Goal: Task Accomplishment & Management: Complete application form

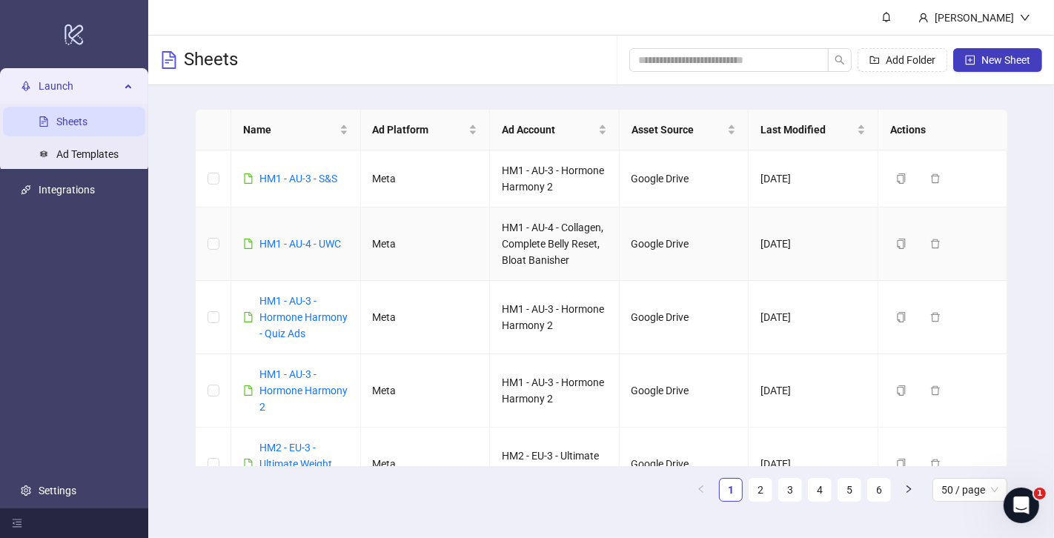
click at [472, 243] on td "Meta" at bounding box center [426, 244] width 130 height 73
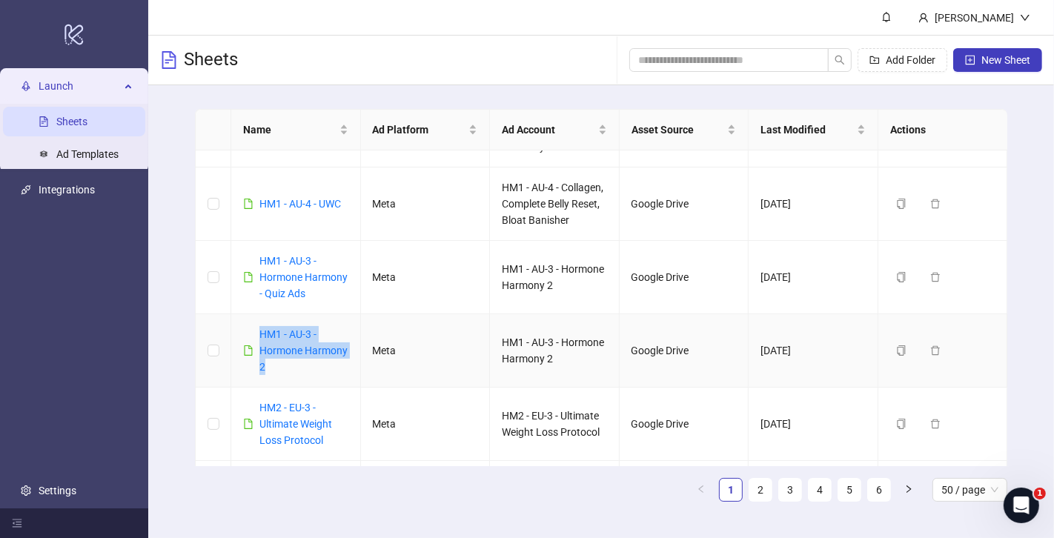
drag, startPoint x: 312, startPoint y: 374, endPoint x: 256, endPoint y: 338, distance: 66.0
click at [256, 338] on td "HM1 - AU-3 - Hormone Harmony 2" at bounding box center [296, 350] width 130 height 73
copy link "HM1 - AU-3 - Hormone Harmony 2"
click at [1023, 71] on button "New Sheet" at bounding box center [997, 60] width 89 height 24
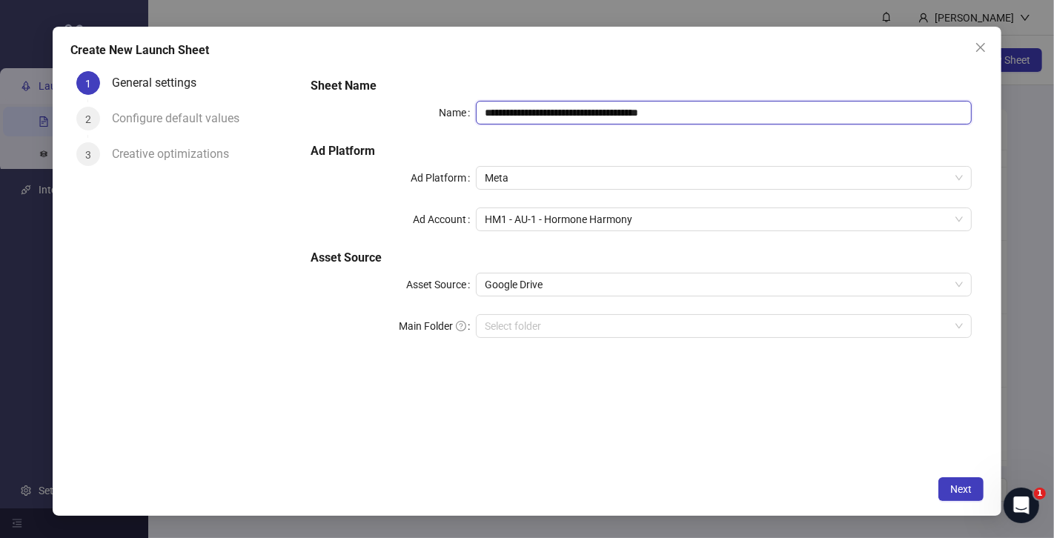
click at [590, 113] on input "**********" at bounding box center [724, 113] width 496 height 24
paste input "text"
click at [573, 223] on span "HM1 - AU-1 - Hormone Harmony" at bounding box center [724, 219] width 478 height 22
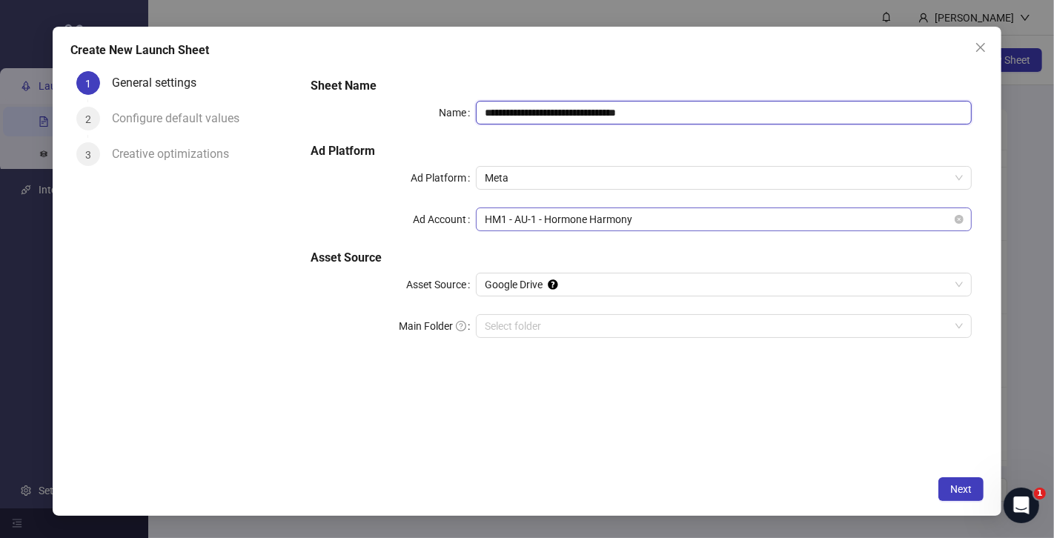
type input "**********"
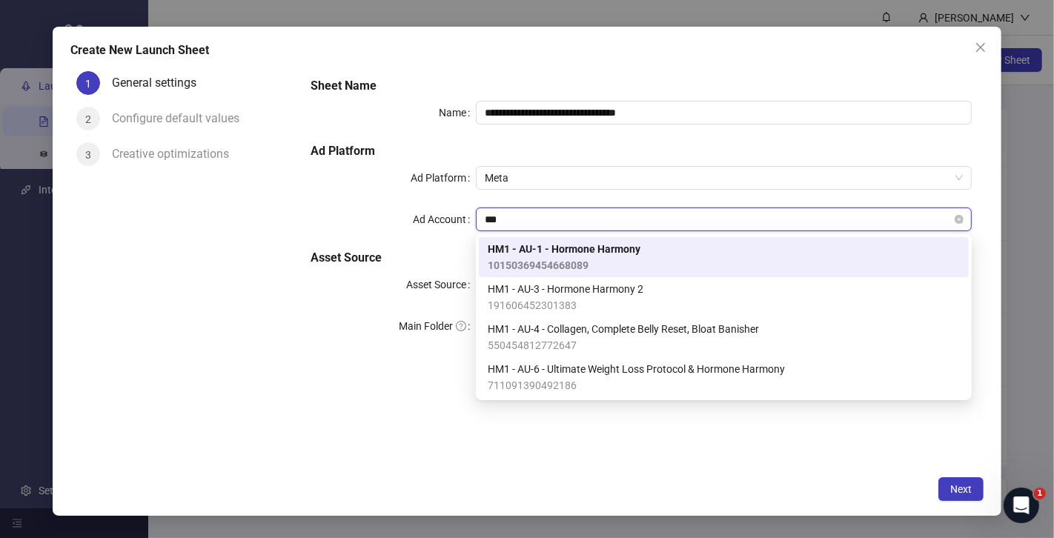
type input "****"
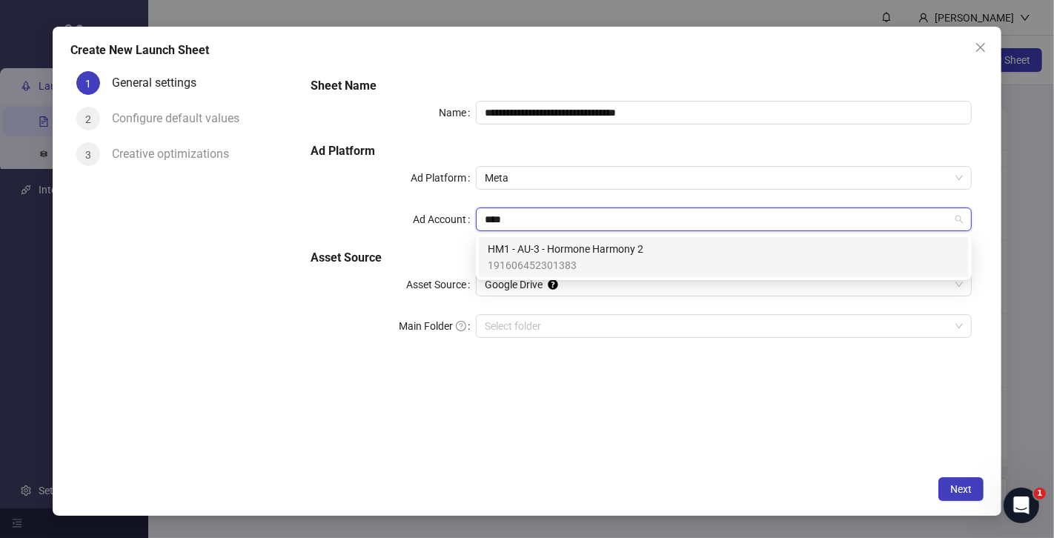
click at [563, 253] on span "HM1 - AU-3 - Hormone Harmony 2" at bounding box center [566, 249] width 156 height 16
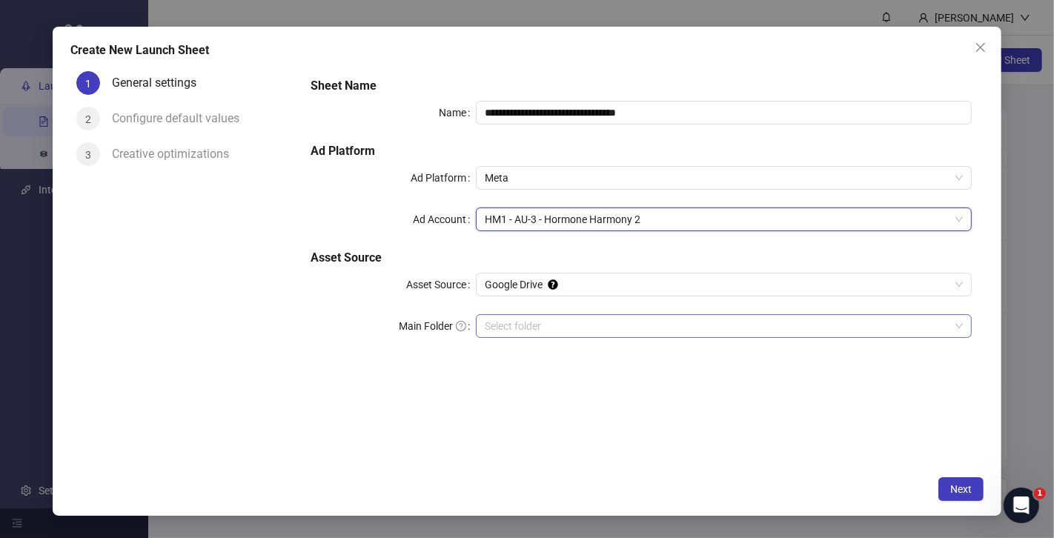
click at [533, 330] on input "Main Folder" at bounding box center [717, 326] width 465 height 22
click at [658, 426] on div "**********" at bounding box center [641, 266] width 685 height 402
click at [966, 488] on span "Next" at bounding box center [960, 489] width 21 height 12
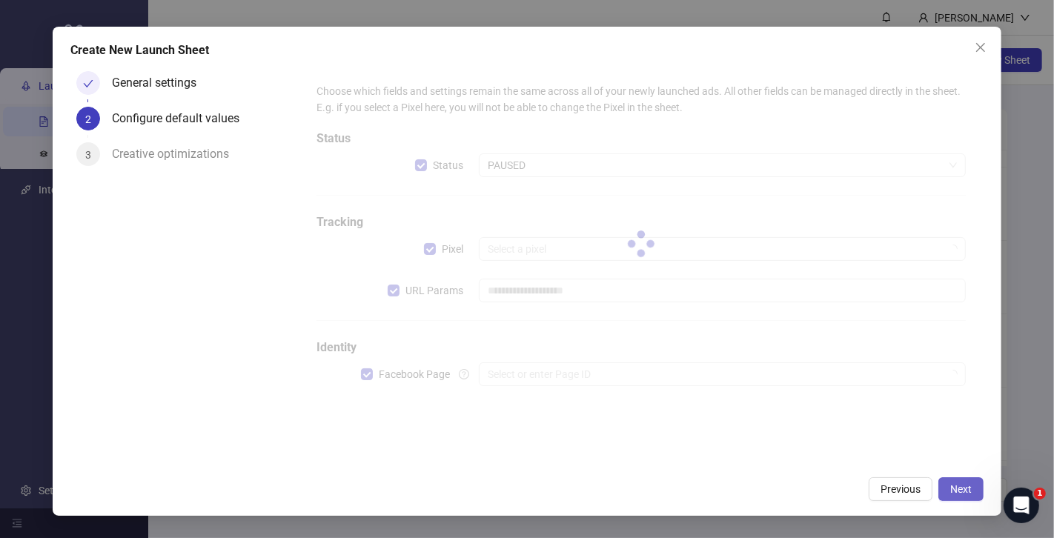
type input "**********"
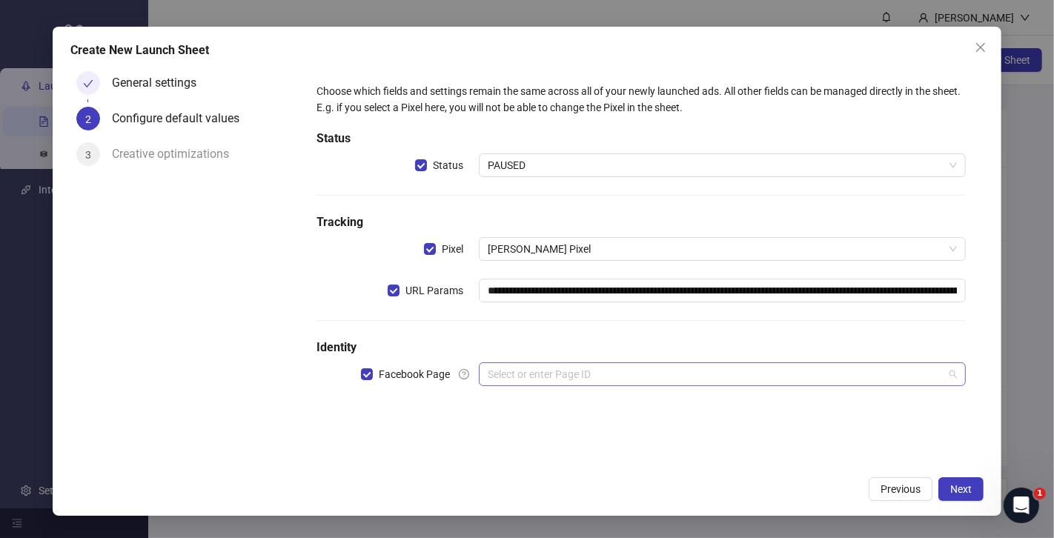
click at [614, 362] on div "Select or enter Page ID" at bounding box center [722, 374] width 487 height 24
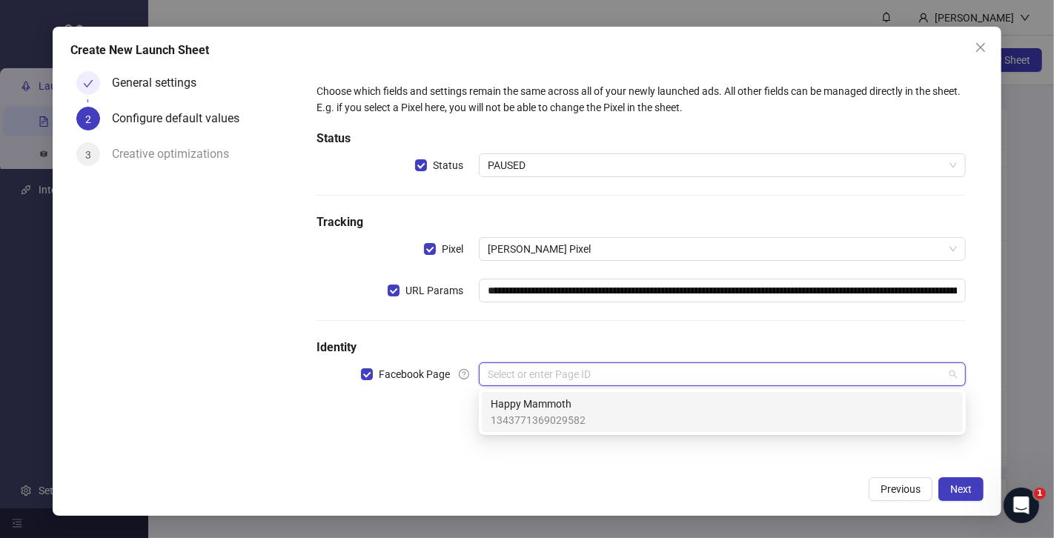
click at [571, 402] on span "Happy Mammoth" at bounding box center [538, 404] width 95 height 16
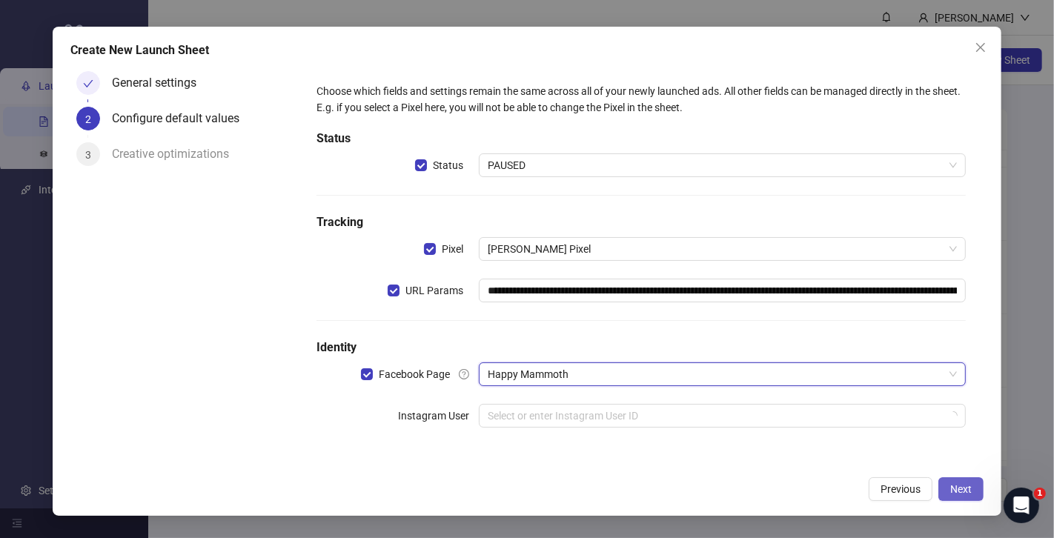
click at [955, 491] on span "Next" at bounding box center [960, 489] width 21 height 12
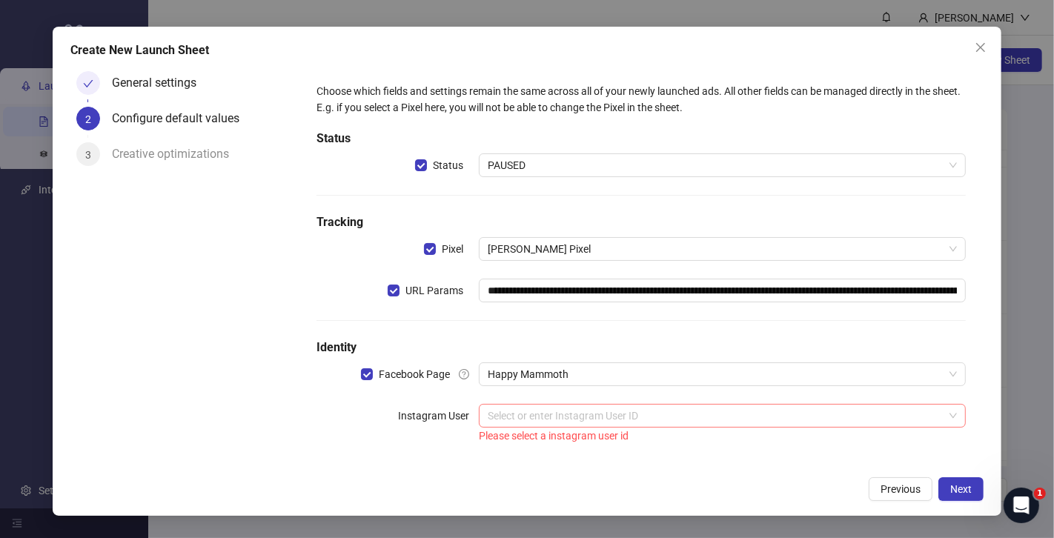
click at [673, 414] on input "search" at bounding box center [716, 416] width 456 height 22
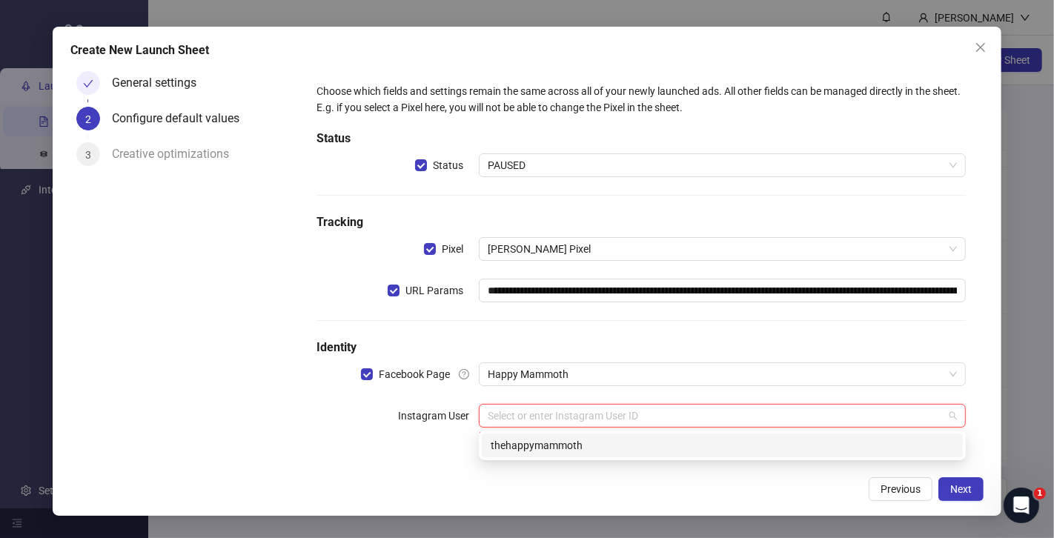
click at [607, 441] on div "thehappymammoth" at bounding box center [722, 445] width 463 height 16
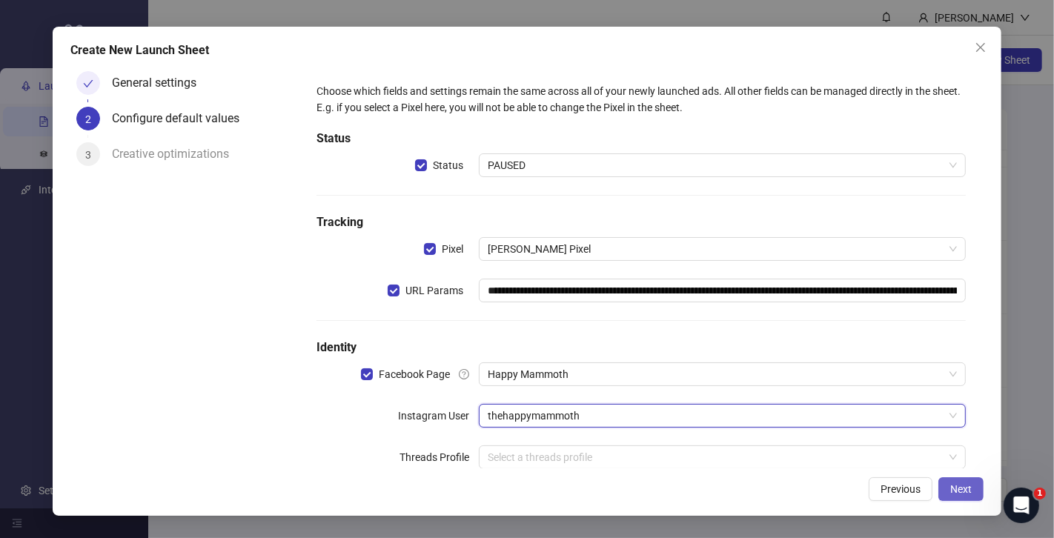
click at [951, 491] on span "Next" at bounding box center [960, 489] width 21 height 12
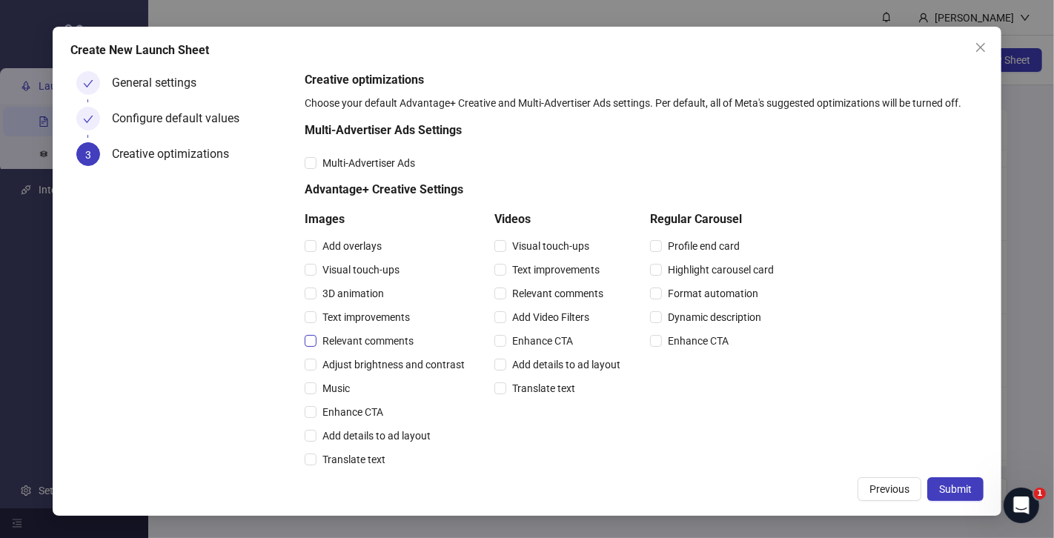
click at [355, 337] on span "Relevant comments" at bounding box center [367, 341] width 103 height 16
click at [555, 293] on span "Relevant comments" at bounding box center [557, 293] width 103 height 16
click at [947, 484] on span "Submit" at bounding box center [955, 489] width 33 height 12
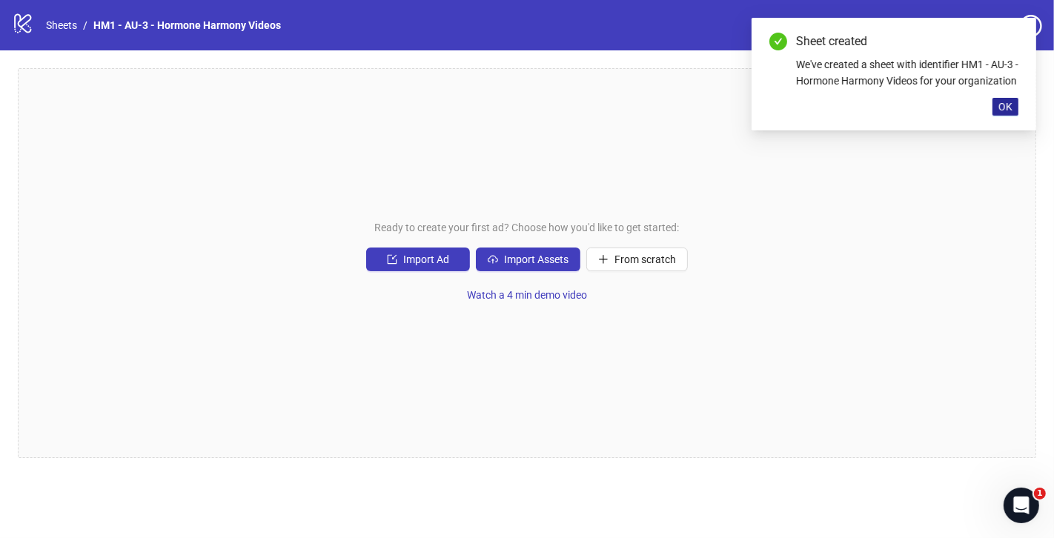
click at [1010, 113] on span "OK" at bounding box center [1005, 107] width 14 height 12
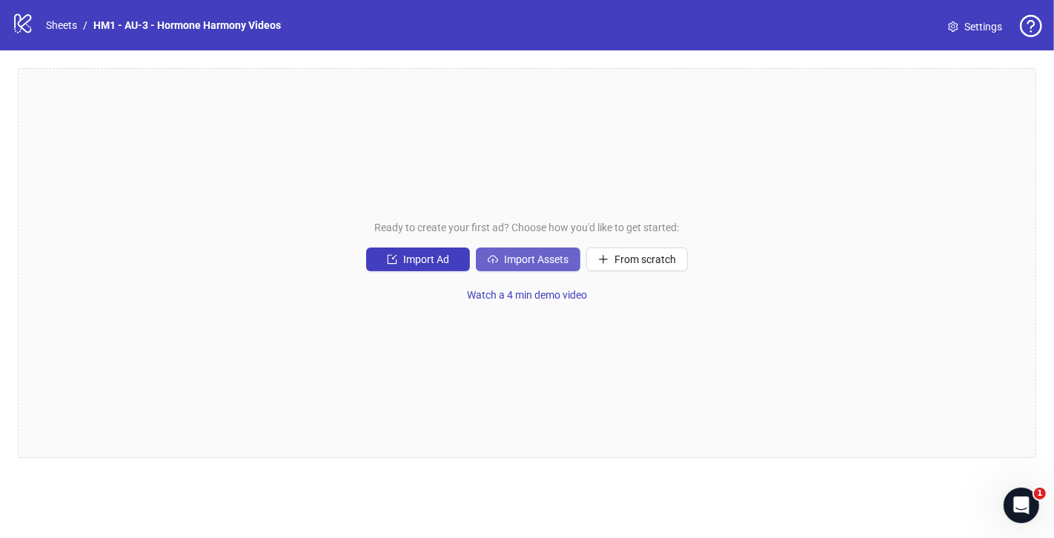
click at [565, 262] on span "Import Assets" at bounding box center [536, 259] width 64 height 12
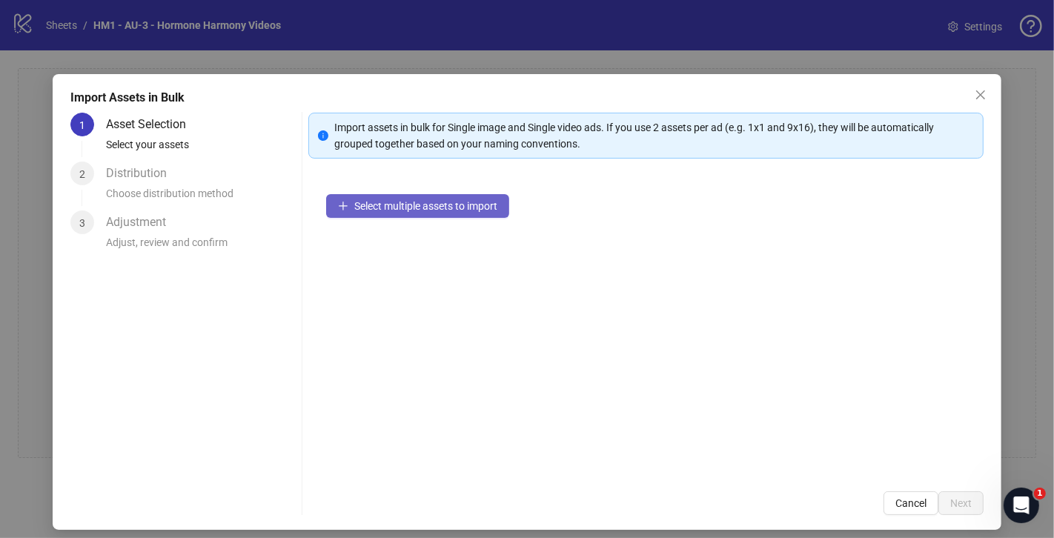
click at [461, 202] on span "Select multiple assets to import" at bounding box center [425, 206] width 143 height 12
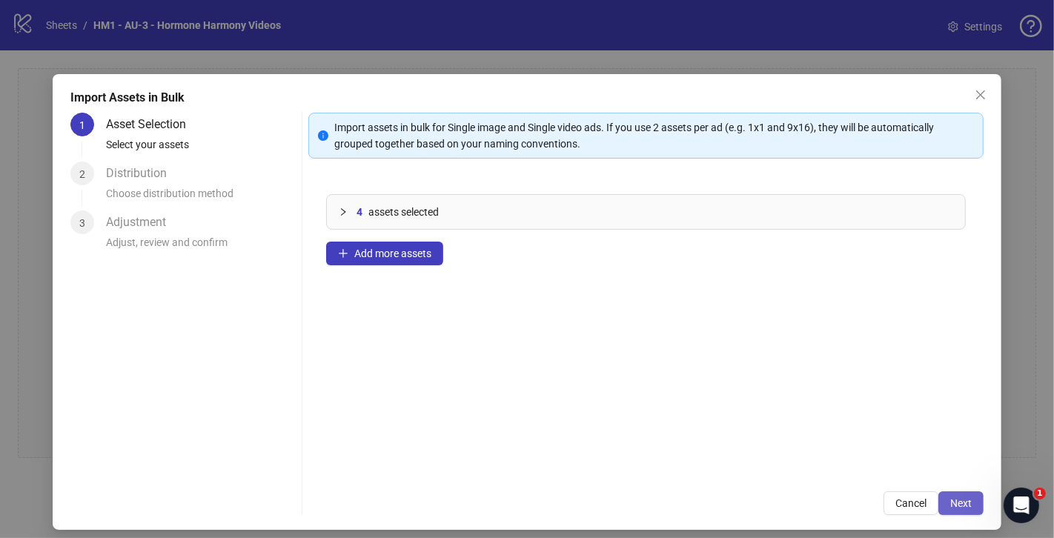
click at [965, 501] on span "Next" at bounding box center [960, 503] width 21 height 12
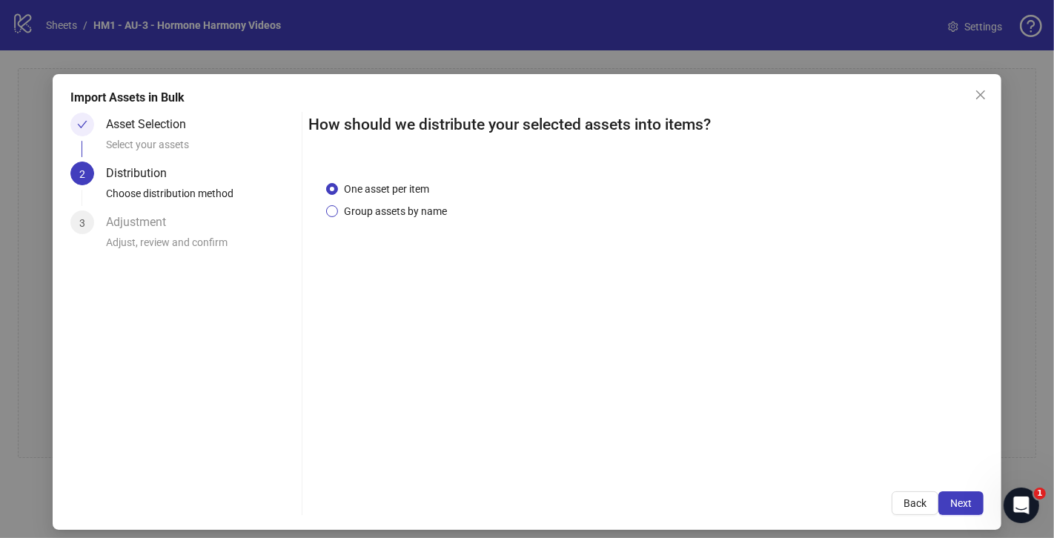
click at [437, 209] on span "Group assets by name" at bounding box center [395, 211] width 115 height 16
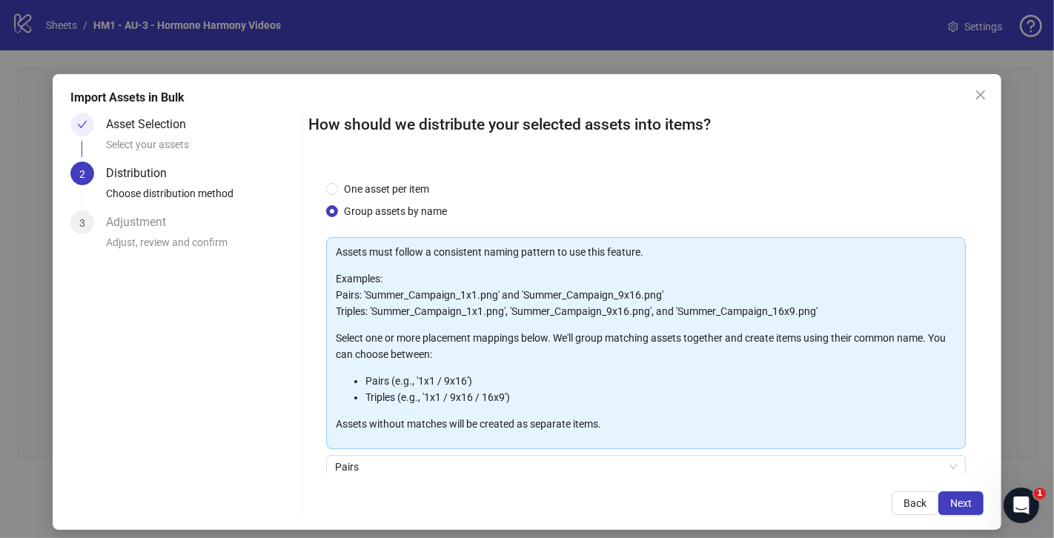
scroll to position [122, 0]
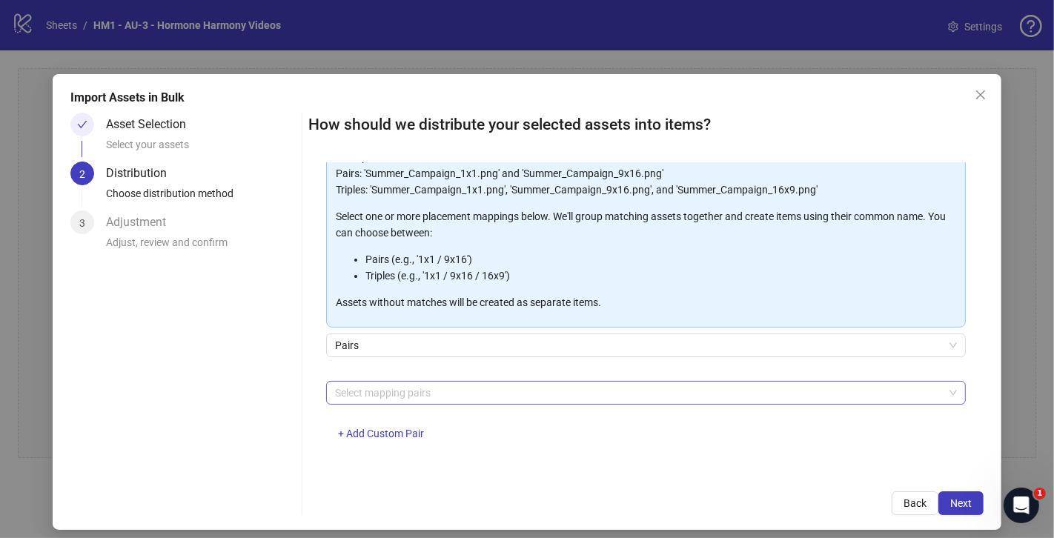
click at [446, 388] on div at bounding box center [638, 392] width 618 height 21
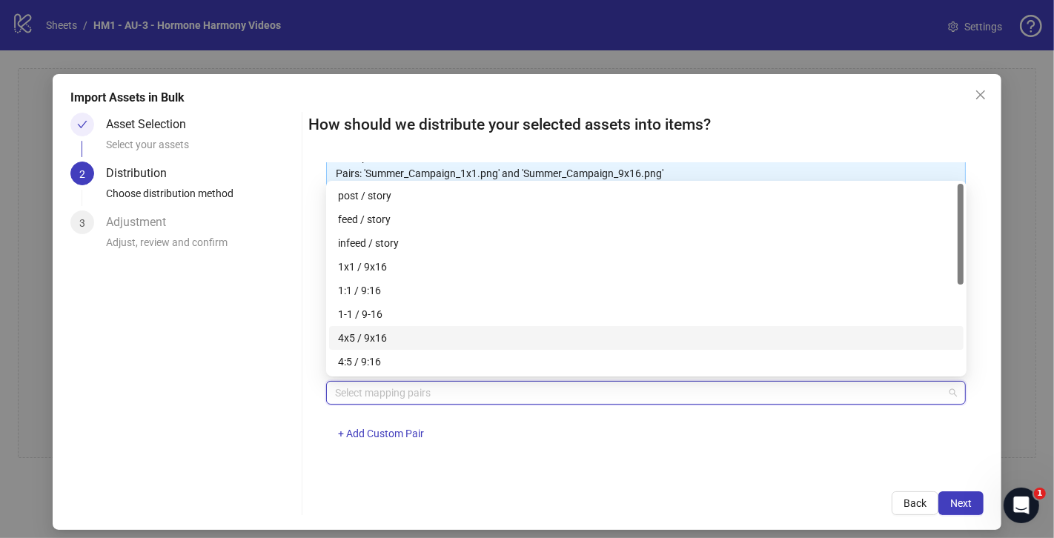
click at [411, 342] on div "4x5 / 9x16" at bounding box center [646, 338] width 617 height 16
click at [966, 497] on span "Next" at bounding box center [960, 503] width 21 height 12
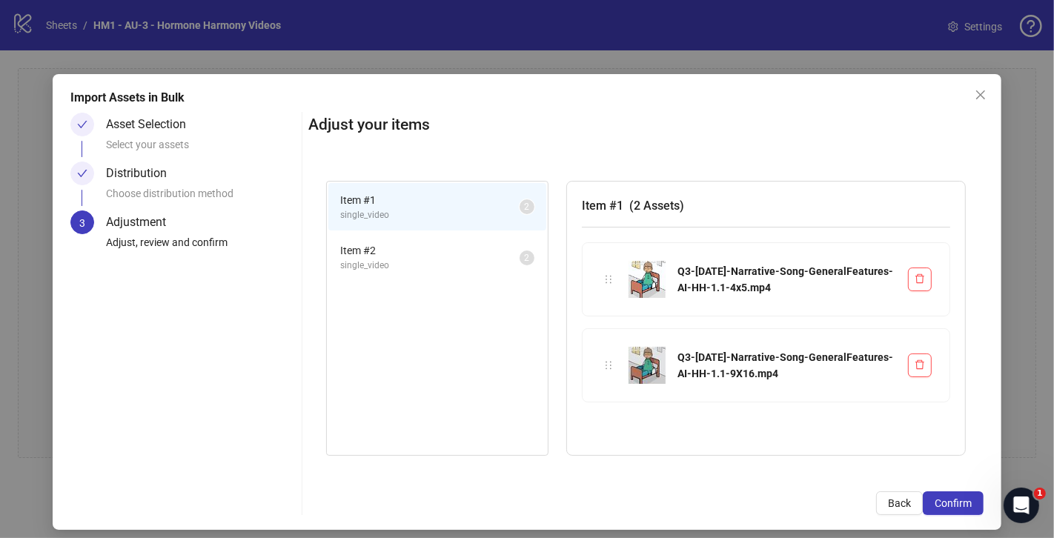
click at [401, 245] on span "Item # 2" at bounding box center [429, 250] width 179 height 16
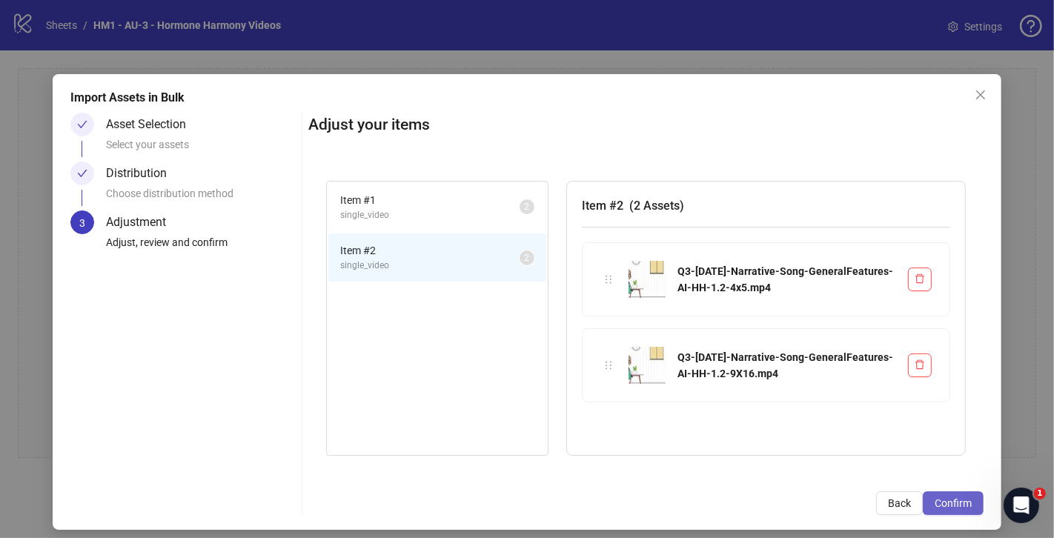
click at [935, 504] on span "Confirm" at bounding box center [953, 503] width 37 height 12
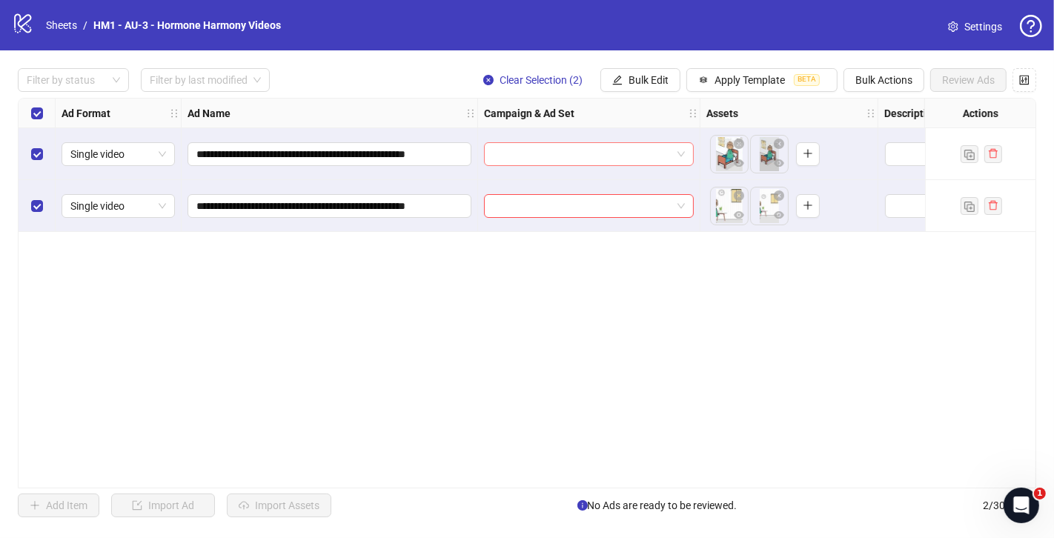
click at [637, 153] on input "search" at bounding box center [582, 154] width 179 height 22
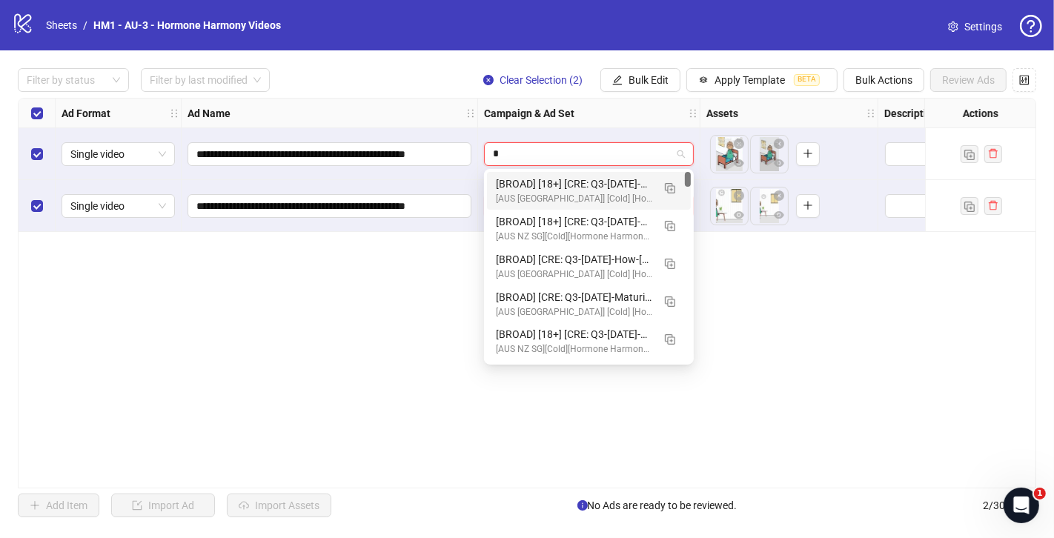
type input "**"
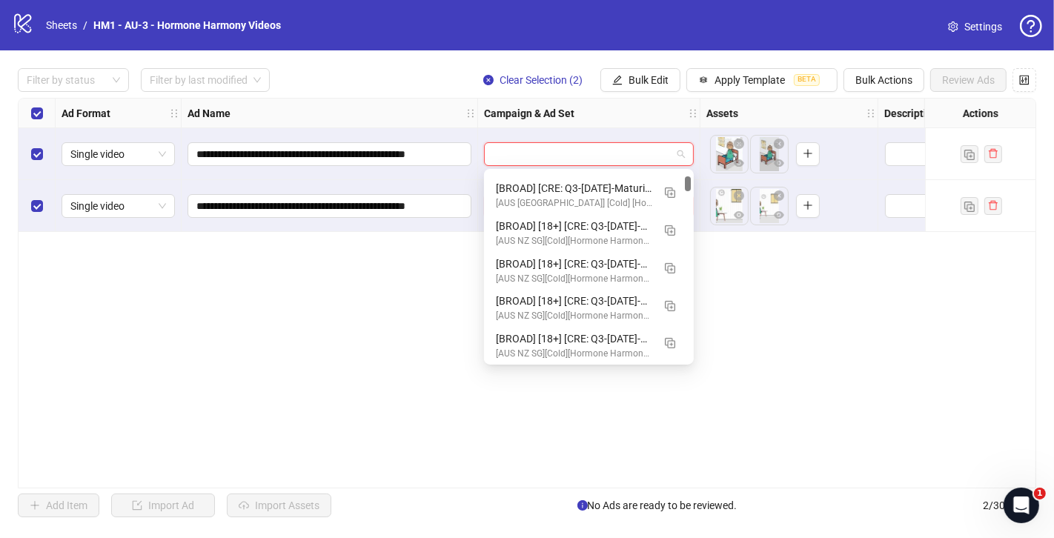
scroll to position [882, 0]
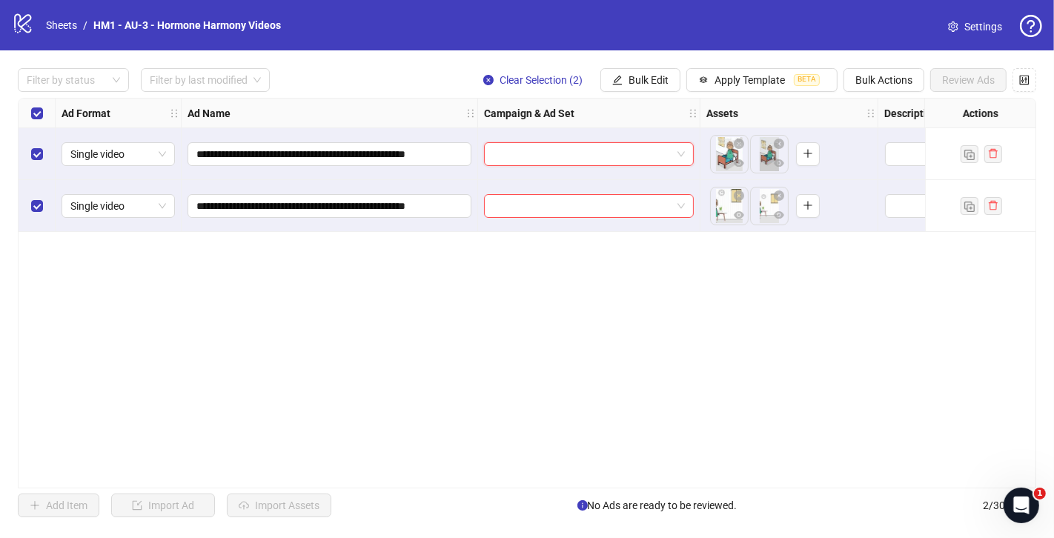
click at [539, 153] on input "search" at bounding box center [582, 154] width 179 height 22
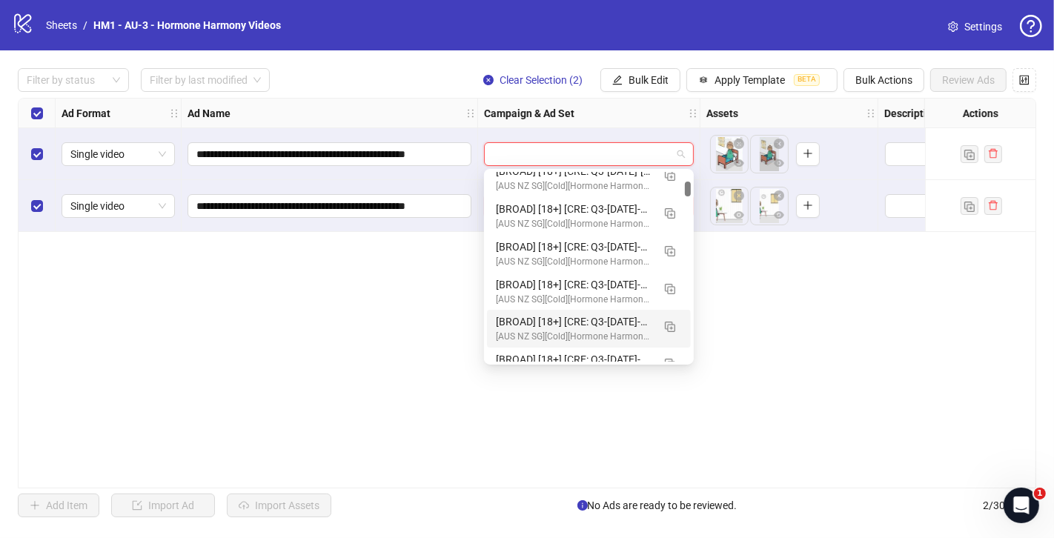
paste input "**********"
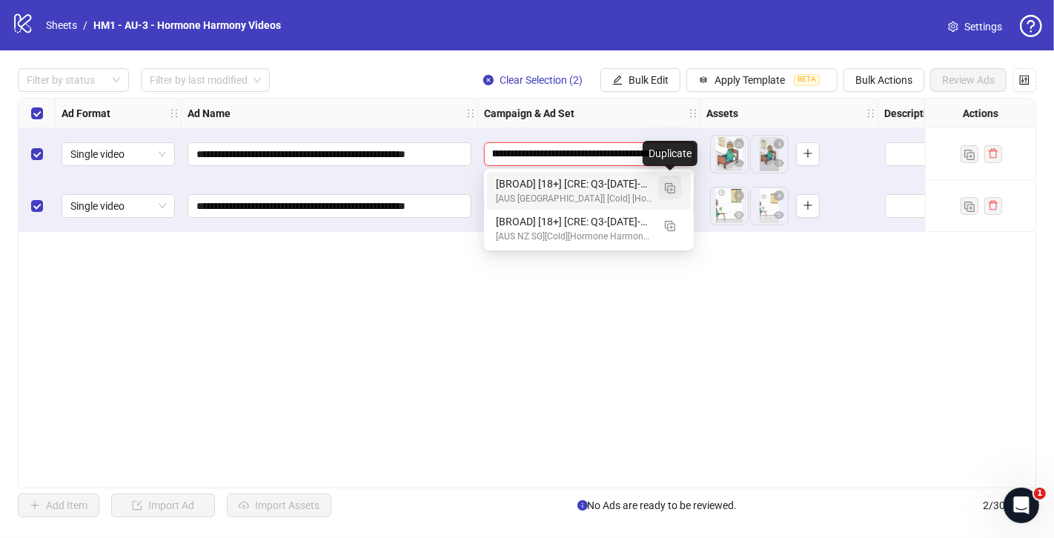
click at [671, 186] on img "button" at bounding box center [670, 188] width 10 height 10
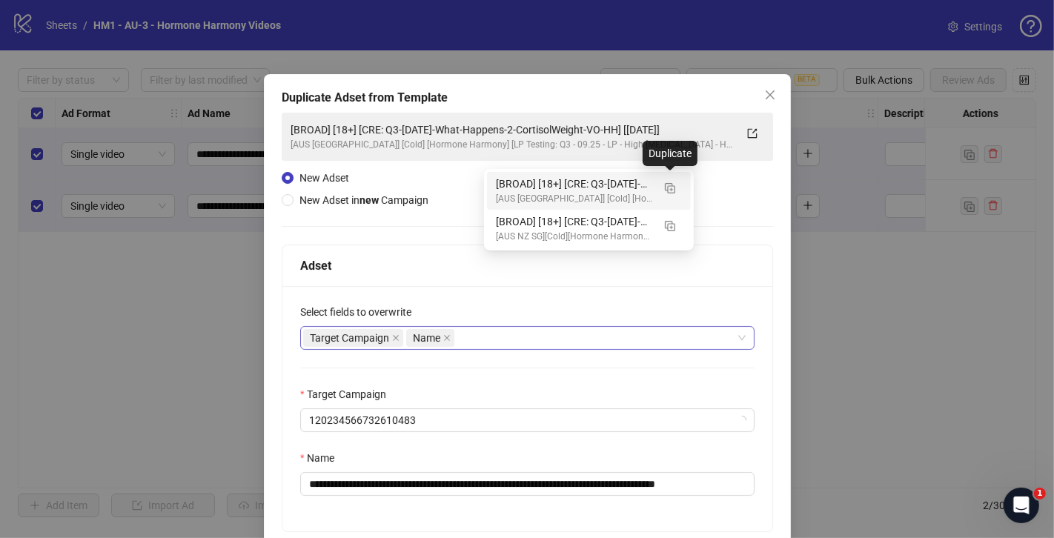
type input "**********"
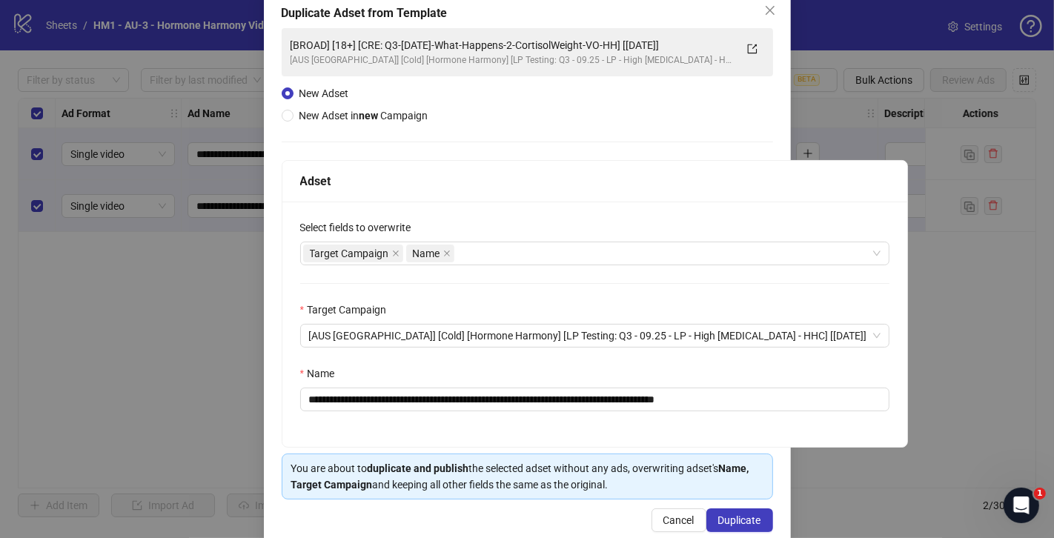
scroll to position [94, 0]
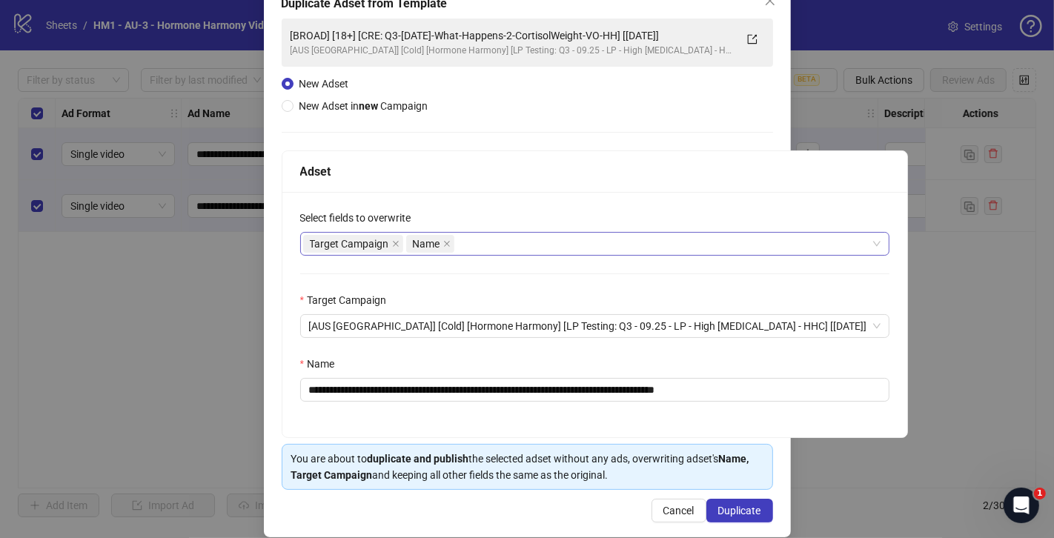
click at [536, 249] on div "Target Campaign Name" at bounding box center [587, 243] width 568 height 21
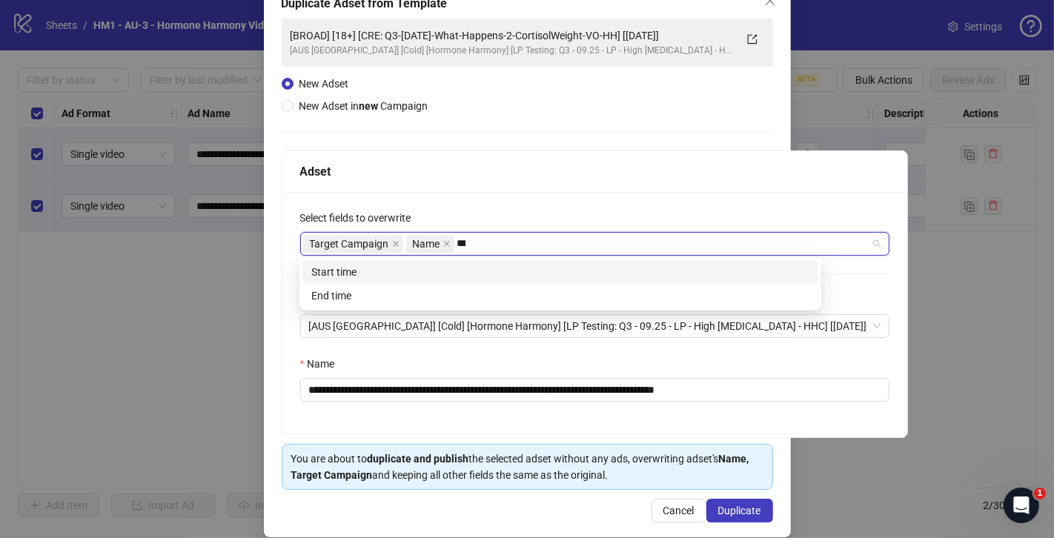
type input "****"
click at [483, 271] on div "Start time" at bounding box center [560, 272] width 498 height 16
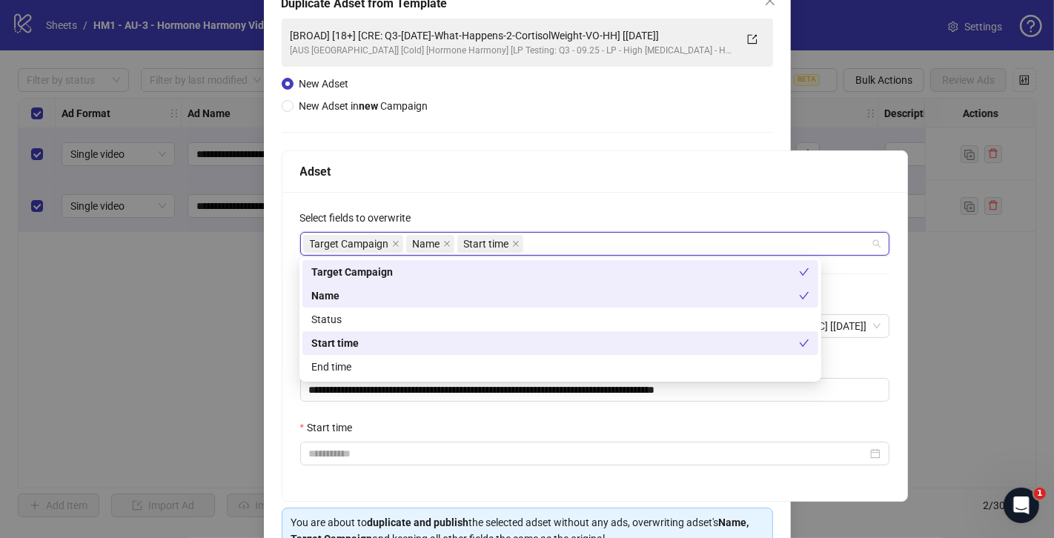
click at [567, 176] on div "Adset" at bounding box center [594, 171] width 589 height 19
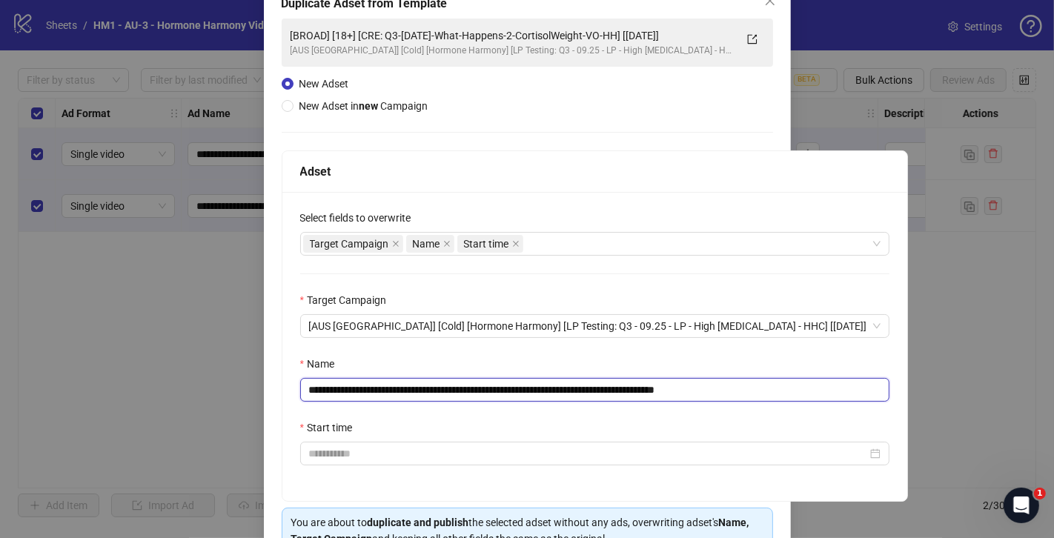
drag, startPoint x: 738, startPoint y: 390, endPoint x: 820, endPoint y: 405, distance: 83.7
click at [820, 405] on div "**********" at bounding box center [594, 346] width 625 height 309
click at [682, 390] on input "**********" at bounding box center [594, 390] width 589 height 24
drag, startPoint x: 663, startPoint y: 390, endPoint x: 401, endPoint y: 384, distance: 261.7
click at [401, 384] on input "**********" at bounding box center [594, 390] width 589 height 24
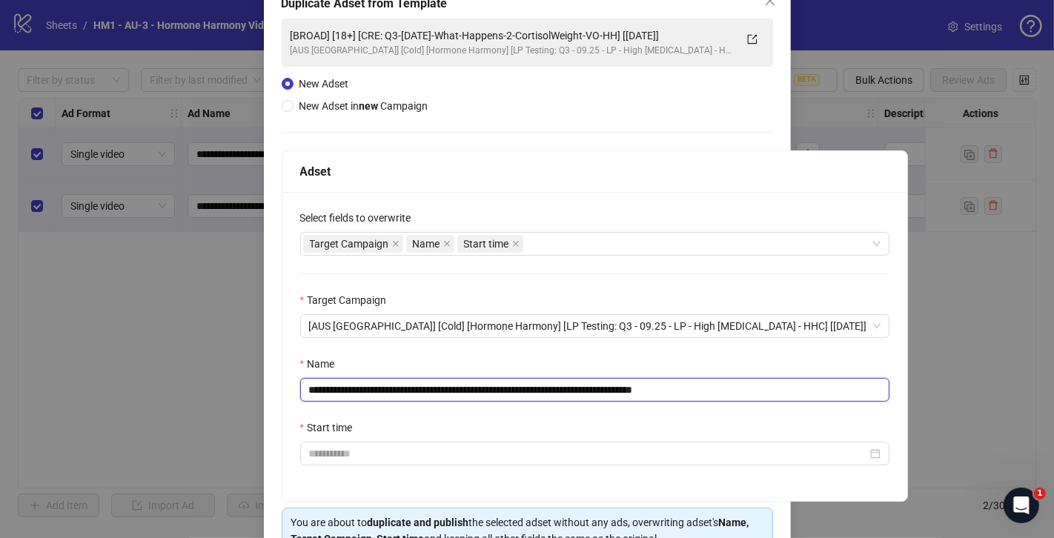
click at [661, 394] on input "**********" at bounding box center [594, 390] width 589 height 24
drag, startPoint x: 661, startPoint y: 391, endPoint x: 403, endPoint y: 392, distance: 257.9
click at [403, 392] on input "**********" at bounding box center [594, 390] width 589 height 24
paste input "*"
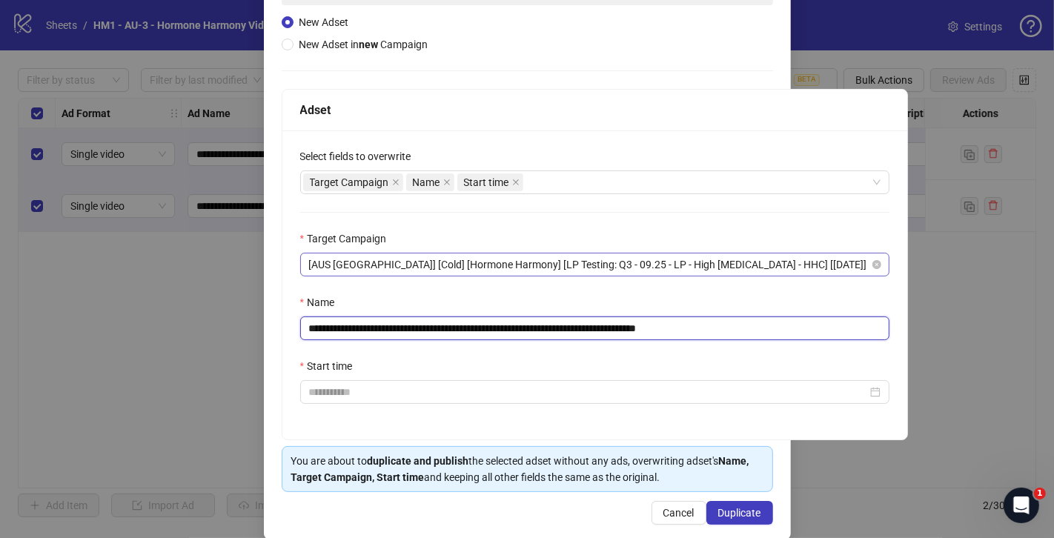
scroll to position [171, 0]
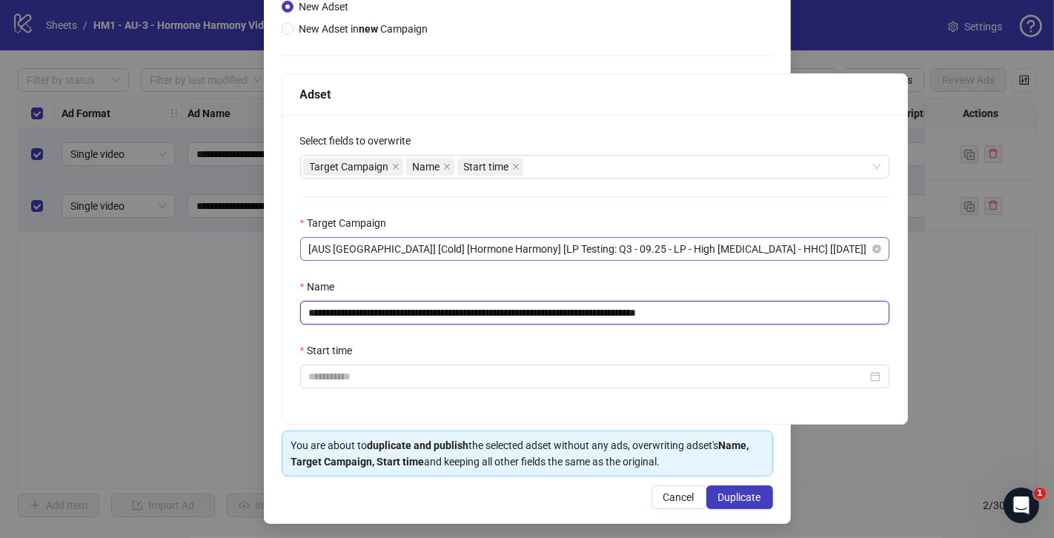
click at [676, 250] on span "[AUS [GEOGRAPHIC_DATA]] [Cold] [Hormone Harmony] [LP Testing: Q3 - 09.25 - LP -…" at bounding box center [594, 249] width 571 height 22
type input "**********"
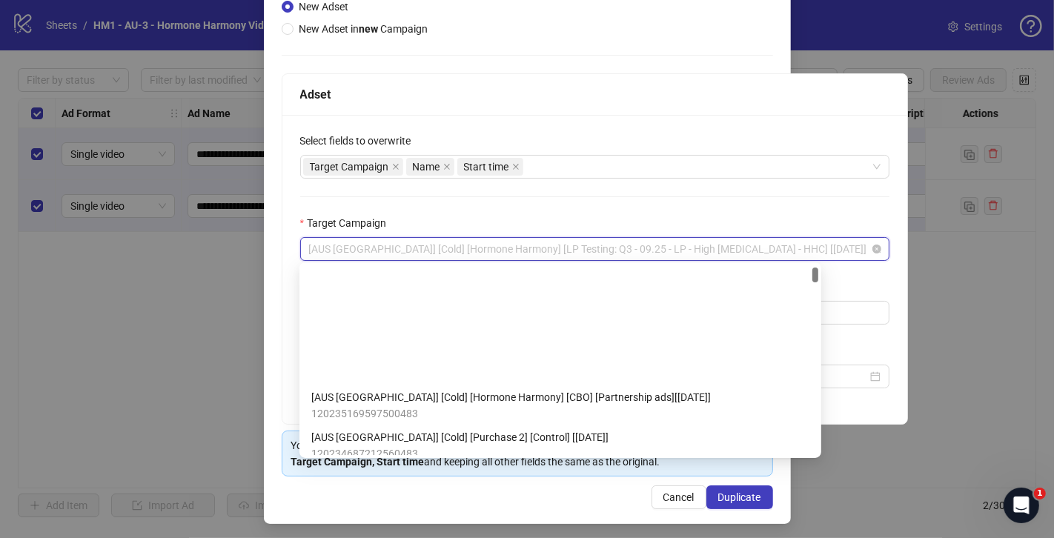
scroll to position [130, 0]
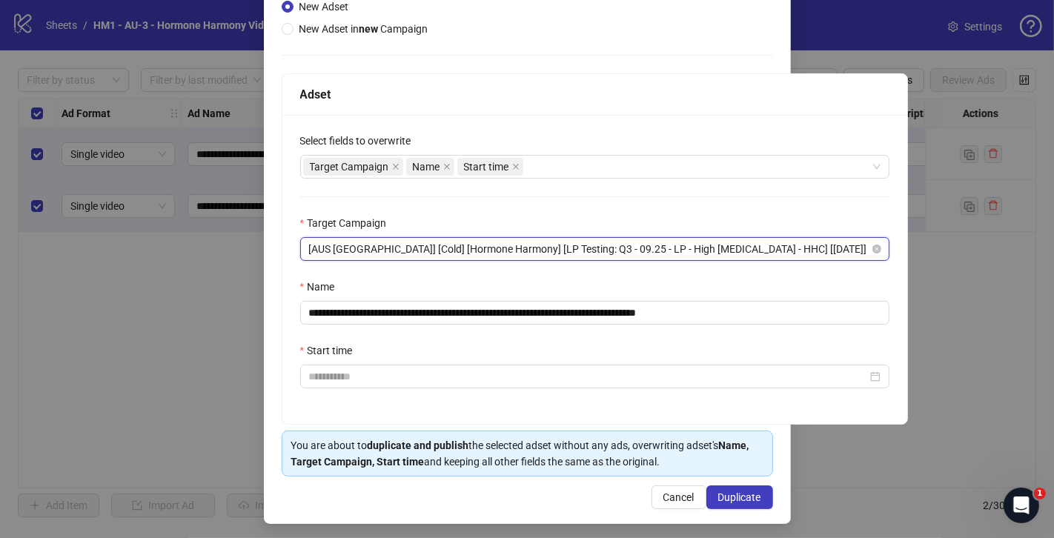
click at [456, 249] on span "[AUS [GEOGRAPHIC_DATA]] [Cold] [Hormone Harmony] [LP Testing: Q3 - 09.25 - LP -…" at bounding box center [594, 249] width 571 height 22
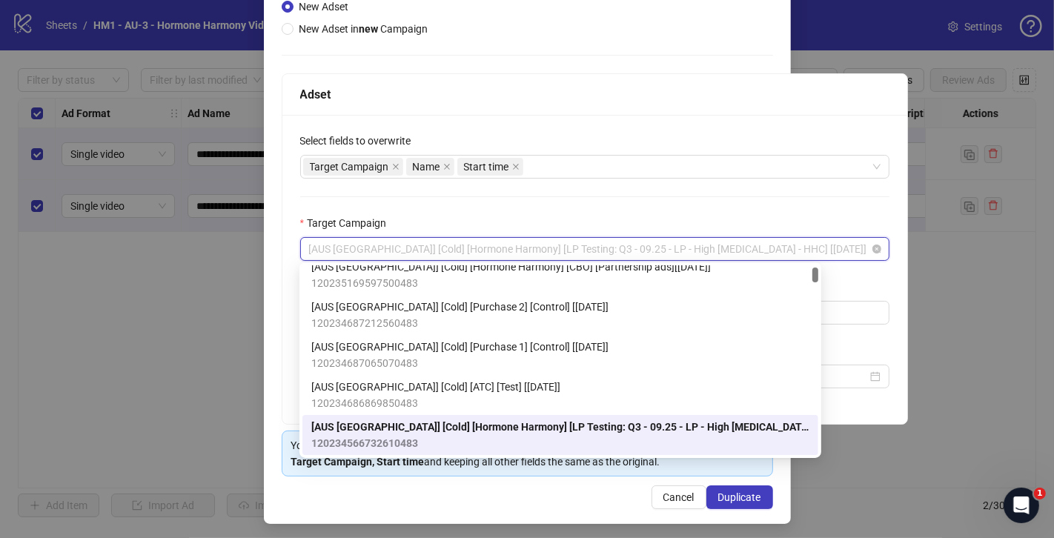
click at [456, 249] on span "[AUS [GEOGRAPHIC_DATA]] [Cold] [Hormone Harmony] [LP Testing: Q3 - 09.25 - LP -…" at bounding box center [594, 249] width 571 height 22
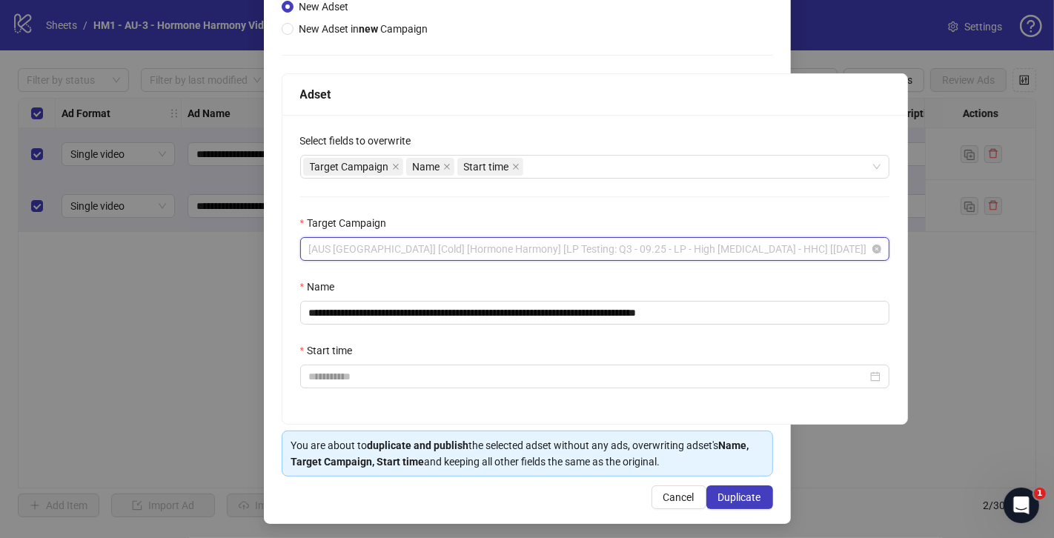
click at [456, 249] on span "[AUS [GEOGRAPHIC_DATA]] [Cold] [Hormone Harmony] [LP Testing: Q3 - 09.25 - LP -…" at bounding box center [594, 249] width 571 height 22
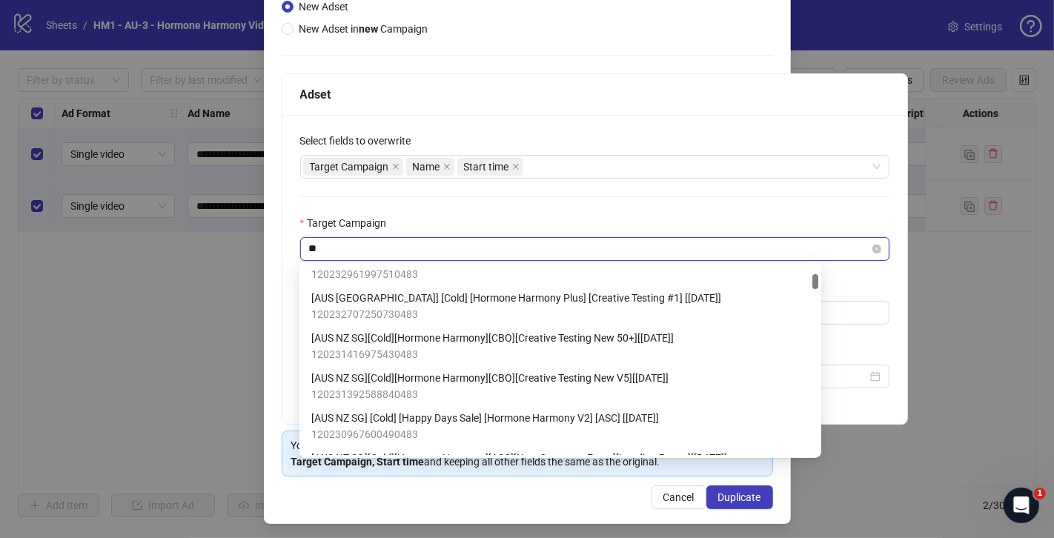
scroll to position [0, 0]
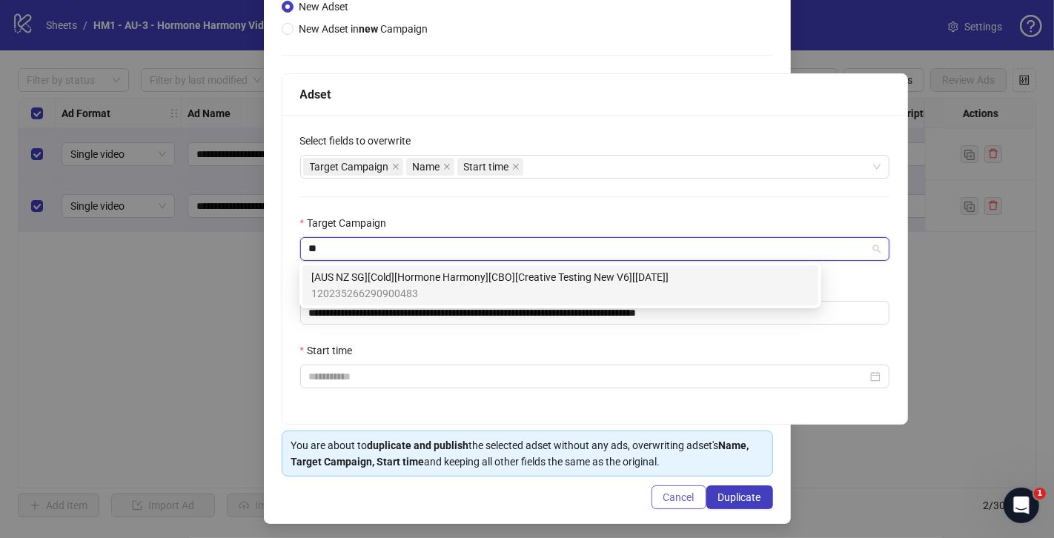
type input "**"
click at [671, 494] on span "Cancel" at bounding box center [678, 497] width 31 height 12
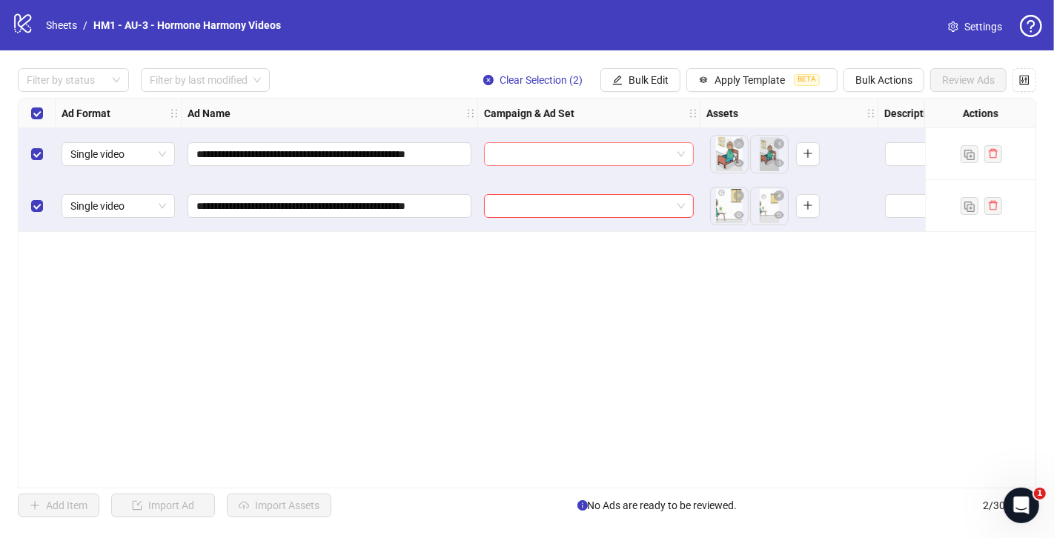
click at [542, 143] on input "search" at bounding box center [582, 154] width 179 height 22
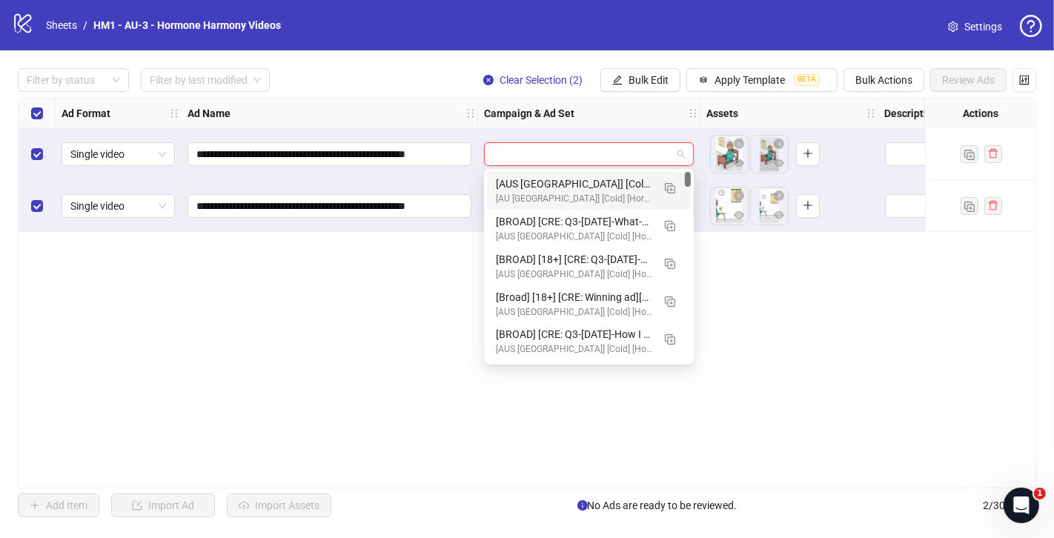
paste input "**********"
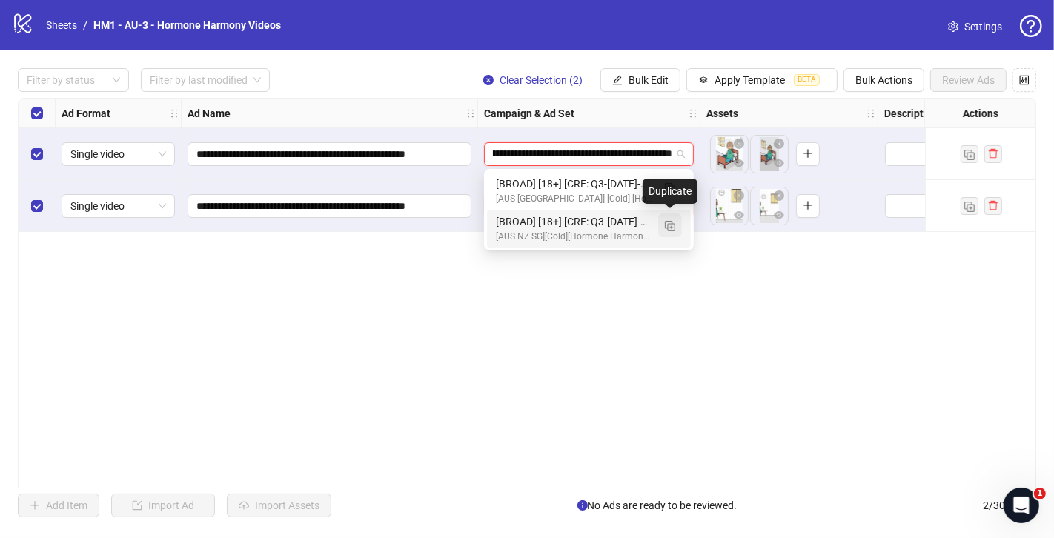
click at [673, 227] on img "button" at bounding box center [670, 226] width 10 height 10
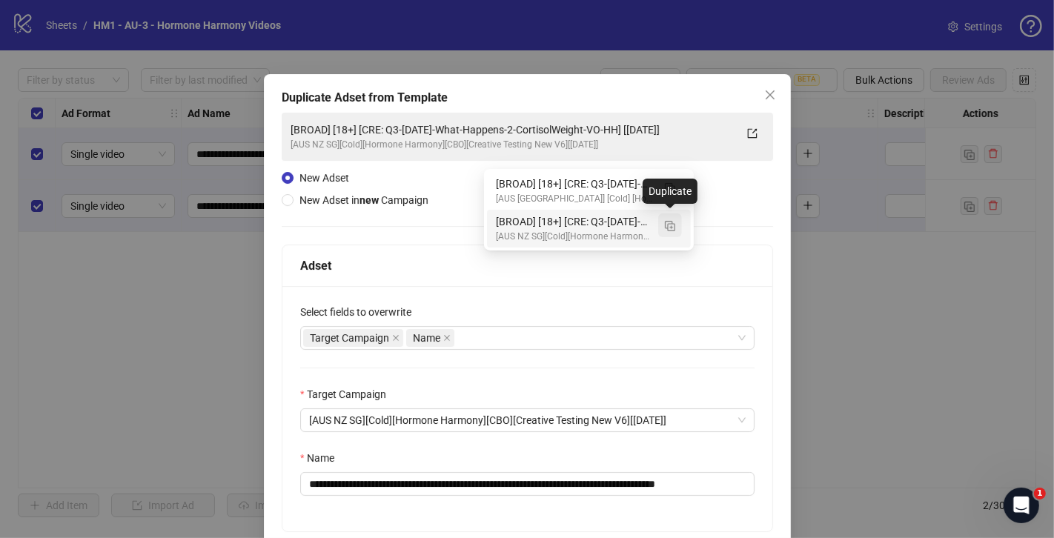
type input "**********"
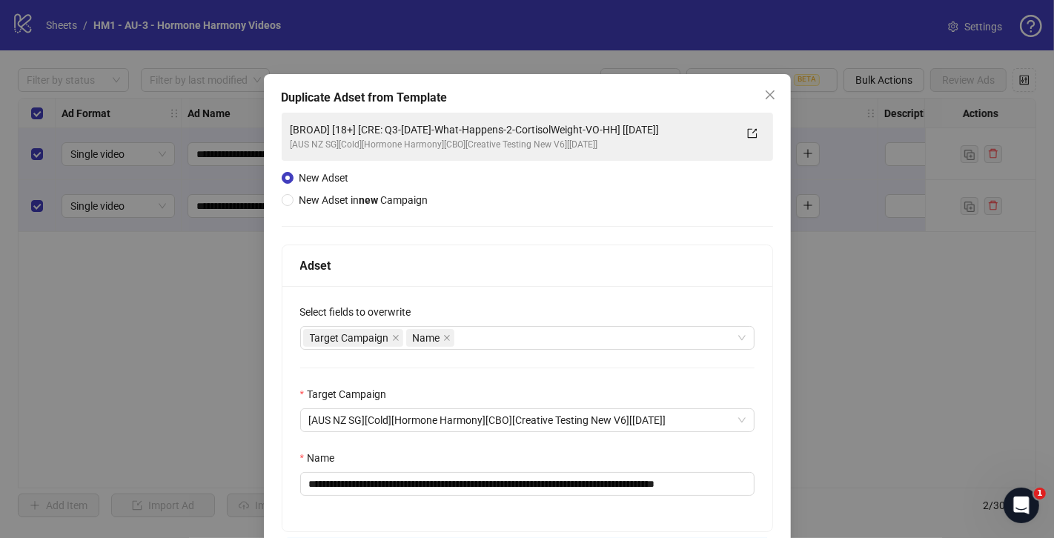
scroll to position [62, 0]
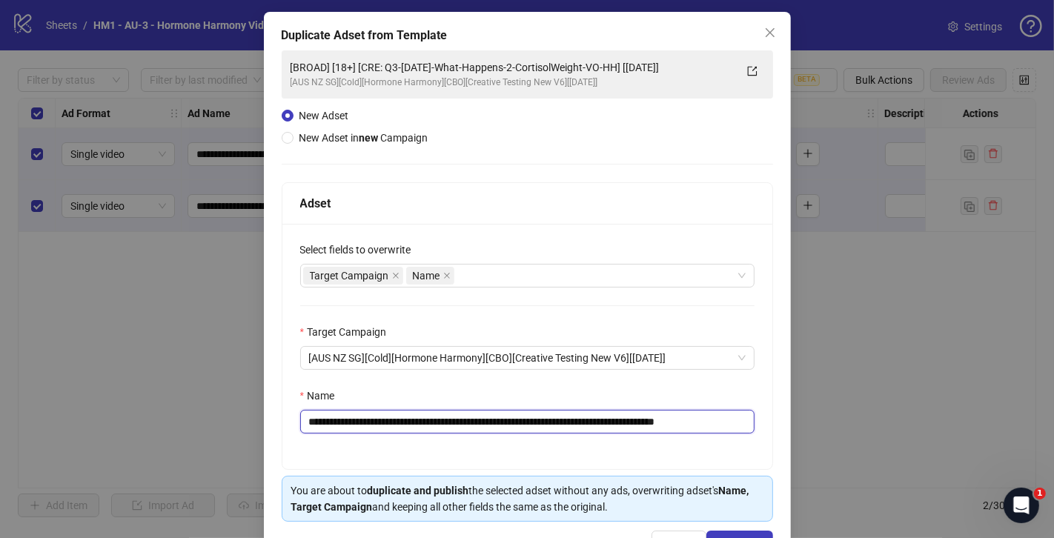
click at [681, 420] on input "**********" at bounding box center [527, 422] width 454 height 24
drag, startPoint x: 736, startPoint y: 422, endPoint x: 793, endPoint y: 431, distance: 57.6
click at [793, 431] on div "**********" at bounding box center [527, 269] width 1054 height 538
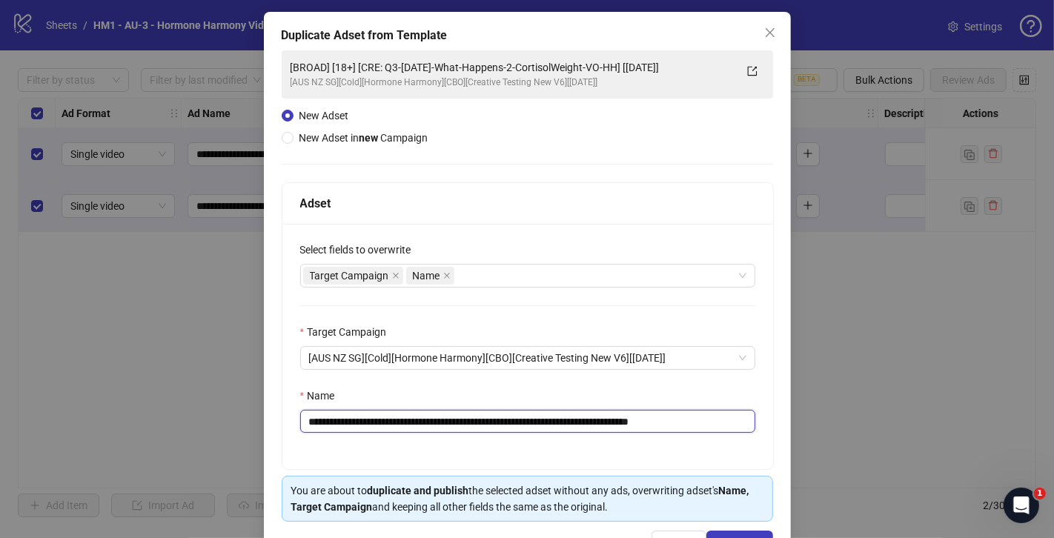
drag, startPoint x: 662, startPoint y: 422, endPoint x: 401, endPoint y: 427, distance: 260.9
click at [401, 427] on input "**********" at bounding box center [527, 421] width 455 height 23
paste input "**********"
click at [568, 272] on div "Target Campaign Name" at bounding box center [520, 275] width 434 height 21
type input "**********"
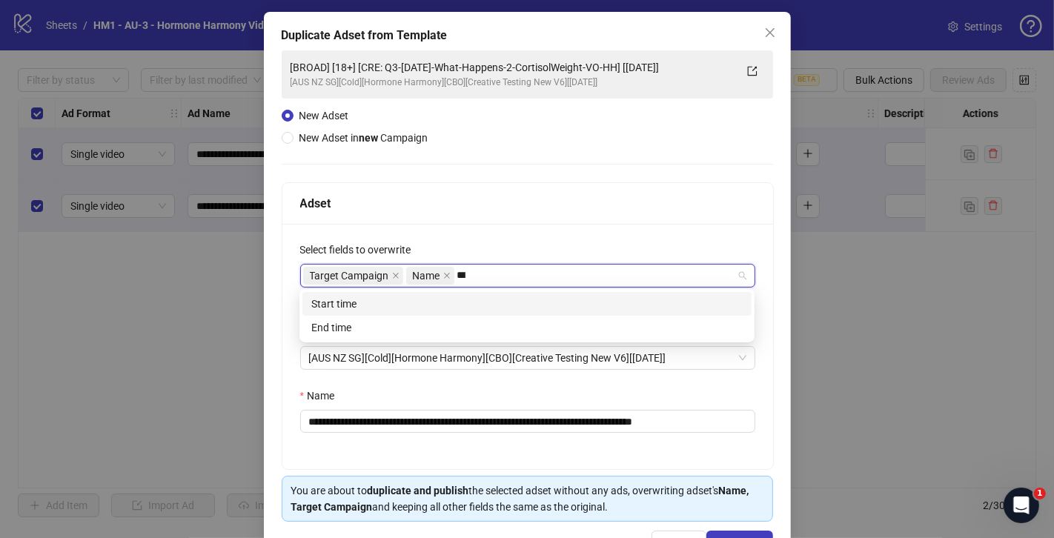
type input "****"
click at [469, 311] on div "Start time" at bounding box center [526, 304] width 431 height 16
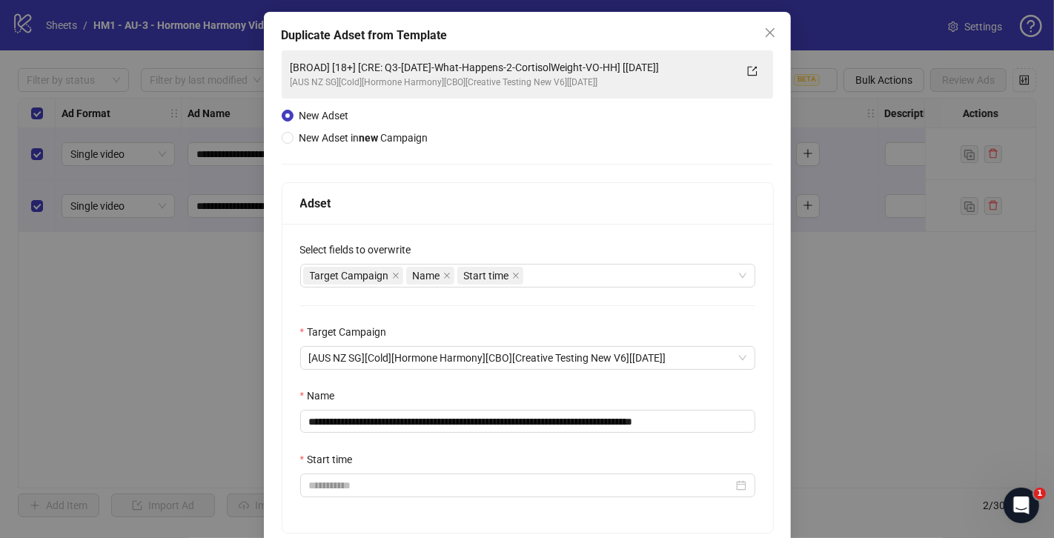
click at [288, 383] on div "**********" at bounding box center [527, 378] width 491 height 309
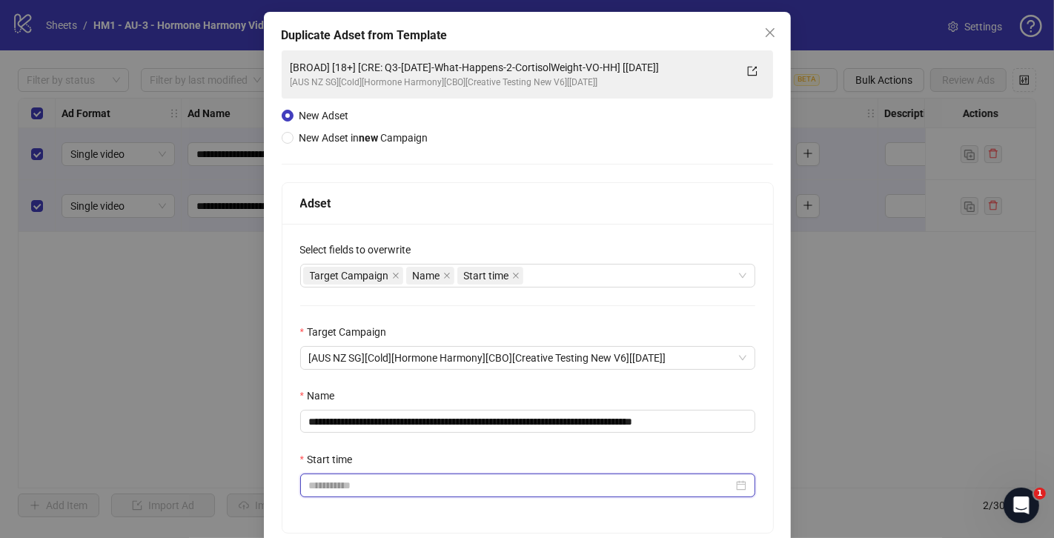
click at [368, 487] on input "Start time" at bounding box center [521, 485] width 424 height 16
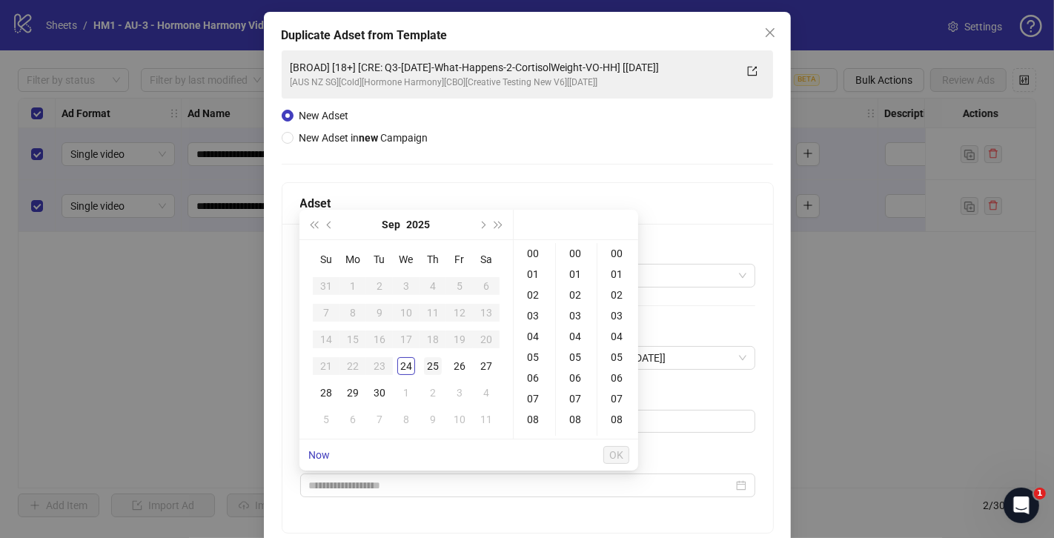
click at [430, 371] on div "25" at bounding box center [433, 366] width 18 height 18
type input "**********"
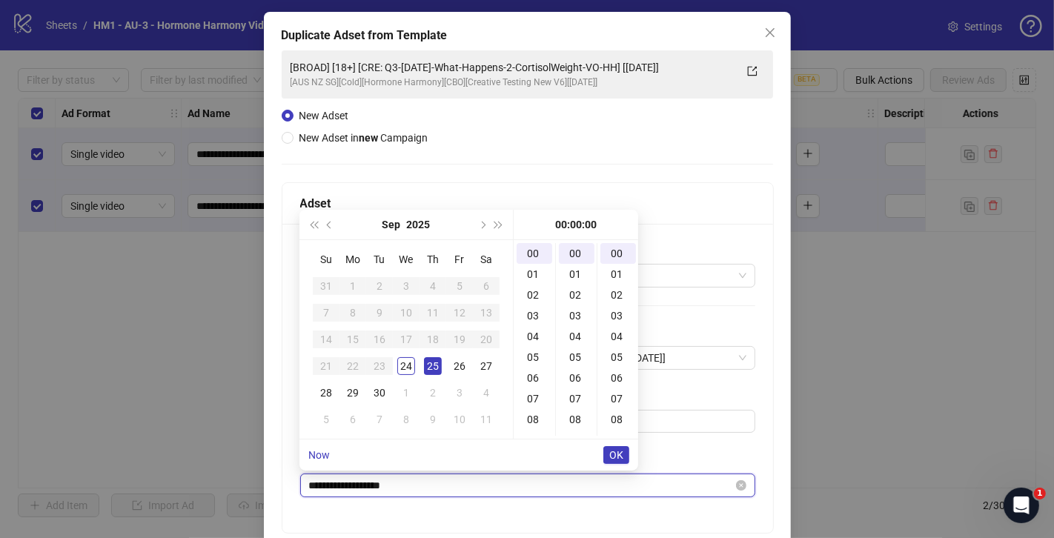
click at [336, 485] on input "**********" at bounding box center [521, 485] width 424 height 16
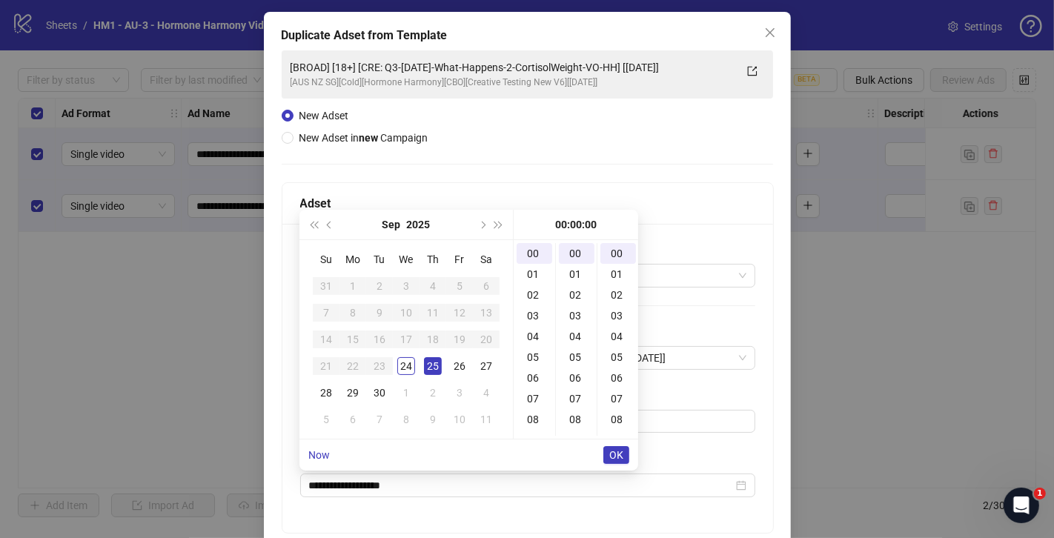
click at [412, 515] on div "**********" at bounding box center [527, 378] width 491 height 309
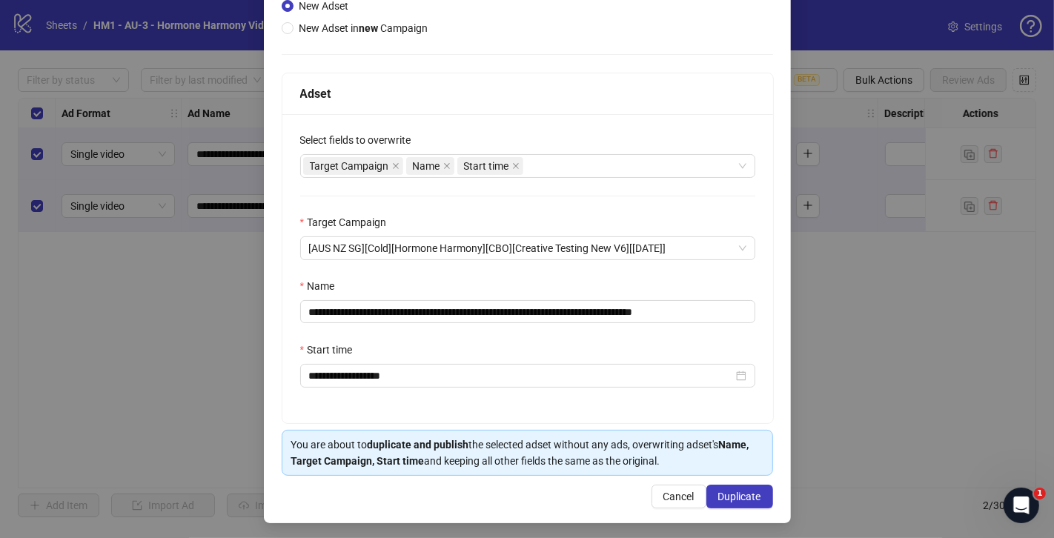
scroll to position [172, 0]
click at [734, 494] on span "Duplicate" at bounding box center [739, 497] width 43 height 12
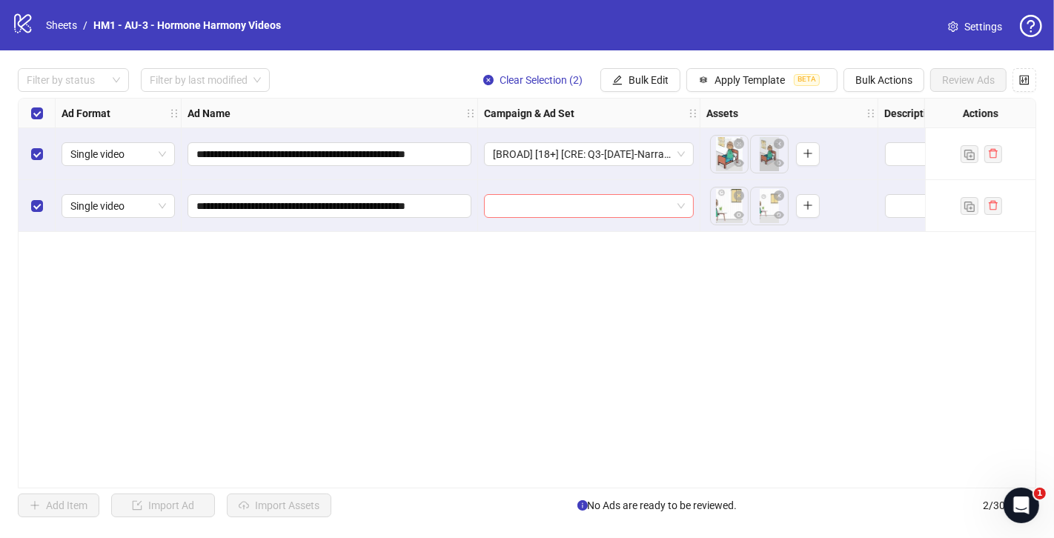
click at [527, 208] on input "search" at bounding box center [582, 206] width 179 height 22
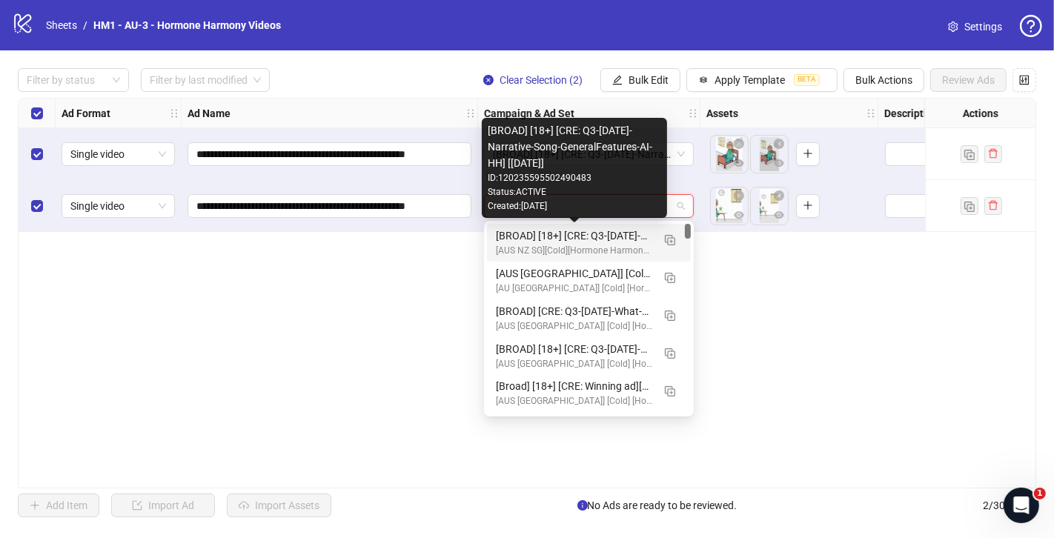
click at [528, 239] on div "[BROAD] [18+] [CRE: Q3-[DATE]-Narrative-Song-GeneralFeatures-AI-HH] [[DATE]]" at bounding box center [574, 236] width 156 height 16
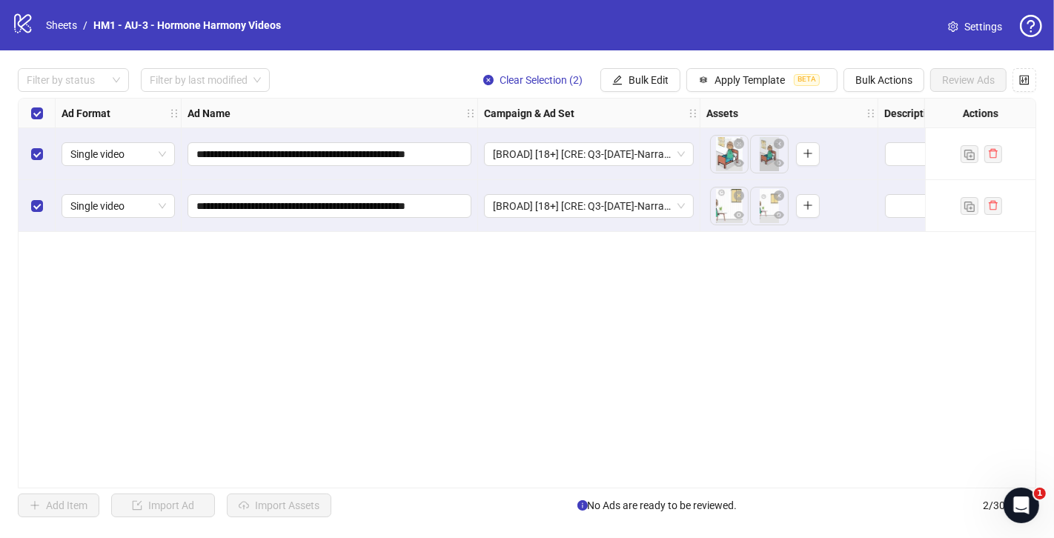
click at [414, 296] on div "**********" at bounding box center [527, 293] width 1018 height 391
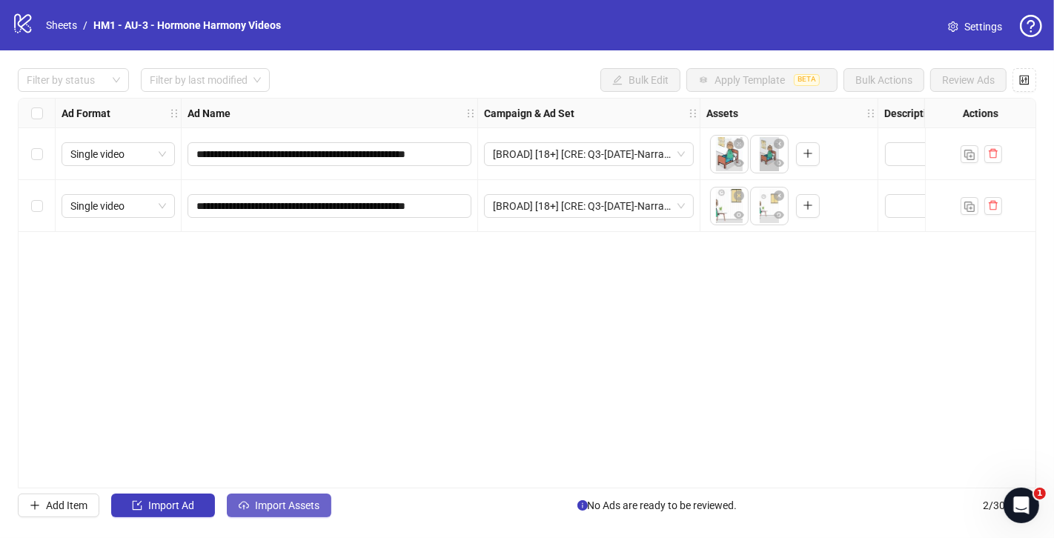
click at [311, 507] on span "Import Assets" at bounding box center [287, 505] width 64 height 12
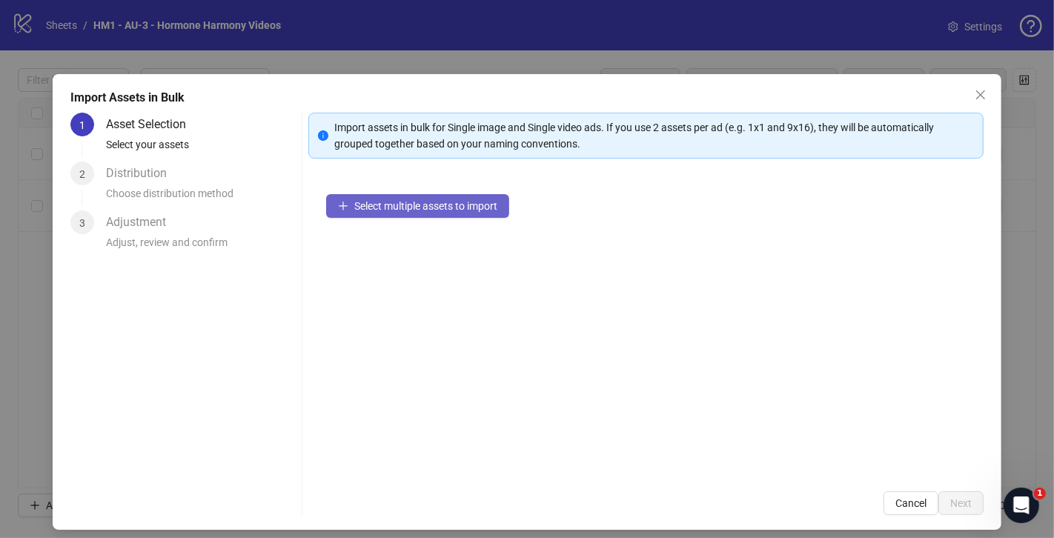
click at [411, 200] on span "Select multiple assets to import" at bounding box center [425, 206] width 143 height 12
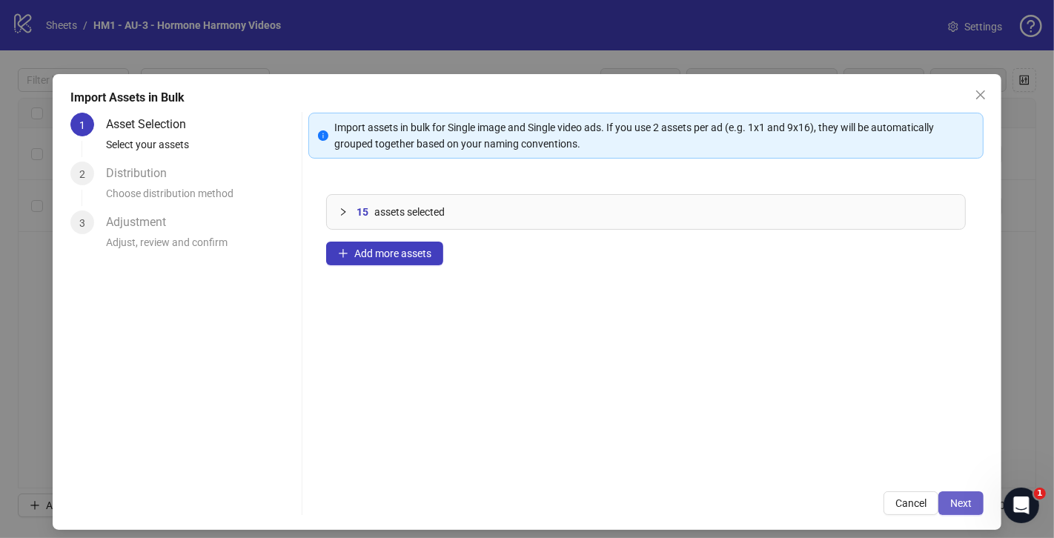
click at [968, 504] on span "Next" at bounding box center [960, 503] width 21 height 12
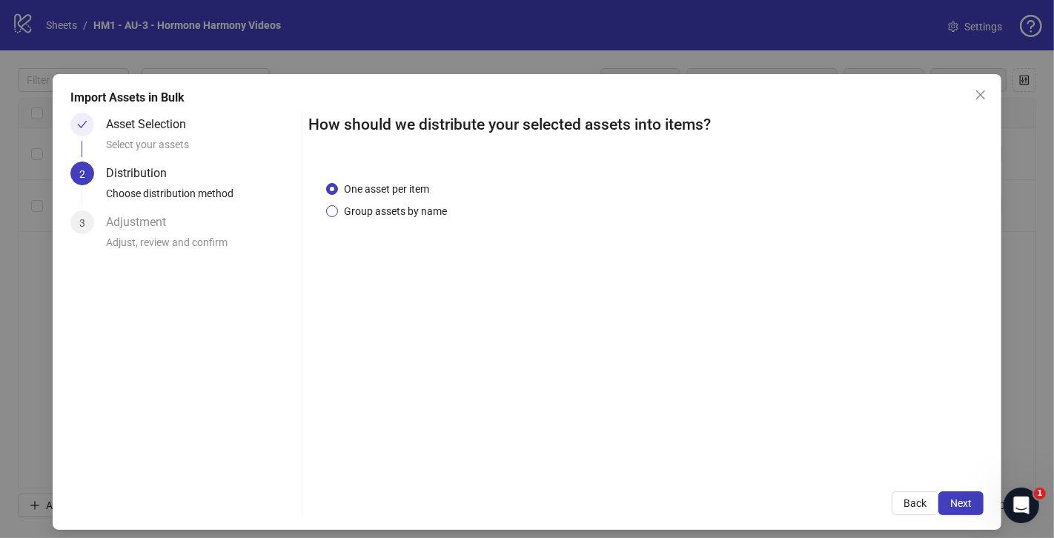
click at [402, 203] on span "Group assets by name" at bounding box center [395, 211] width 115 height 16
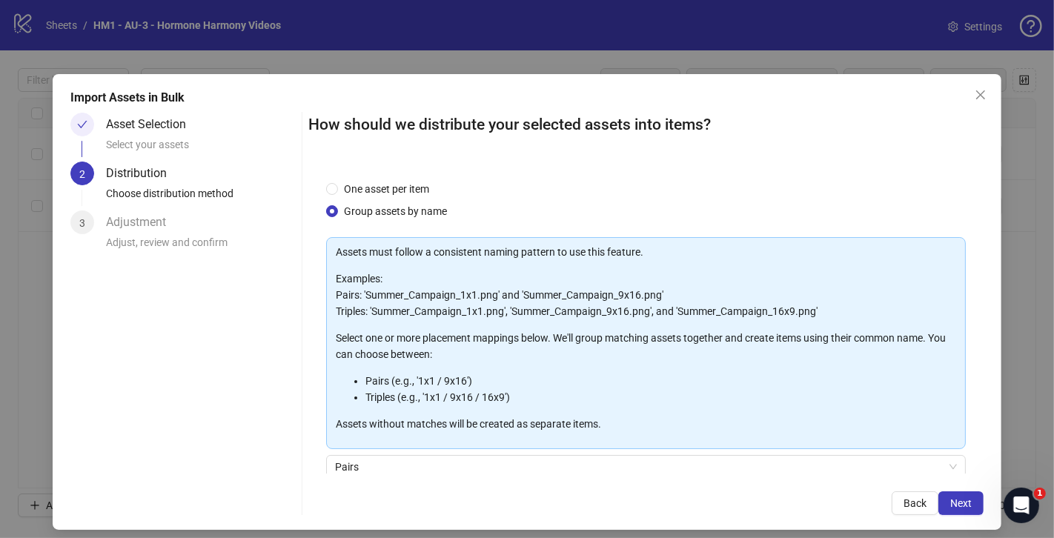
scroll to position [122, 0]
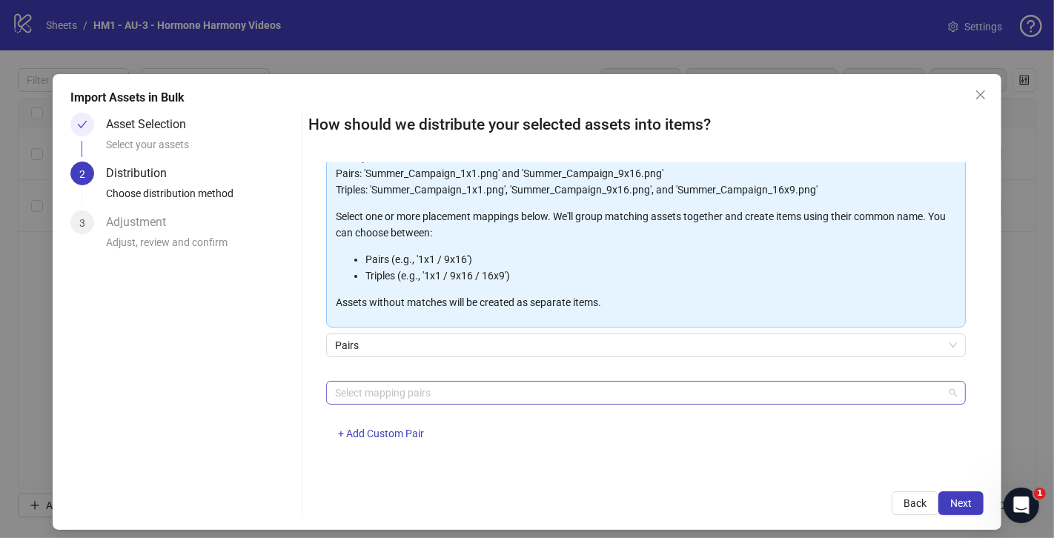
click at [442, 385] on div at bounding box center [638, 392] width 618 height 21
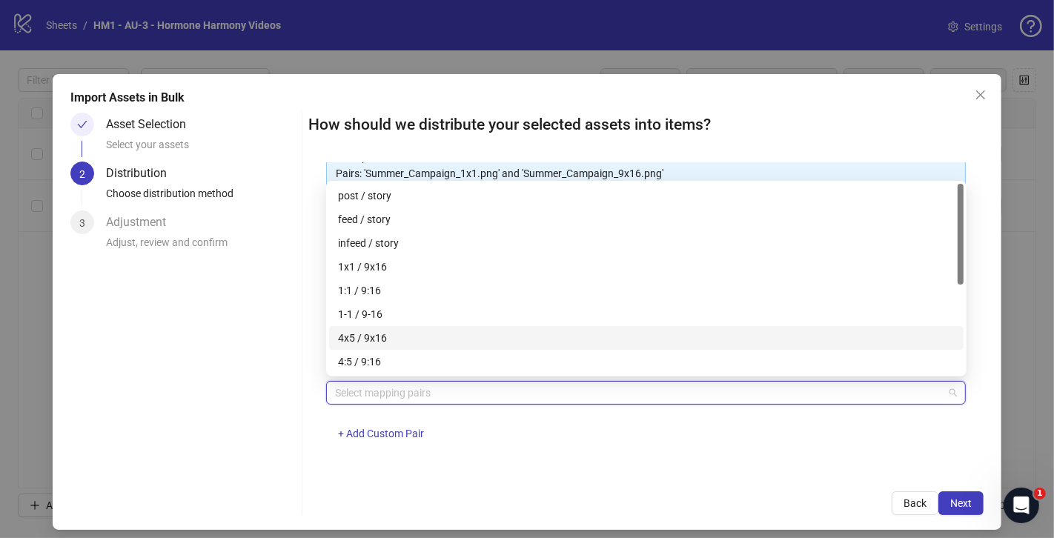
click at [411, 341] on div "4x5 / 9x16" at bounding box center [646, 338] width 617 height 16
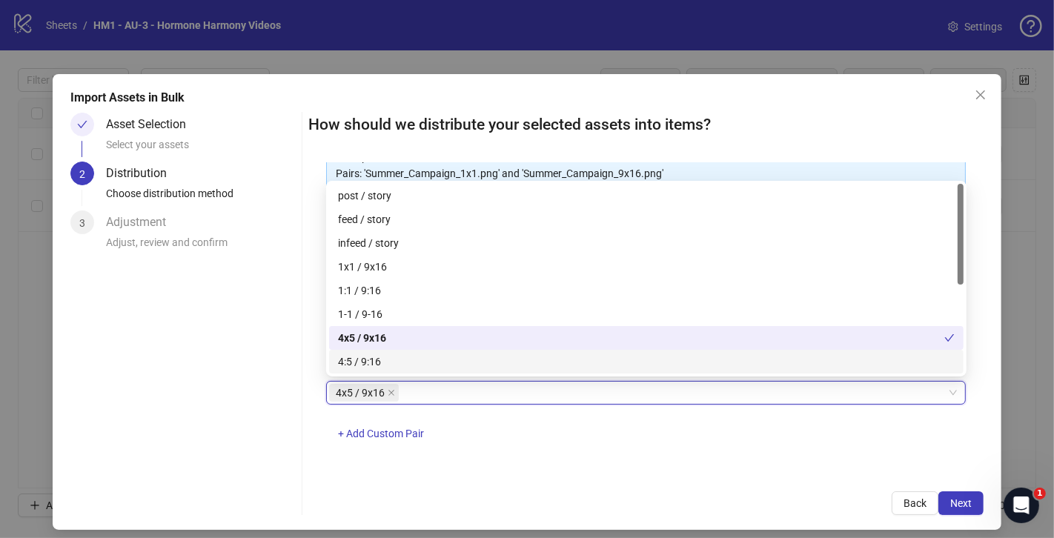
click at [775, 502] on div "Back Next" at bounding box center [645, 503] width 675 height 24
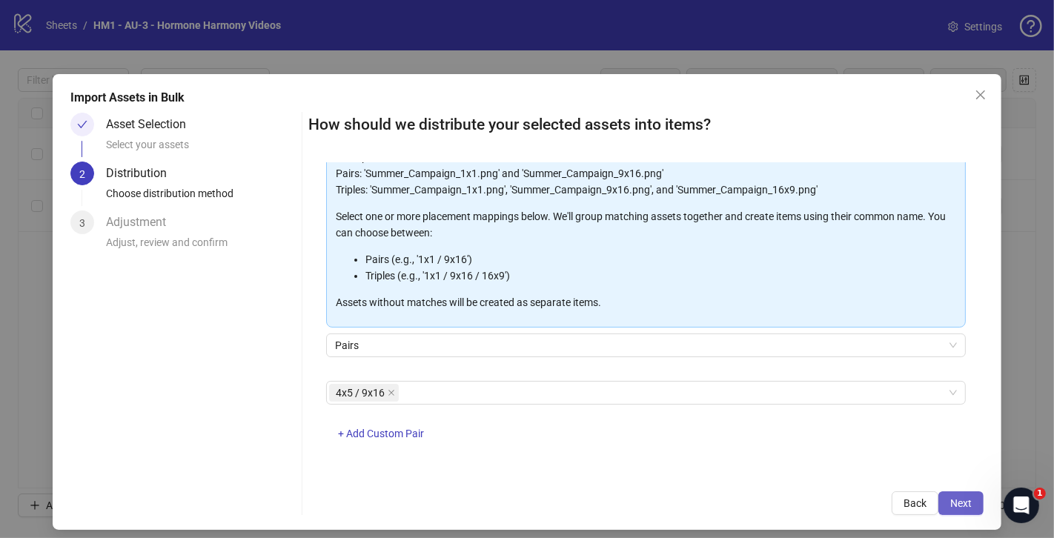
click at [960, 500] on span "Next" at bounding box center [960, 503] width 21 height 12
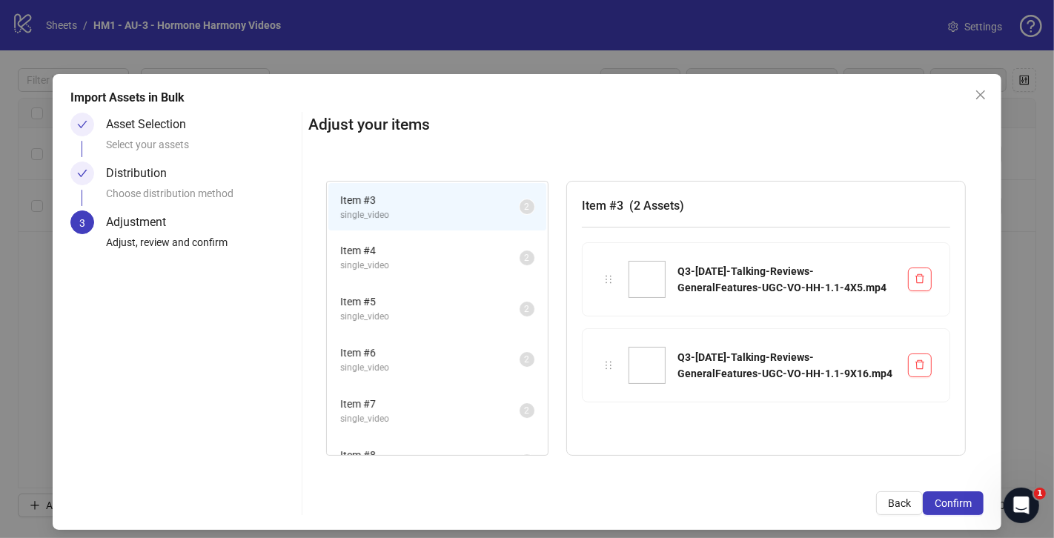
click at [423, 341] on li "Item # 6 single_video 2" at bounding box center [437, 360] width 218 height 48
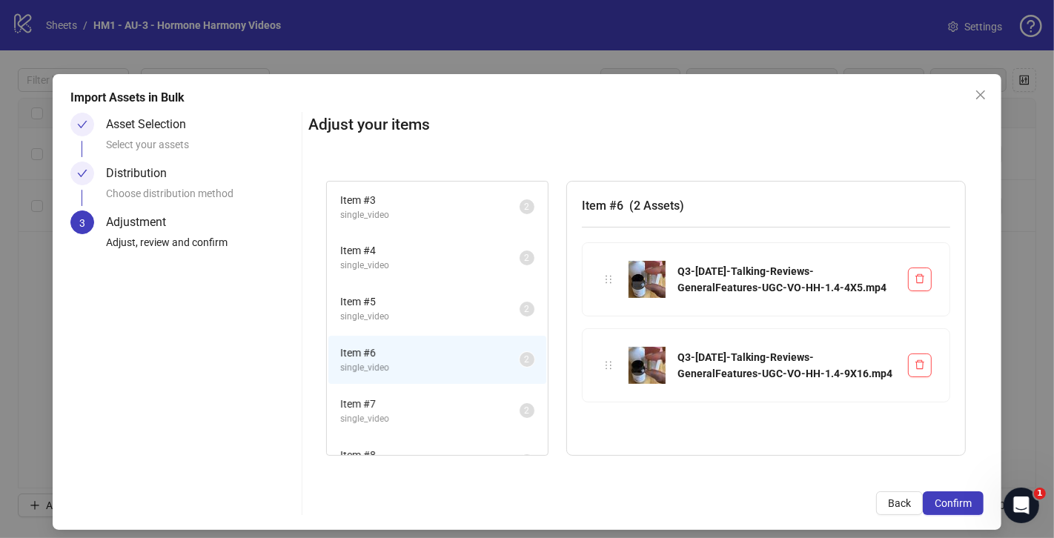
click at [426, 382] on div "Item # 6 single_video 2" at bounding box center [437, 359] width 221 height 51
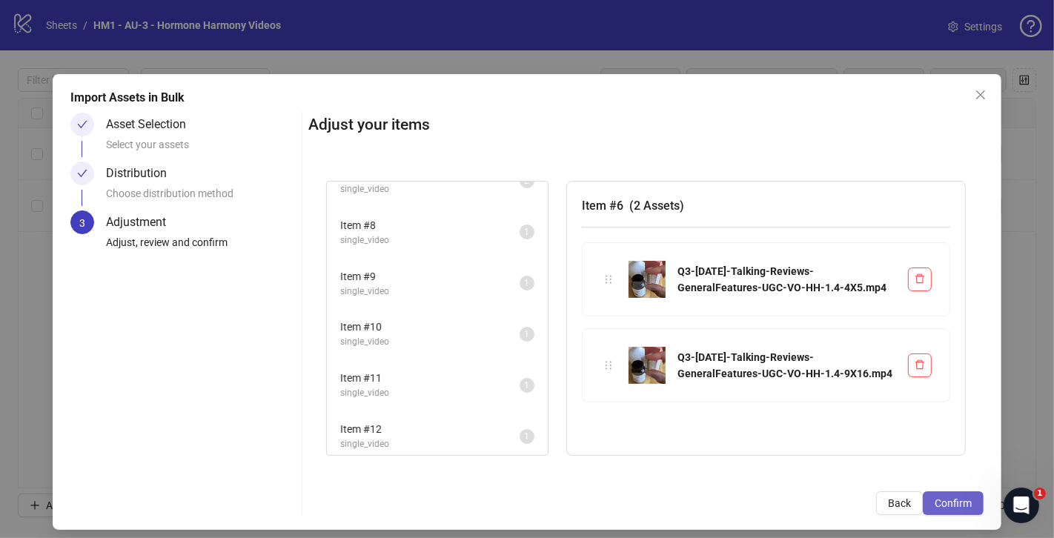
click at [961, 502] on span "Confirm" at bounding box center [953, 503] width 37 height 12
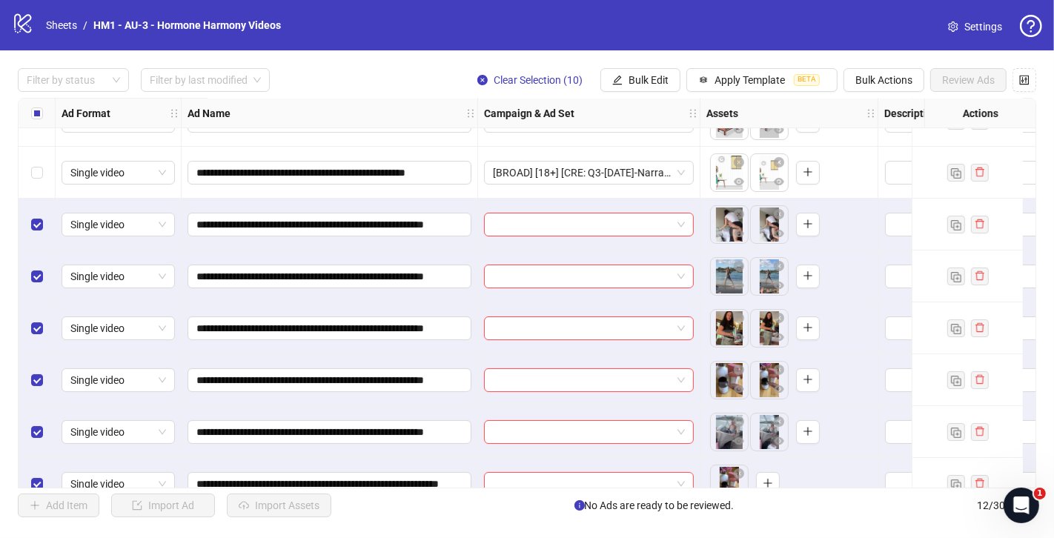
scroll to position [19, 0]
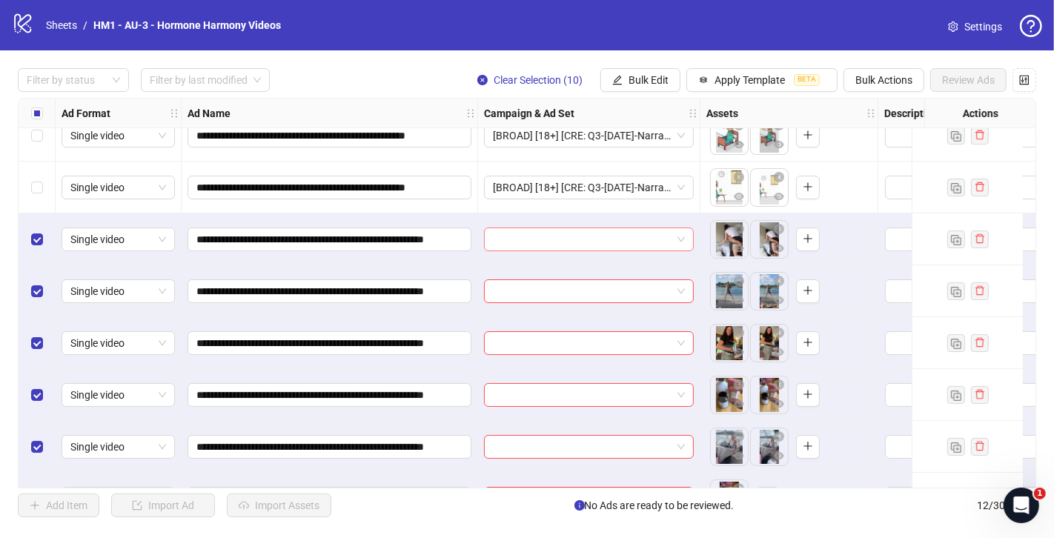
click at [680, 244] on span at bounding box center [589, 239] width 192 height 22
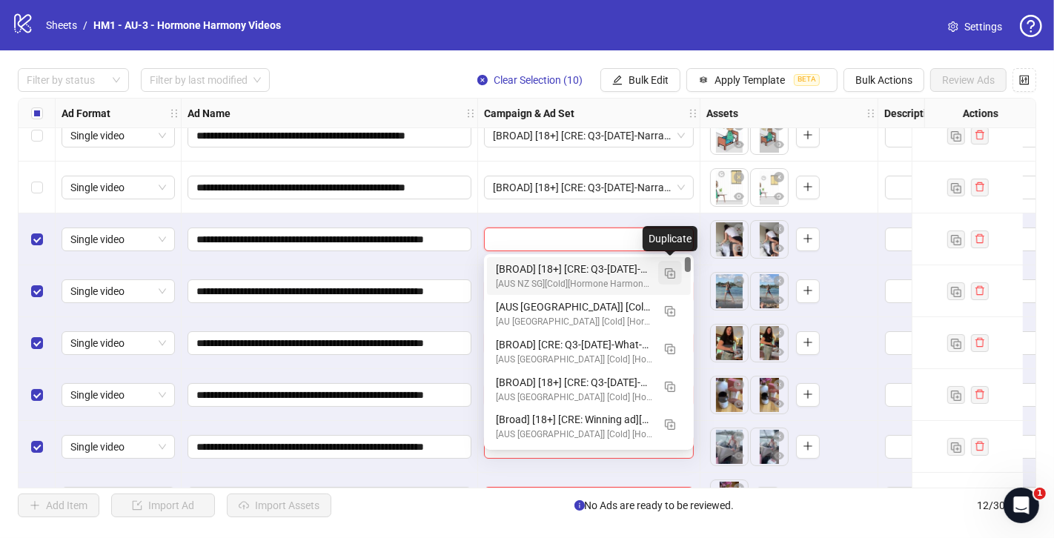
click at [671, 273] on img "button" at bounding box center [670, 273] width 10 height 10
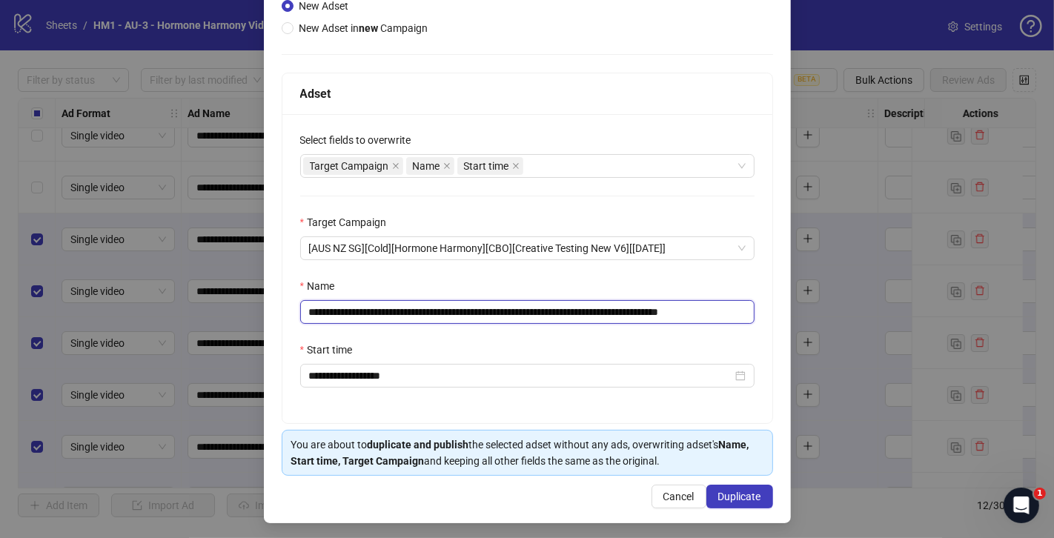
scroll to position [0, 14]
drag, startPoint x: 729, startPoint y: 311, endPoint x: 787, endPoint y: 322, distance: 59.0
click at [787, 322] on div "**********" at bounding box center [527, 212] width 527 height 621
drag, startPoint x: 656, startPoint y: 311, endPoint x: 401, endPoint y: 313, distance: 254.9
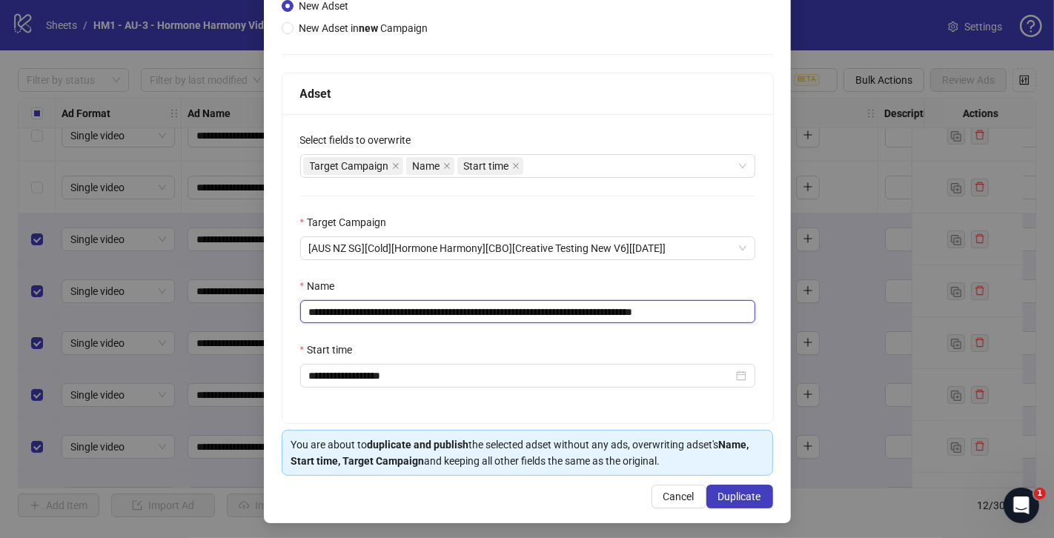
click at [401, 313] on input "**********" at bounding box center [527, 311] width 455 height 23
paste input "*****"
type input "**********"
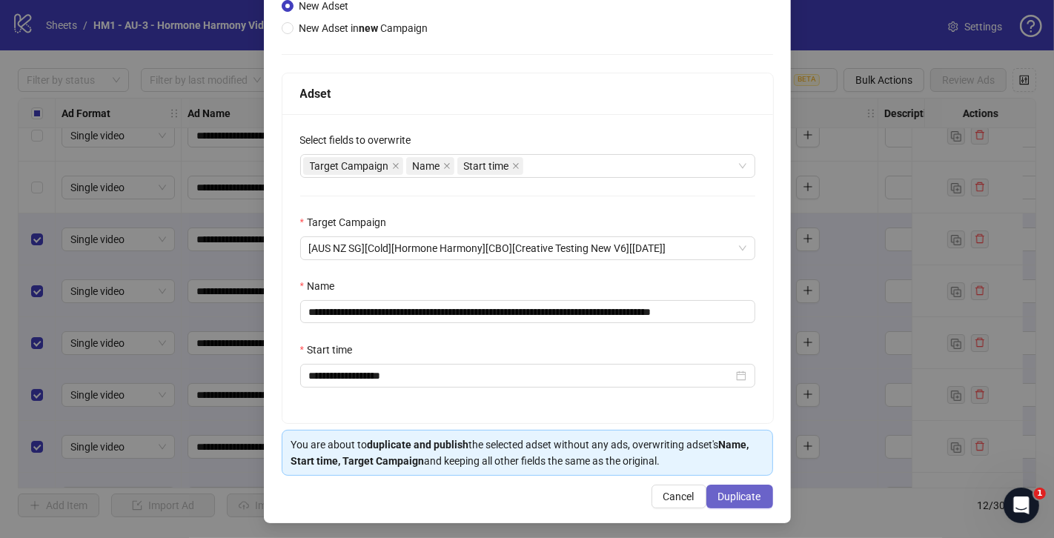
click at [745, 501] on button "Duplicate" at bounding box center [739, 497] width 67 height 24
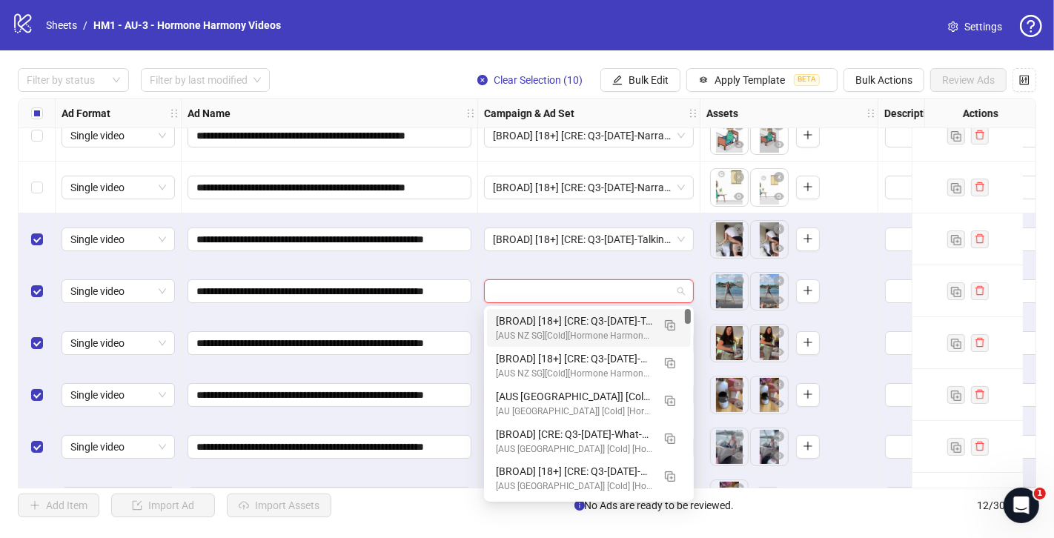
click at [606, 288] on input "search" at bounding box center [582, 291] width 179 height 22
click at [543, 318] on div "[BROAD] [18+] [CRE: Q3-[DATE]-Talking-Reviews-GeneralFeatures-UGC-VO-HH] [[DATE…" at bounding box center [574, 321] width 156 height 16
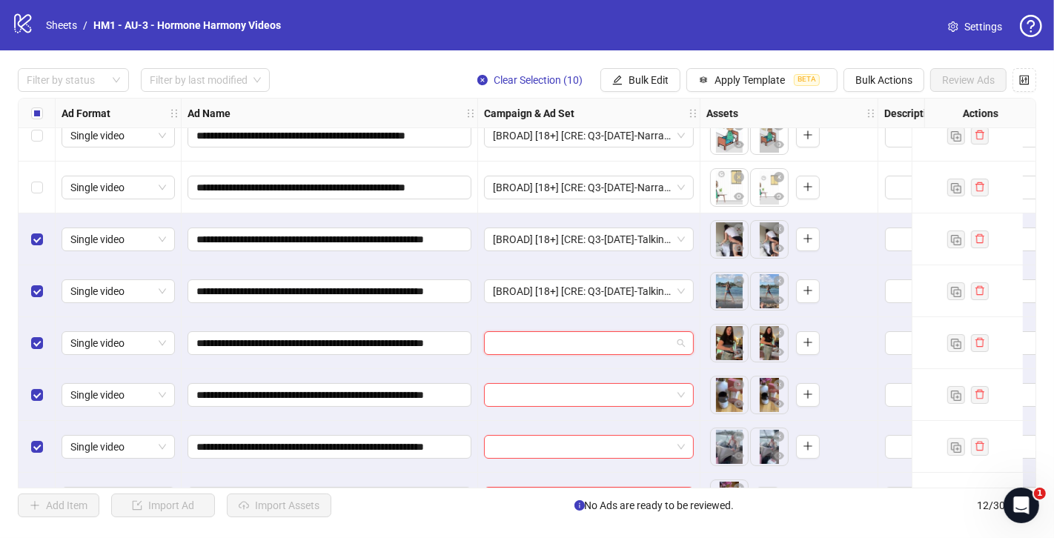
click at [526, 342] on input "search" at bounding box center [582, 343] width 179 height 22
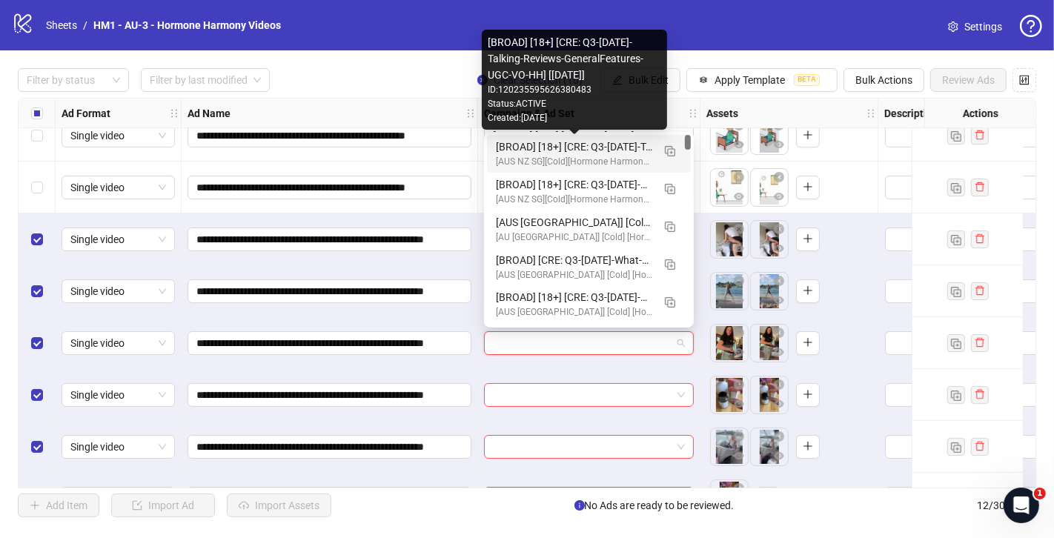
click at [577, 147] on div "[BROAD] [18+] [CRE: Q3-[DATE]-Talking-Reviews-GeneralFeatures-UGC-VO-HH] [[DATE…" at bounding box center [574, 147] width 156 height 16
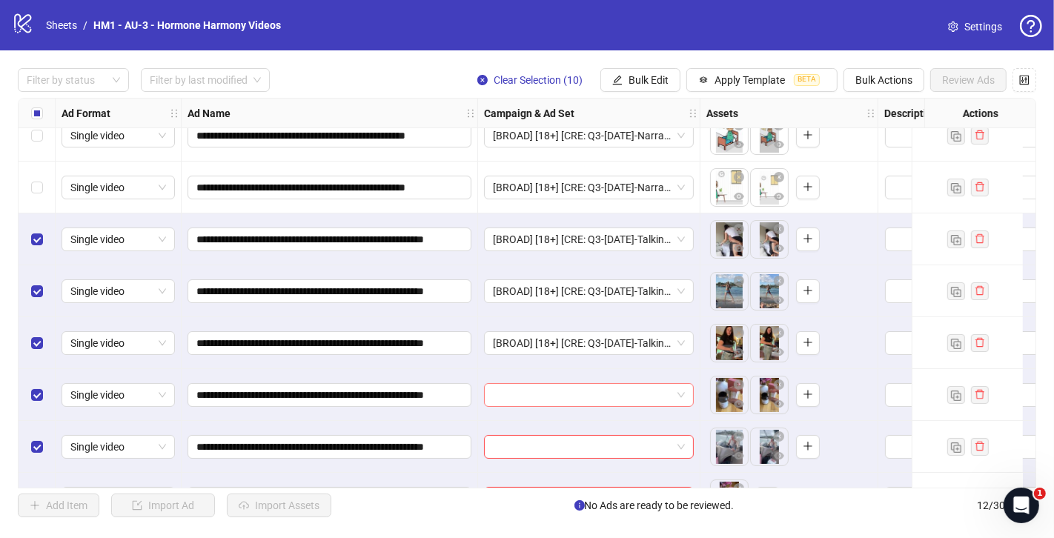
click at [544, 394] on input "search" at bounding box center [582, 395] width 179 height 22
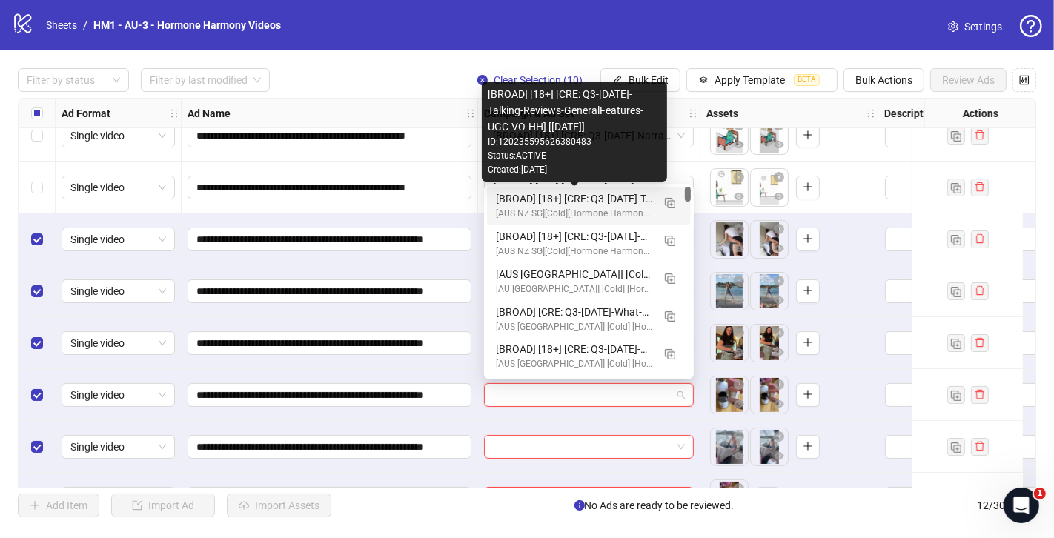
click at [587, 202] on div "[BROAD] [18+] [CRE: Q3-[DATE]-Talking-Reviews-GeneralFeatures-UGC-VO-HH] [[DATE…" at bounding box center [574, 198] width 156 height 16
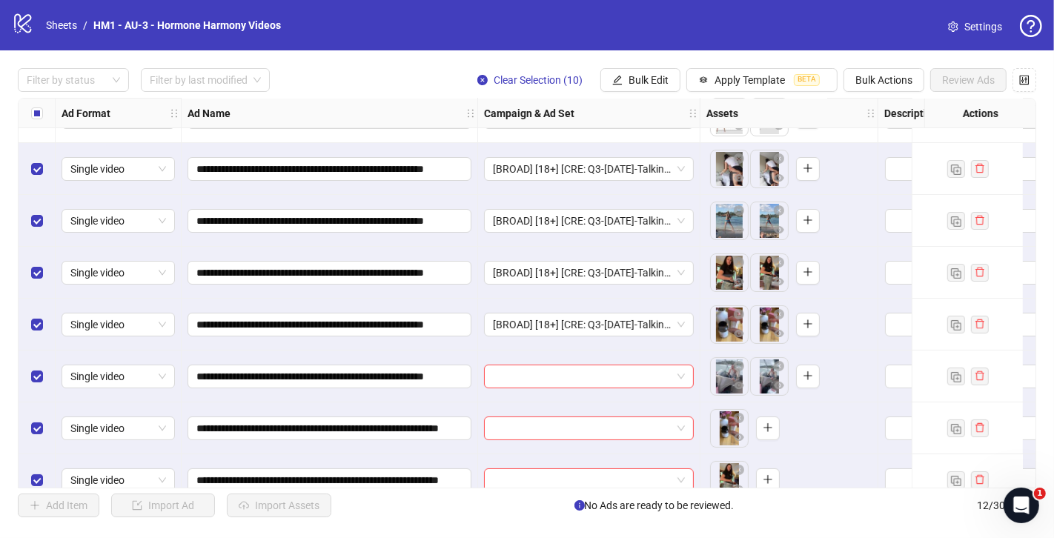
scroll to position [127, 0]
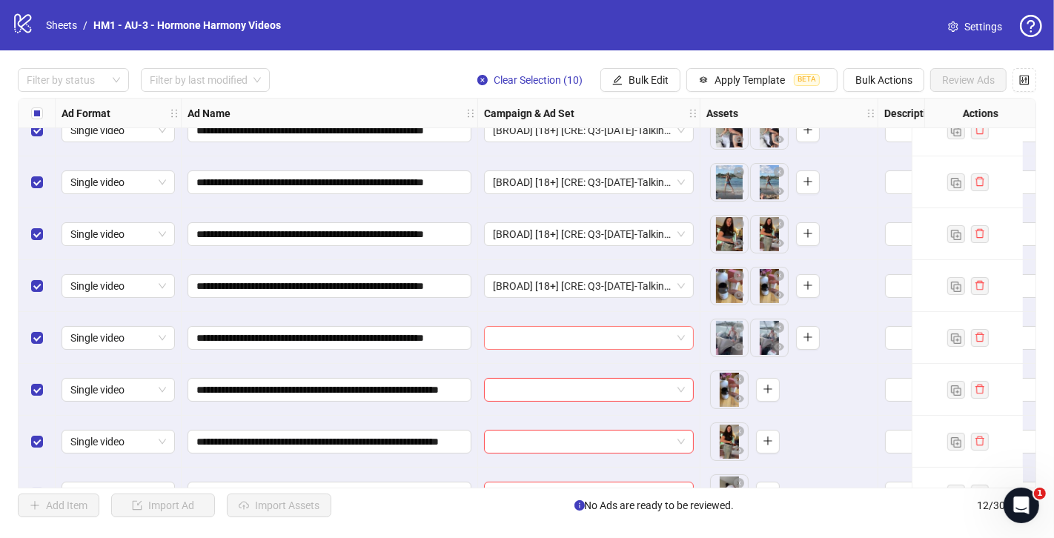
click at [568, 348] on input "search" at bounding box center [582, 338] width 179 height 22
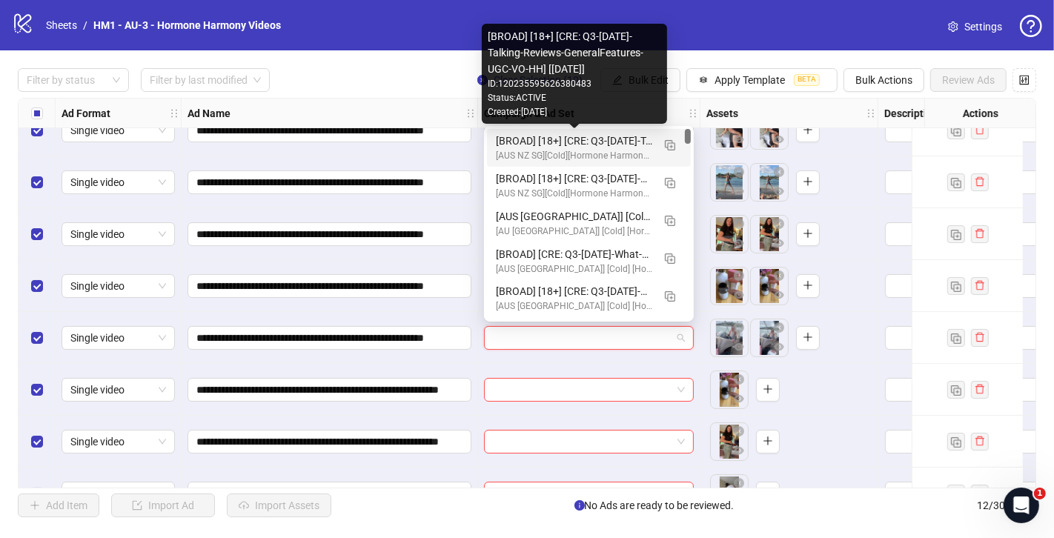
click at [633, 136] on div "[BROAD] [18+] [CRE: Q3-[DATE]-Talking-Reviews-GeneralFeatures-UGC-VO-HH] [[DATE…" at bounding box center [574, 141] width 156 height 16
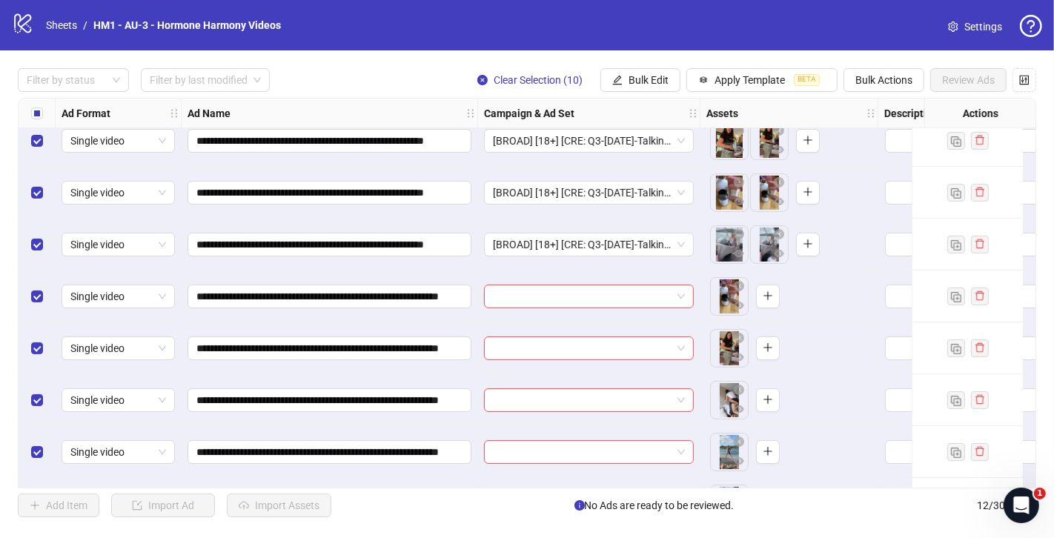
scroll to position [235, 0]
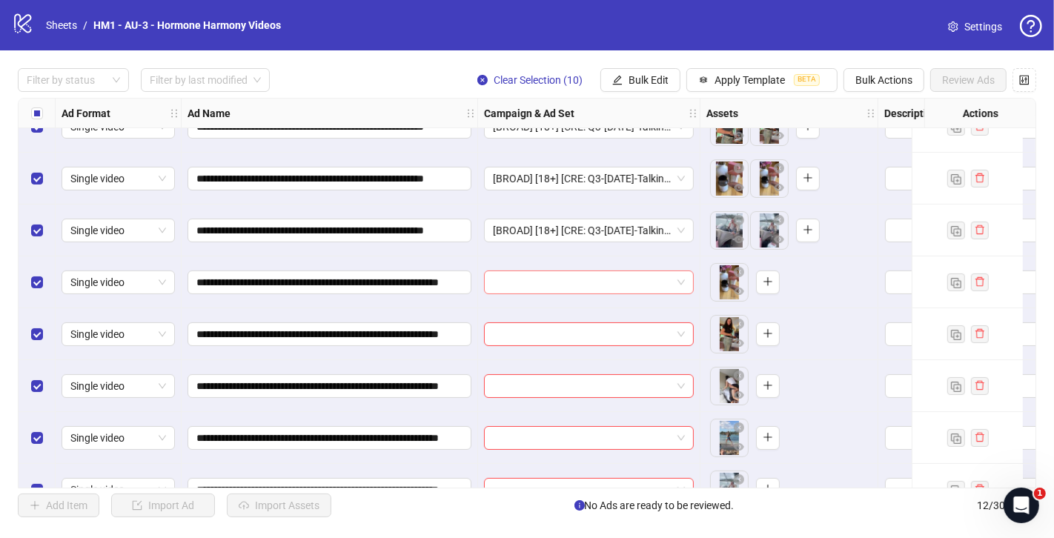
click at [588, 286] on input "search" at bounding box center [582, 282] width 179 height 22
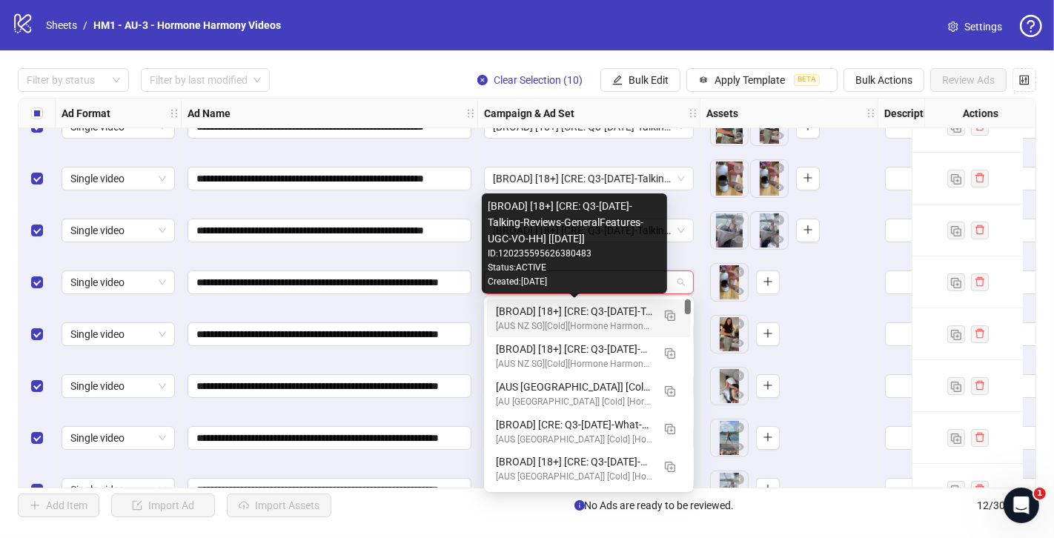
click at [589, 312] on div "[BROAD] [18+] [CRE: Q3-[DATE]-Talking-Reviews-GeneralFeatures-UGC-VO-HH] [[DATE…" at bounding box center [574, 311] width 156 height 16
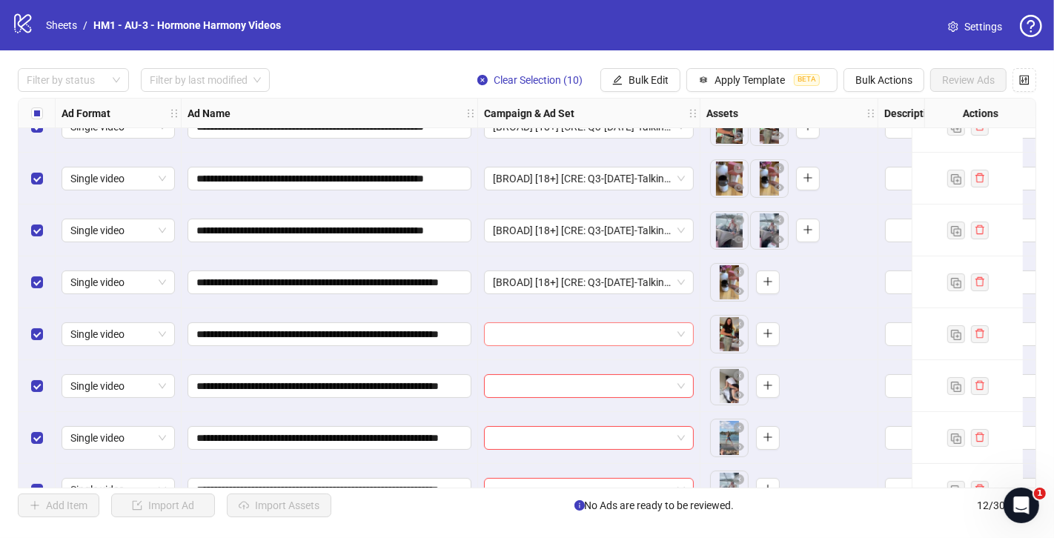
click at [572, 325] on input "search" at bounding box center [582, 334] width 179 height 22
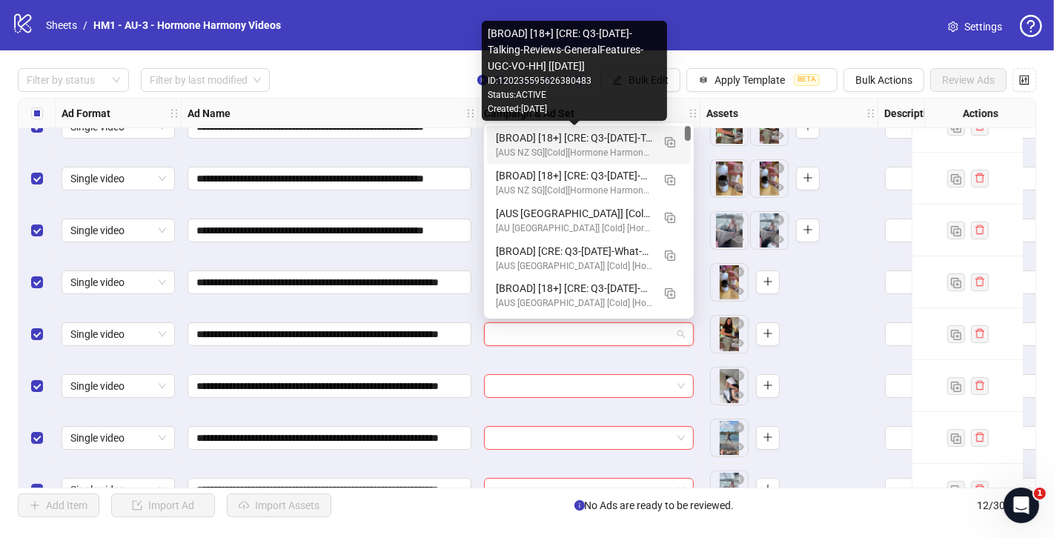
click at [631, 139] on div "[BROAD] [18+] [CRE: Q3-[DATE]-Talking-Reviews-GeneralFeatures-UGC-VO-HH] [[DATE…" at bounding box center [574, 138] width 156 height 16
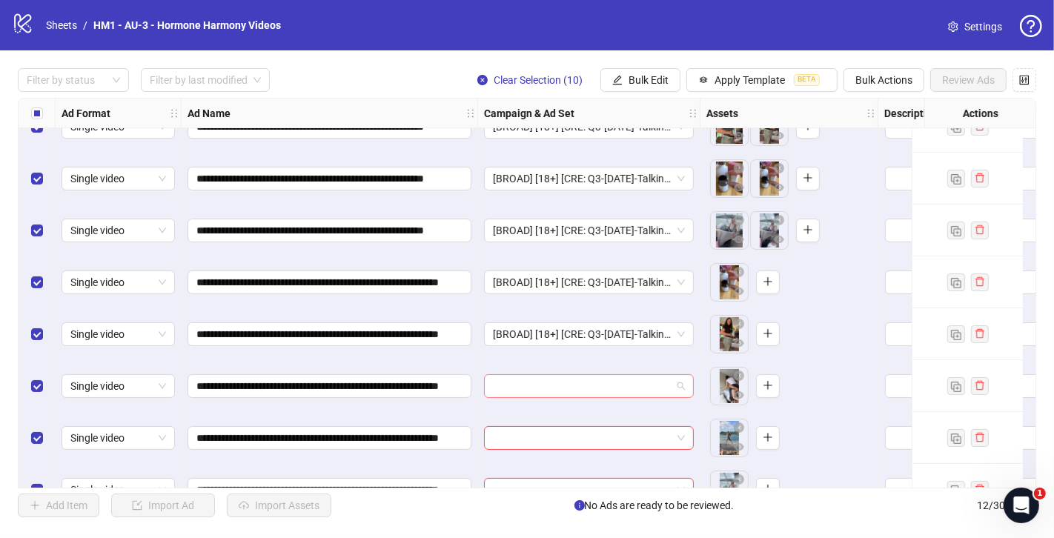
click at [588, 382] on input "search" at bounding box center [582, 386] width 179 height 22
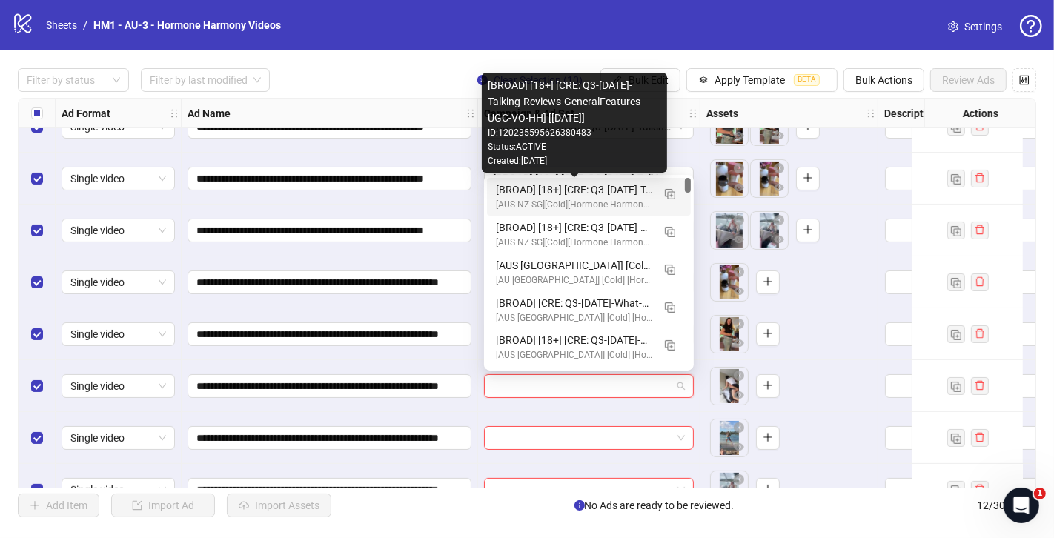
click at [611, 191] on div "[BROAD] [18+] [CRE: Q3-[DATE]-Talking-Reviews-GeneralFeatures-UGC-VO-HH] [[DATE…" at bounding box center [574, 190] width 156 height 16
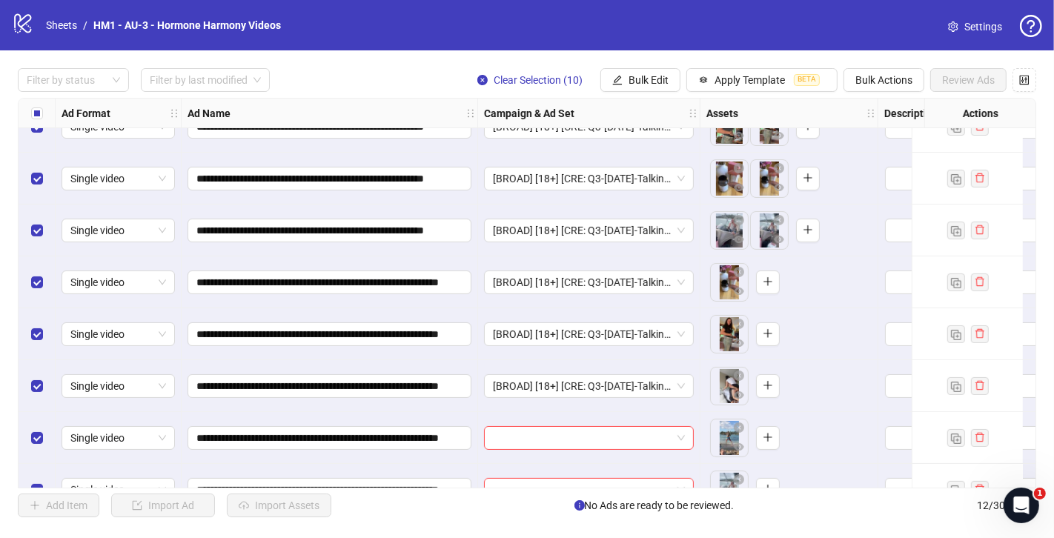
scroll to position [268, 0]
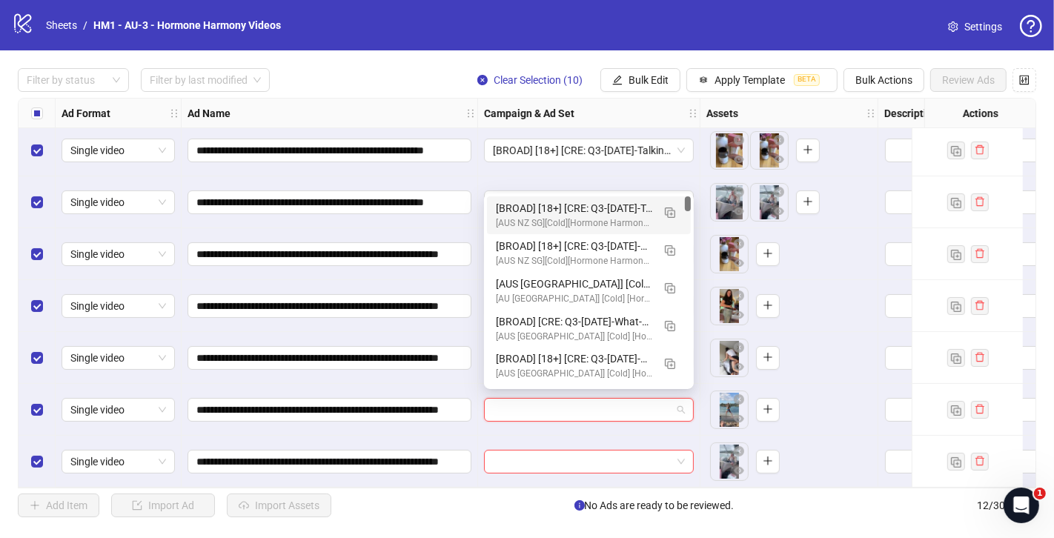
click at [562, 405] on input "search" at bounding box center [582, 410] width 179 height 22
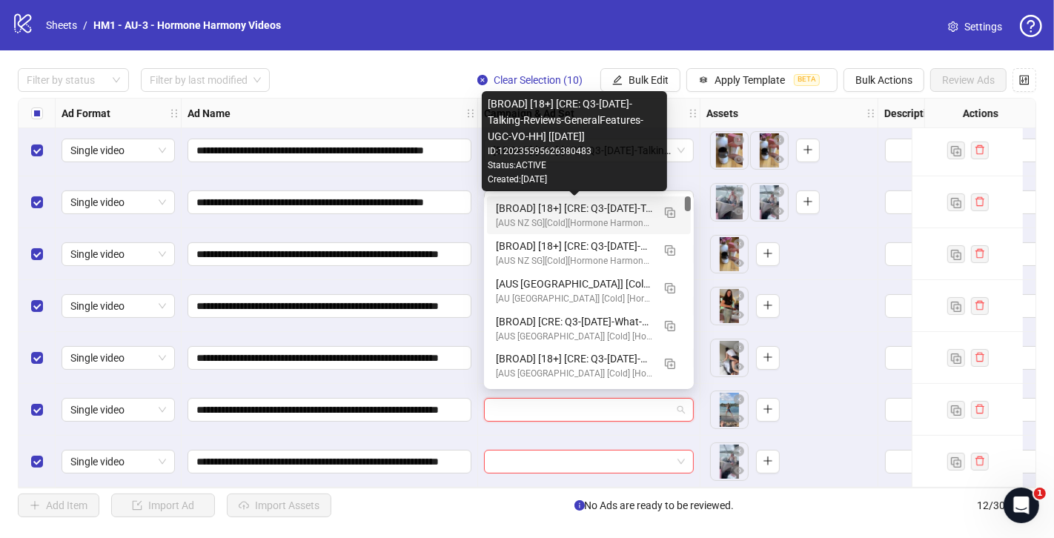
click at [605, 207] on div "[BROAD] [18+] [CRE: Q3-[DATE]-Talking-Reviews-GeneralFeatures-UGC-VO-HH] [[DATE…" at bounding box center [574, 208] width 156 height 16
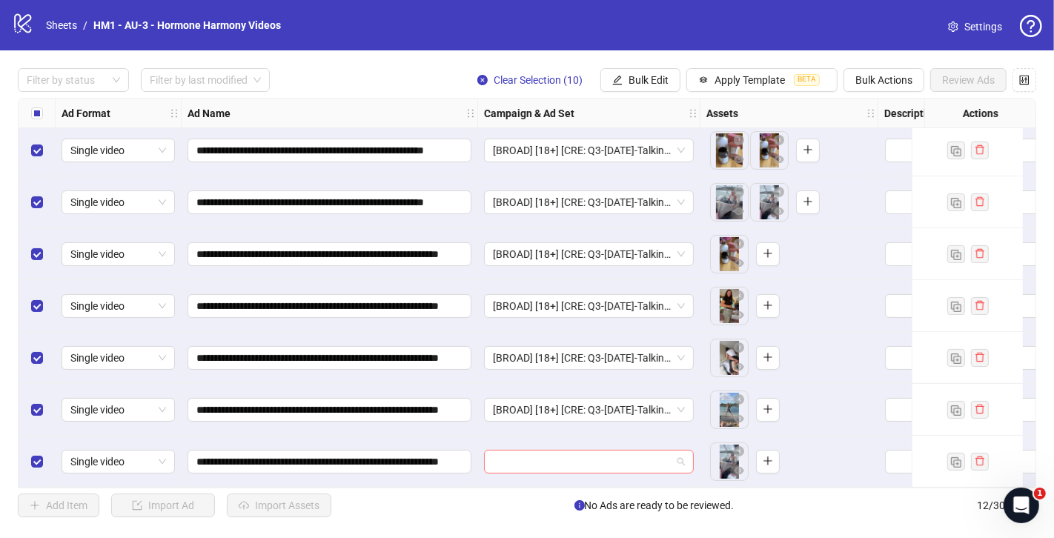
click at [554, 451] on input "search" at bounding box center [582, 462] width 179 height 22
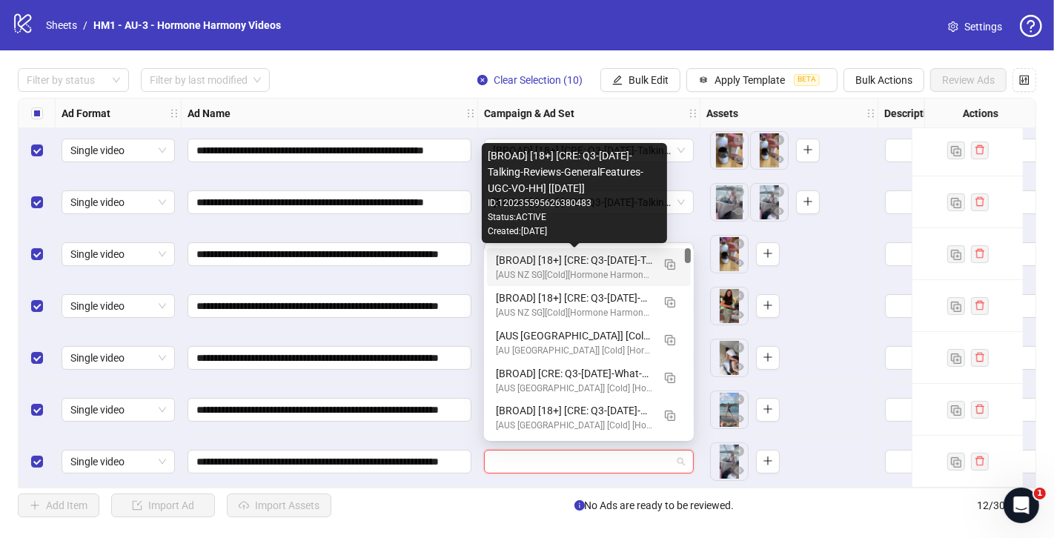
click at [580, 262] on div "[BROAD] [18+] [CRE: Q3-[DATE]-Talking-Reviews-GeneralFeatures-UGC-VO-HH] [[DATE…" at bounding box center [574, 260] width 156 height 16
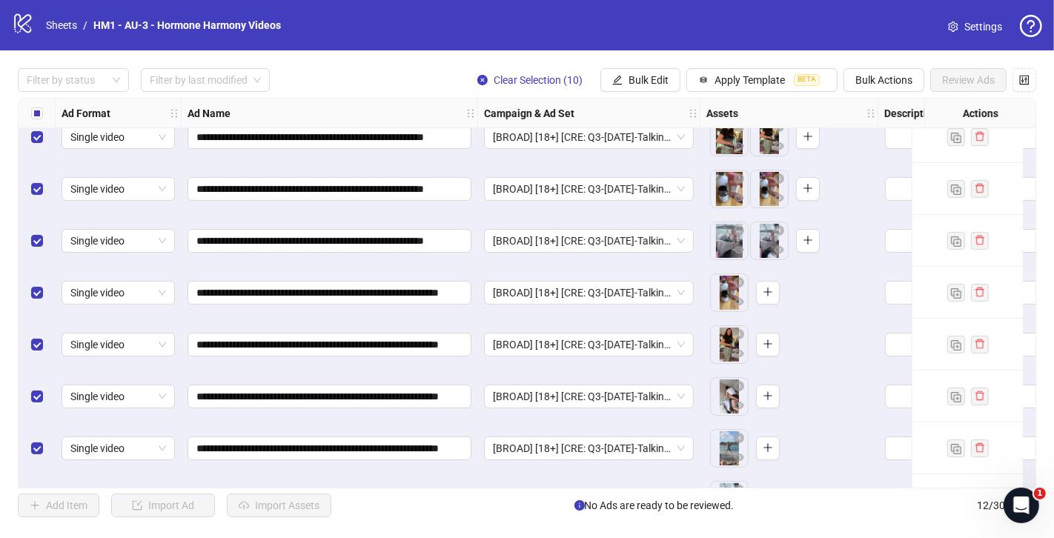
scroll to position [226, 0]
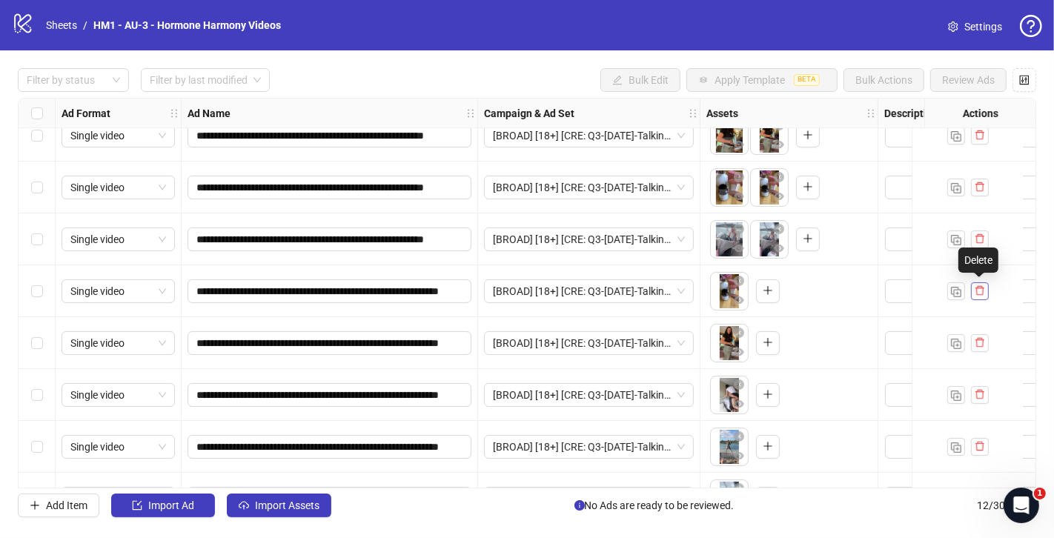
click at [986, 293] on button "button" at bounding box center [980, 291] width 18 height 18
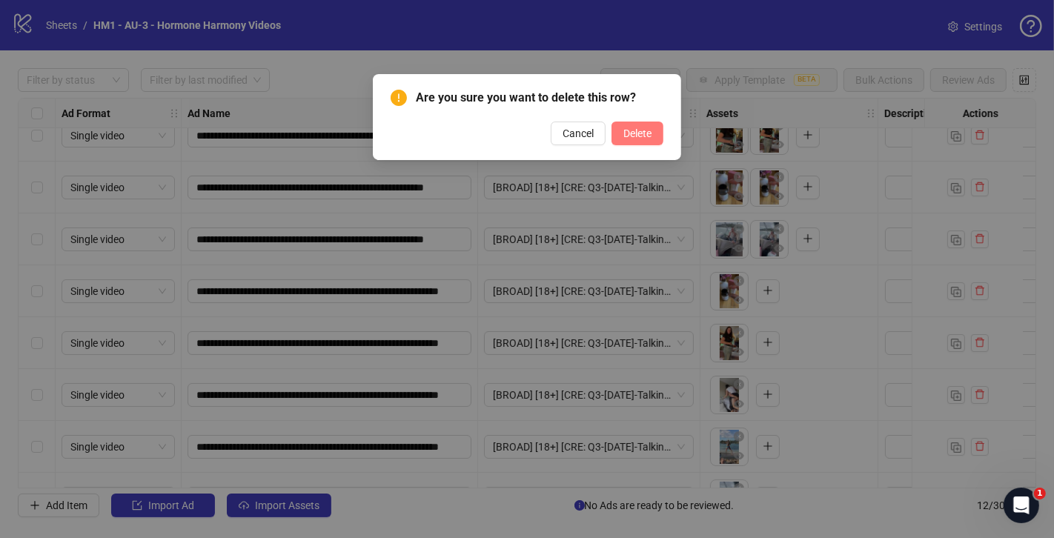
click at [632, 127] on span "Delete" at bounding box center [637, 133] width 28 height 12
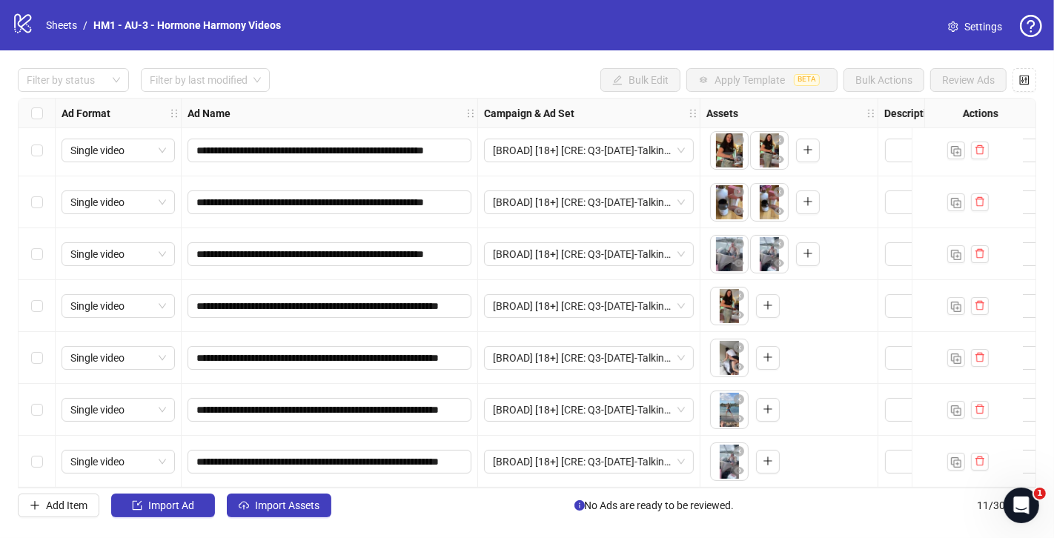
scroll to position [216, 0]
click at [980, 305] on span "button" at bounding box center [980, 305] width 10 height 12
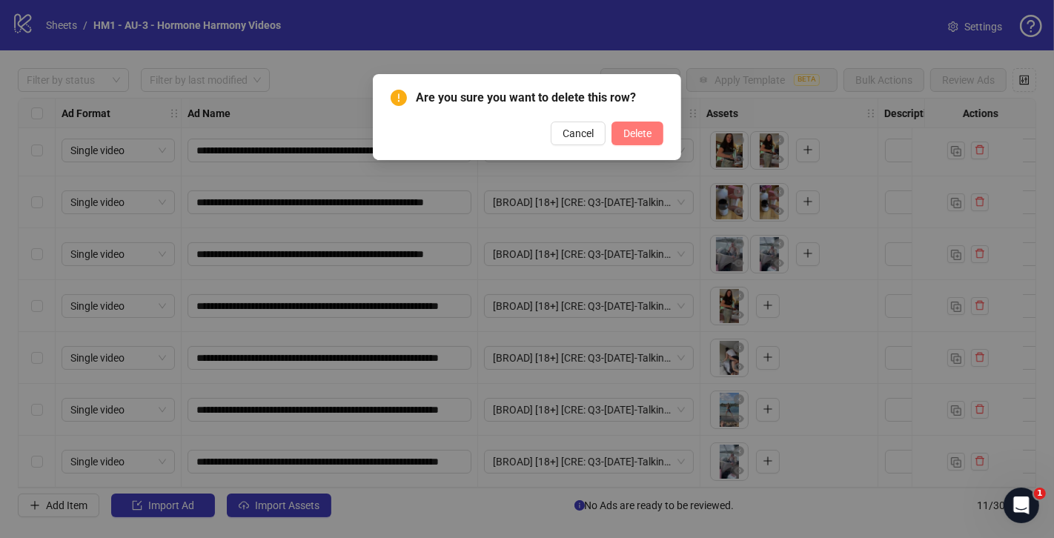
click at [639, 130] on span "Delete" at bounding box center [637, 133] width 28 height 12
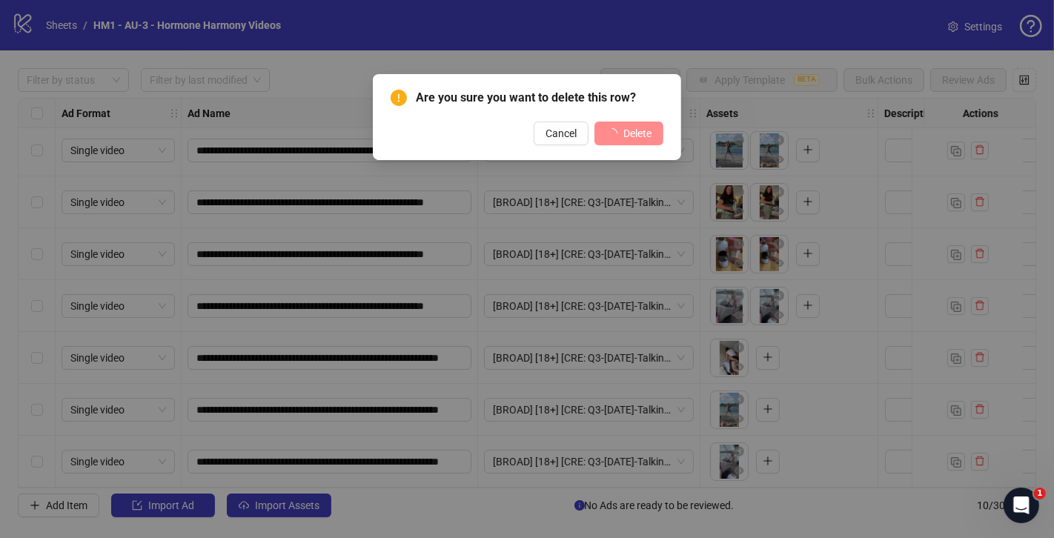
scroll to position [164, 0]
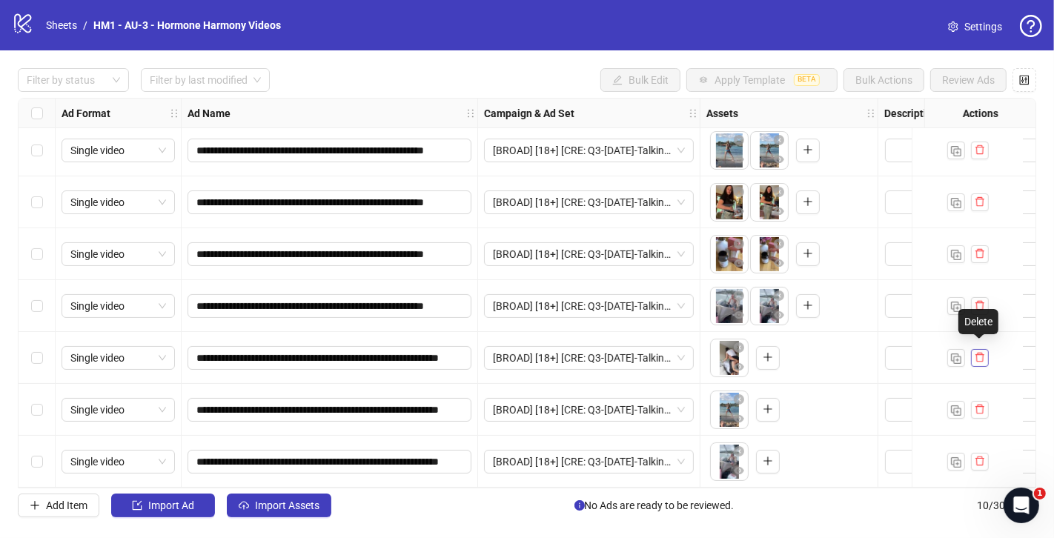
click at [978, 352] on icon "delete" at bounding box center [980, 357] width 10 height 10
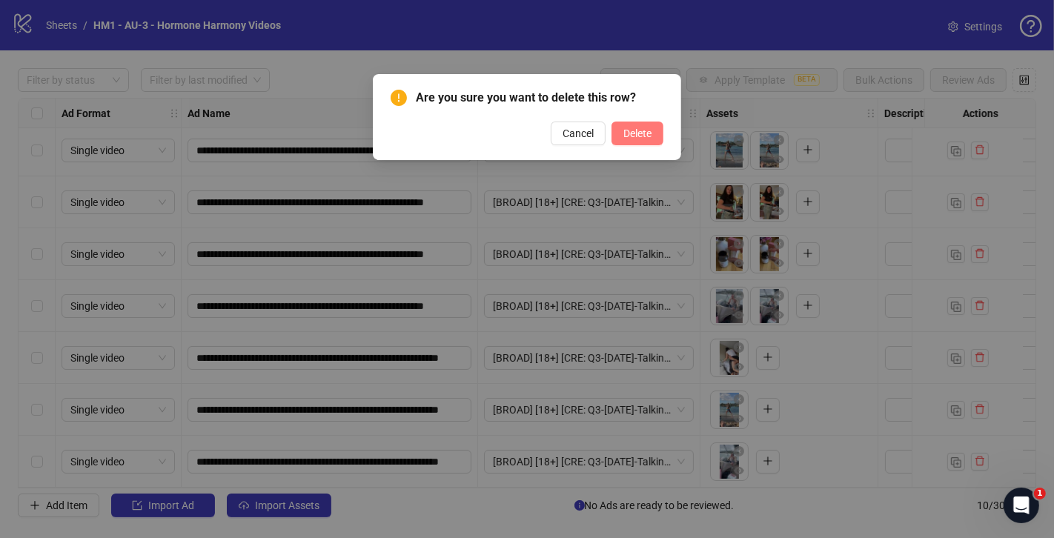
click at [645, 128] on span "Delete" at bounding box center [637, 133] width 28 height 12
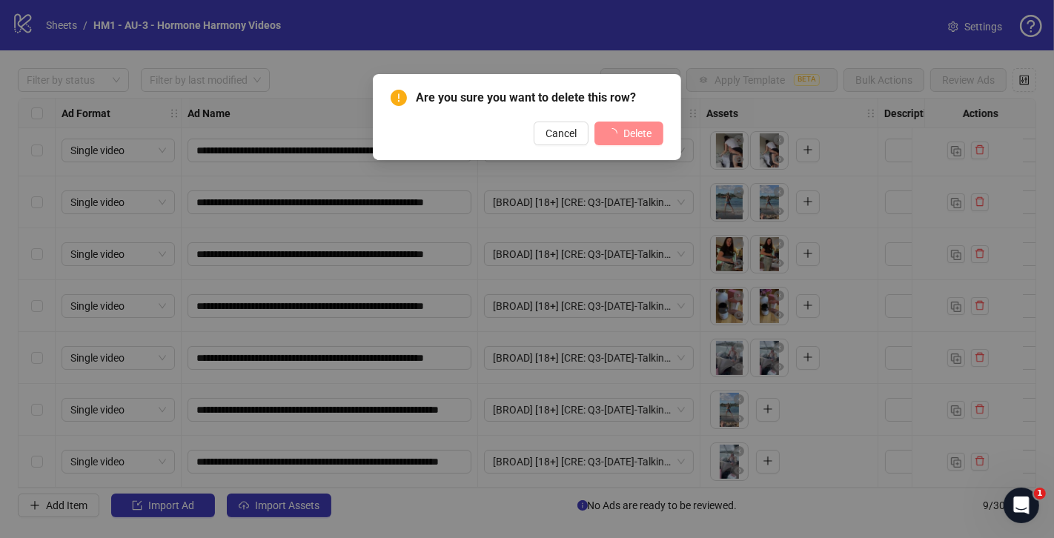
scroll to position [112, 0]
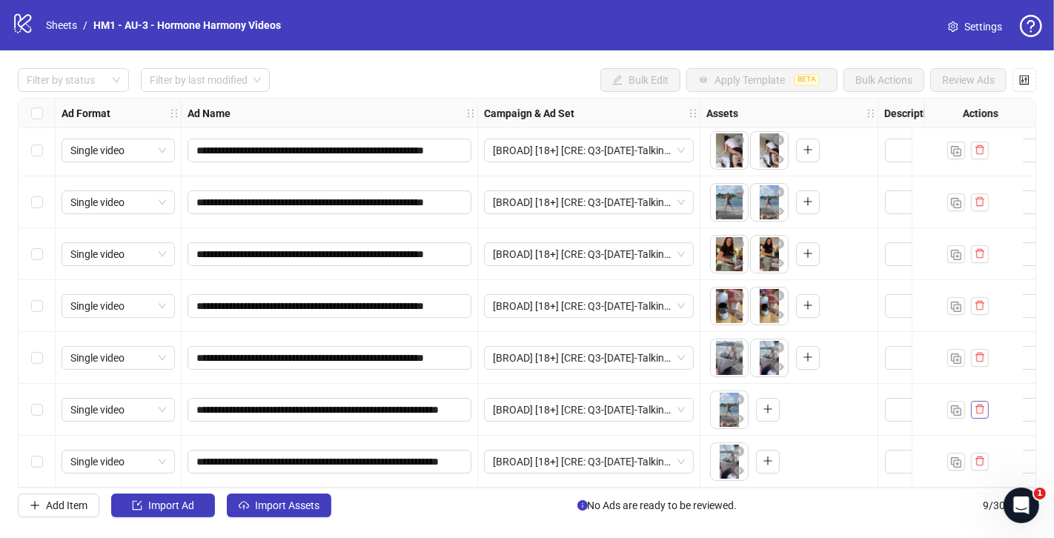
click at [977, 409] on span "button" at bounding box center [980, 409] width 10 height 12
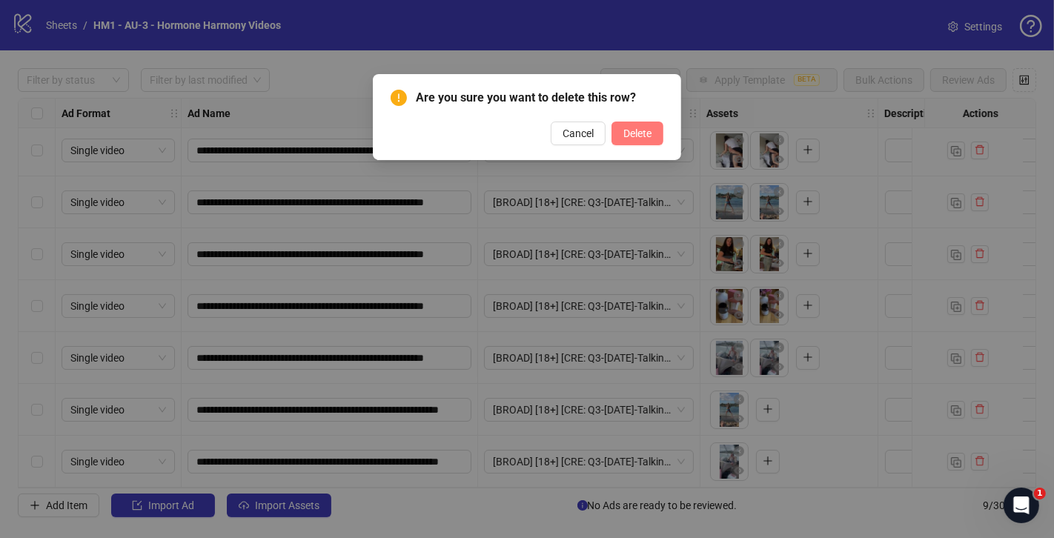
click at [640, 139] on button "Delete" at bounding box center [637, 134] width 52 height 24
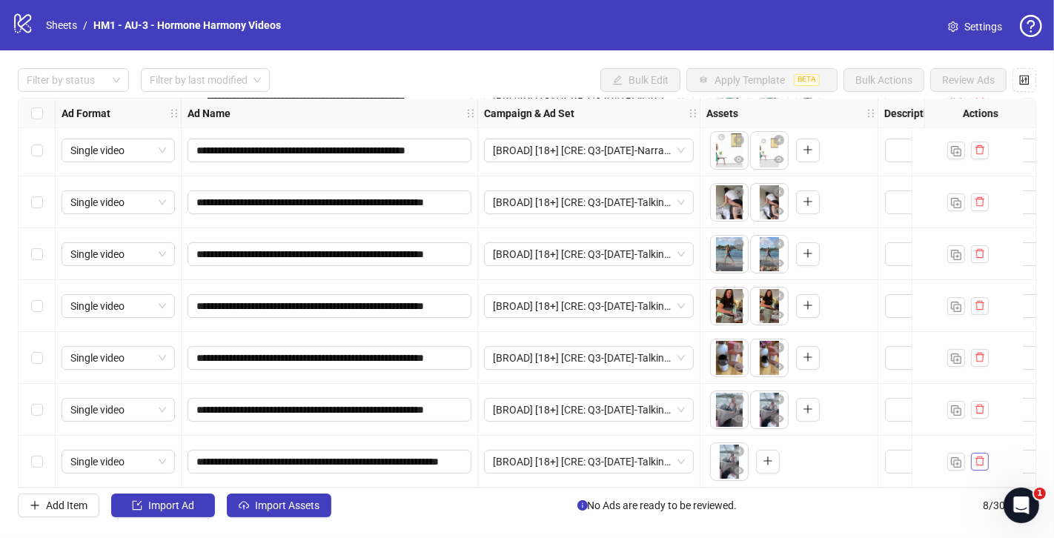
click at [980, 457] on icon "delete" at bounding box center [979, 462] width 9 height 10
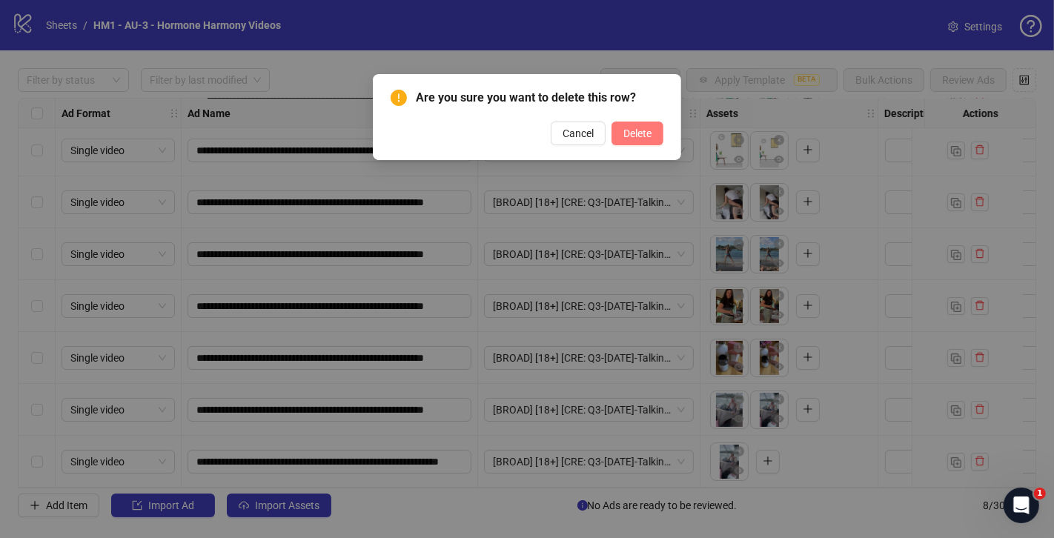
click at [628, 133] on span "Delete" at bounding box center [637, 133] width 28 height 12
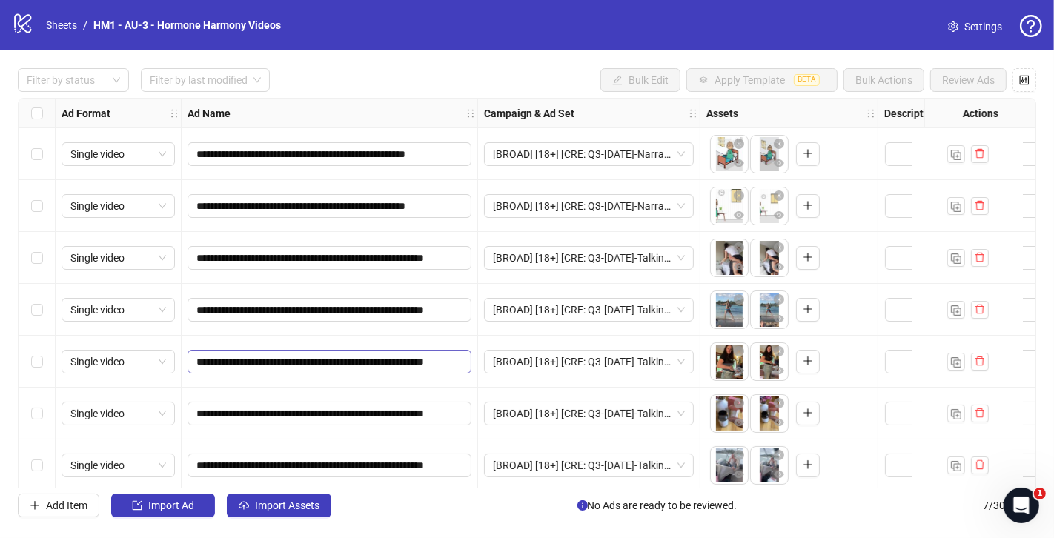
scroll to position [8, 0]
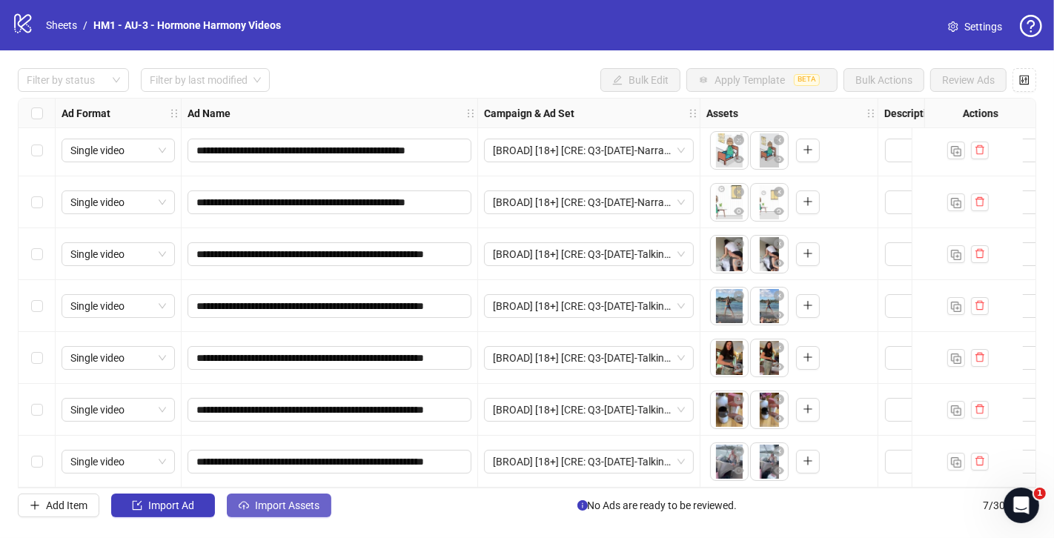
click at [290, 501] on span "Import Assets" at bounding box center [287, 505] width 64 height 12
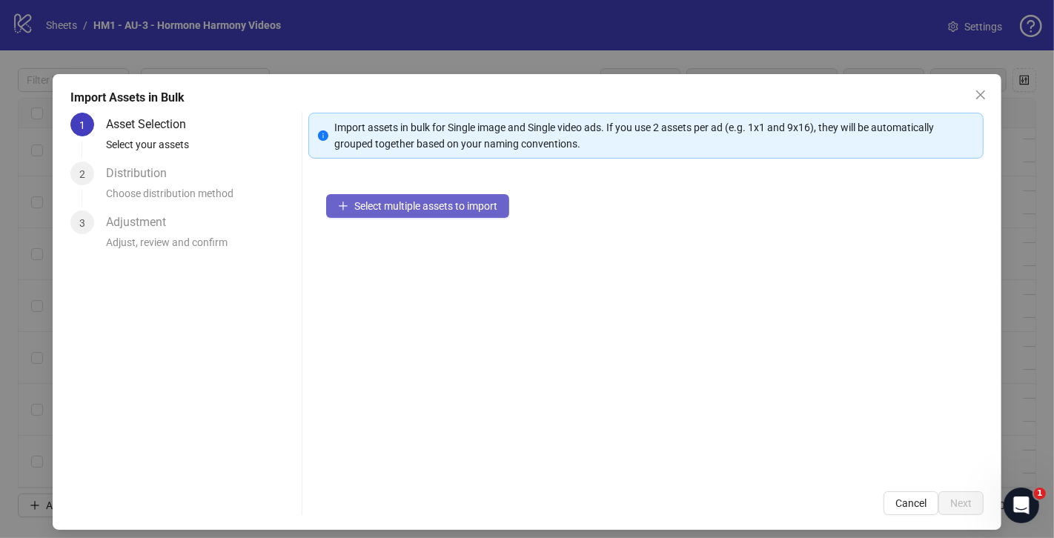
click at [376, 201] on span "Select multiple assets to import" at bounding box center [425, 206] width 143 height 12
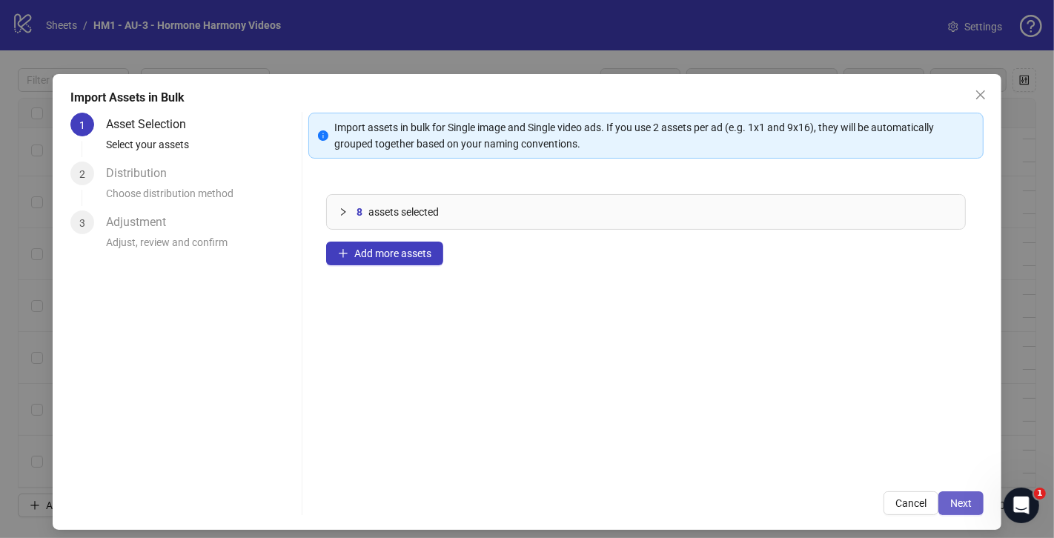
click at [972, 504] on span "Next" at bounding box center [960, 503] width 21 height 12
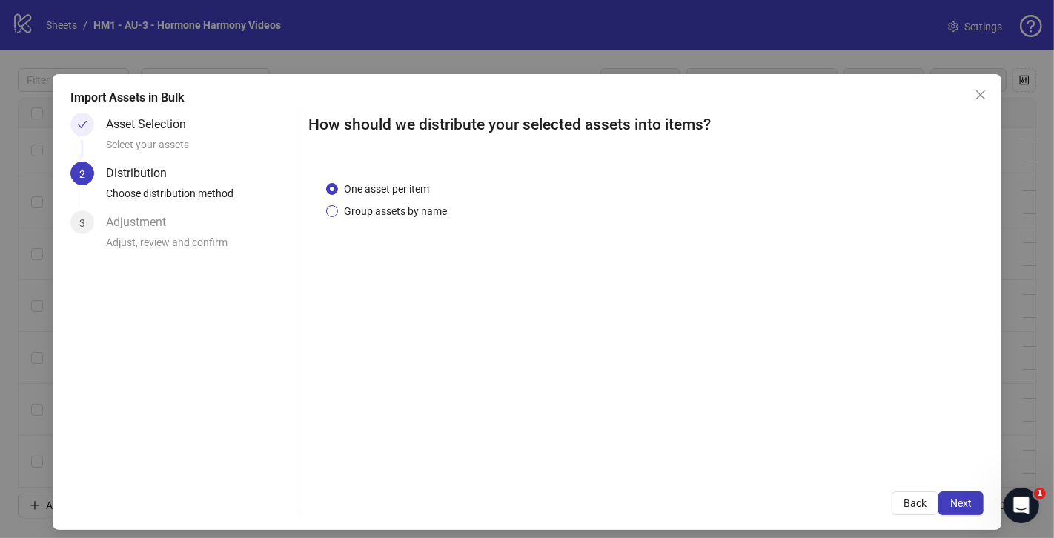
click at [400, 212] on span "Group assets by name" at bounding box center [395, 211] width 115 height 16
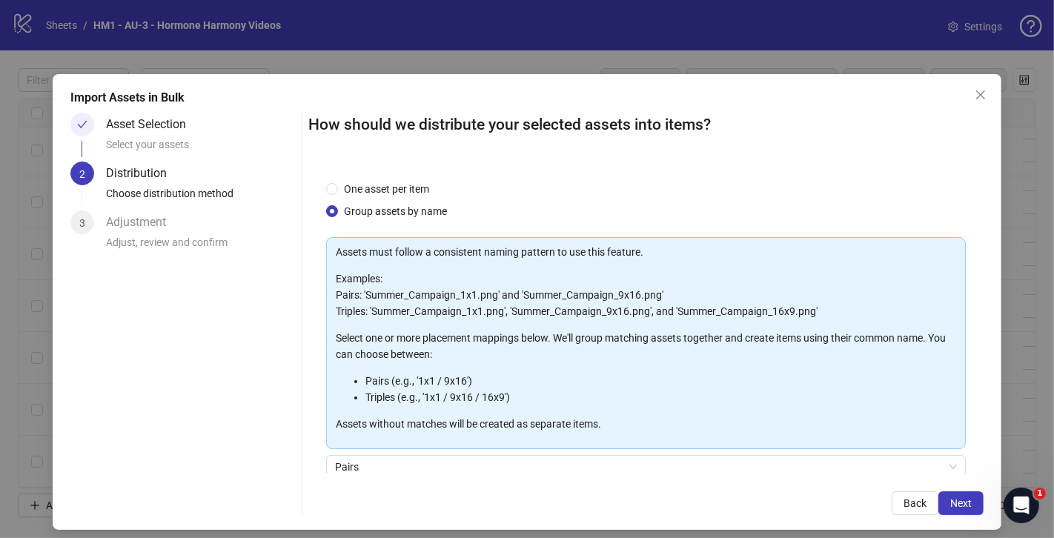
scroll to position [122, 0]
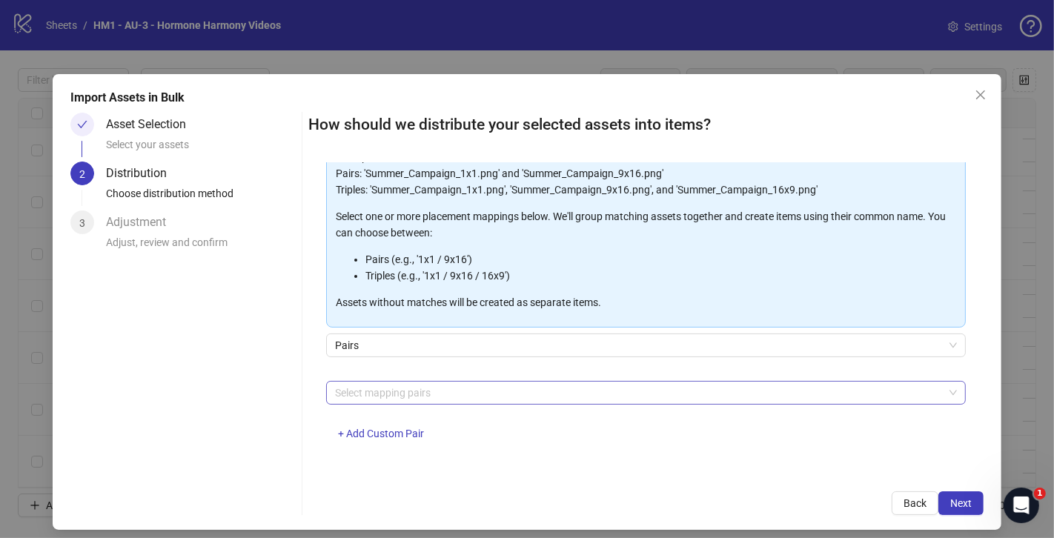
click at [437, 391] on div at bounding box center [638, 392] width 618 height 21
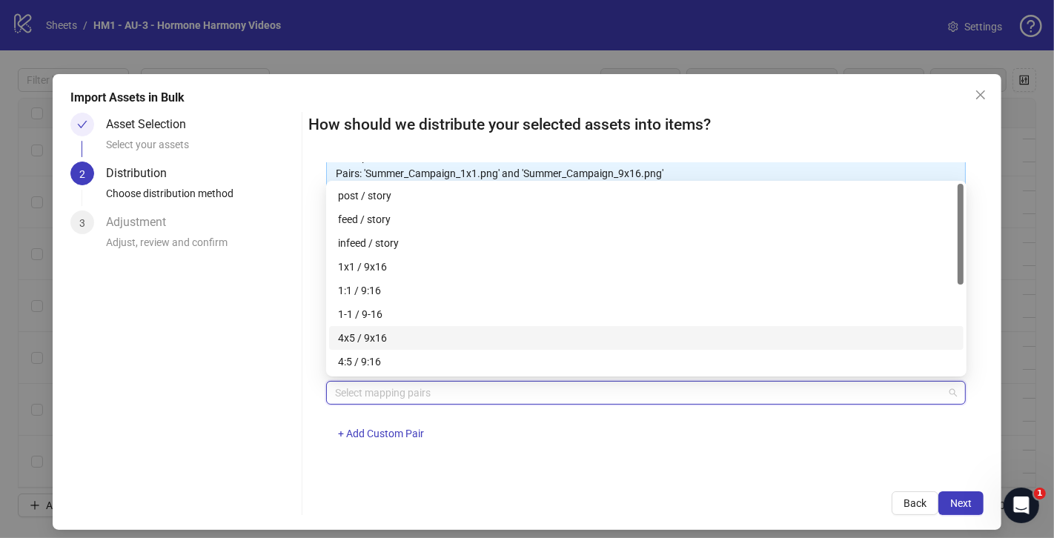
click at [391, 334] on div "4x5 / 9x16" at bounding box center [646, 338] width 617 height 16
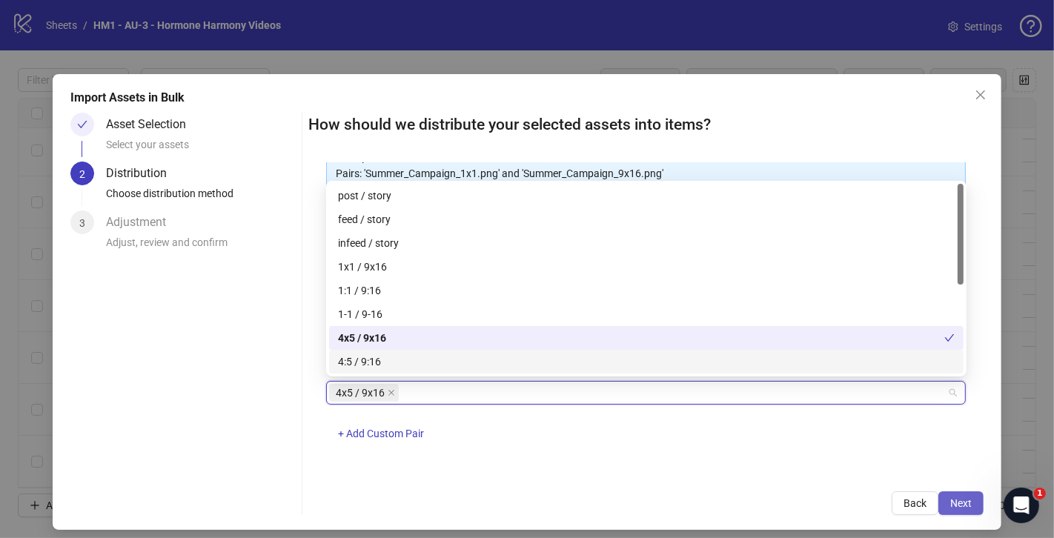
click at [961, 502] on span "Next" at bounding box center [960, 503] width 21 height 12
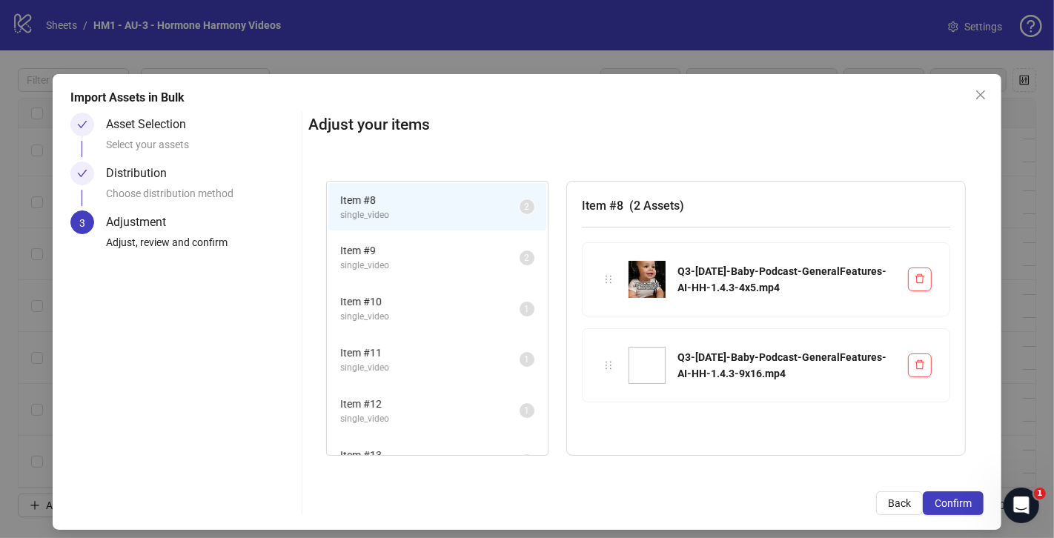
click at [410, 313] on span "single_video" at bounding box center [429, 317] width 179 height 14
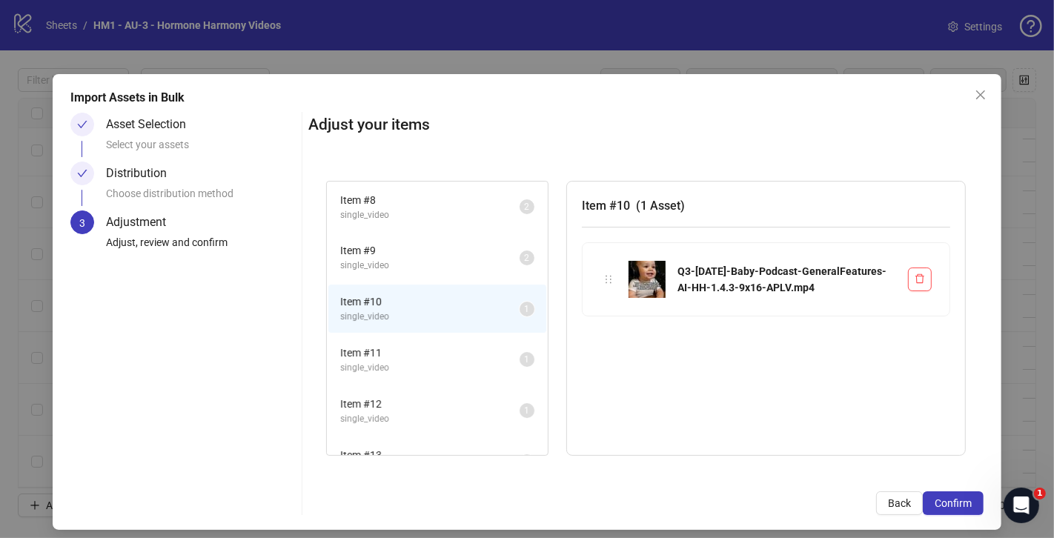
click at [420, 269] on span "single_video" at bounding box center [429, 266] width 179 height 14
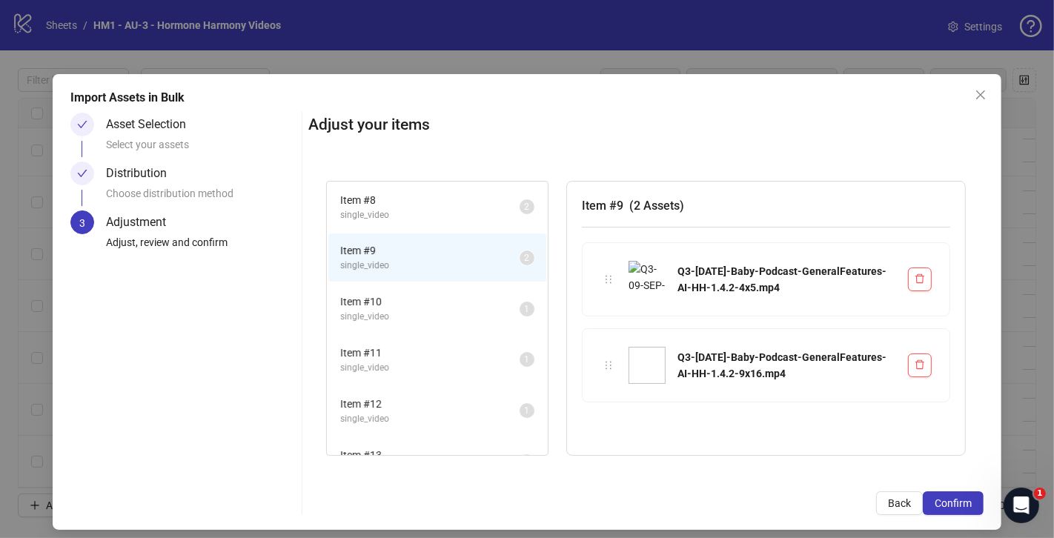
click at [425, 351] on span "Item # 11" at bounding box center [429, 353] width 179 height 16
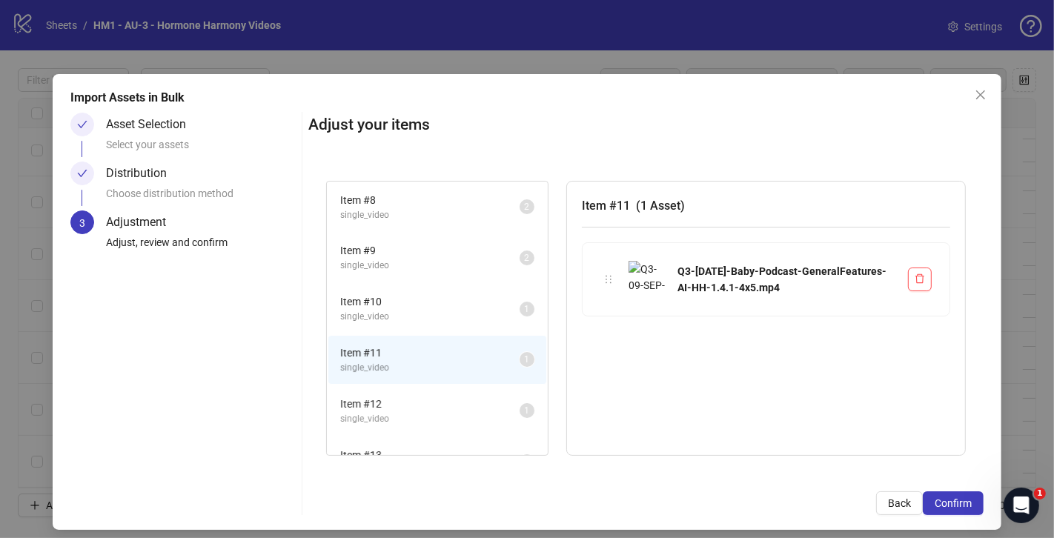
scroll to position [27, 0]
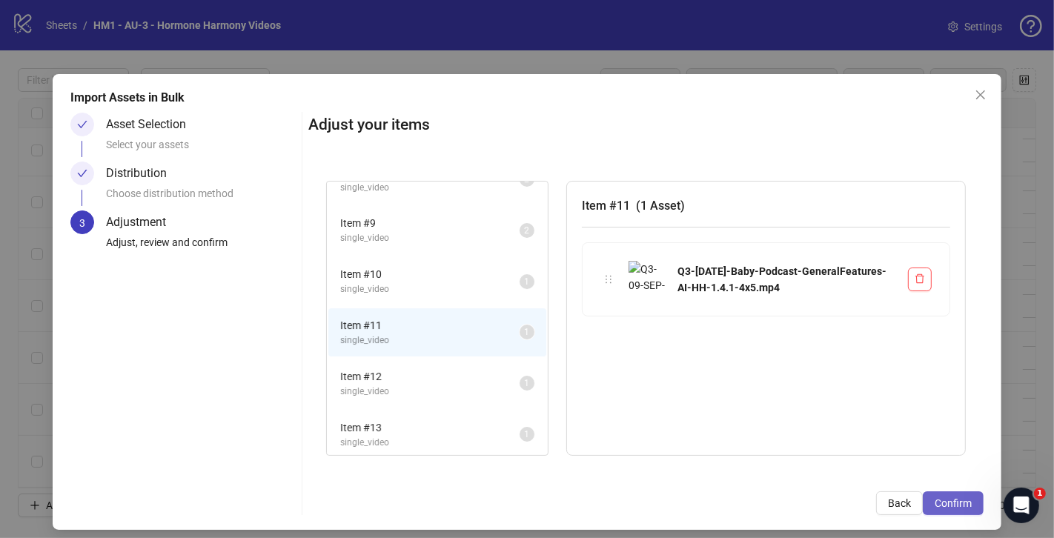
click at [942, 514] on button "Confirm" at bounding box center [953, 503] width 61 height 24
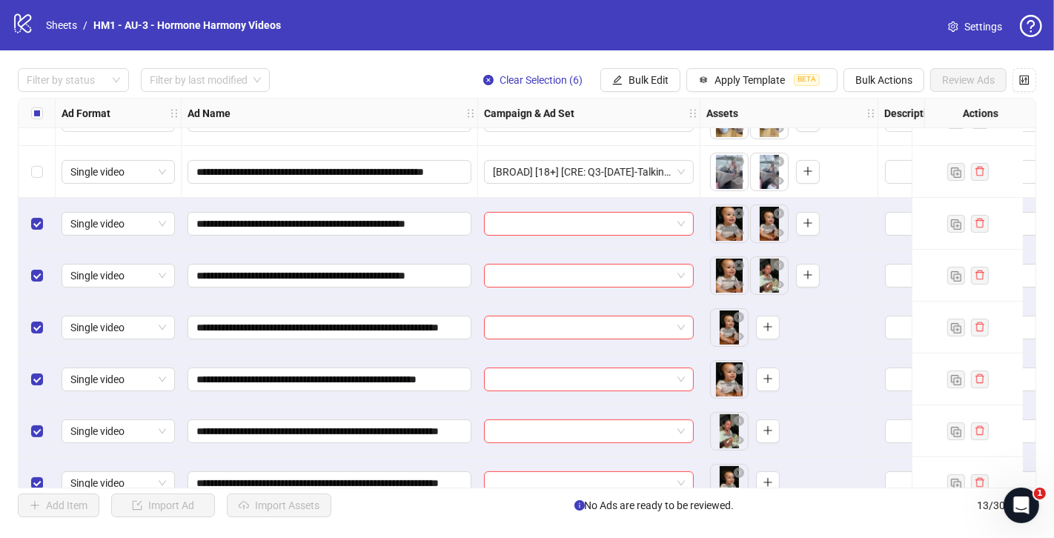
scroll to position [319, 0]
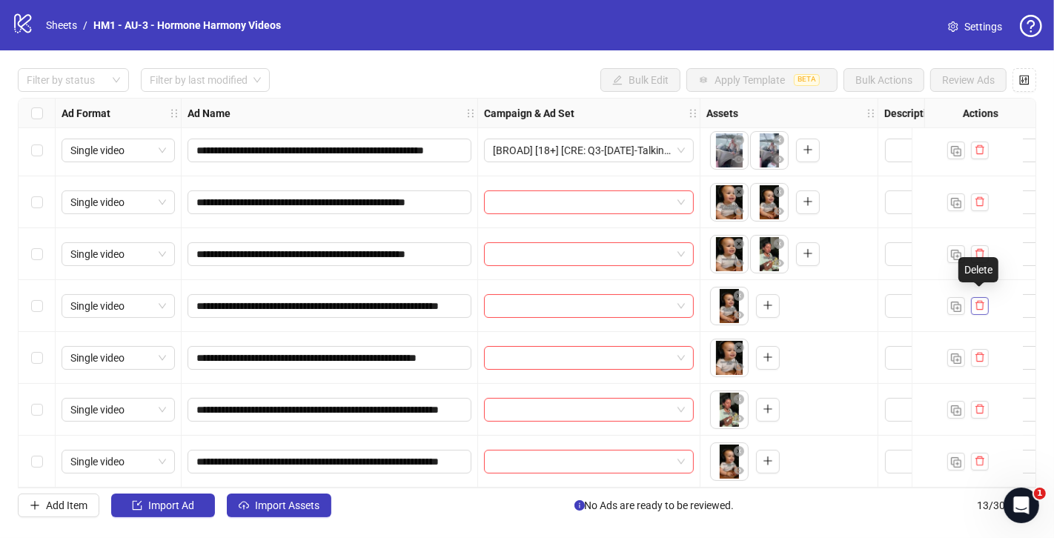
click at [983, 306] on button "button" at bounding box center [980, 306] width 18 height 18
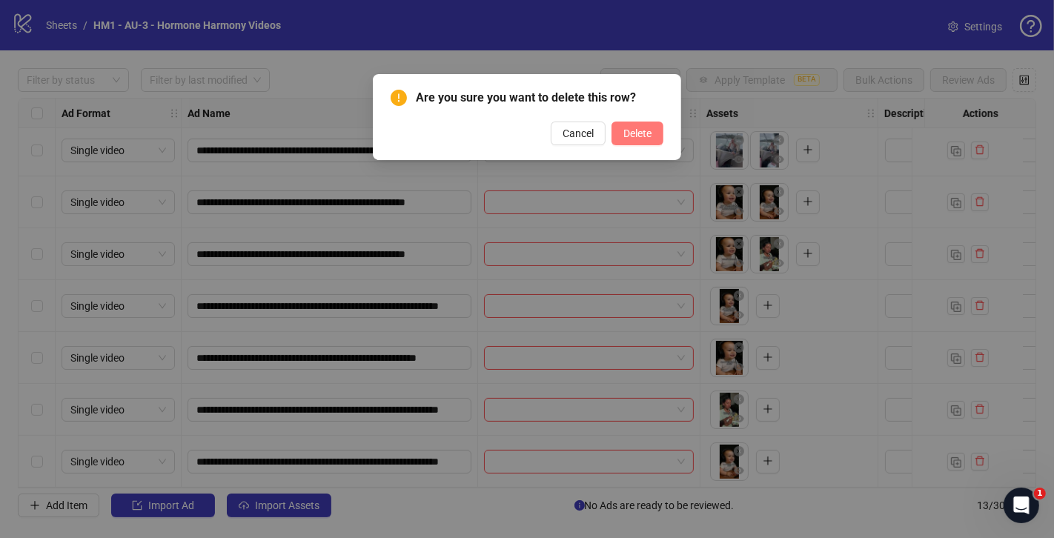
click at [640, 130] on span "Delete" at bounding box center [637, 133] width 28 height 12
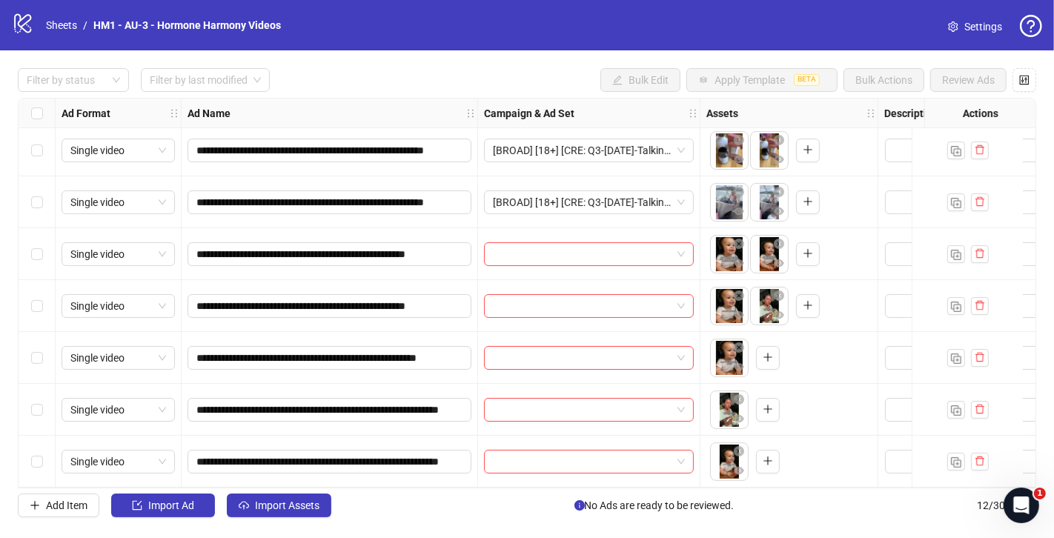
scroll to position [268, 0]
click at [981, 354] on icon "delete" at bounding box center [980, 357] width 10 height 10
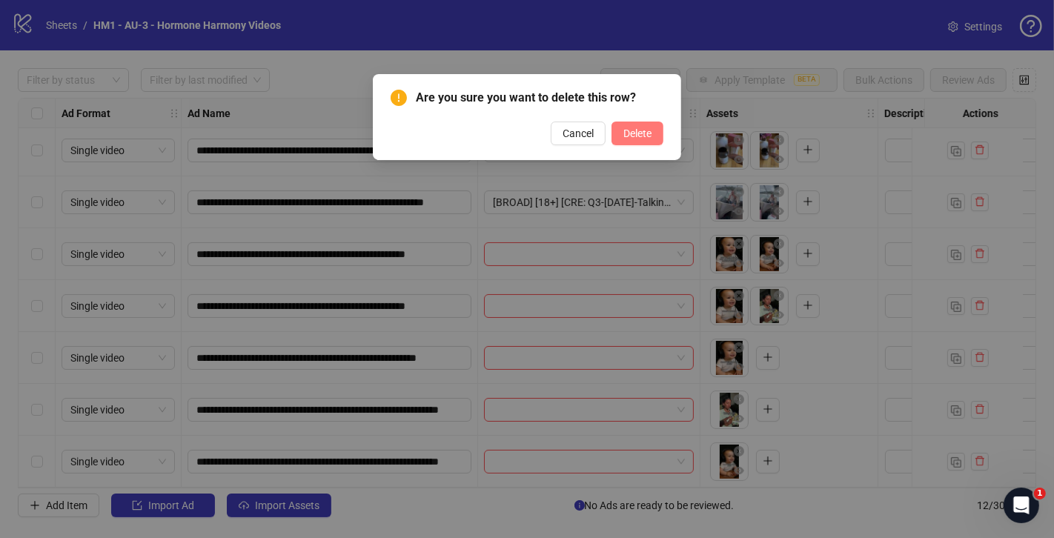
click at [633, 136] on span "Delete" at bounding box center [637, 133] width 28 height 12
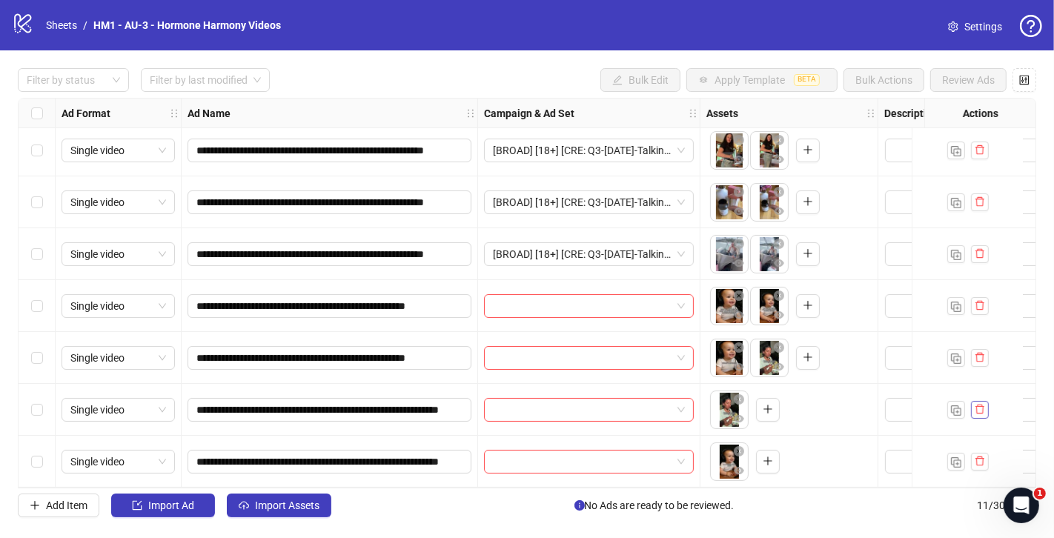
click at [975, 405] on icon "delete" at bounding box center [979, 410] width 9 height 10
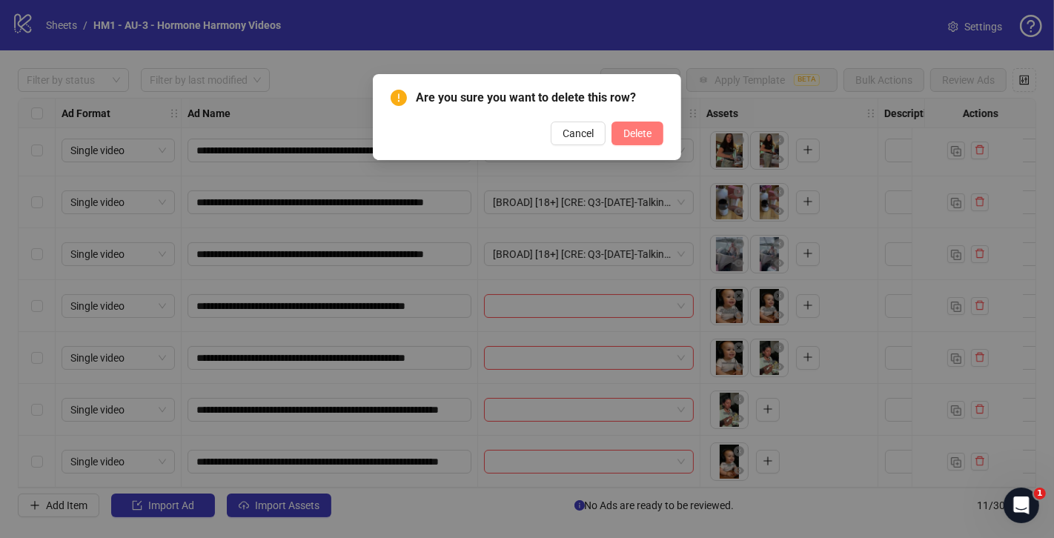
click at [647, 127] on span "Delete" at bounding box center [637, 133] width 28 height 12
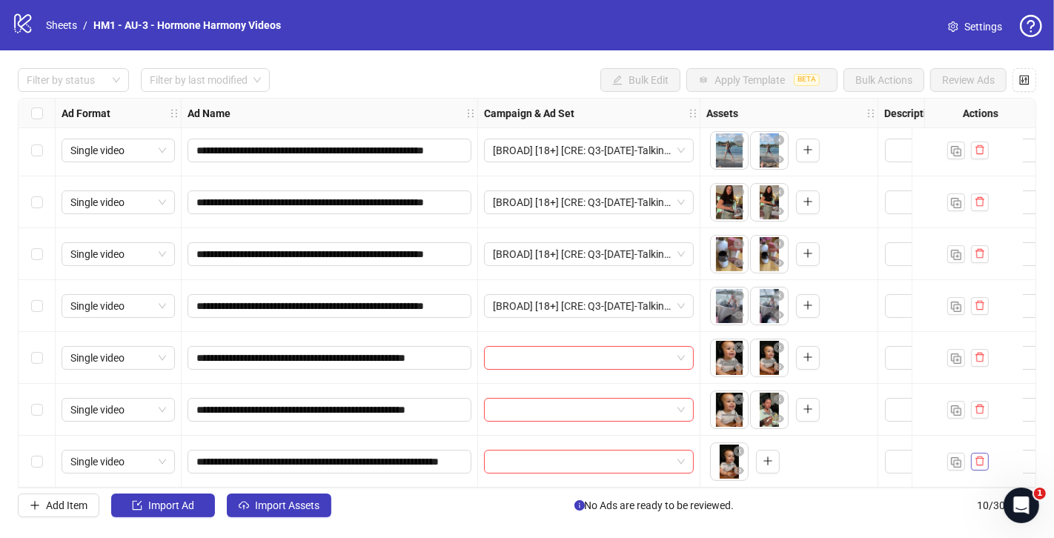
click at [979, 462] on span "button" at bounding box center [980, 461] width 10 height 12
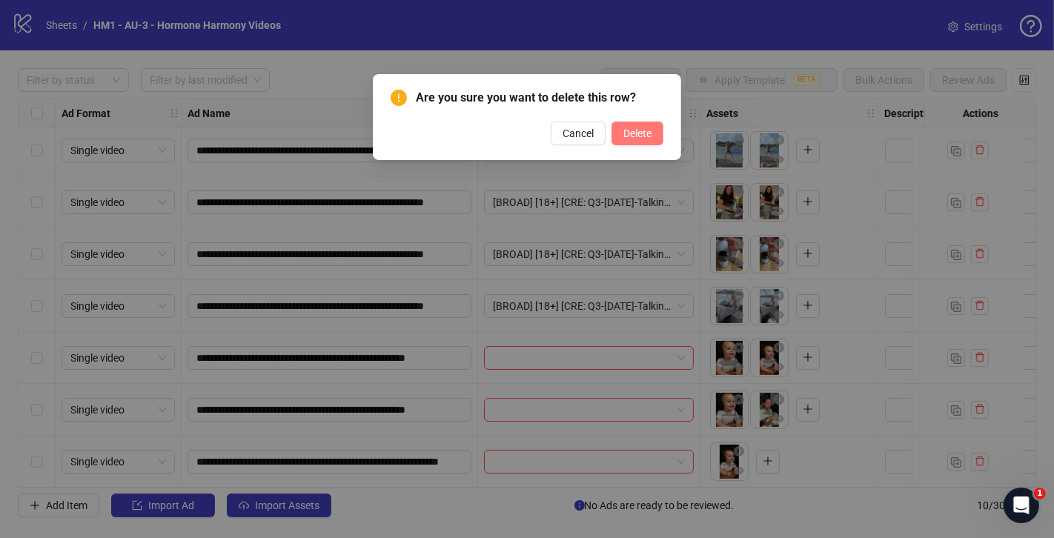
click at [634, 139] on button "Delete" at bounding box center [637, 134] width 52 height 24
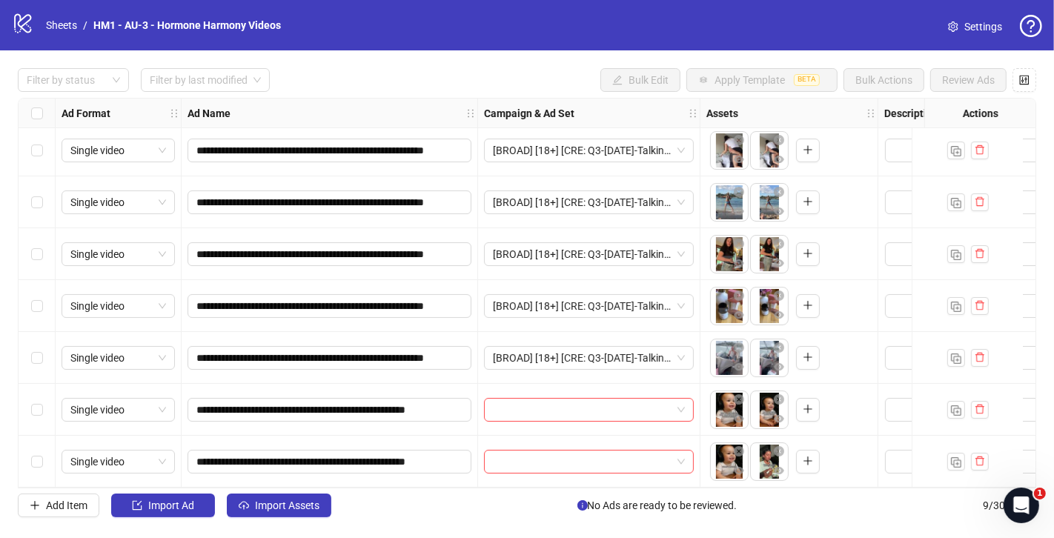
scroll to position [112, 0]
click at [681, 407] on span at bounding box center [589, 410] width 192 height 22
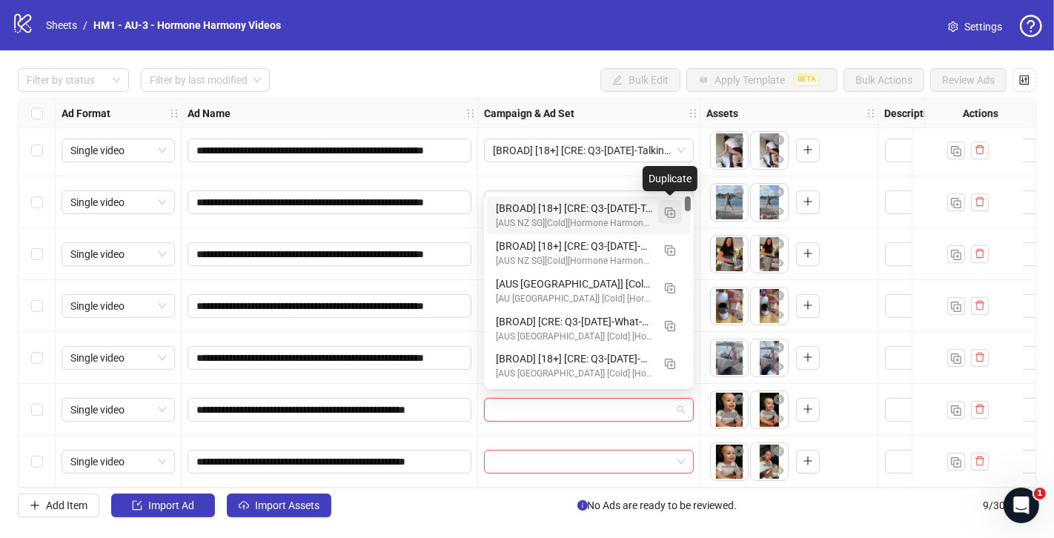
click at [661, 213] on button "button" at bounding box center [670, 212] width 24 height 24
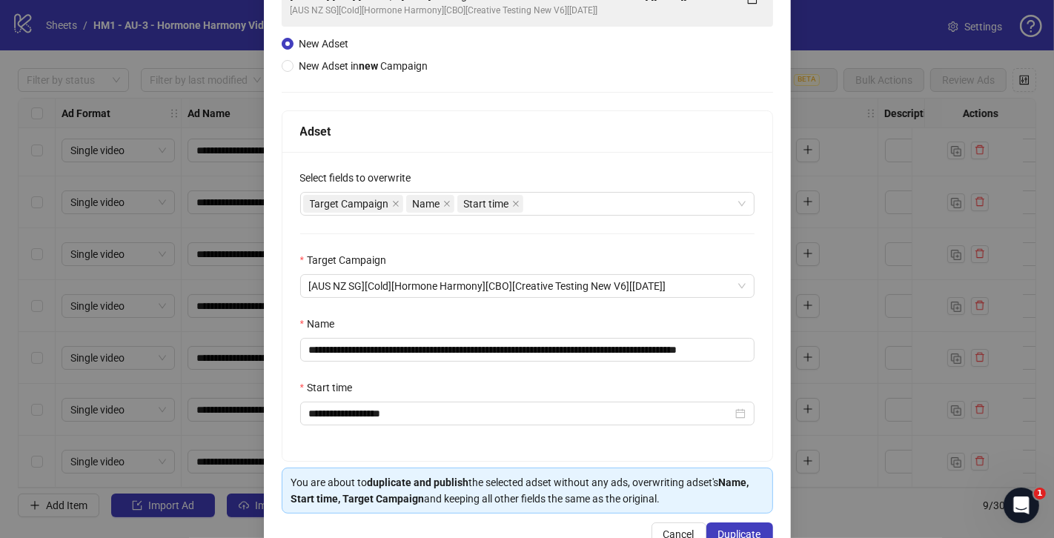
scroll to position [158, 0]
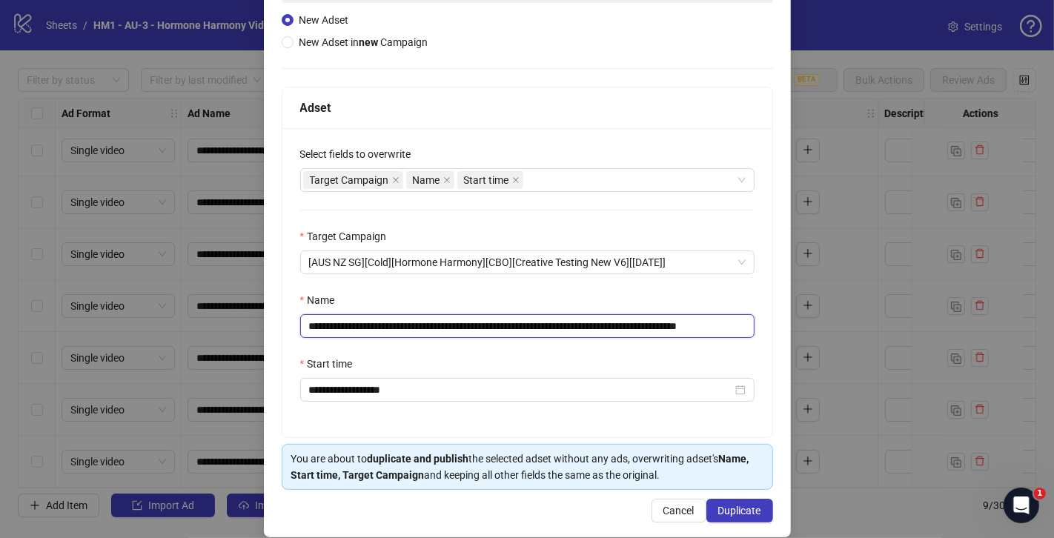
drag, startPoint x: 688, startPoint y: 323, endPoint x: 402, endPoint y: 324, distance: 286.1
click at [402, 324] on input "**********" at bounding box center [527, 326] width 454 height 24
paste input "text"
drag, startPoint x: 702, startPoint y: 327, endPoint x: 755, endPoint y: 327, distance: 53.4
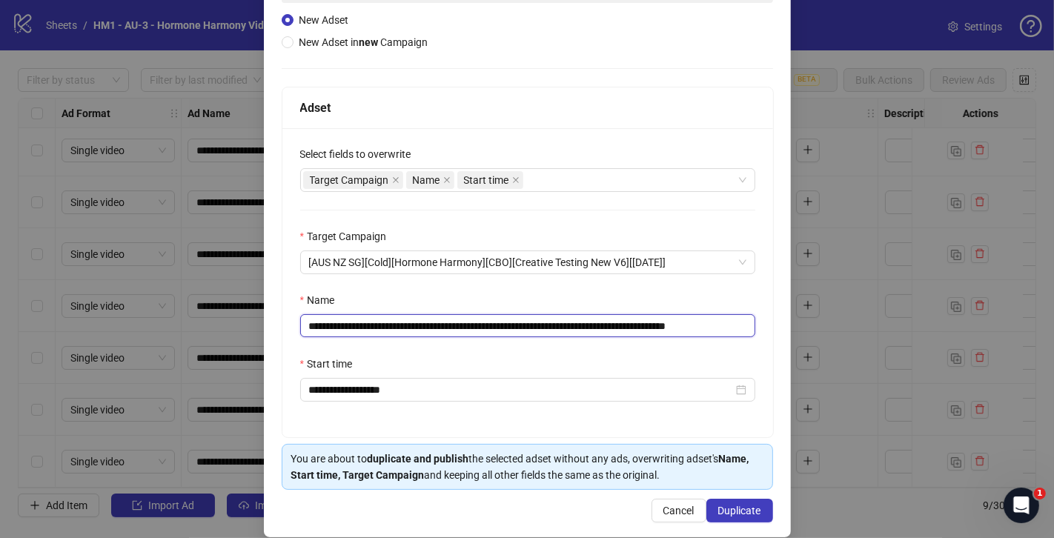
click at [755, 327] on div "**********" at bounding box center [527, 282] width 491 height 309
click at [731, 327] on input "**********" at bounding box center [527, 325] width 455 height 23
drag, startPoint x: 715, startPoint y: 328, endPoint x: 788, endPoint y: 328, distance: 72.6
click at [788, 328] on div "**********" at bounding box center [527, 226] width 527 height 621
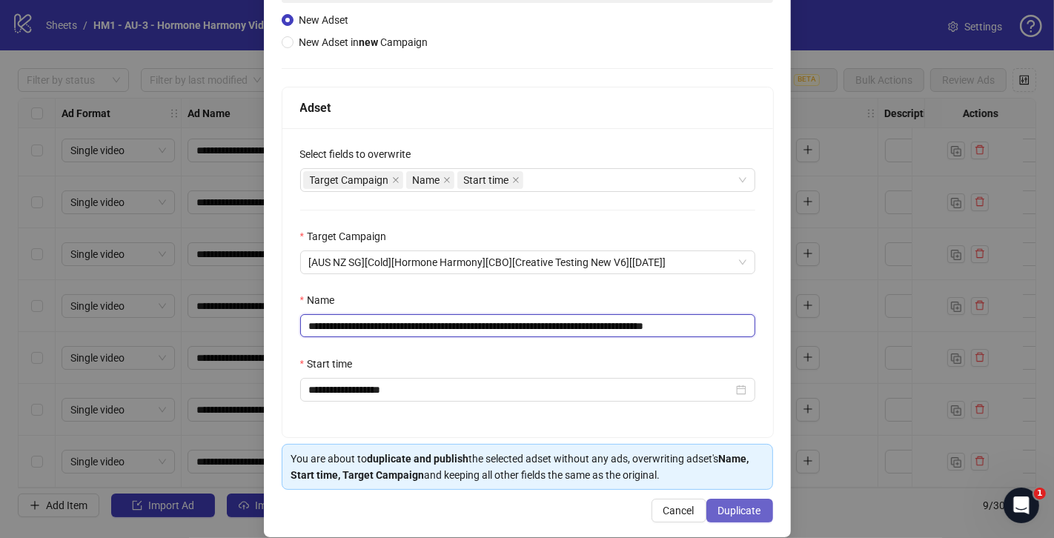
type input "**********"
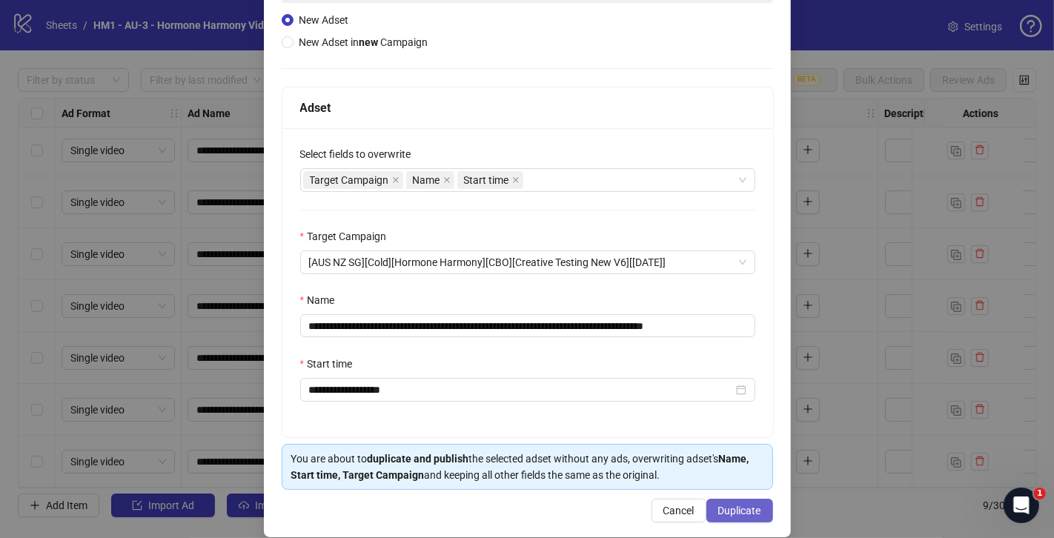
click at [749, 508] on span "Duplicate" at bounding box center [739, 511] width 43 height 12
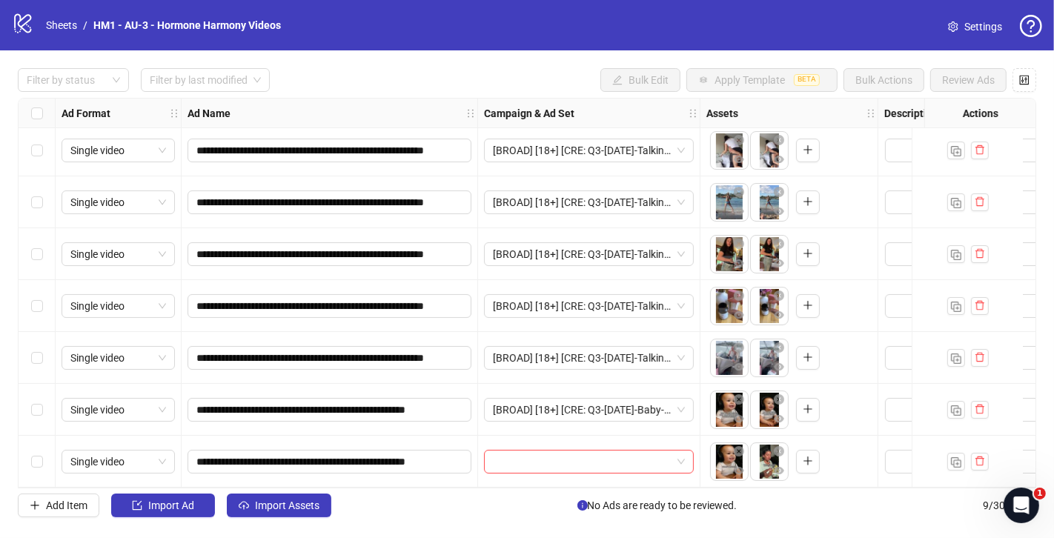
click at [575, 469] on div at bounding box center [589, 462] width 222 height 52
click at [583, 463] on input "search" at bounding box center [582, 462] width 179 height 22
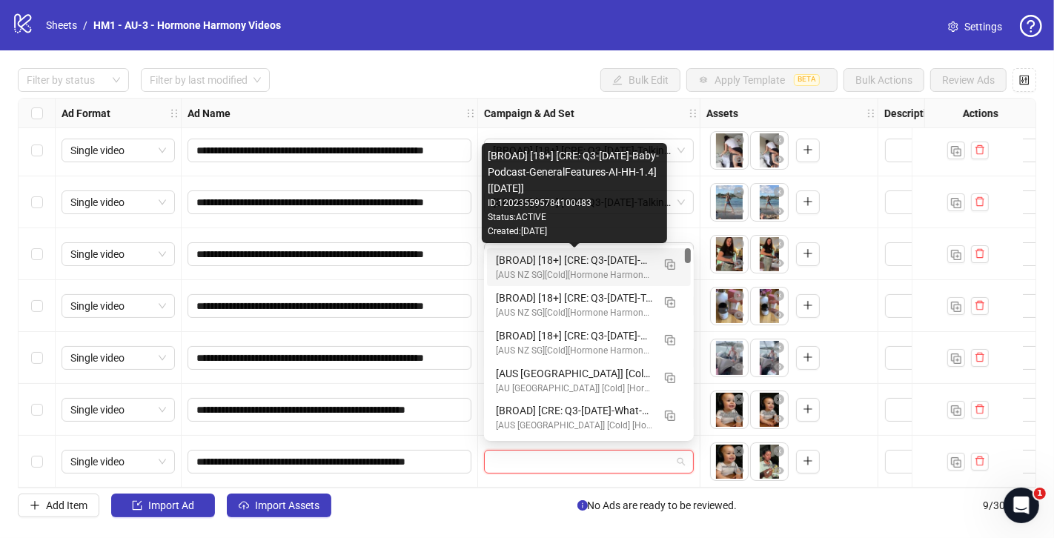
click at [564, 257] on div "[BROAD] [18+] [CRE: Q3-[DATE]-Baby-Podcast-GeneralFeatures-AI-HH-1.4] [[DATE]]" at bounding box center [574, 260] width 156 height 16
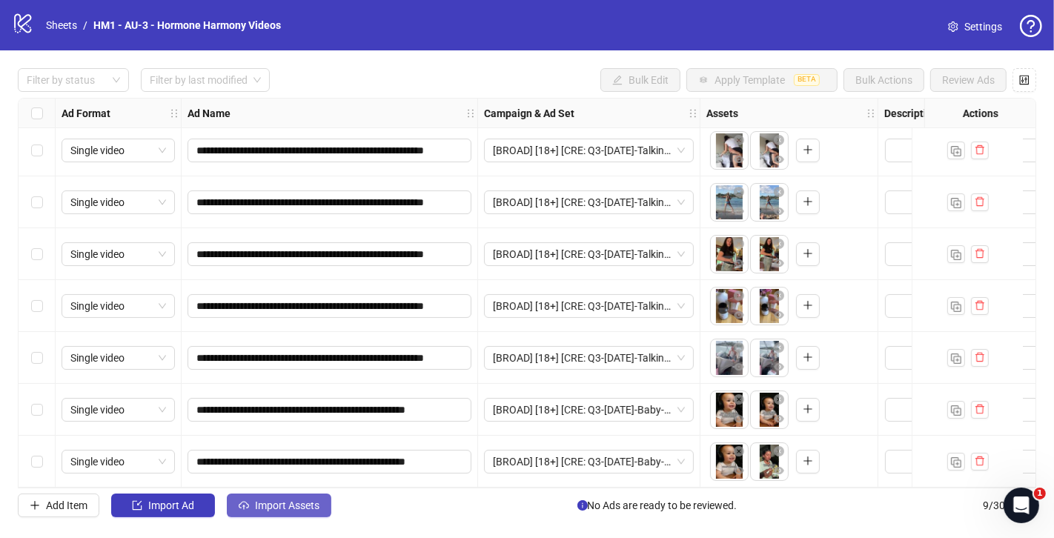
click at [311, 509] on span "Import Assets" at bounding box center [287, 505] width 64 height 12
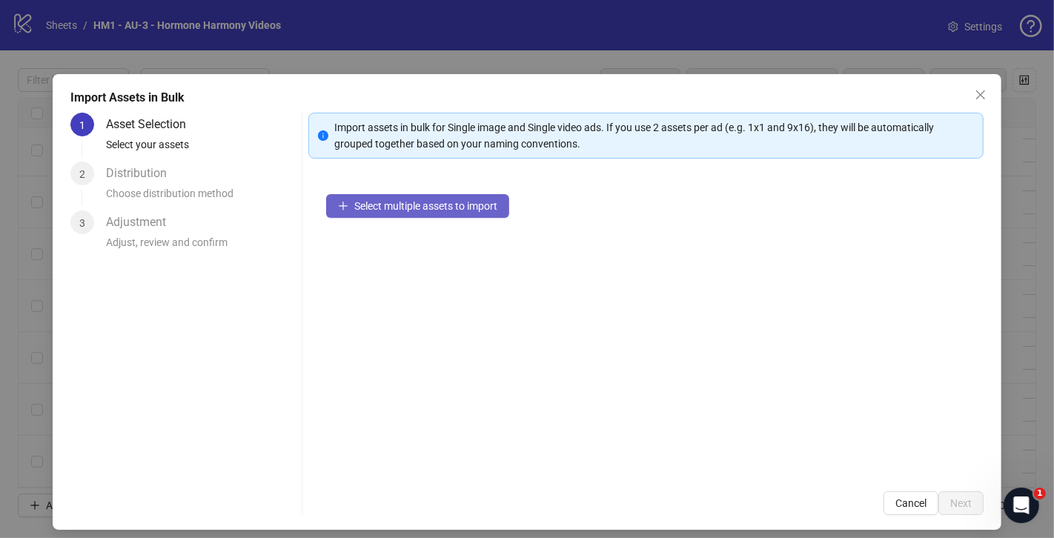
click at [362, 213] on button "Select multiple assets to import" at bounding box center [417, 206] width 183 height 24
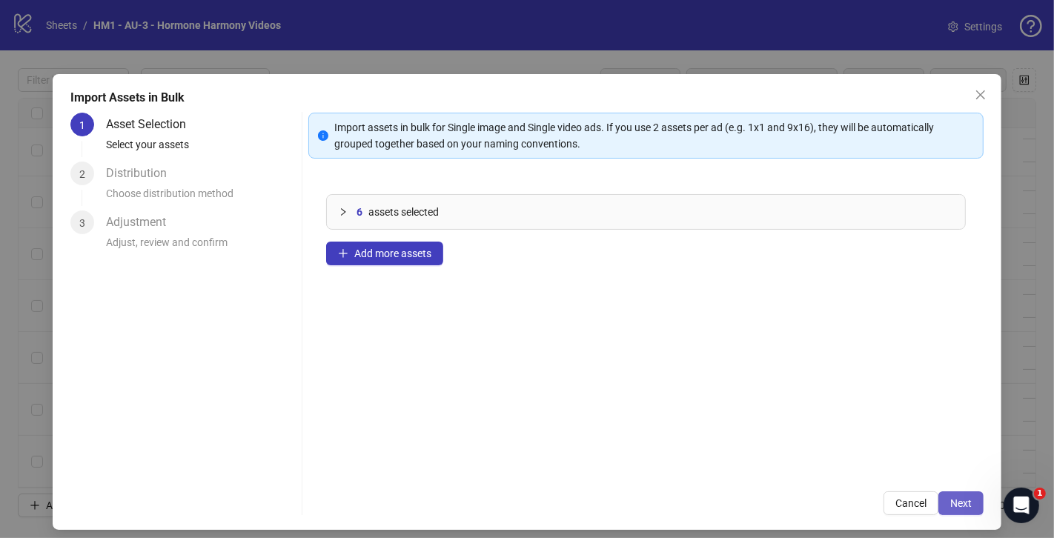
click at [968, 503] on span "Next" at bounding box center [960, 503] width 21 height 12
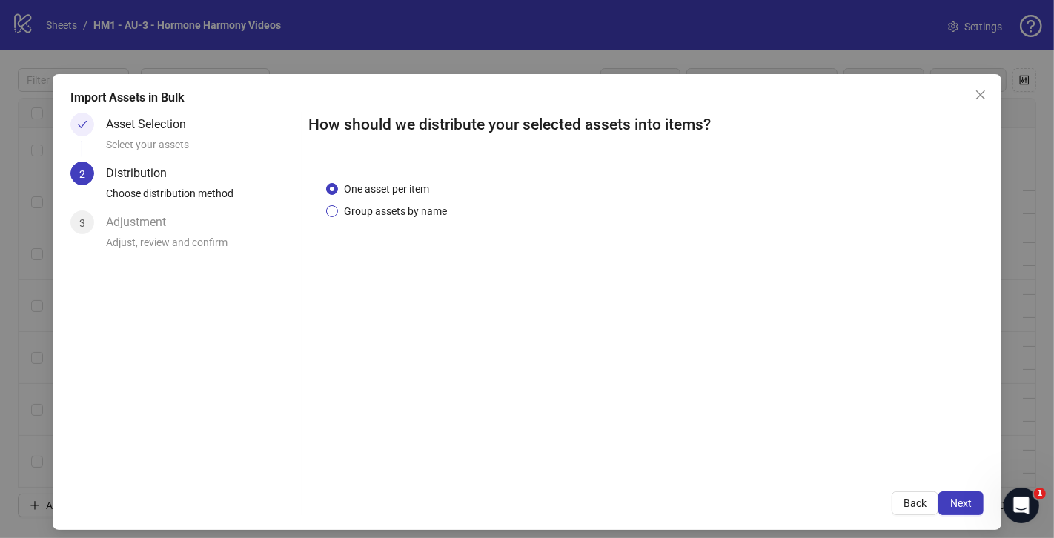
click at [422, 216] on span "Group assets by name" at bounding box center [395, 211] width 115 height 16
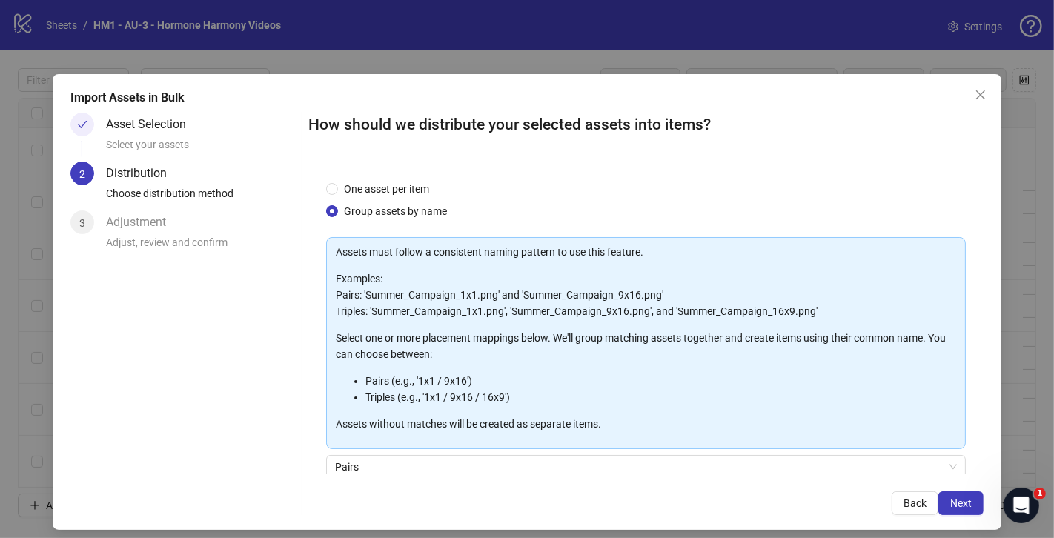
scroll to position [122, 0]
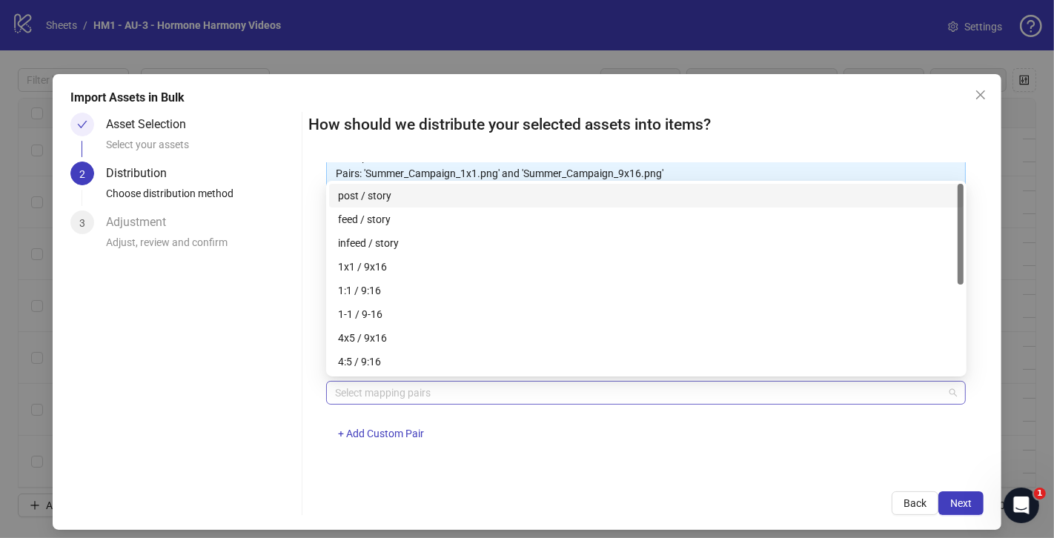
click at [505, 390] on div at bounding box center [638, 392] width 618 height 21
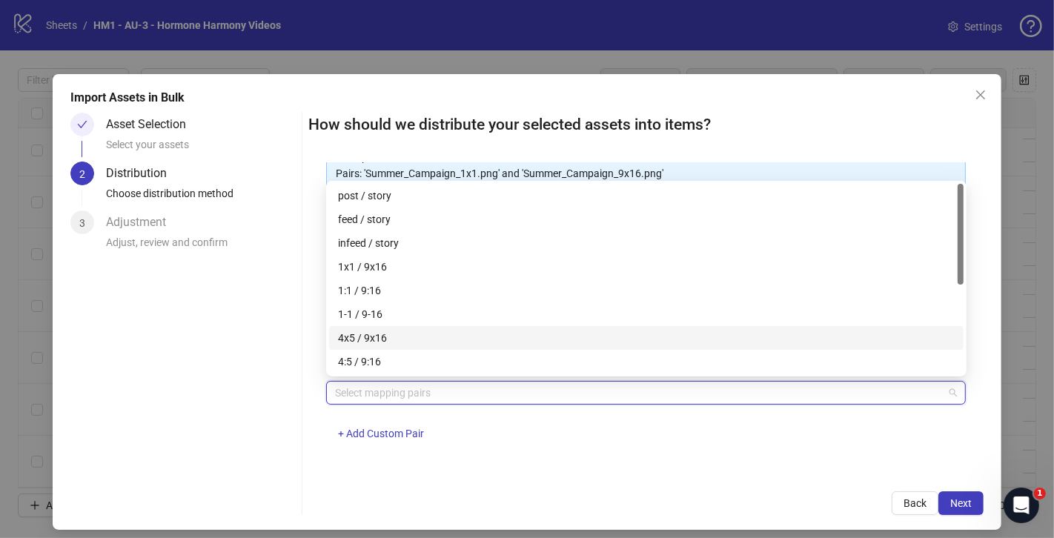
click at [422, 330] on div "4x5 / 9x16" at bounding box center [646, 338] width 617 height 16
click at [961, 502] on span "Next" at bounding box center [960, 503] width 21 height 12
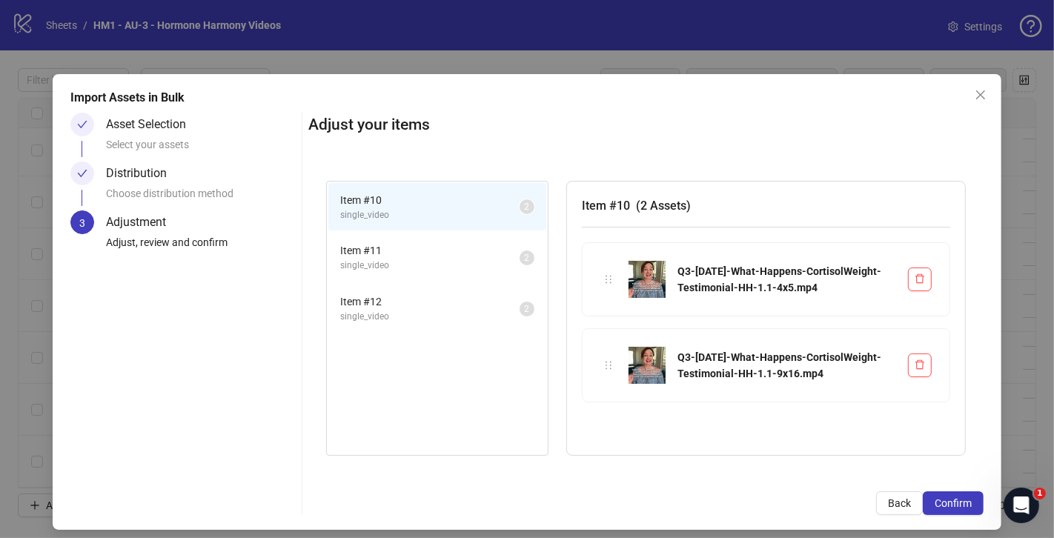
click at [448, 253] on span "Item # 11" at bounding box center [429, 250] width 179 height 16
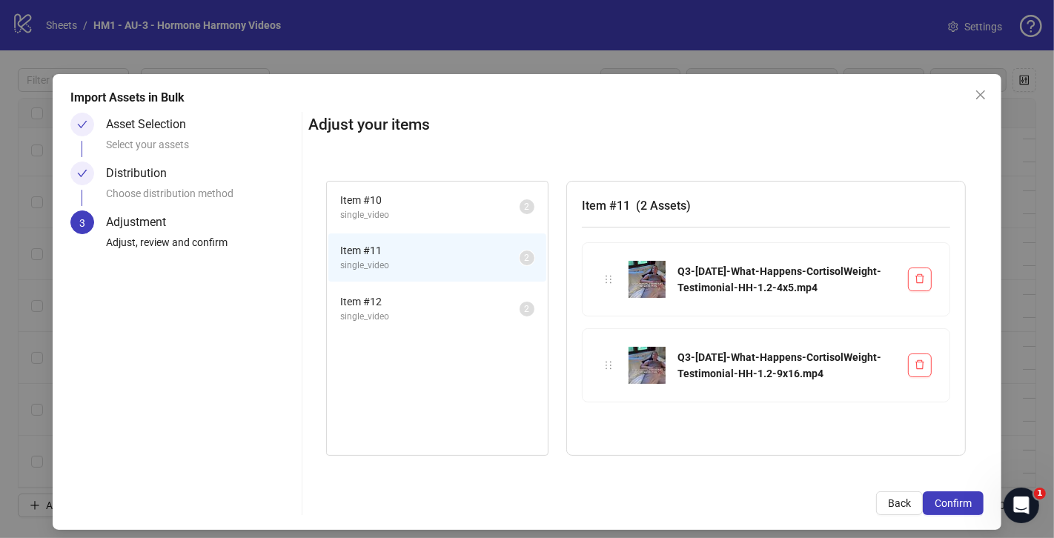
click at [441, 306] on span "Item # 12" at bounding box center [429, 301] width 179 height 16
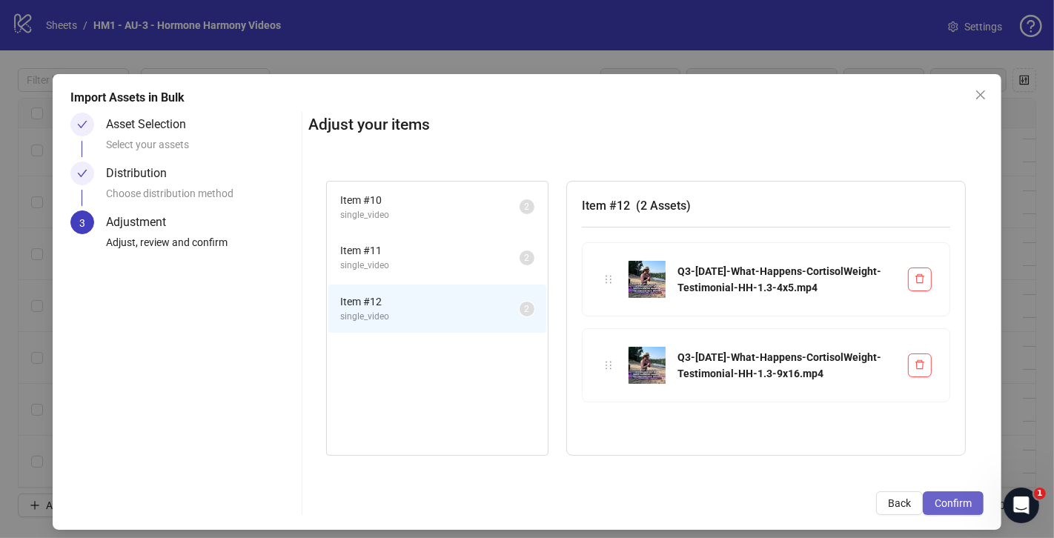
click at [958, 498] on span "Confirm" at bounding box center [953, 503] width 37 height 12
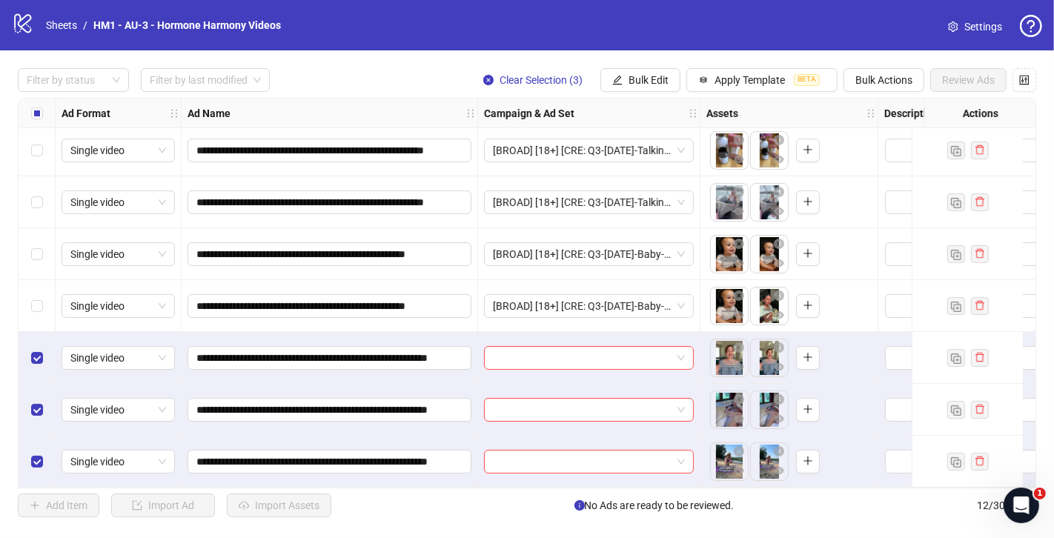
scroll to position [268, 0]
click at [683, 351] on span at bounding box center [589, 358] width 192 height 22
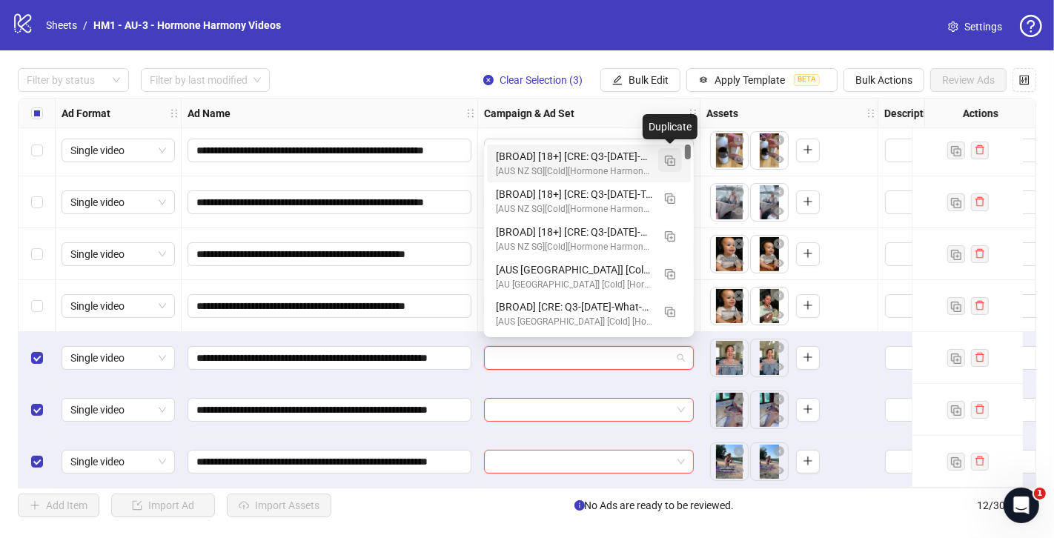
click at [664, 162] on button "button" at bounding box center [670, 160] width 24 height 24
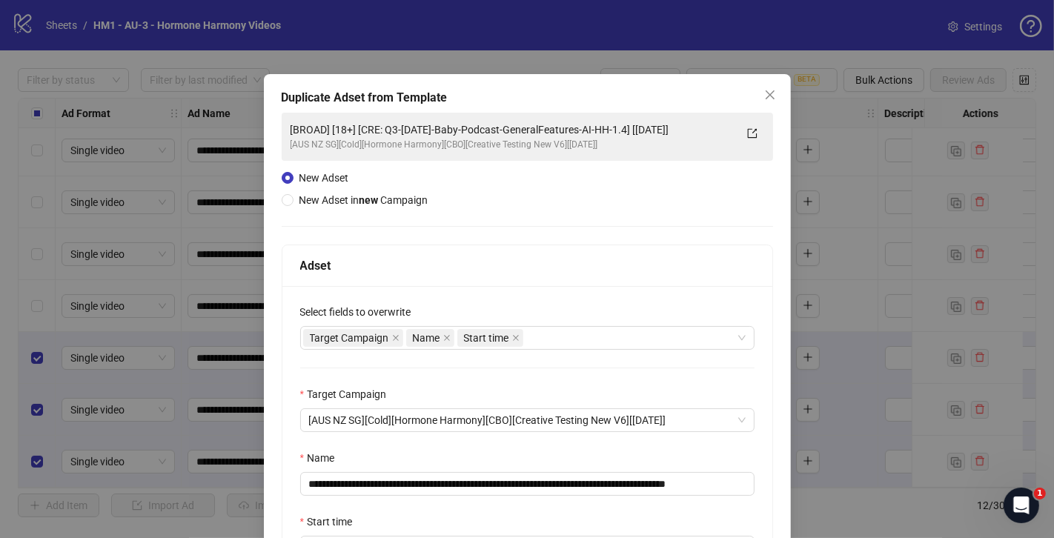
scroll to position [172, 0]
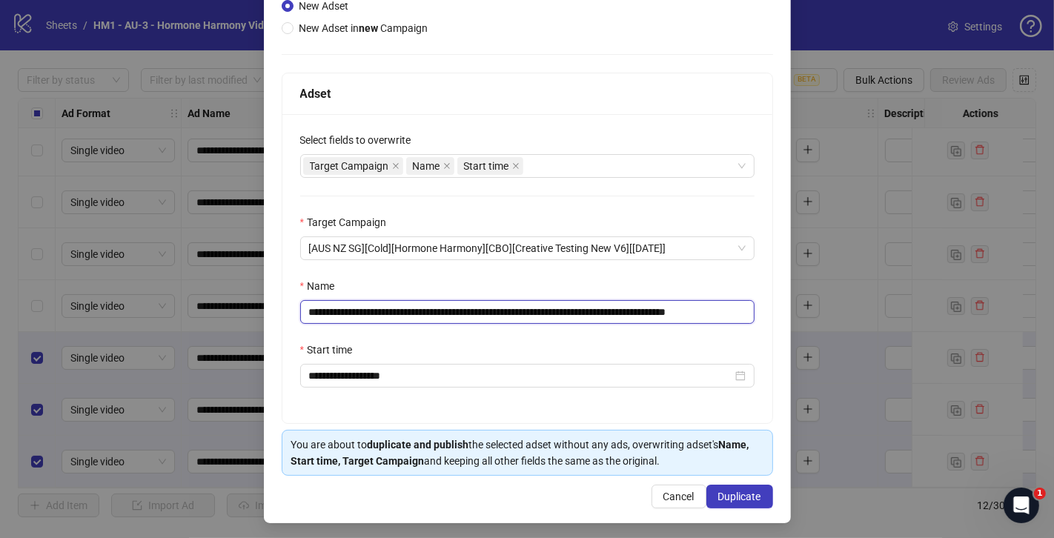
drag, startPoint x: 667, startPoint y: 312, endPoint x: 404, endPoint y: 316, distance: 263.1
click at [404, 316] on input "**********" at bounding box center [527, 312] width 454 height 24
paste input "****"
drag, startPoint x: 712, startPoint y: 314, endPoint x: 769, endPoint y: 314, distance: 57.1
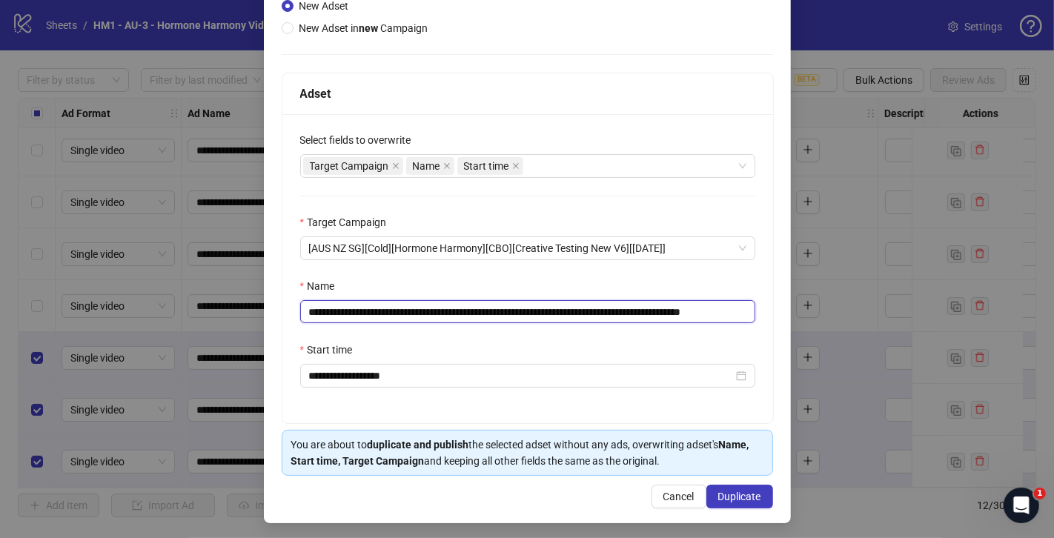
click at [769, 314] on div "**********" at bounding box center [527, 268] width 491 height 309
click at [728, 306] on input "**********" at bounding box center [527, 311] width 455 height 23
type input "**********"
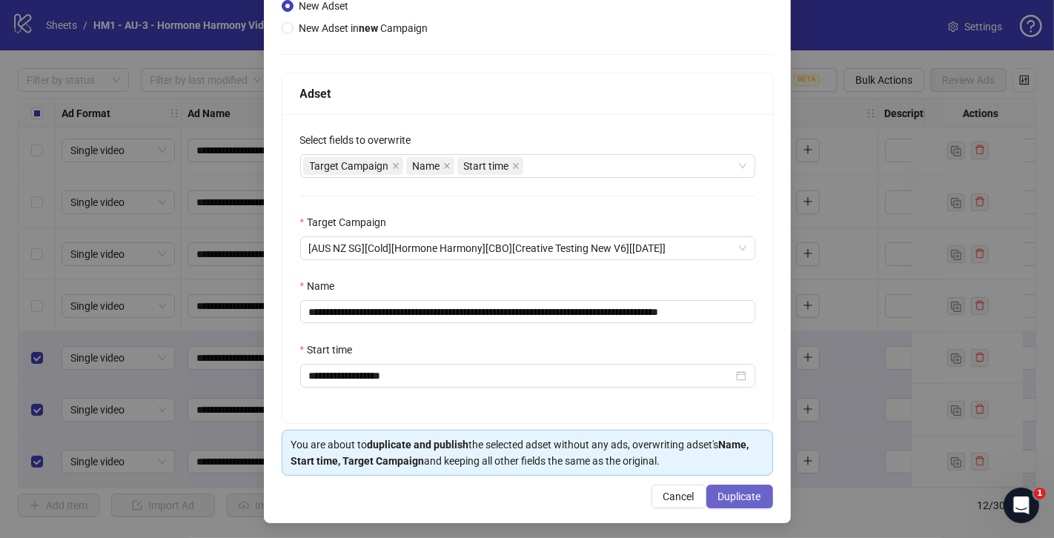
click at [756, 496] on span "Duplicate" at bounding box center [739, 497] width 43 height 12
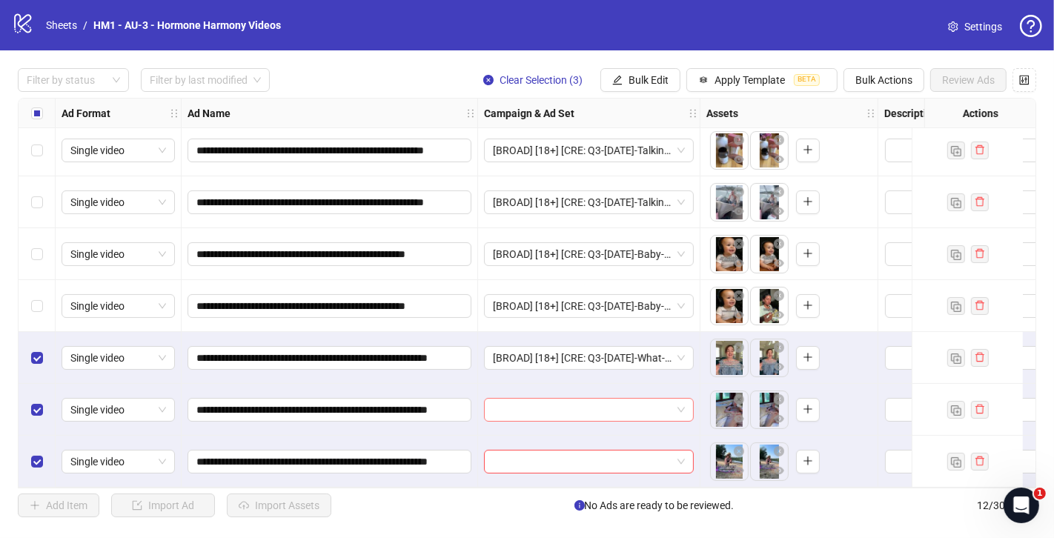
click at [559, 402] on input "search" at bounding box center [582, 410] width 179 height 22
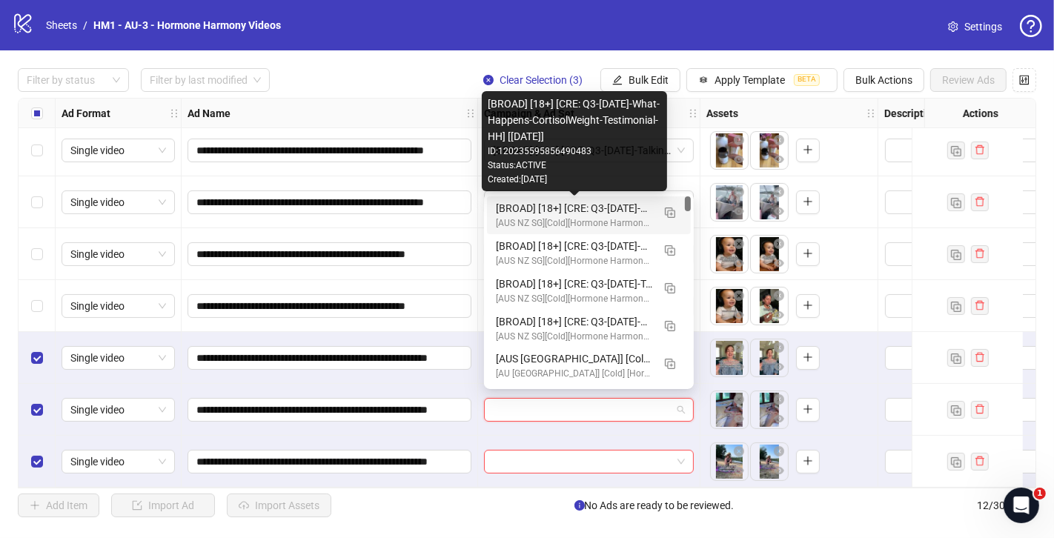
click at [625, 210] on div "[BROAD] [18+] [CRE: Q3-[DATE]-What-Happens-CortisolWeight-Testimonial-HH] [[DAT…" at bounding box center [574, 208] width 156 height 16
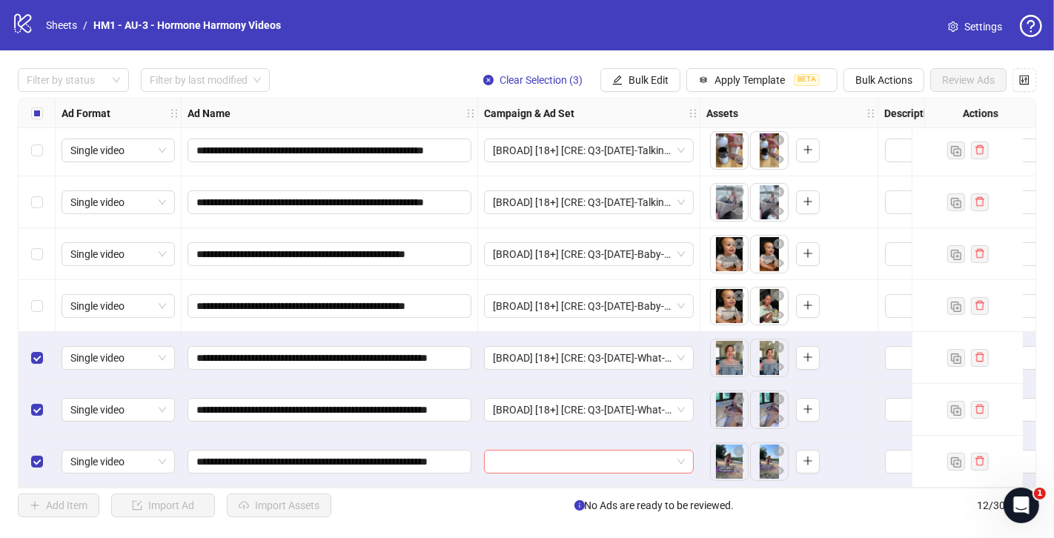
click at [520, 457] on input "search" at bounding box center [582, 462] width 179 height 22
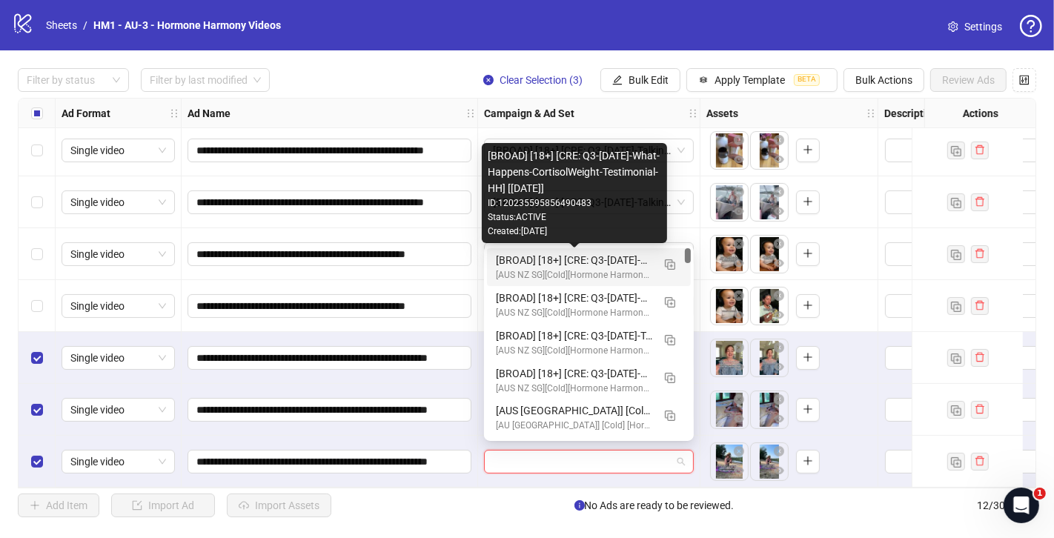
click at [580, 262] on div "[BROAD] [18+] [CRE: Q3-[DATE]-What-Happens-CortisolWeight-Testimonial-HH] [[DAT…" at bounding box center [574, 260] width 156 height 16
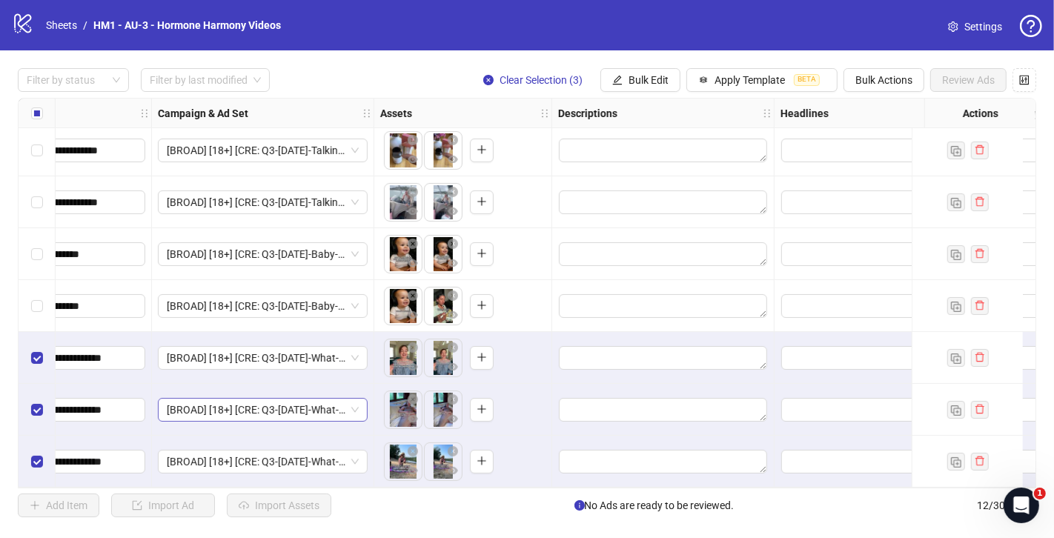
scroll to position [268, 0]
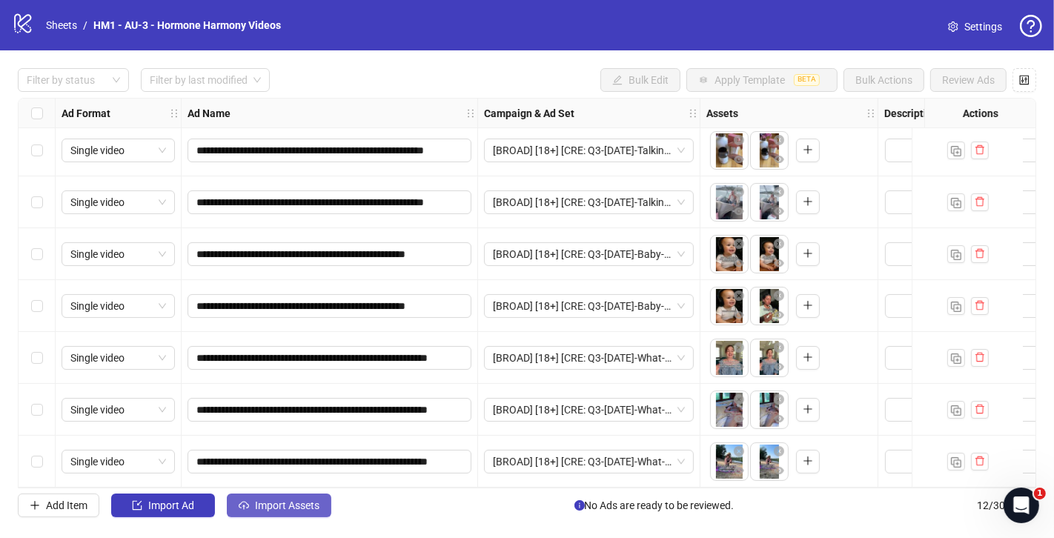
click at [302, 514] on button "Import Assets" at bounding box center [279, 506] width 104 height 24
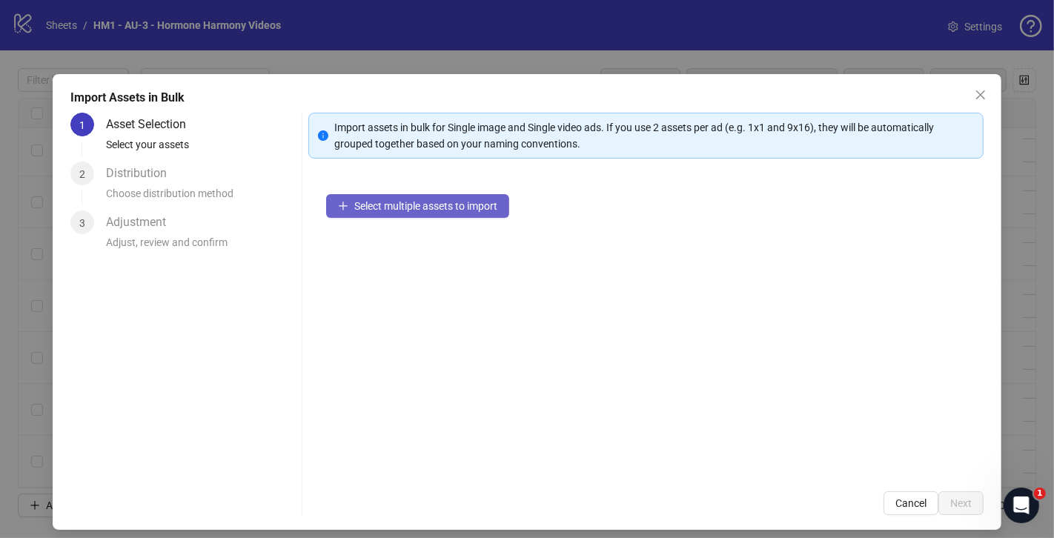
click at [376, 203] on span "Select multiple assets to import" at bounding box center [425, 206] width 143 height 12
click at [440, 208] on span "Select multiple assets to import" at bounding box center [425, 206] width 143 height 12
click at [416, 211] on button "Select multiple assets to import" at bounding box center [417, 206] width 183 height 24
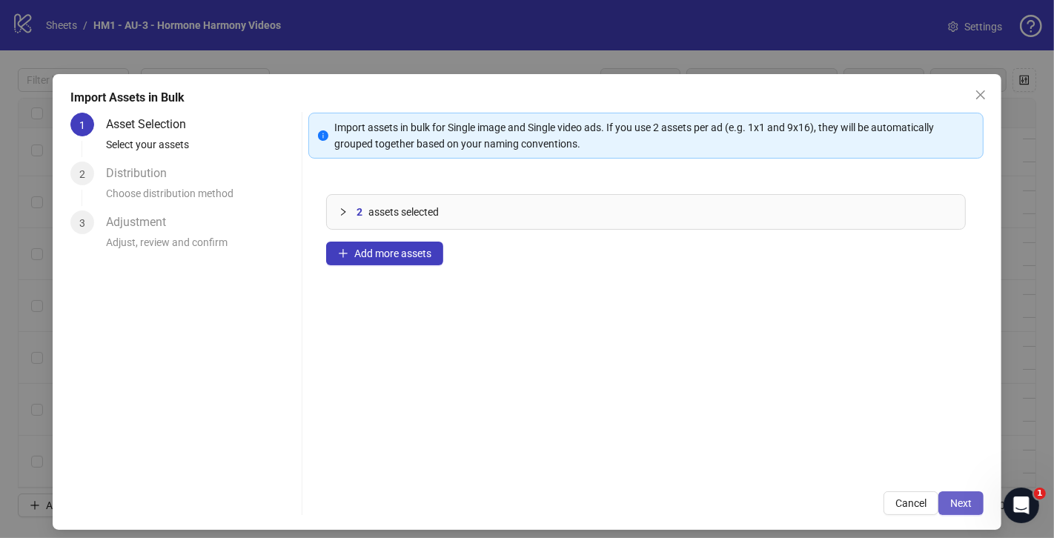
click at [955, 499] on span "Next" at bounding box center [960, 503] width 21 height 12
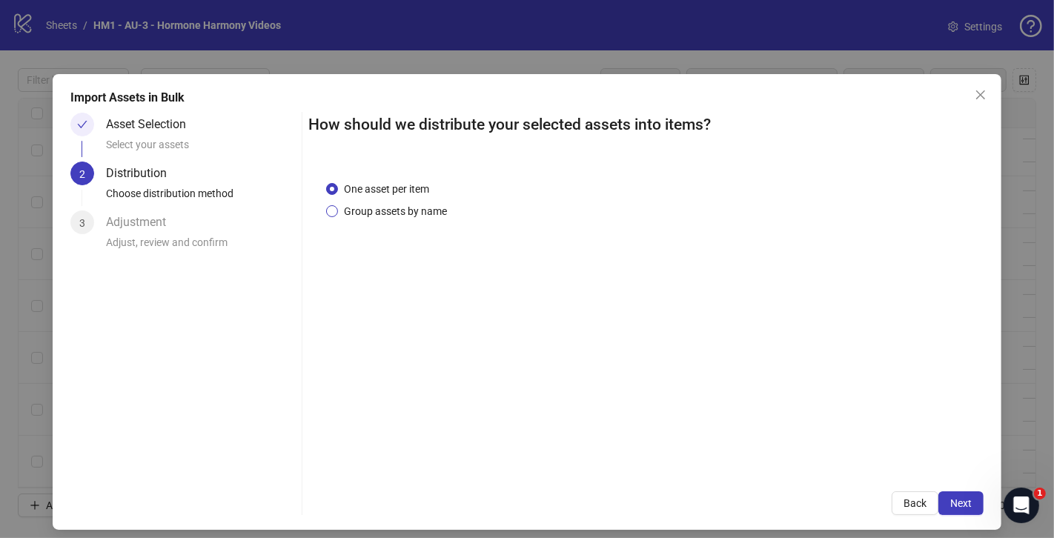
click at [405, 216] on span "Group assets by name" at bounding box center [395, 211] width 115 height 16
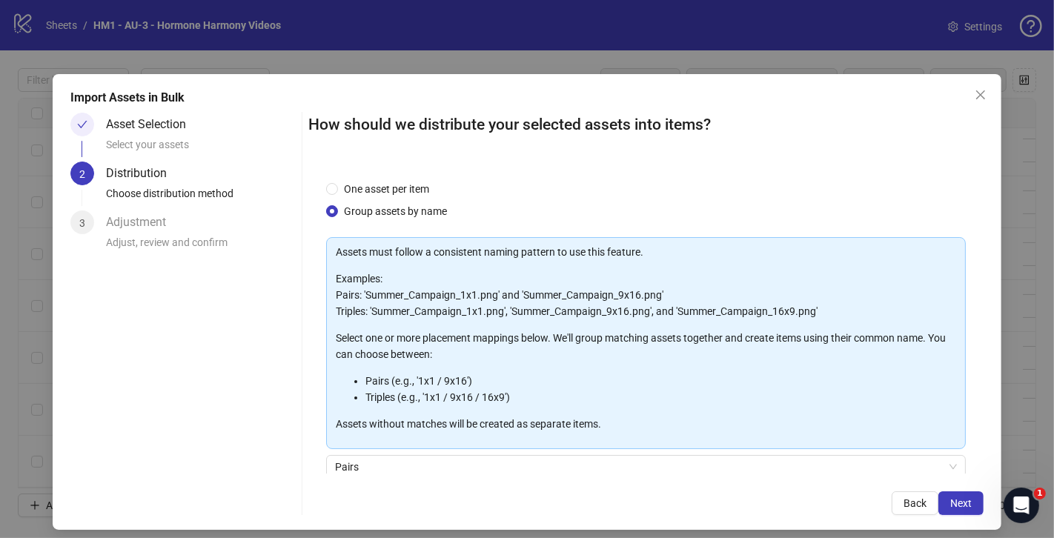
scroll to position [122, 0]
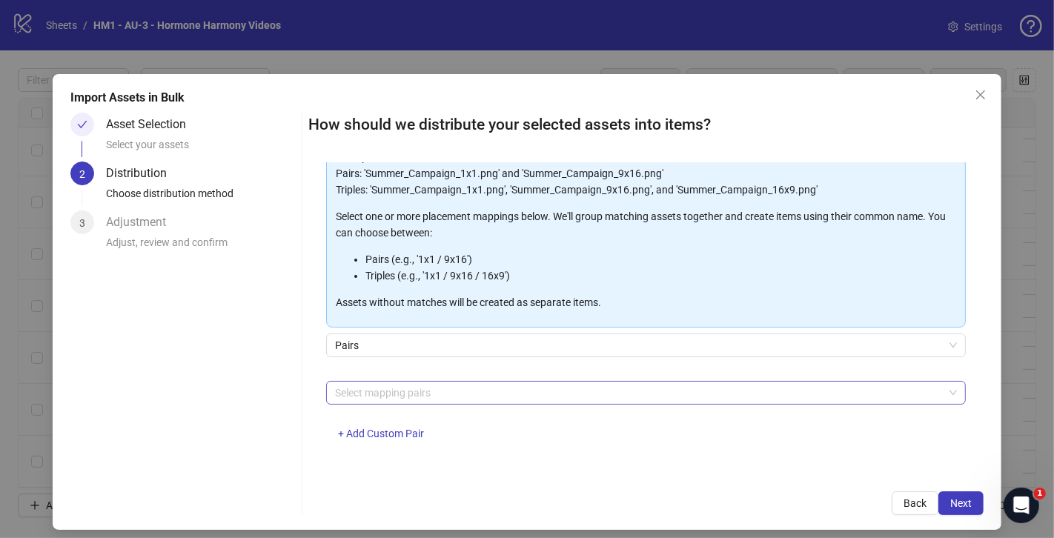
click at [463, 391] on div at bounding box center [638, 392] width 618 height 21
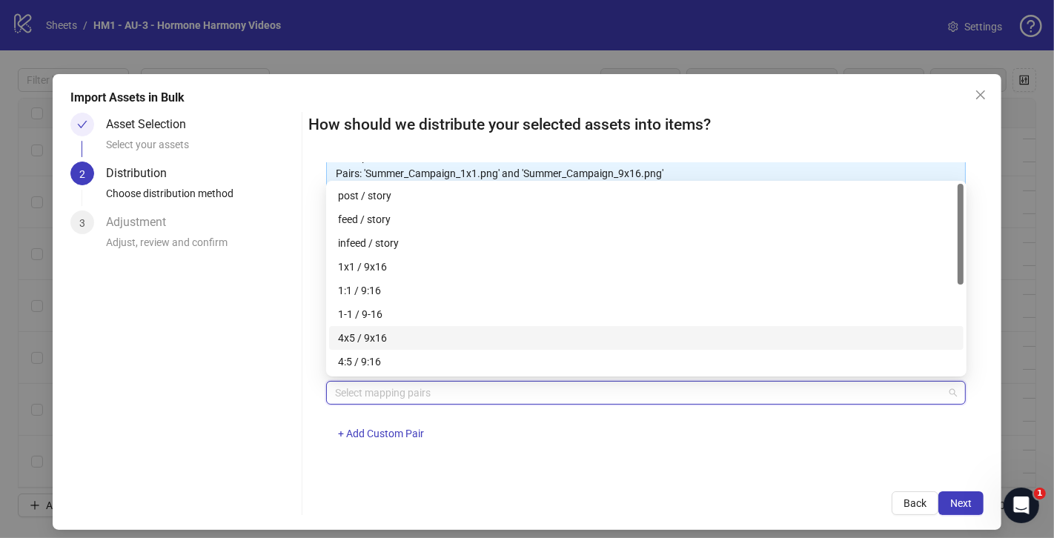
click at [428, 340] on div "4x5 / 9x16" at bounding box center [646, 338] width 617 height 16
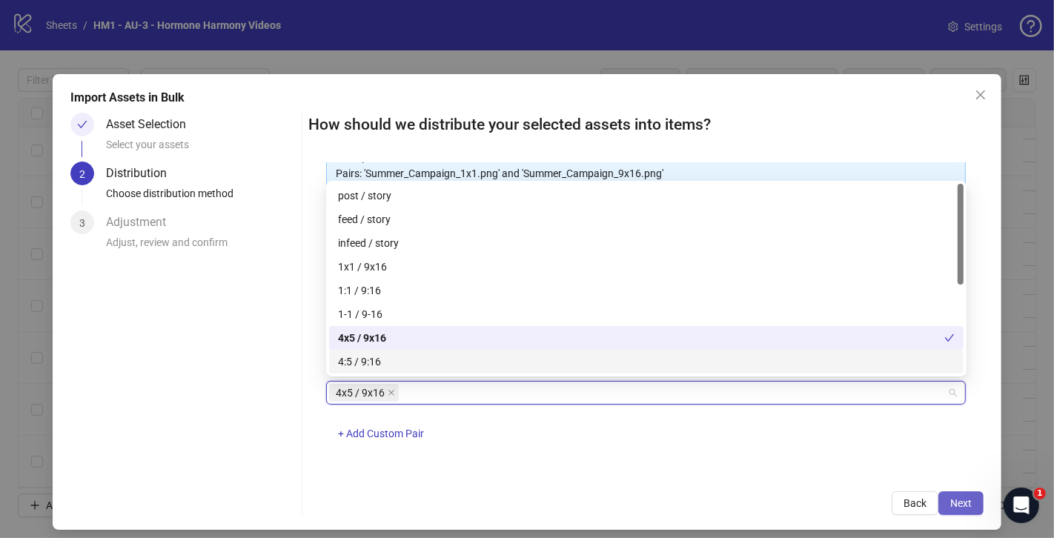
click at [963, 505] on span "Next" at bounding box center [960, 503] width 21 height 12
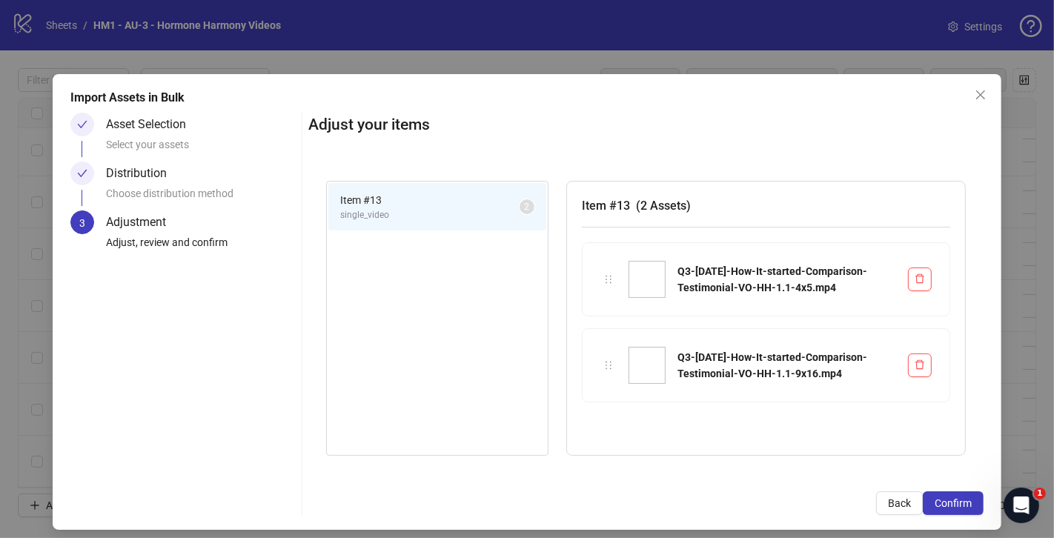
click at [963, 505] on span "Confirm" at bounding box center [953, 503] width 37 height 12
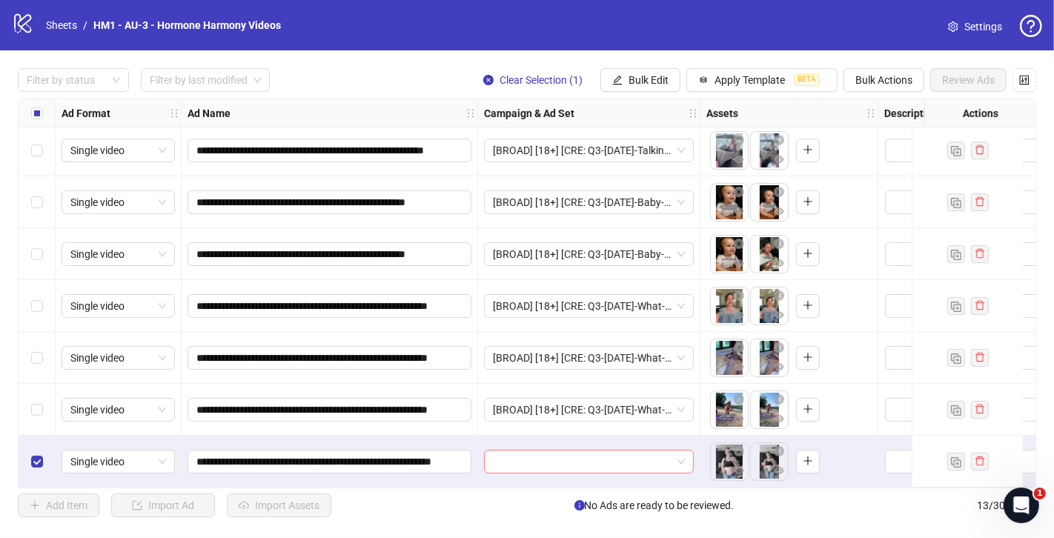
click at [684, 452] on span at bounding box center [589, 462] width 192 height 22
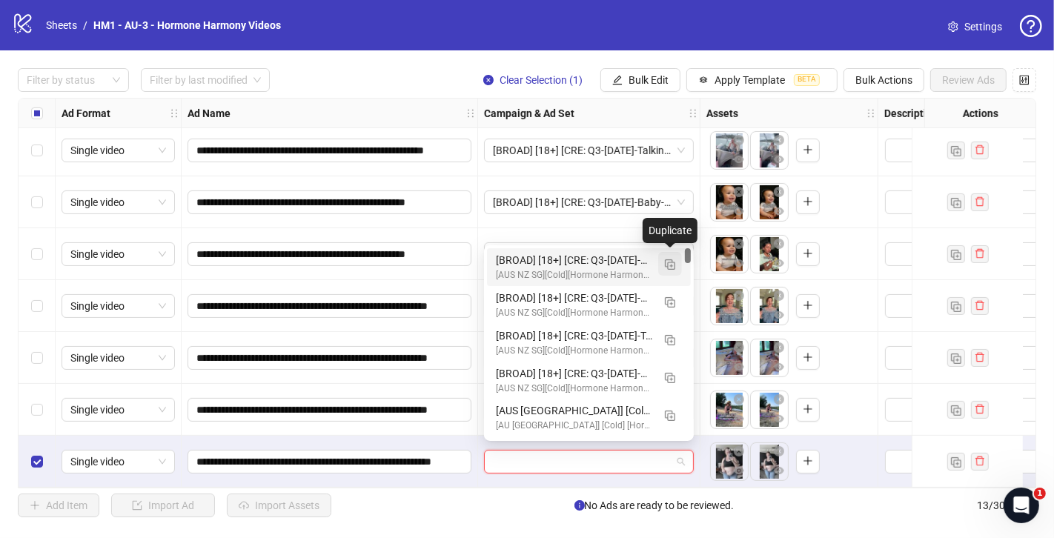
click at [665, 271] on button "button" at bounding box center [670, 264] width 24 height 24
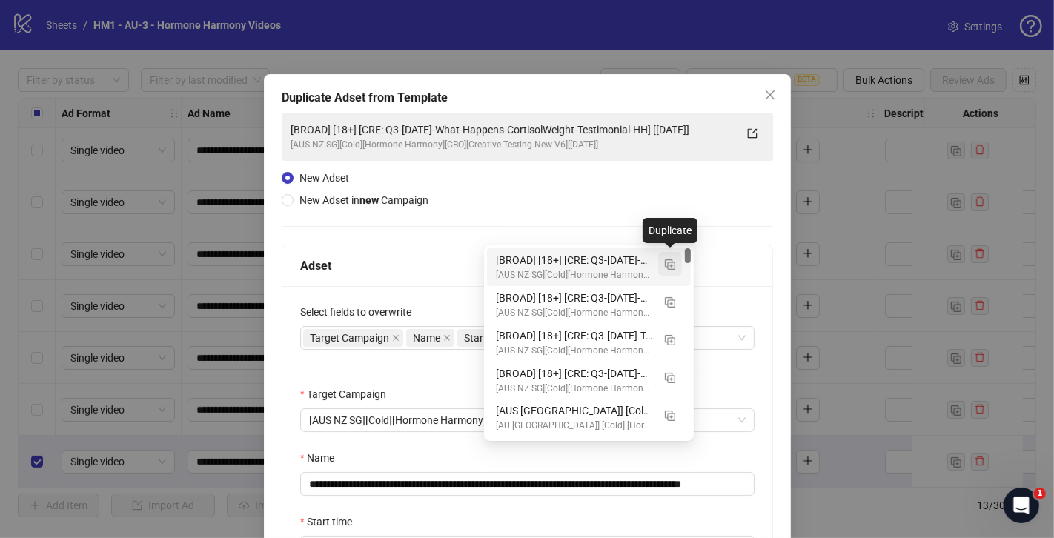
scroll to position [172, 0]
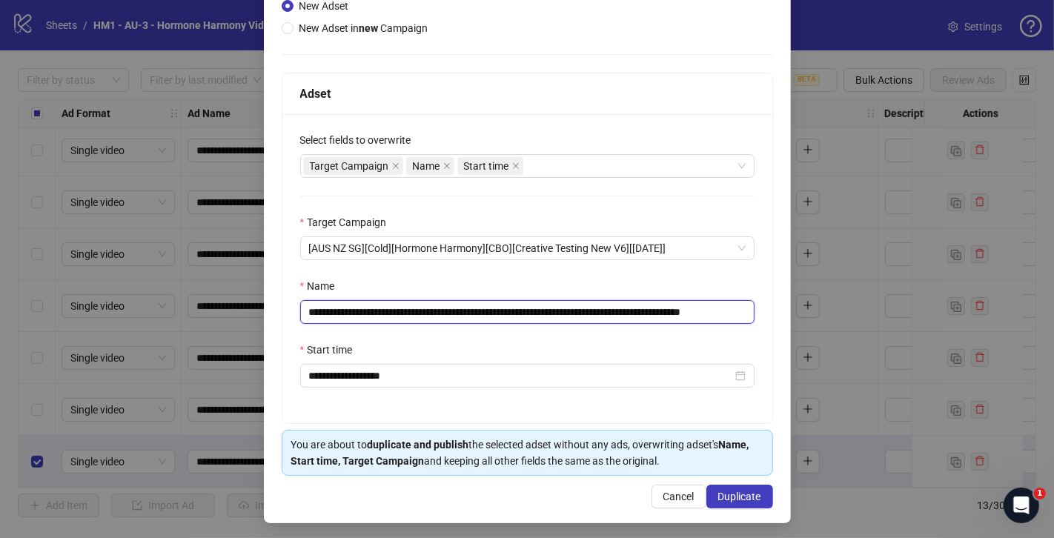
drag, startPoint x: 690, startPoint y: 313, endPoint x: 402, endPoint y: 314, distance: 287.5
click at [402, 314] on input "**********" at bounding box center [527, 312] width 454 height 24
paste input "********"
drag, startPoint x: 708, startPoint y: 309, endPoint x: 776, endPoint y: 309, distance: 67.4
click at [776, 309] on div "**********" at bounding box center [527, 212] width 527 height 621
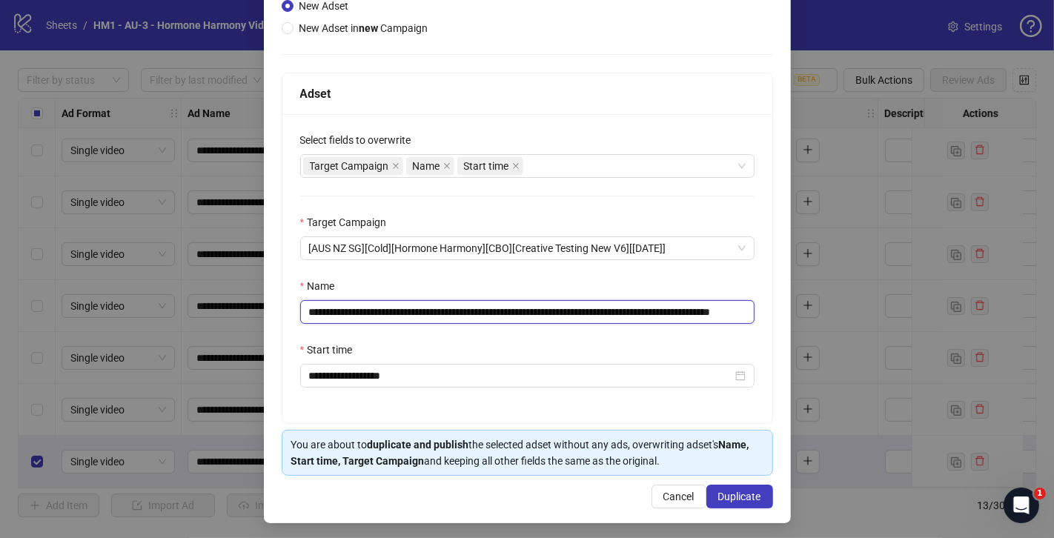
scroll to position [0, 82]
drag, startPoint x: 717, startPoint y: 308, endPoint x: 766, endPoint y: 308, distance: 48.9
click at [766, 308] on div "**********" at bounding box center [527, 268] width 491 height 309
click at [737, 309] on input "**********" at bounding box center [527, 311] width 455 height 23
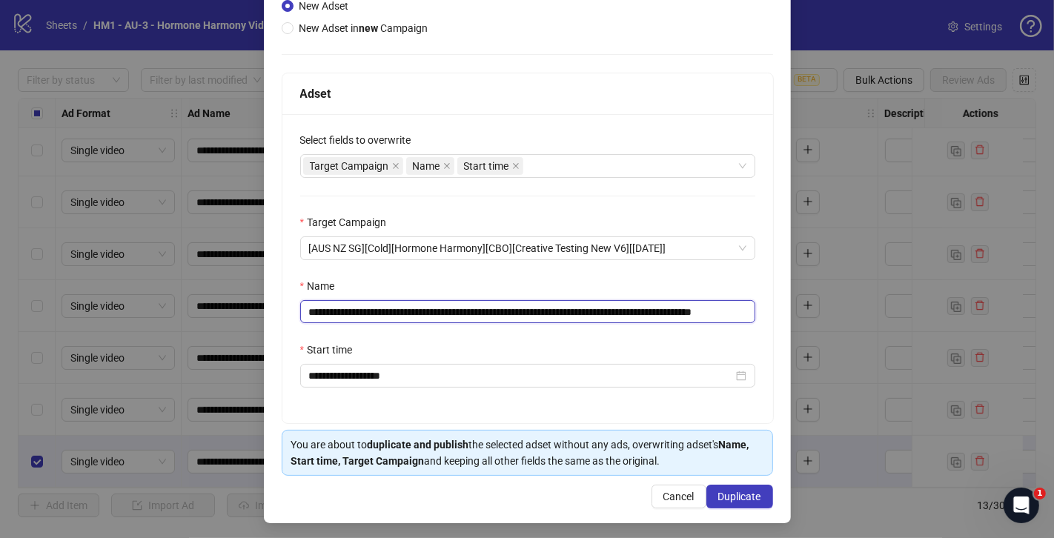
scroll to position [0, 53]
type input "**********"
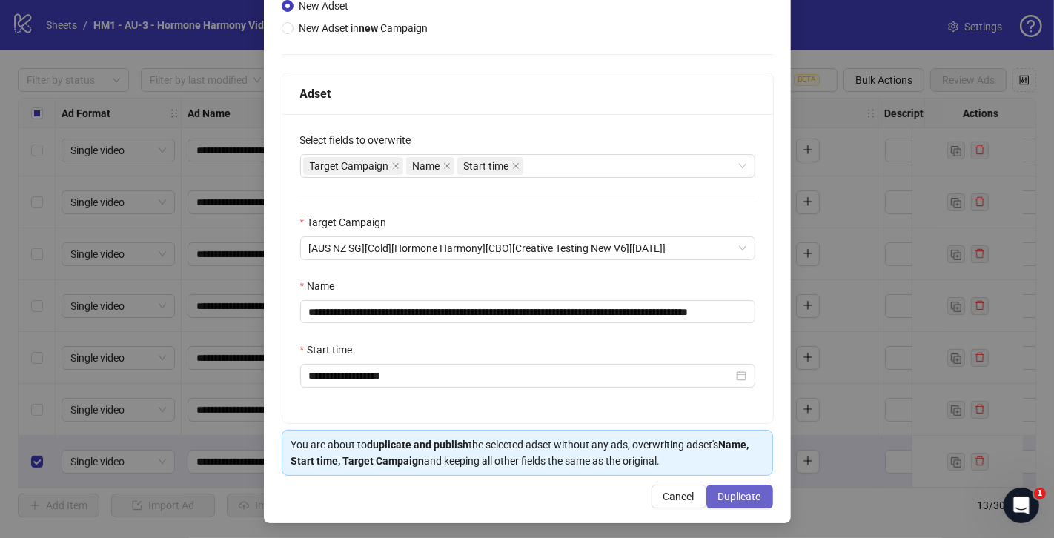
click at [757, 494] on span "Duplicate" at bounding box center [739, 497] width 43 height 12
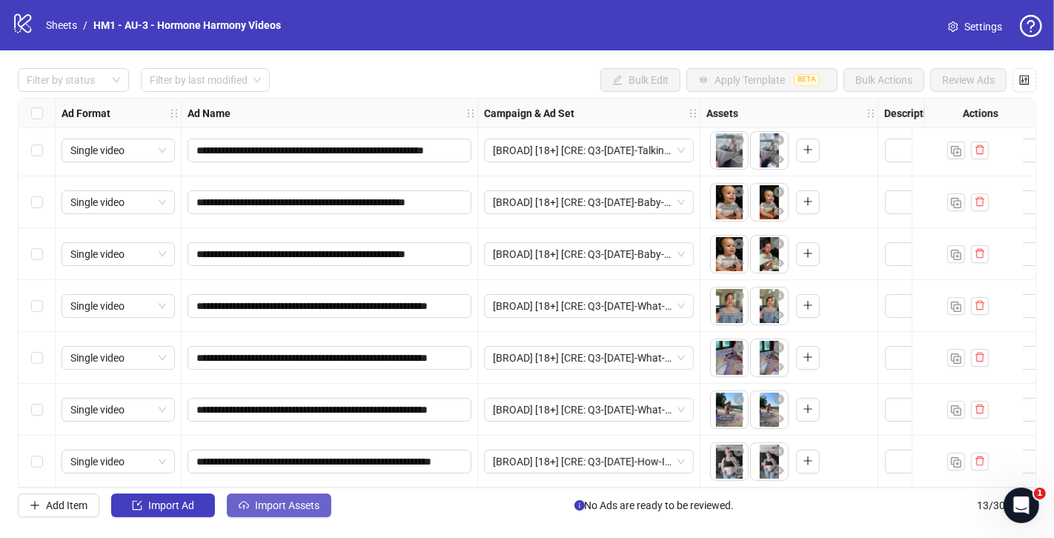
click at [280, 504] on span "Import Assets" at bounding box center [287, 505] width 64 height 12
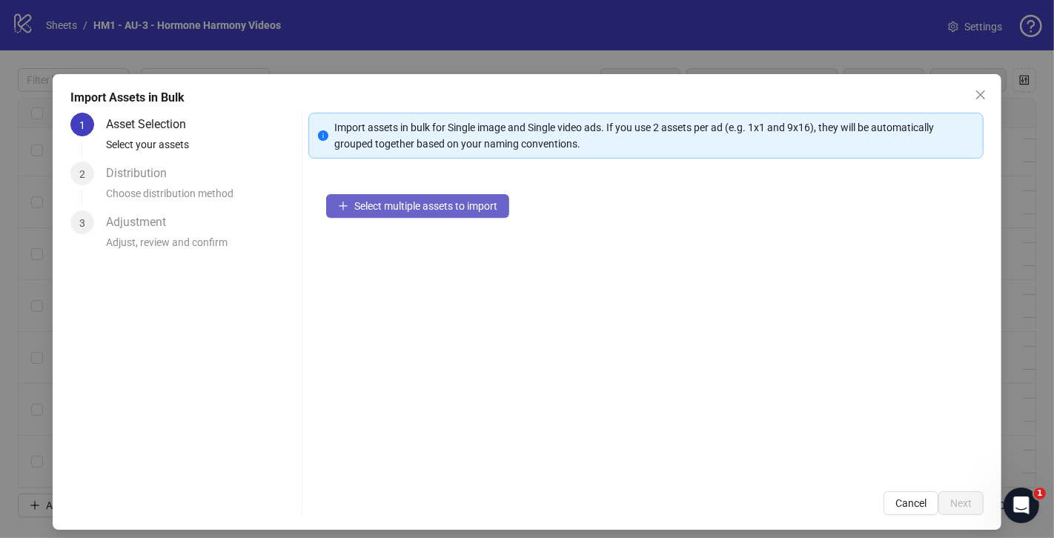
click at [389, 196] on button "Select multiple assets to import" at bounding box center [417, 206] width 183 height 24
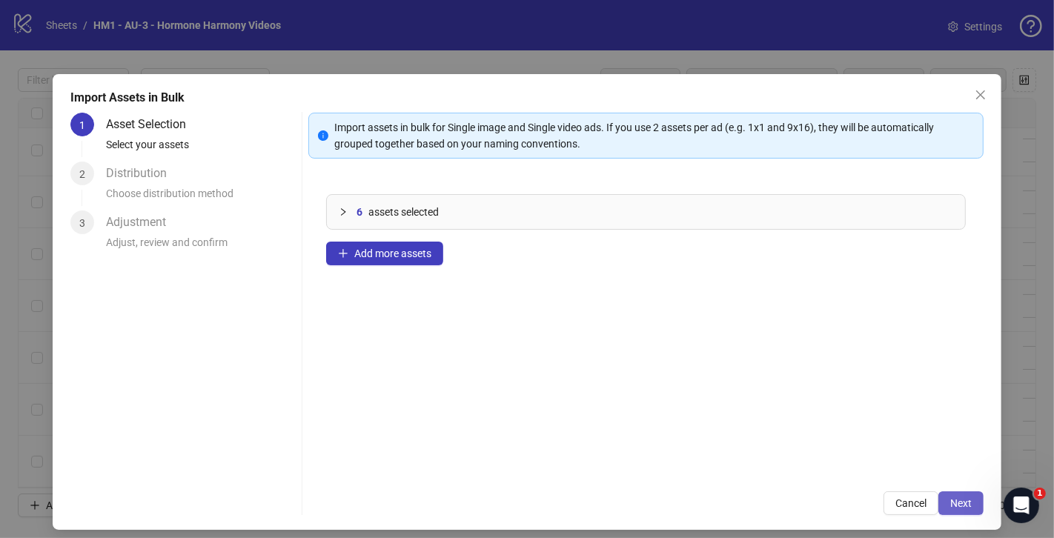
click at [962, 503] on span "Next" at bounding box center [960, 503] width 21 height 12
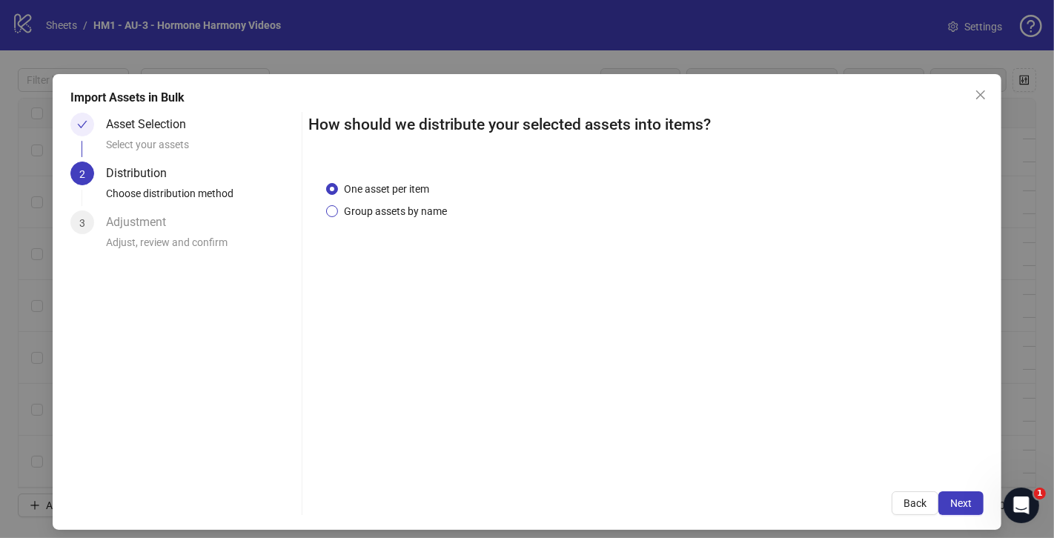
click at [426, 212] on span "Group assets by name" at bounding box center [395, 211] width 115 height 16
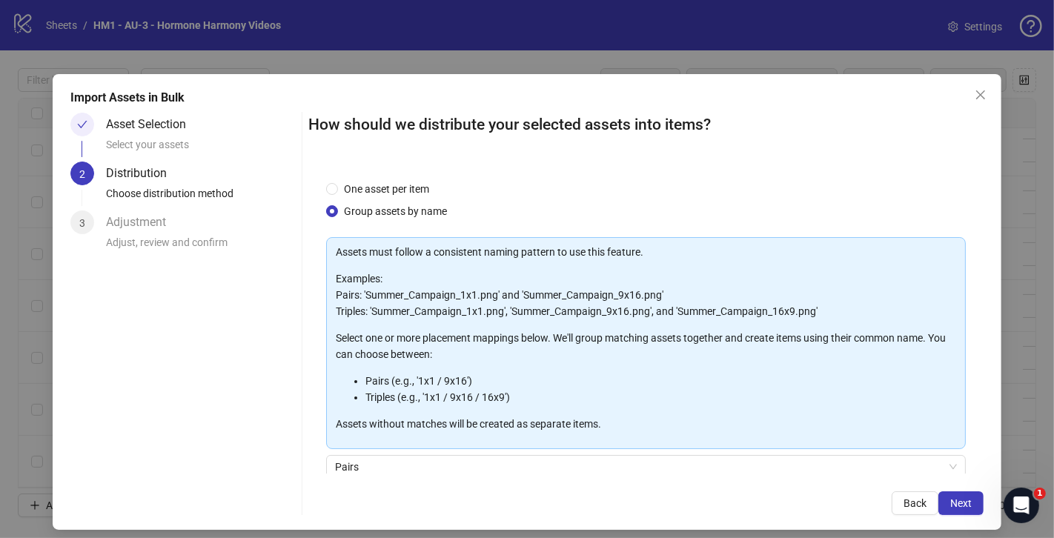
scroll to position [122, 0]
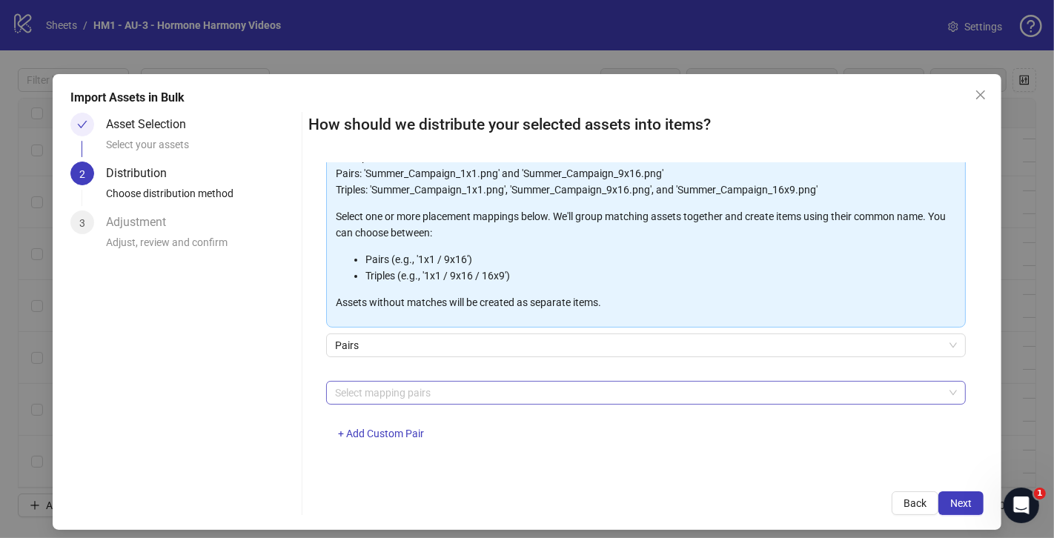
click at [448, 395] on div at bounding box center [638, 392] width 618 height 21
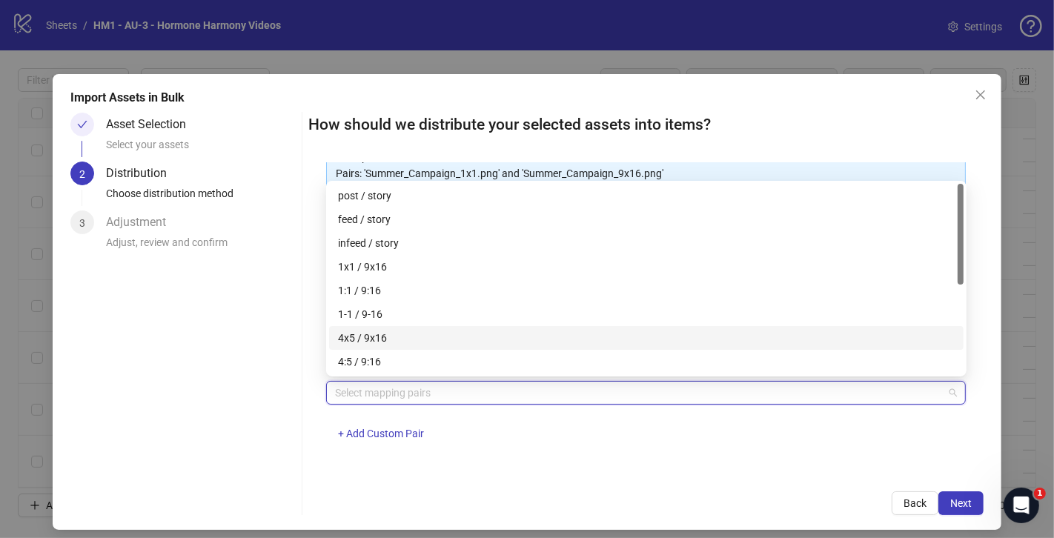
click at [427, 332] on div "4x5 / 9x16" at bounding box center [646, 338] width 617 height 16
click at [967, 504] on span "Next" at bounding box center [960, 503] width 21 height 12
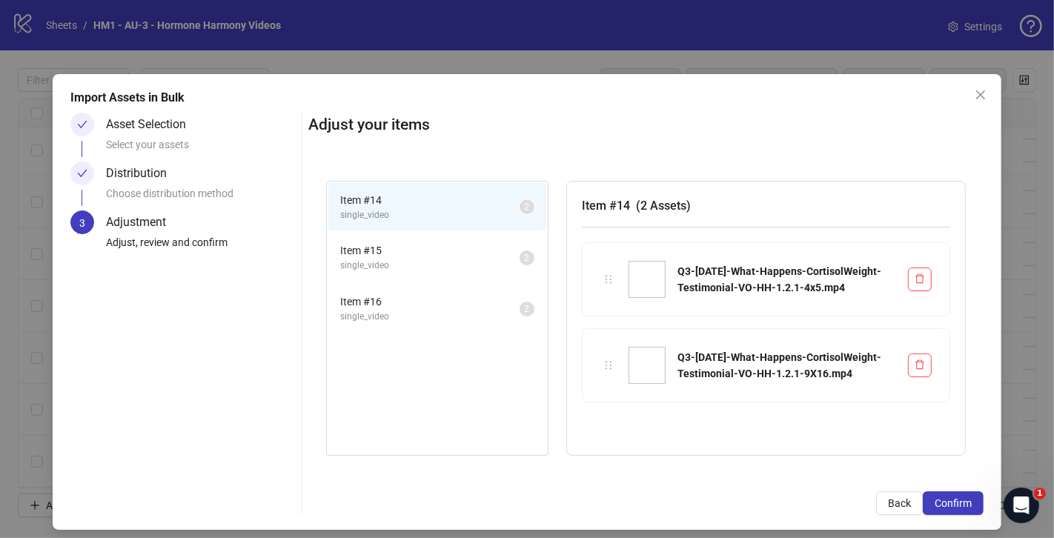
click at [967, 504] on span "Confirm" at bounding box center [953, 503] width 37 height 12
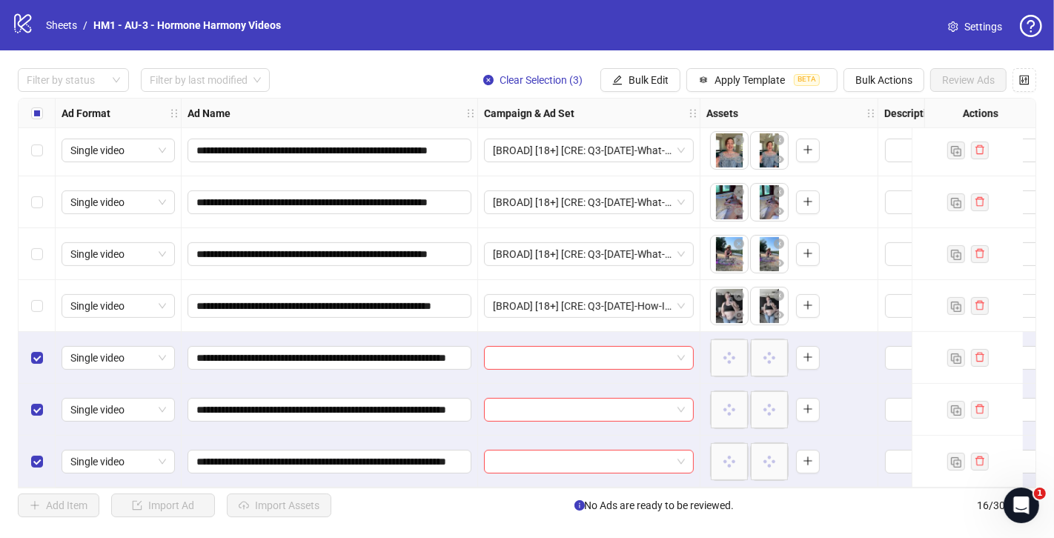
scroll to position [475, 0]
click at [682, 348] on span at bounding box center [589, 358] width 192 height 22
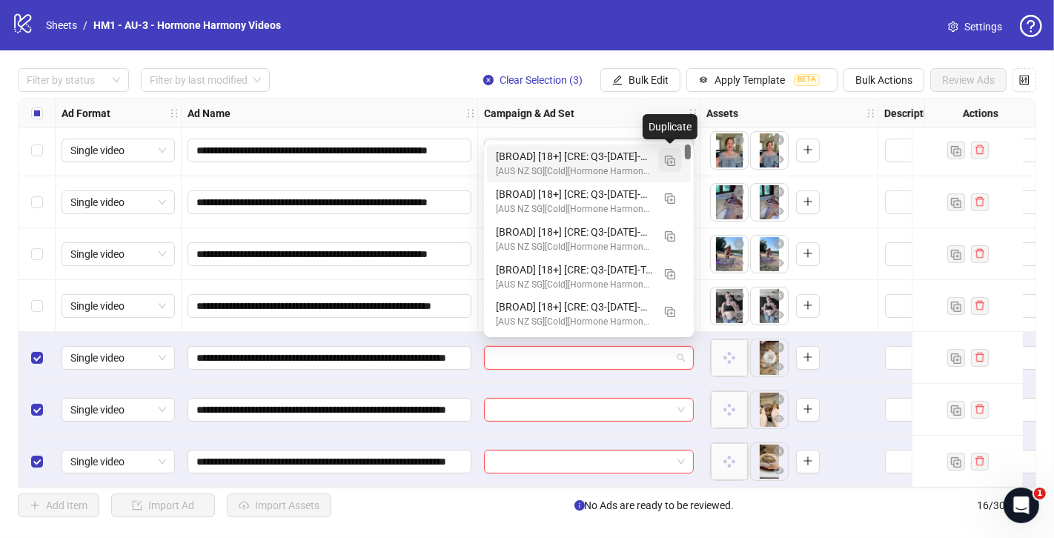
click at [671, 169] on button "button" at bounding box center [670, 160] width 24 height 24
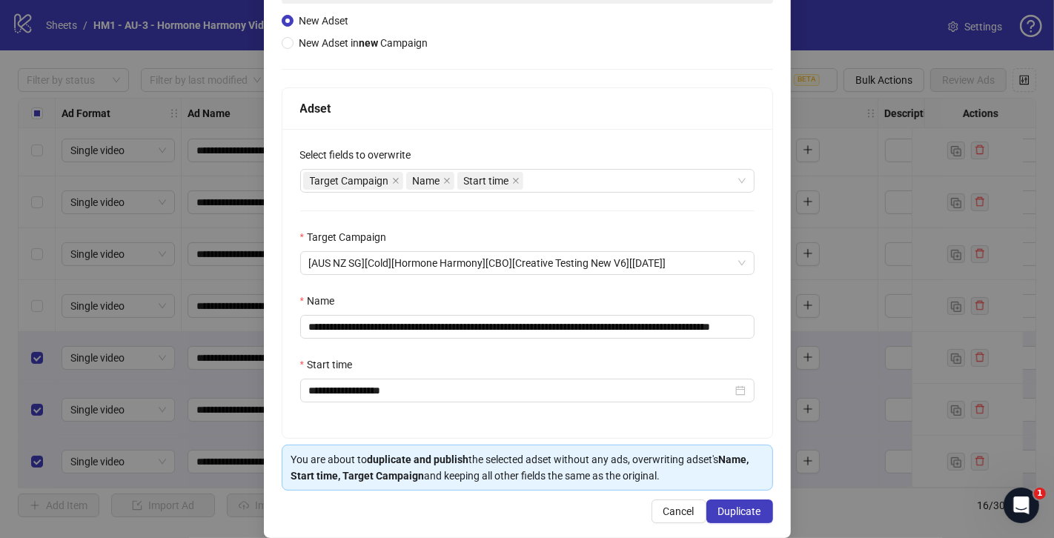
scroll to position [172, 0]
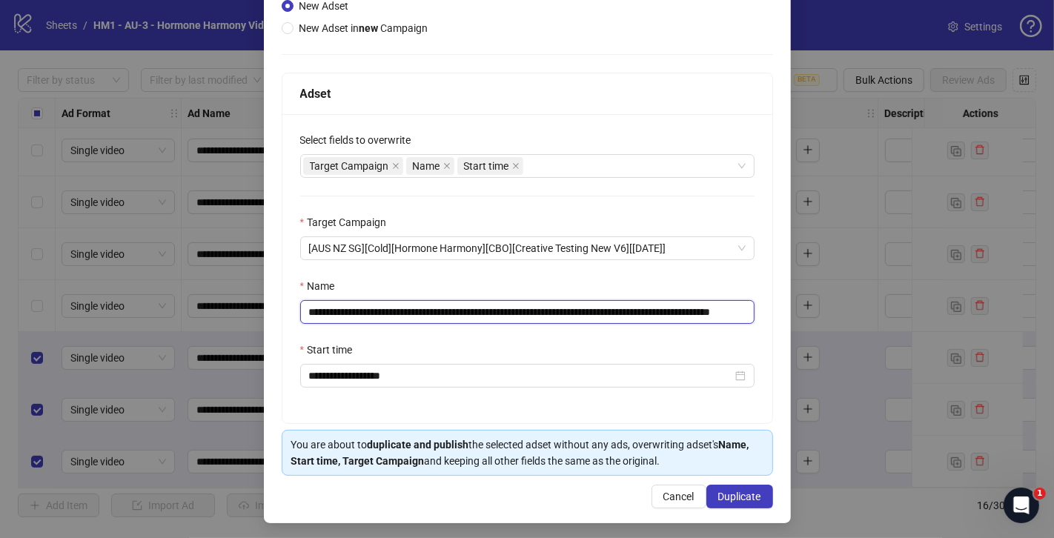
drag, startPoint x: 723, startPoint y: 314, endPoint x: 405, endPoint y: 306, distance: 318.0
click at [405, 306] on input "**********" at bounding box center [527, 312] width 454 height 24
paste input "text"
drag, startPoint x: 593, startPoint y: 308, endPoint x: 756, endPoint y: 316, distance: 163.2
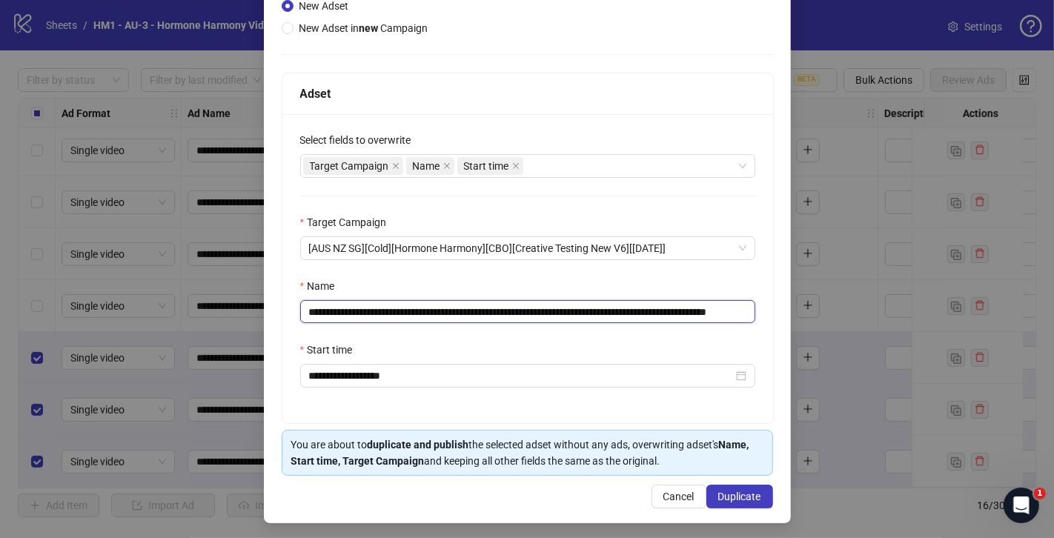
click at [756, 316] on div "**********" at bounding box center [527, 268] width 491 height 309
click at [738, 312] on input "**********" at bounding box center [527, 311] width 455 height 23
type input "**********"
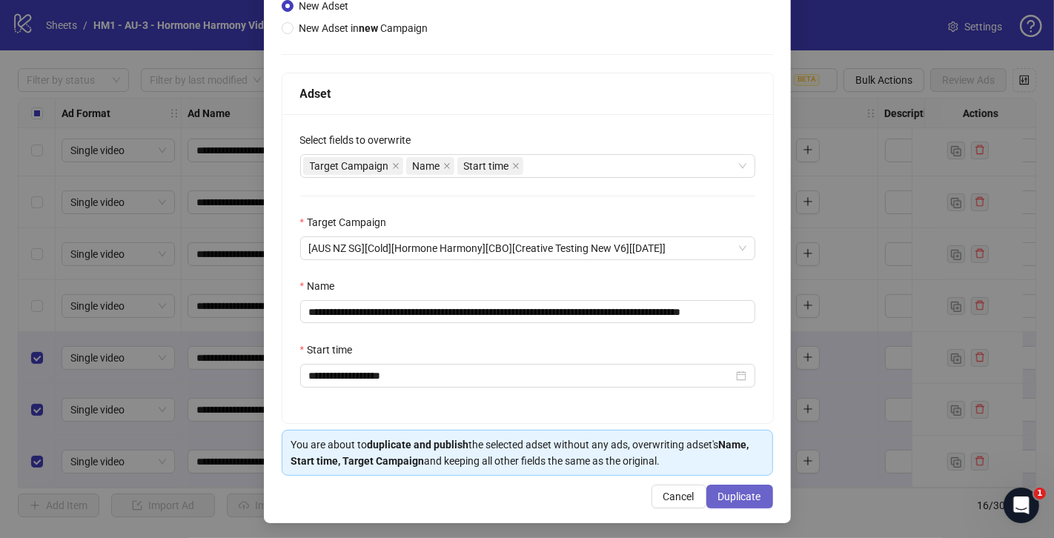
click at [728, 491] on span "Duplicate" at bounding box center [739, 497] width 43 height 12
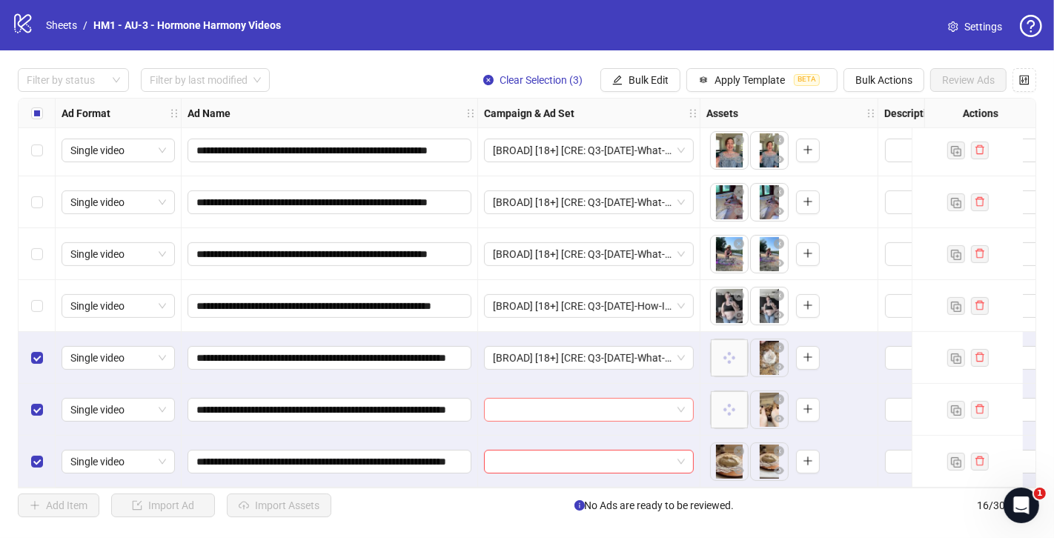
click at [547, 402] on input "search" at bounding box center [582, 410] width 179 height 22
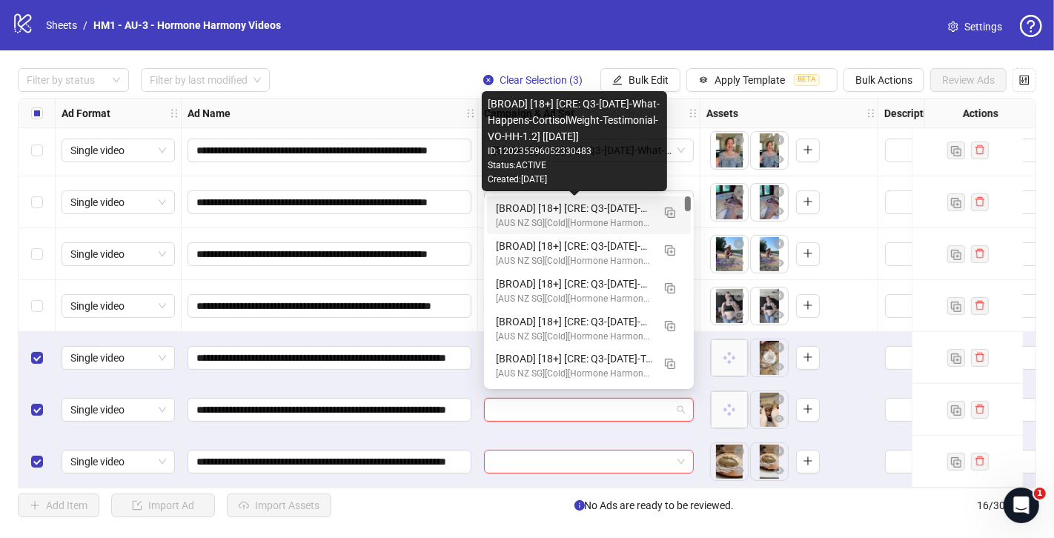
click at [595, 213] on div "[BROAD] [18+] [CRE: Q3-[DATE]-What-Happens-CortisolWeight-Testimonial-VO-HH-1.2…" at bounding box center [574, 208] width 156 height 16
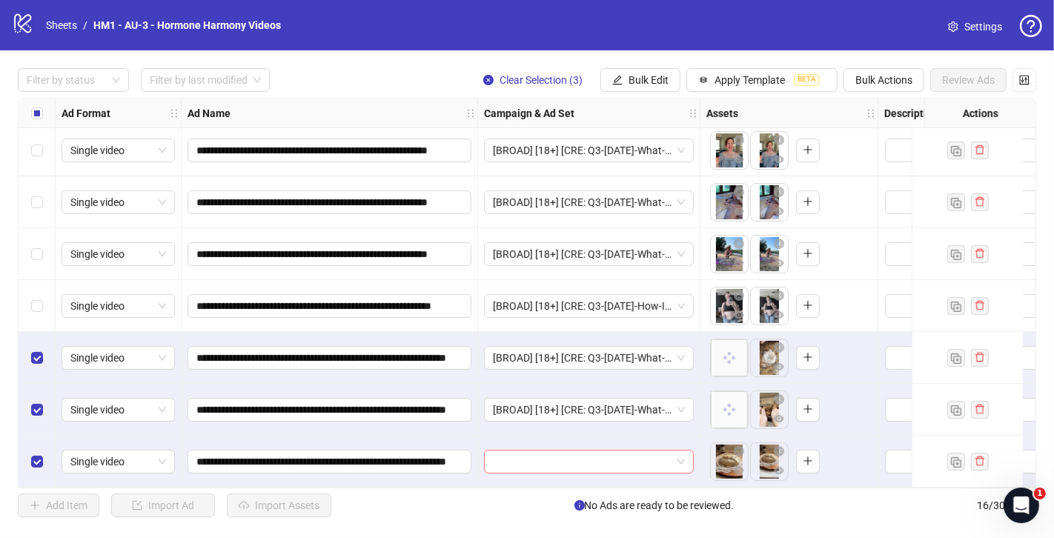
click at [560, 451] on input "search" at bounding box center [582, 462] width 179 height 22
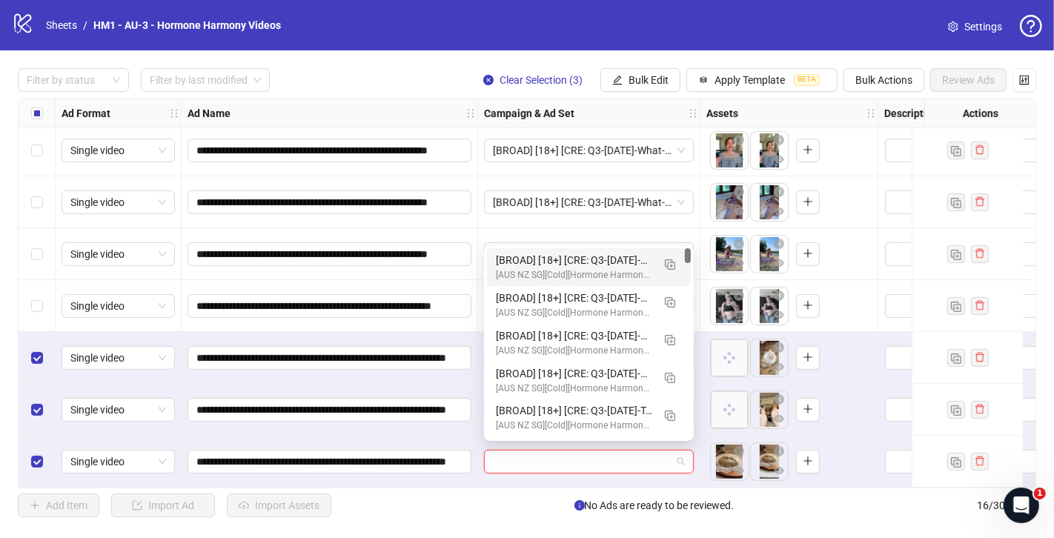
click at [609, 267] on div "[BROAD] [18+] [CRE: Q3-[DATE]-What-Happens-CortisolWeight-Testimonial-VO-HH-1.2…" at bounding box center [574, 260] width 156 height 16
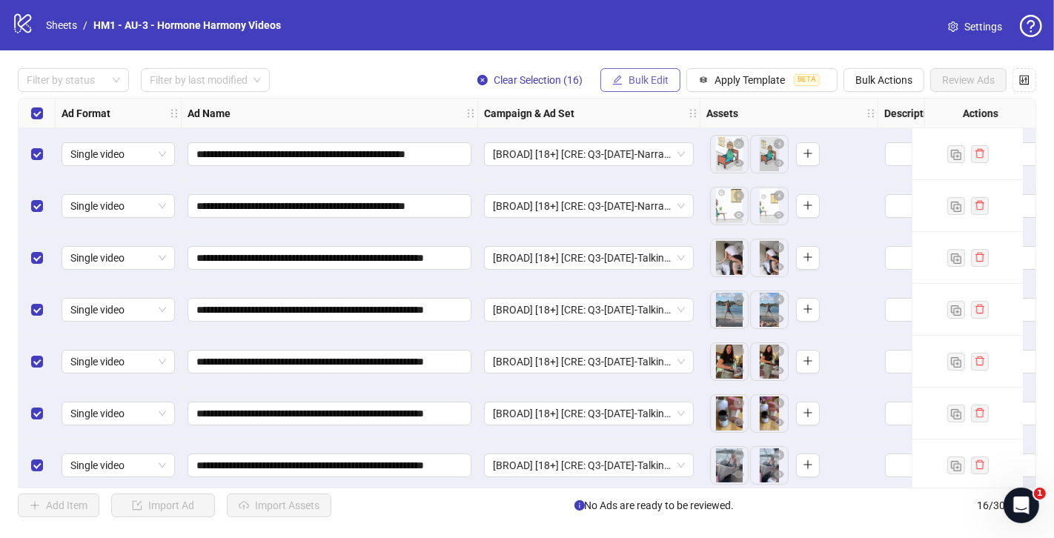
click at [651, 75] on span "Bulk Edit" at bounding box center [648, 80] width 40 height 12
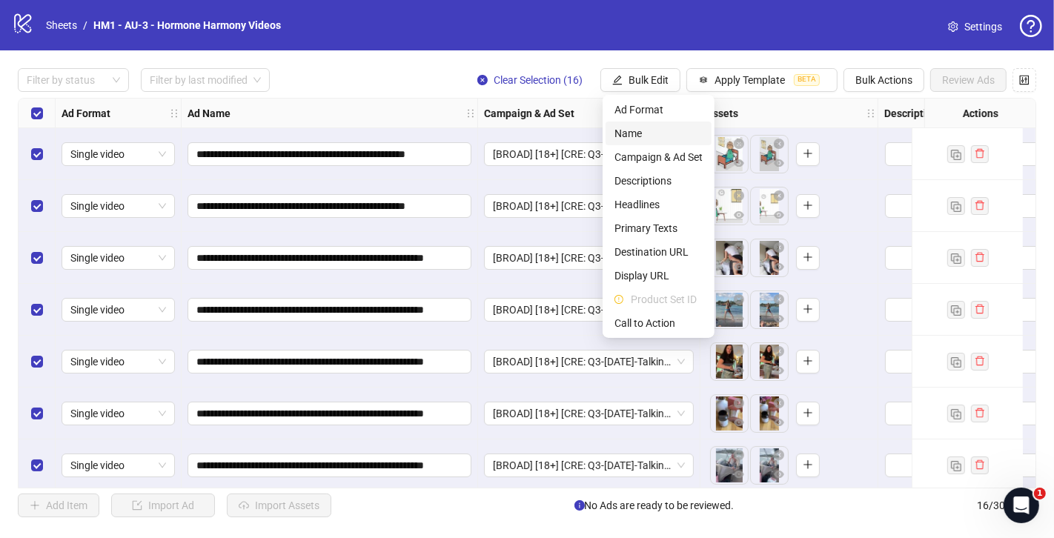
click at [662, 131] on span "Name" at bounding box center [658, 133] width 88 height 16
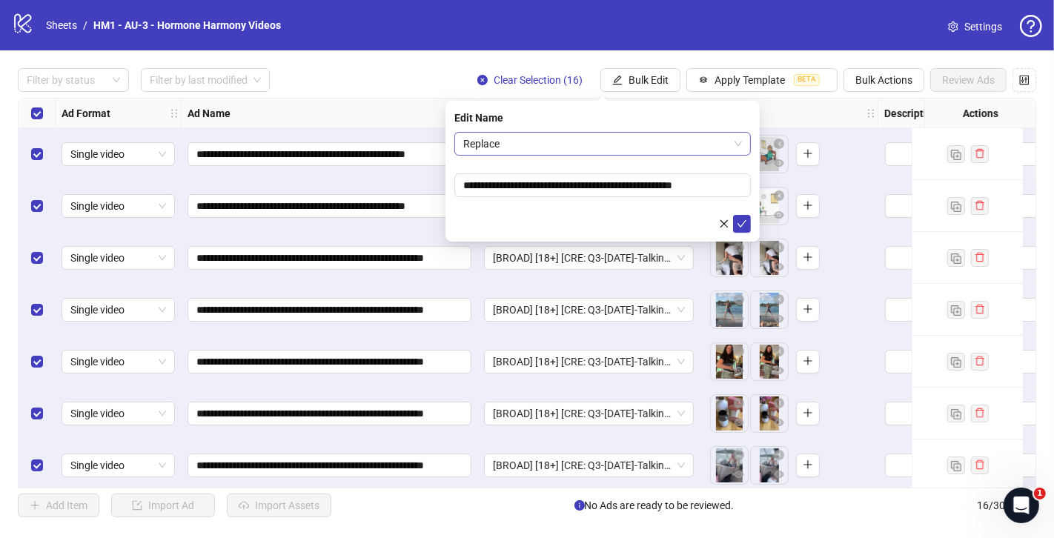
click at [631, 145] on span "Replace" at bounding box center [602, 144] width 279 height 22
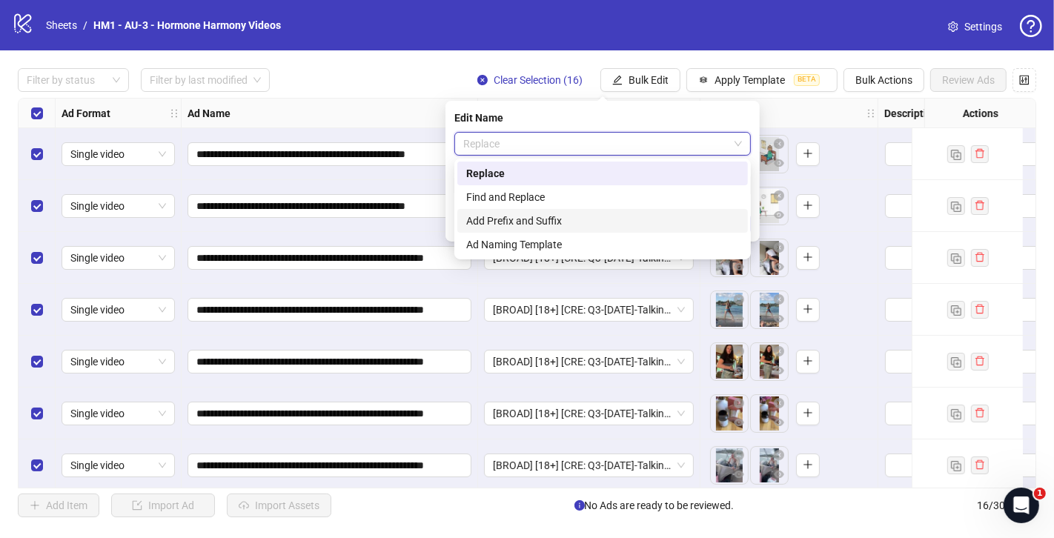
click at [542, 219] on div "Add Prefix and Suffix" at bounding box center [602, 221] width 273 height 16
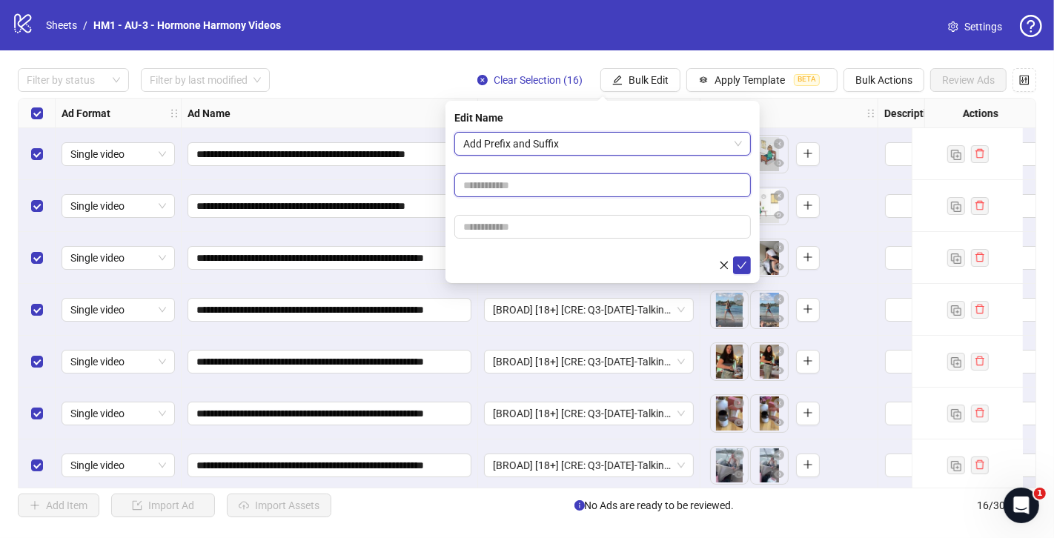
click at [549, 183] on input "text" at bounding box center [602, 185] width 296 height 24
paste input "**********"
type input "**********"
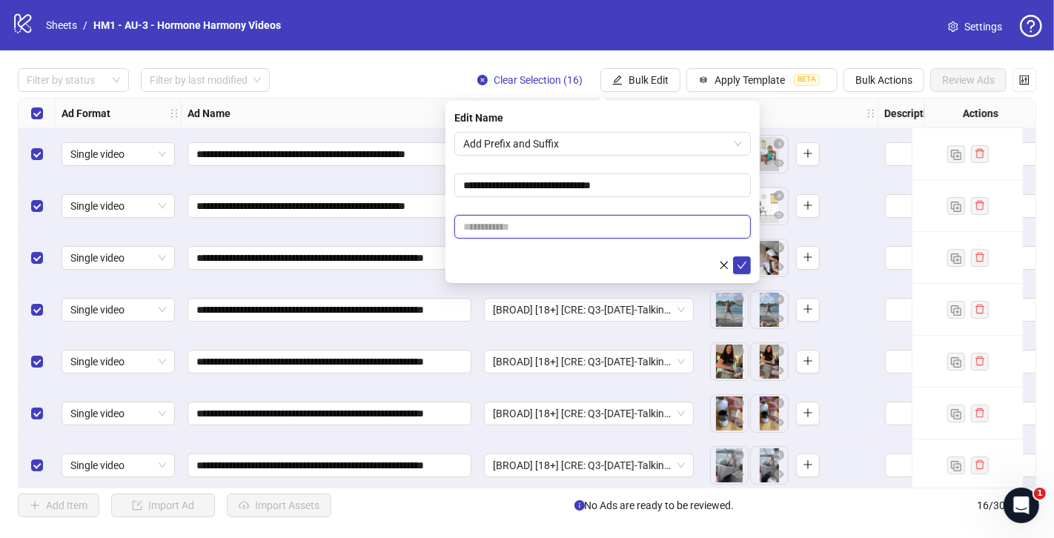
click at [591, 230] on input "text" at bounding box center [602, 227] width 296 height 24
paste input "**********"
type input "**********"
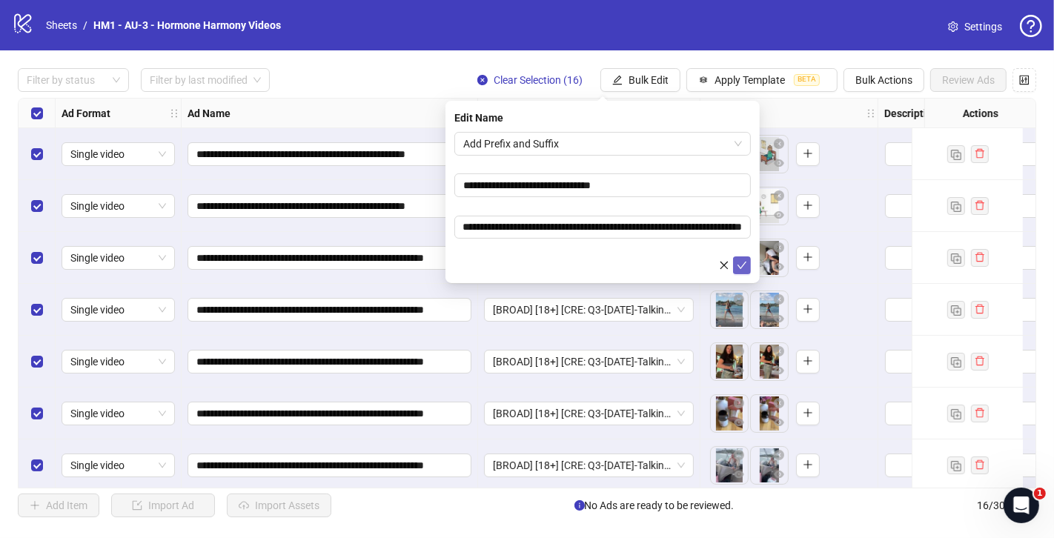
click at [748, 270] on button "submit" at bounding box center [742, 265] width 18 height 18
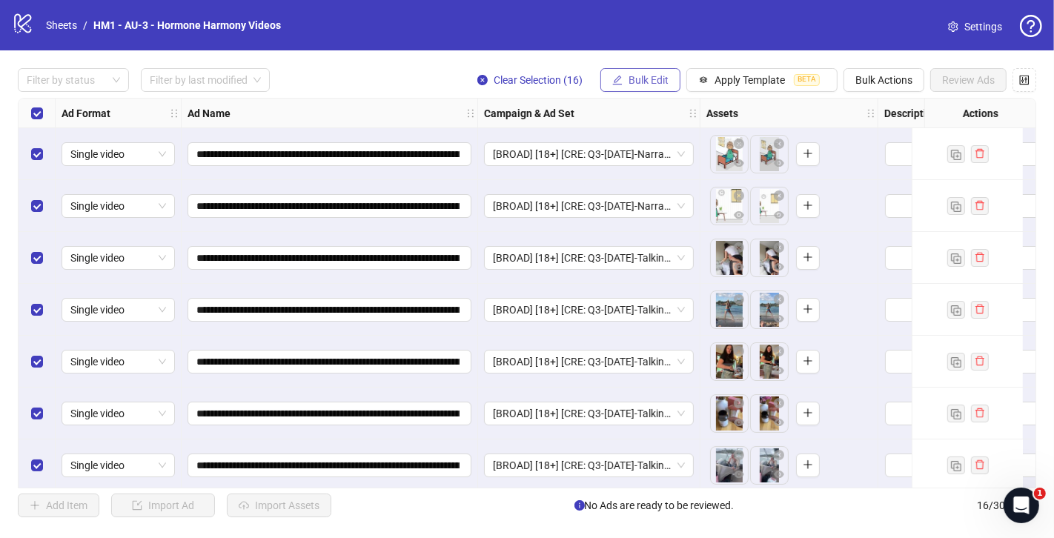
click at [653, 76] on span "Bulk Edit" at bounding box center [648, 80] width 40 height 12
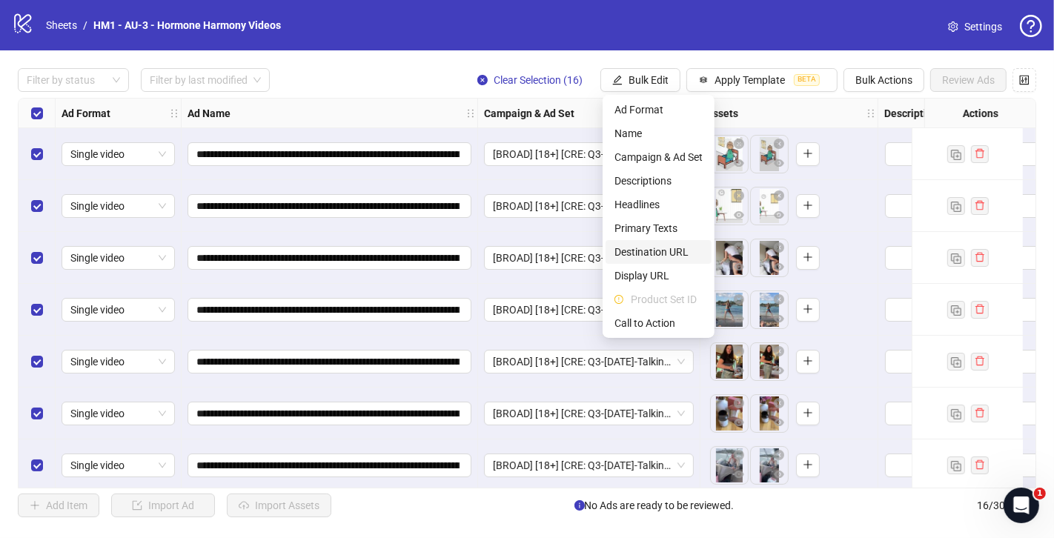
click at [648, 247] on span "Destination URL" at bounding box center [658, 252] width 88 height 16
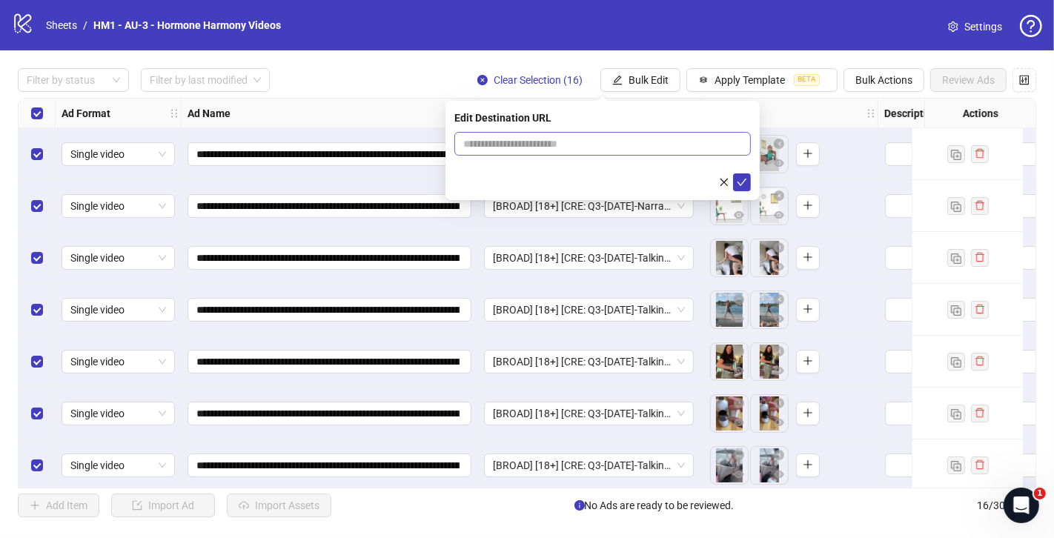
click at [605, 133] on span at bounding box center [602, 144] width 296 height 24
click at [618, 139] on input "text" at bounding box center [596, 144] width 267 height 16
paste input "**********"
type input "**********"
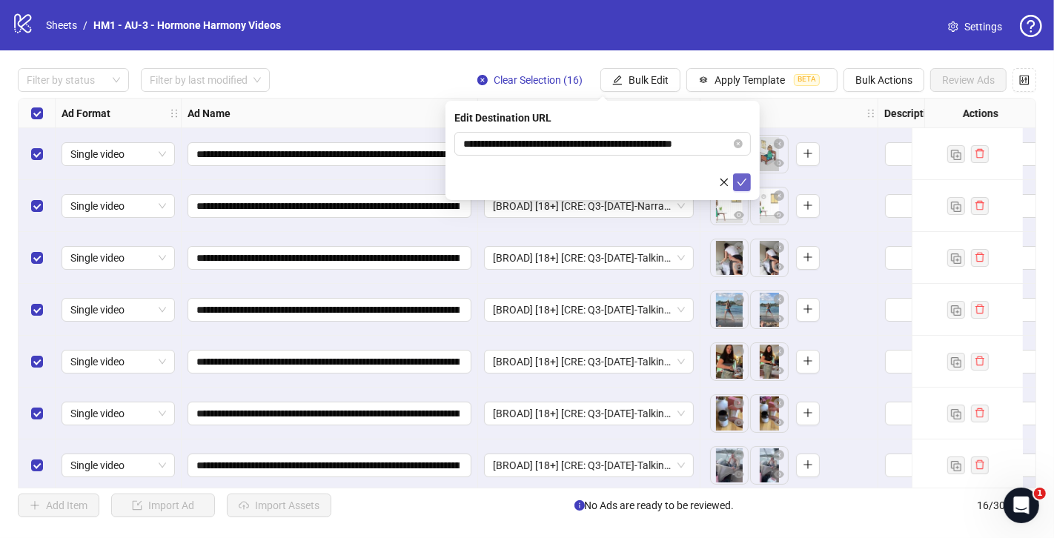
click at [737, 181] on icon "check" at bounding box center [742, 182] width 10 height 10
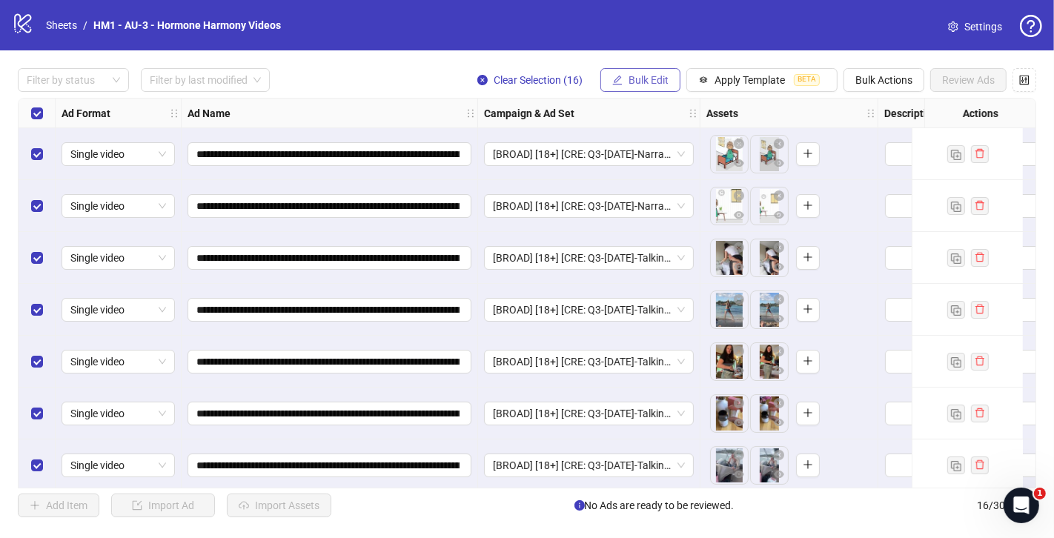
click at [671, 71] on button "Bulk Edit" at bounding box center [640, 80] width 80 height 24
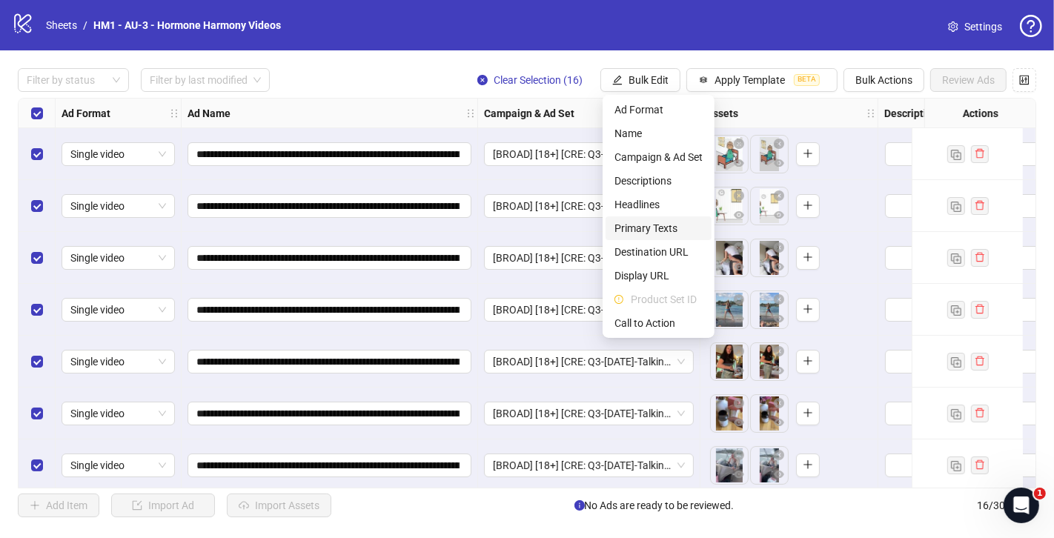
click at [660, 228] on span "Primary Texts" at bounding box center [658, 228] width 88 height 16
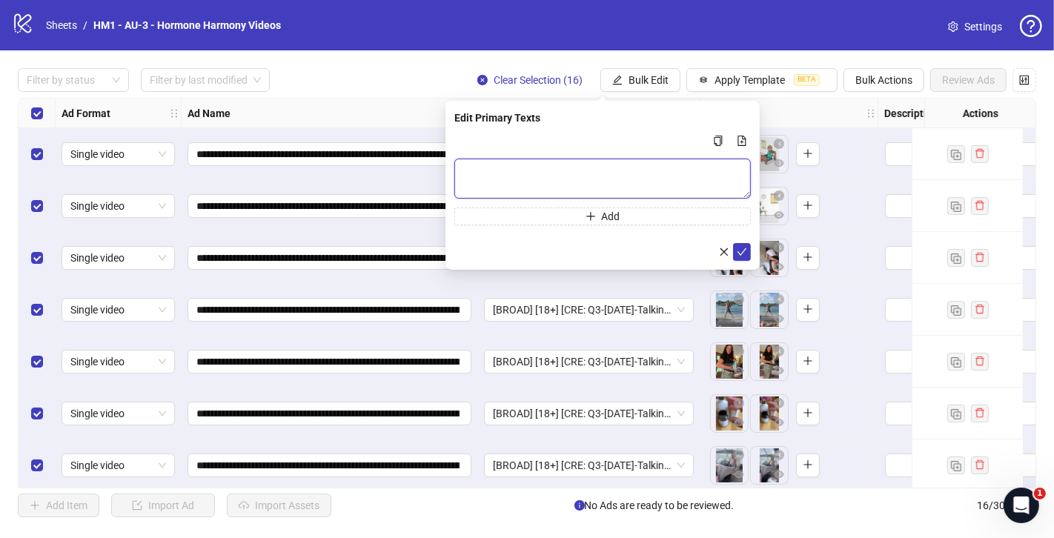
click at [583, 182] on textarea "Multi-text input container - paste or copy values" at bounding box center [602, 179] width 296 height 40
paste textarea "**********"
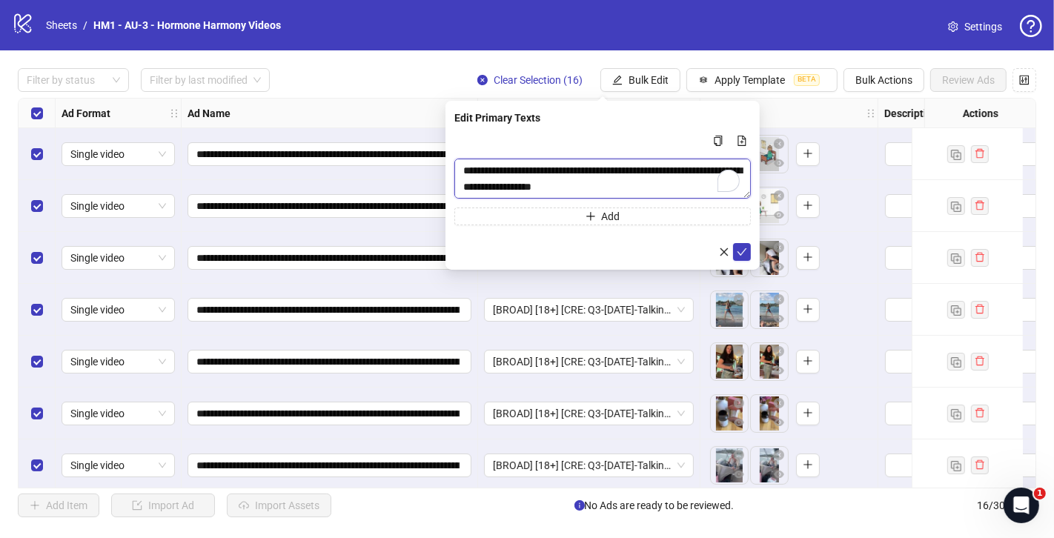
scroll to position [858, 0]
type textarea "**********"
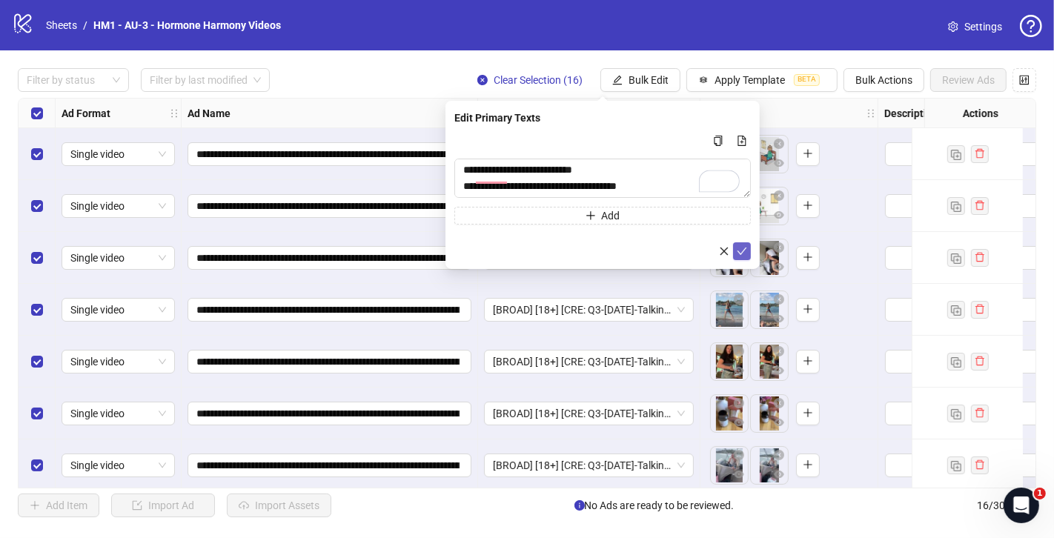
click at [739, 253] on icon "check" at bounding box center [742, 251] width 10 height 10
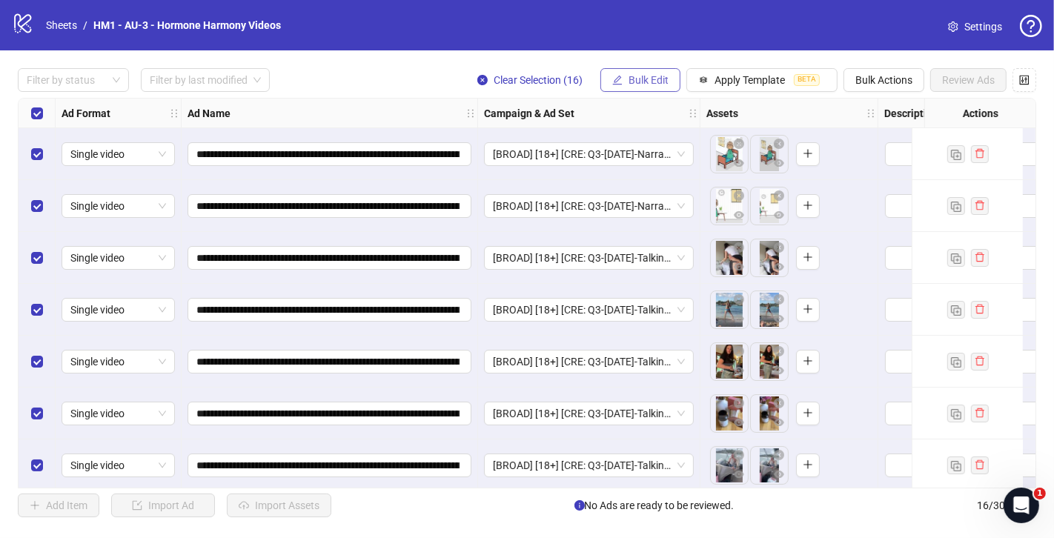
click at [617, 75] on icon "edit" at bounding box center [617, 80] width 10 height 10
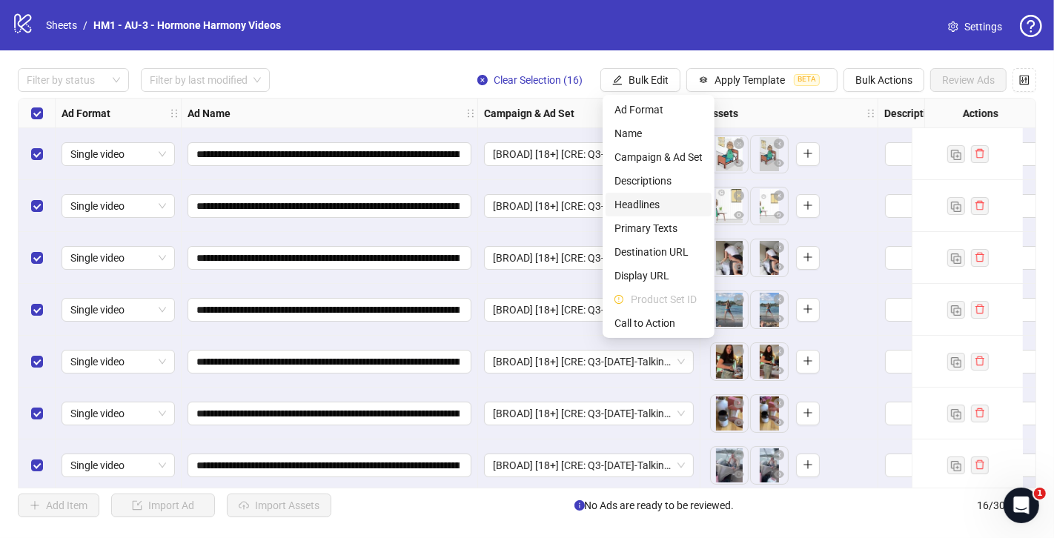
click at [660, 204] on span "Headlines" at bounding box center [658, 204] width 88 height 16
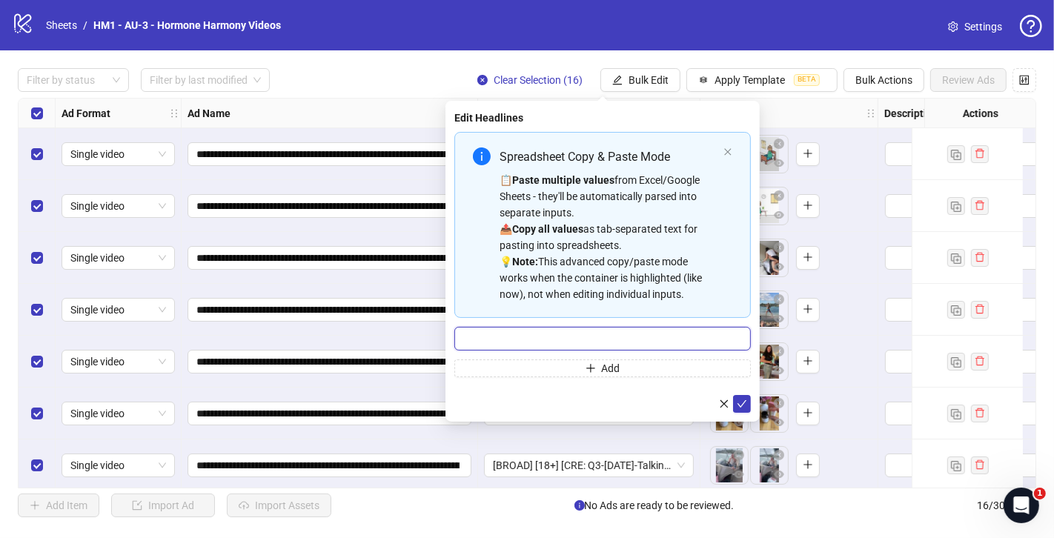
click at [634, 329] on input "Multi-input container - paste or copy values" at bounding box center [602, 339] width 296 height 24
paste input "**********"
type input "**********"
click at [745, 405] on icon "check" at bounding box center [742, 404] width 10 height 10
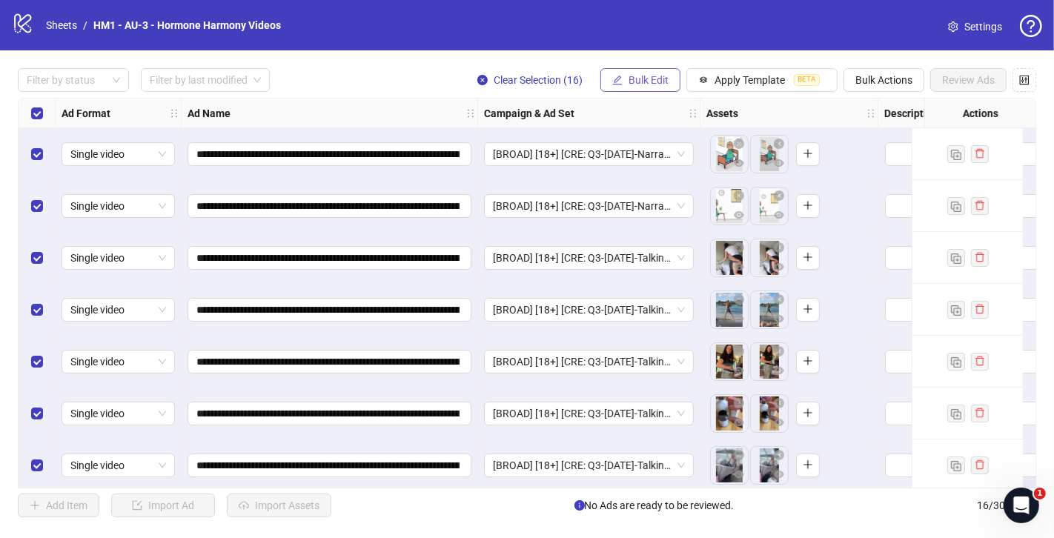
click at [641, 80] on span "Bulk Edit" at bounding box center [648, 80] width 40 height 12
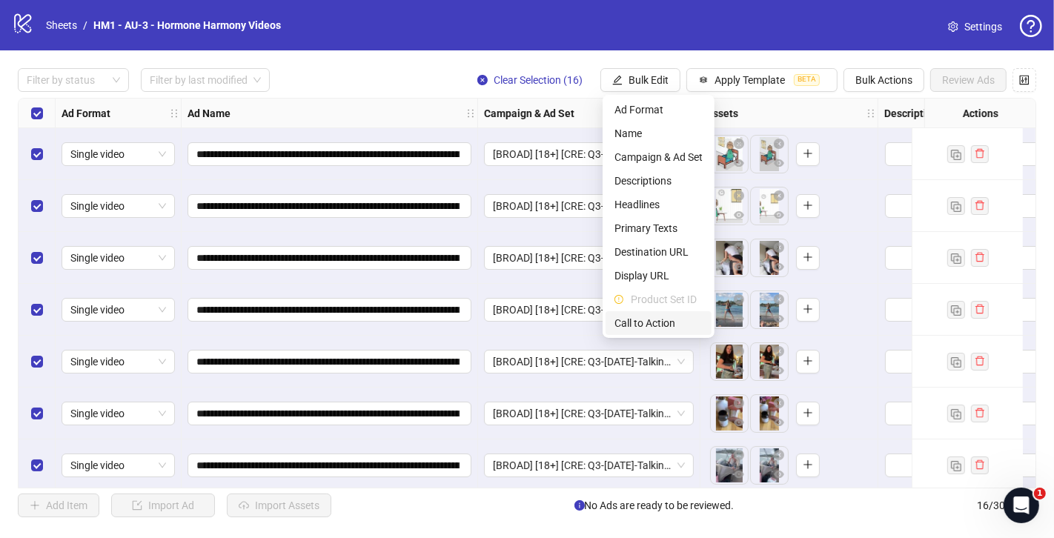
click at [660, 316] on span "Call to Action" at bounding box center [658, 323] width 88 height 16
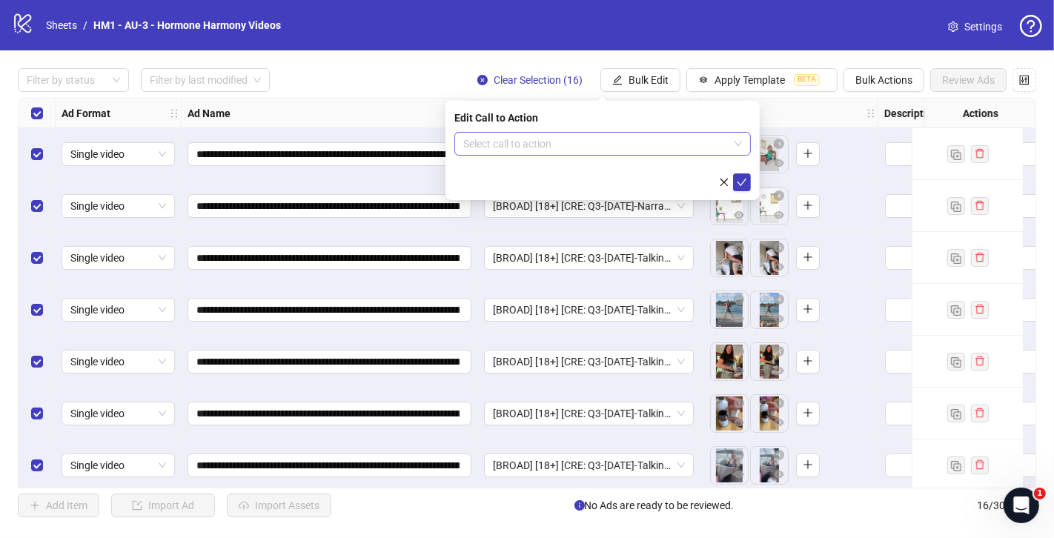
click at [575, 153] on input "search" at bounding box center [595, 144] width 265 height 22
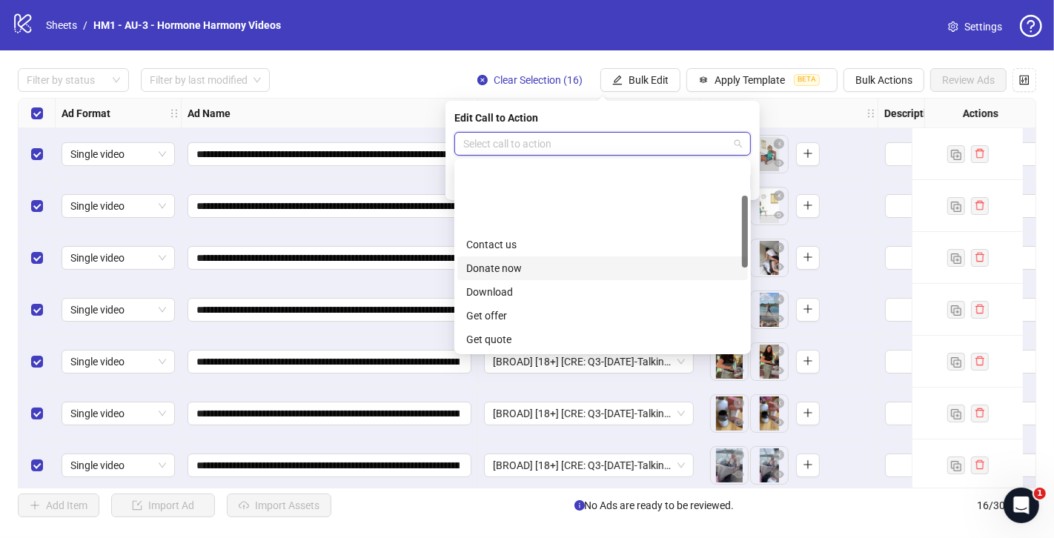
scroll to position [308, 0]
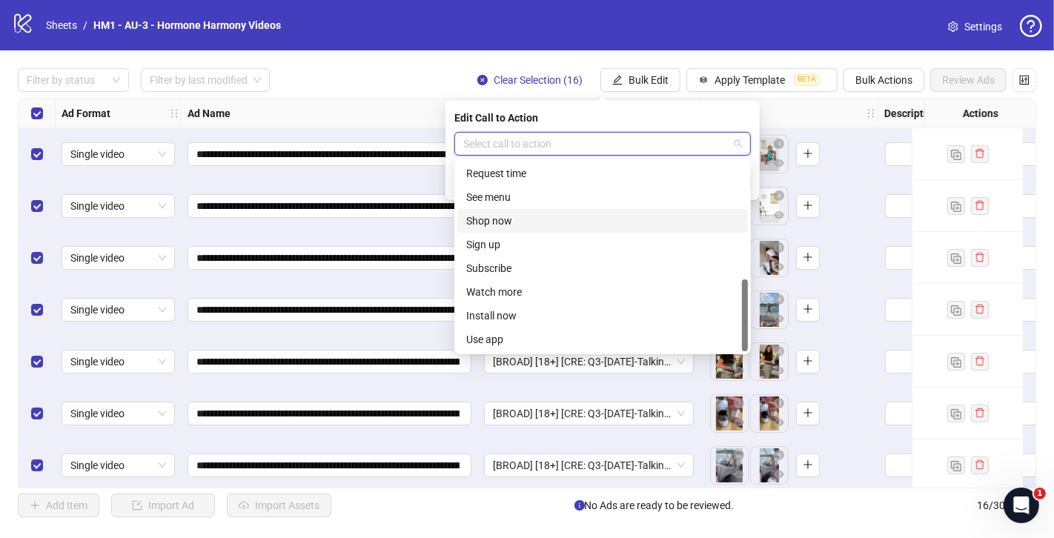
click at [518, 222] on div "Shop now" at bounding box center [602, 221] width 273 height 16
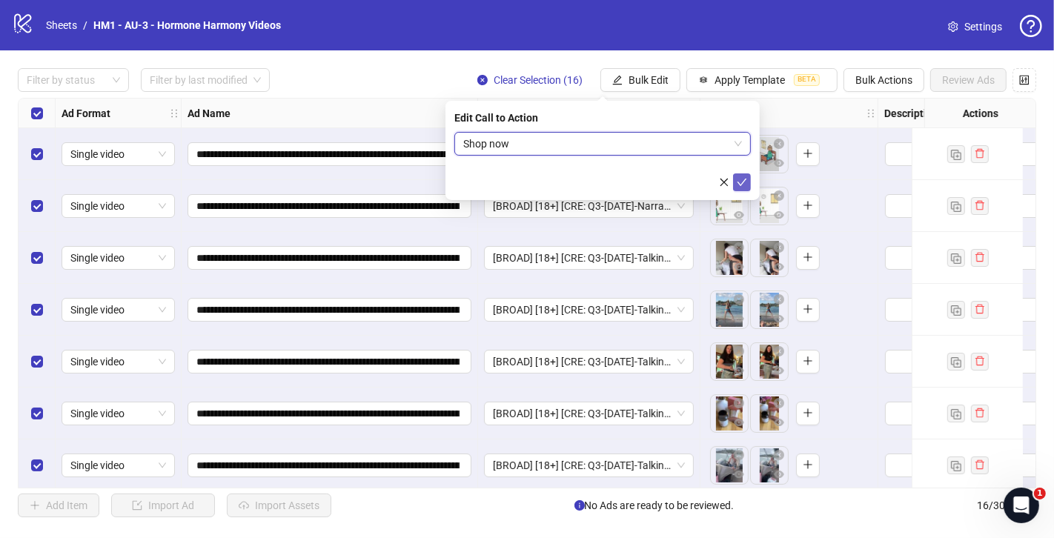
click at [740, 179] on icon "check" at bounding box center [742, 182] width 10 height 10
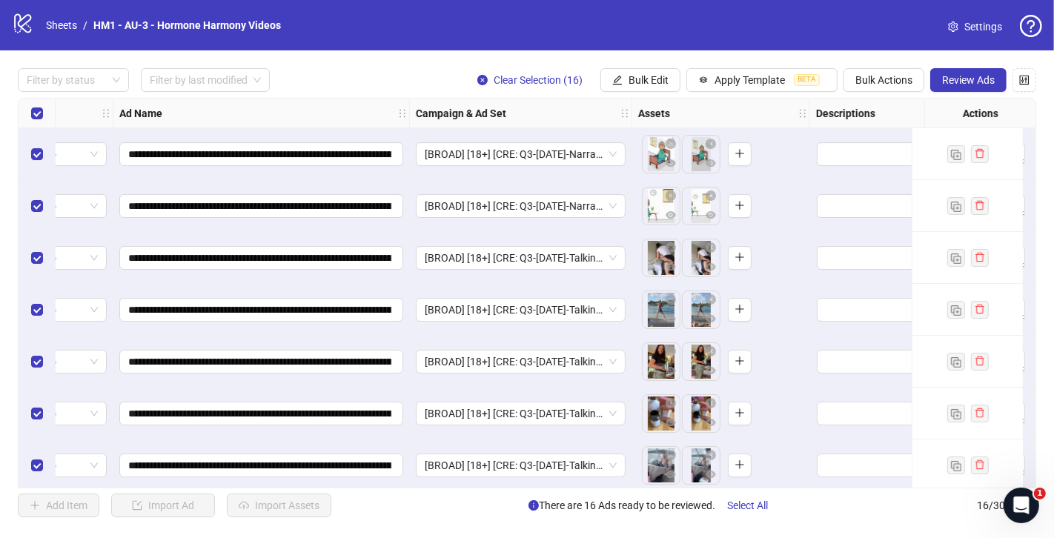
scroll to position [0, 79]
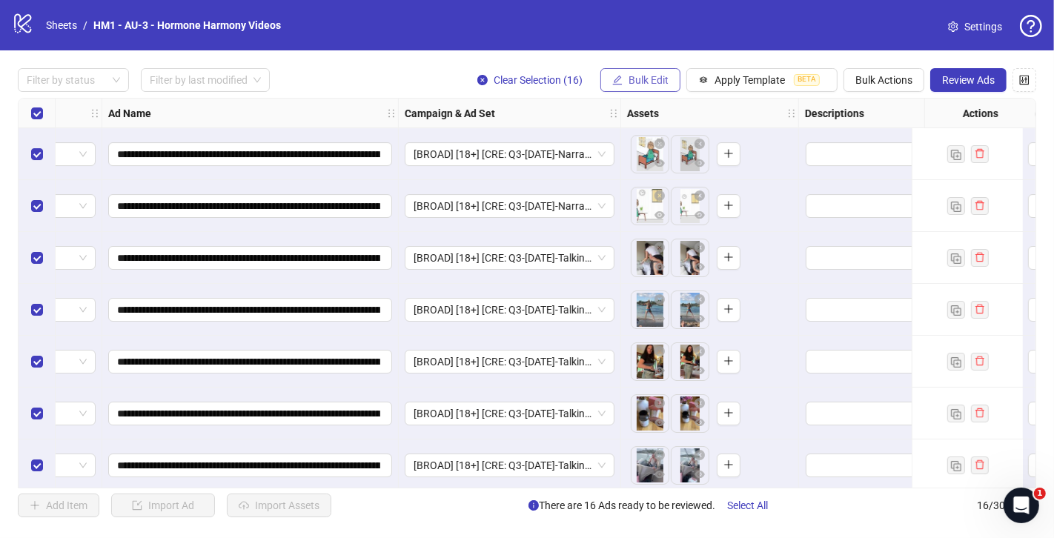
click at [649, 84] on span "Bulk Edit" at bounding box center [648, 80] width 40 height 12
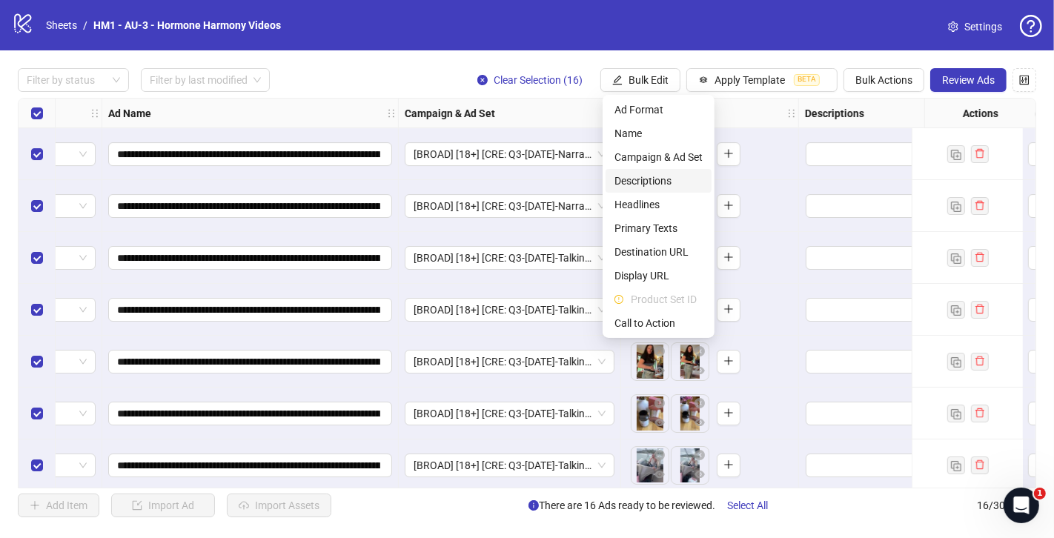
click at [654, 189] on li "Descriptions" at bounding box center [658, 181] width 106 height 24
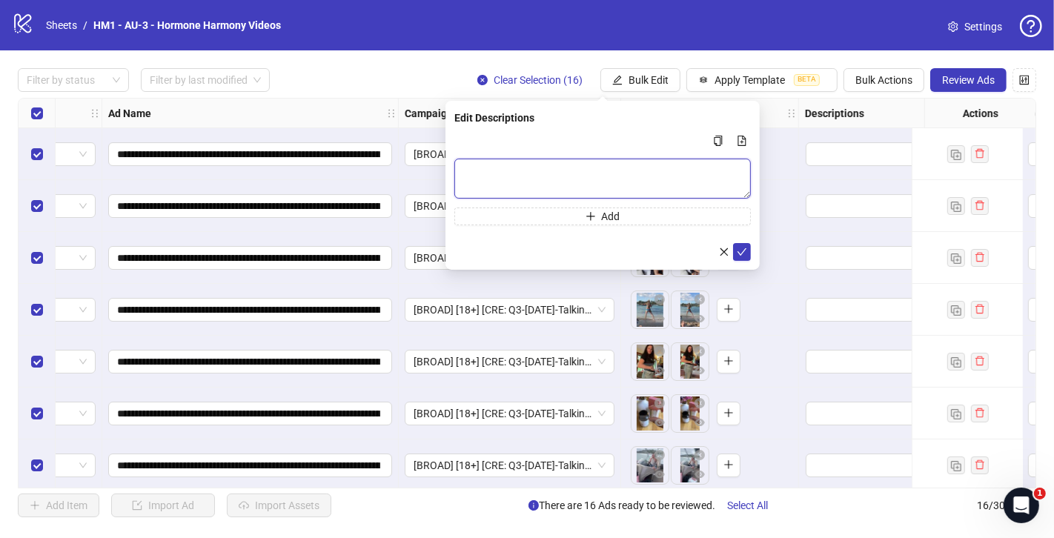
click at [627, 183] on textarea "Multi-text input container - paste or copy values" at bounding box center [602, 179] width 296 height 40
click at [739, 250] on icon "check" at bounding box center [742, 251] width 10 height 10
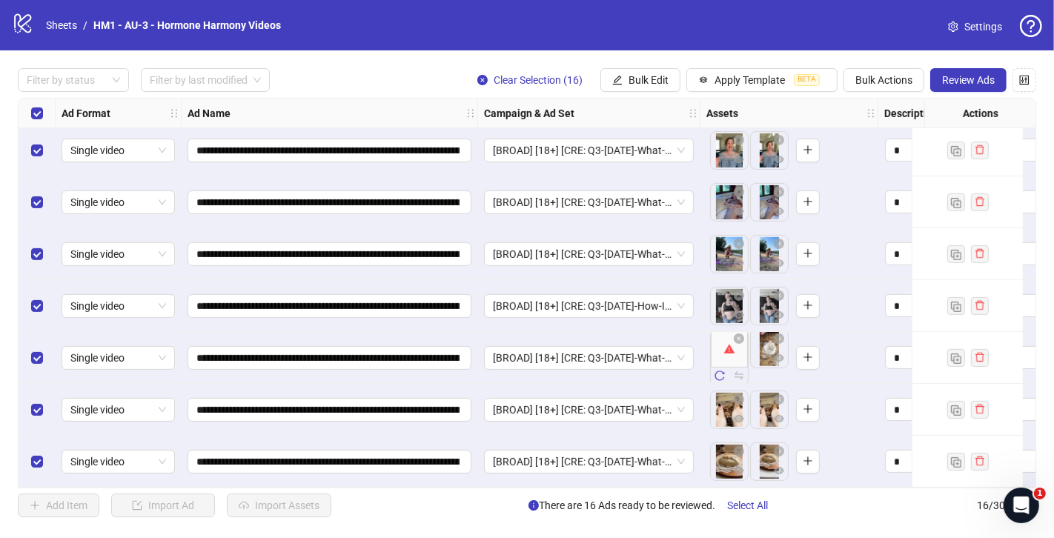
scroll to position [0, 0]
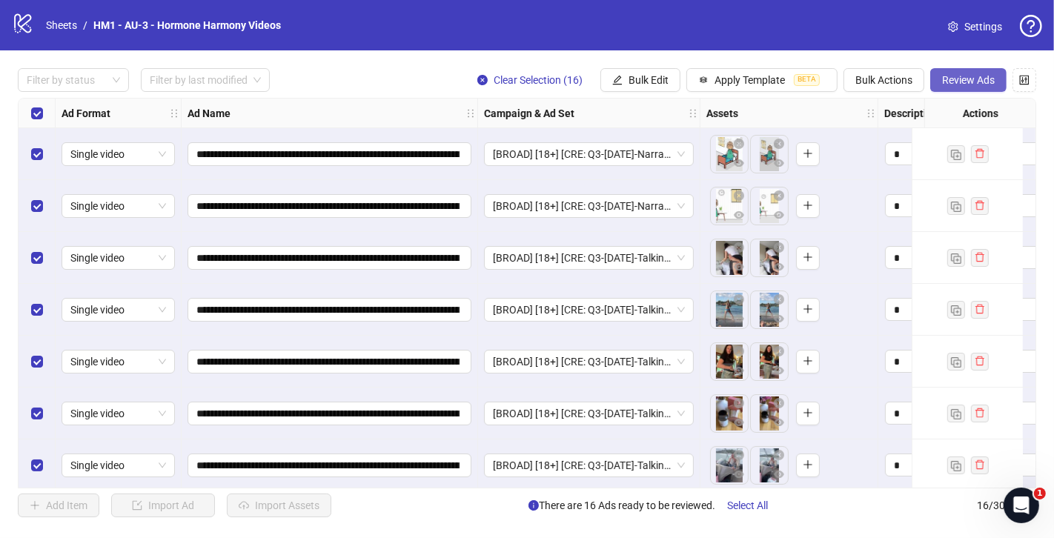
click at [965, 74] on span "Review Ads" at bounding box center [968, 80] width 53 height 12
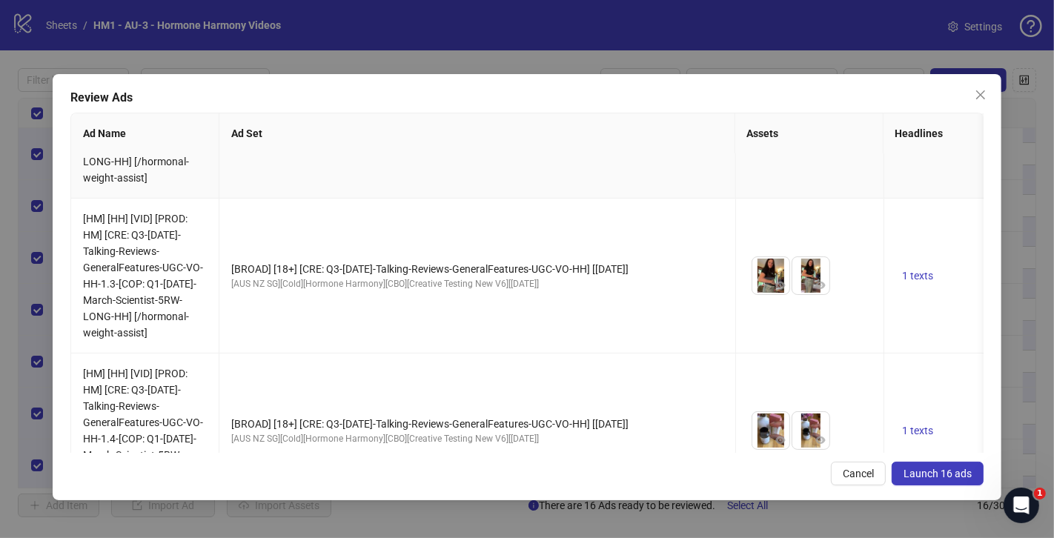
scroll to position [920, 0]
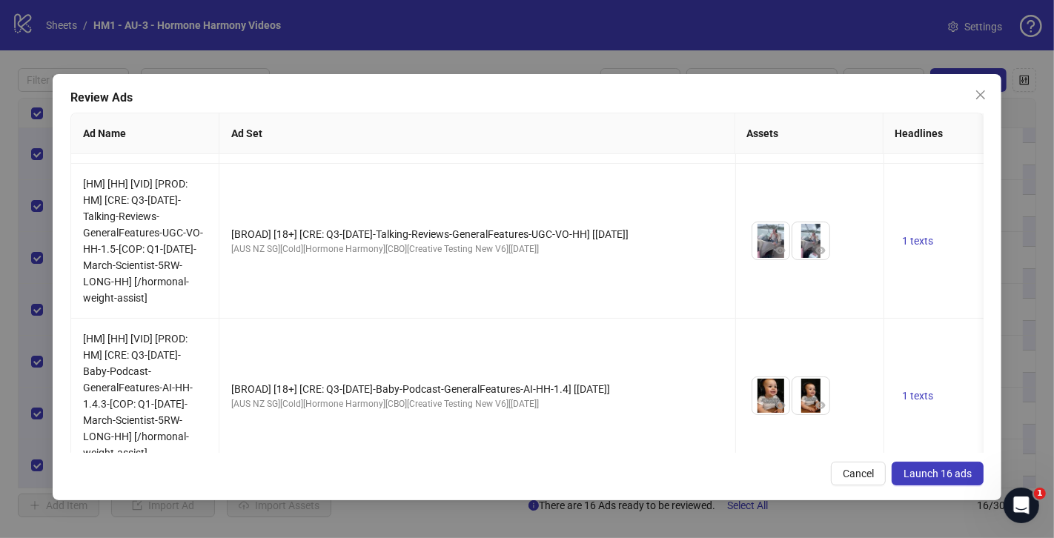
click at [935, 483] on button "Launch 16 ads" at bounding box center [938, 474] width 92 height 24
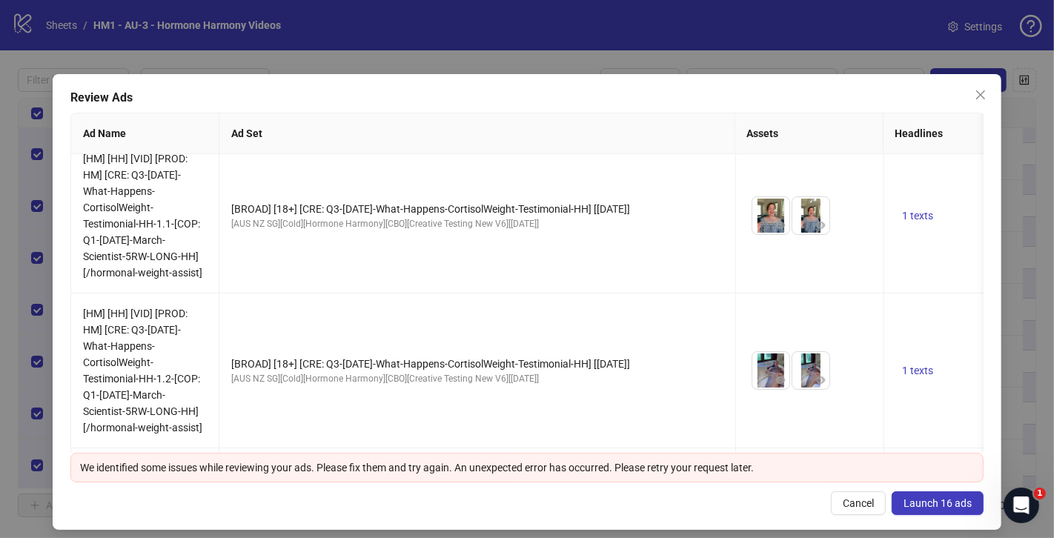
scroll to position [2222, 0]
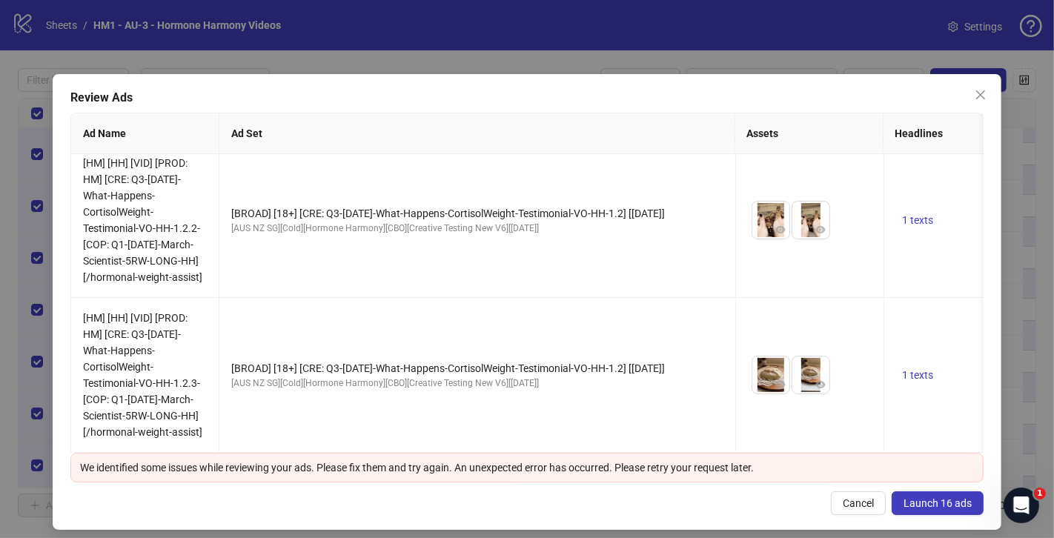
click at [931, 508] on button "Launch 16 ads" at bounding box center [938, 503] width 92 height 24
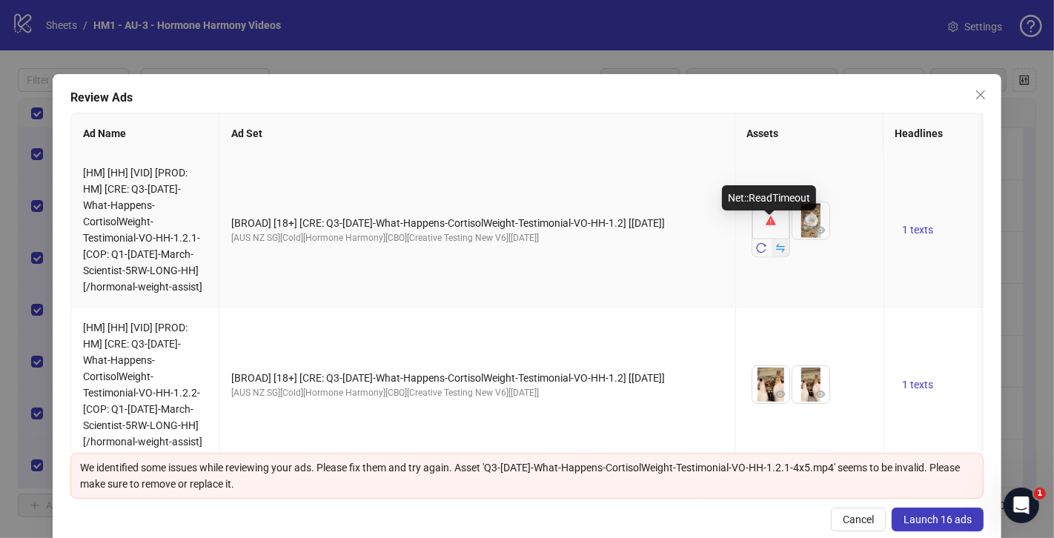
scroll to position [1999, 0]
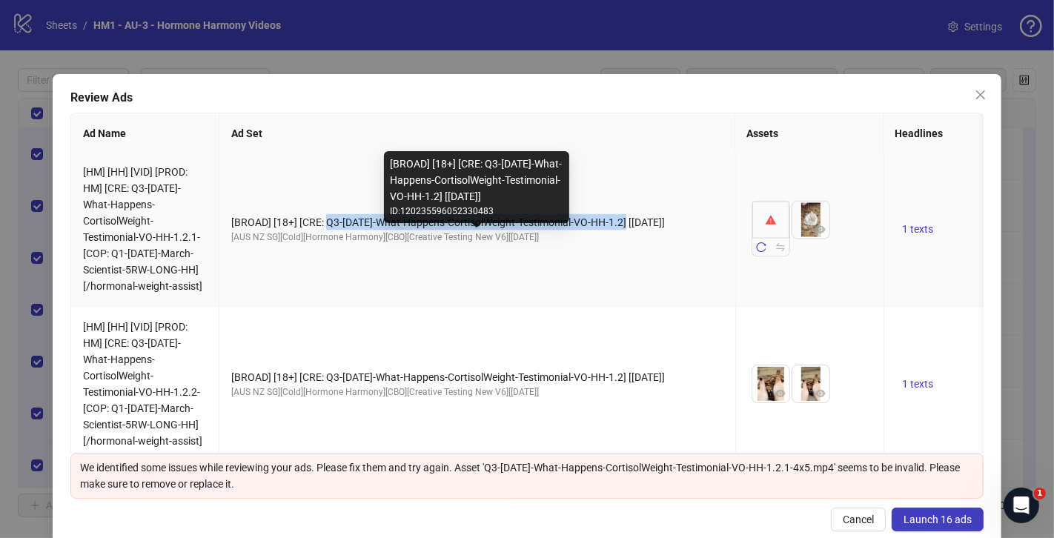
drag, startPoint x: 325, startPoint y: 239, endPoint x: 634, endPoint y: 244, distance: 309.1
click at [634, 230] on div "[BROAD] [18+] [CRE: Q3-[DATE]-What-Happens-CortisolWeight-Testimonial-VO-HH-1.2…" at bounding box center [477, 222] width 492 height 16
copy div "Q3-[DATE]-What-Happens-CortisolWeight-Testimonial-VO-HH"
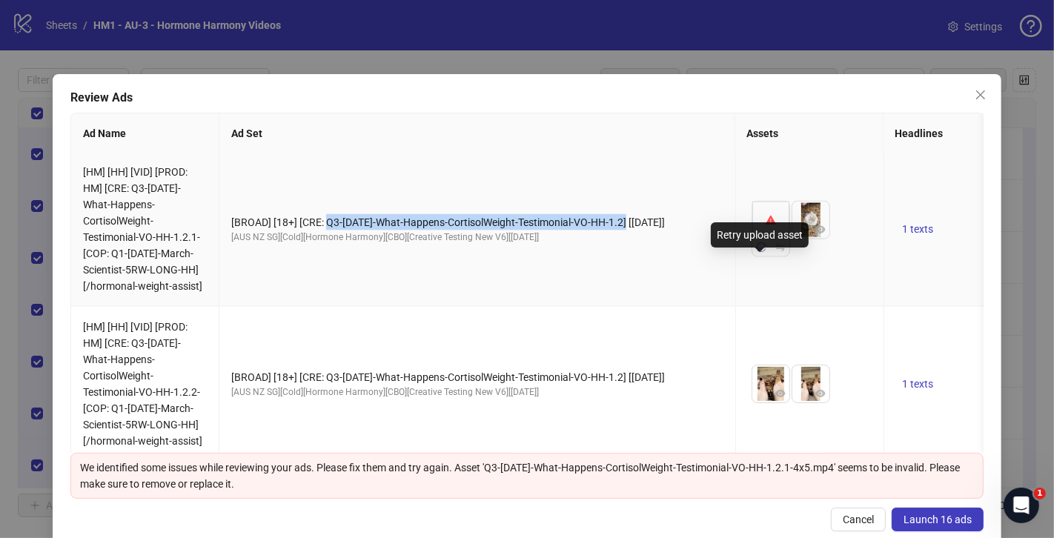
click at [762, 253] on icon "reload" at bounding box center [761, 247] width 10 height 10
click at [924, 514] on span "Launch 16 ads" at bounding box center [937, 520] width 68 height 12
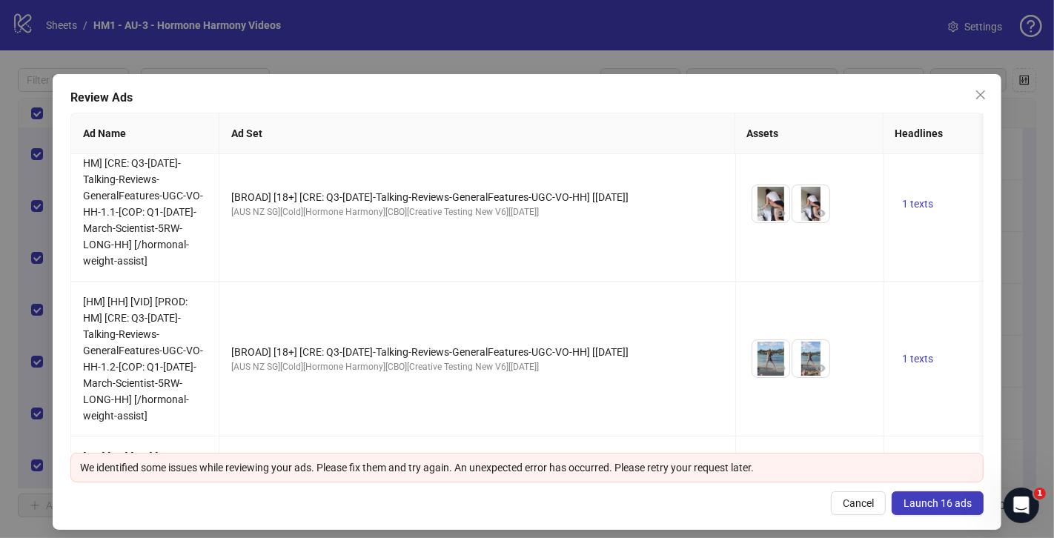
scroll to position [0, 0]
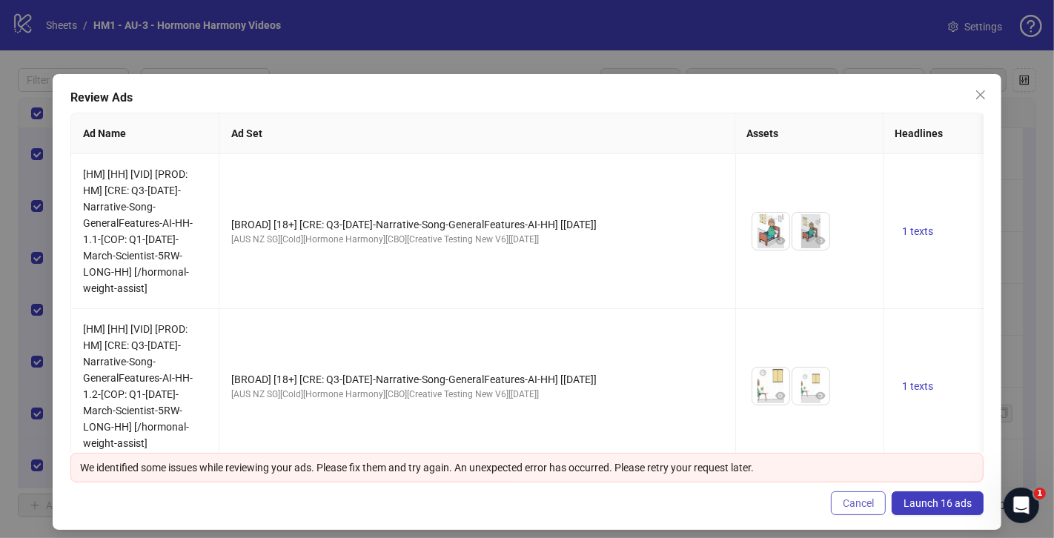
click at [875, 498] on button "Cancel" at bounding box center [858, 503] width 55 height 24
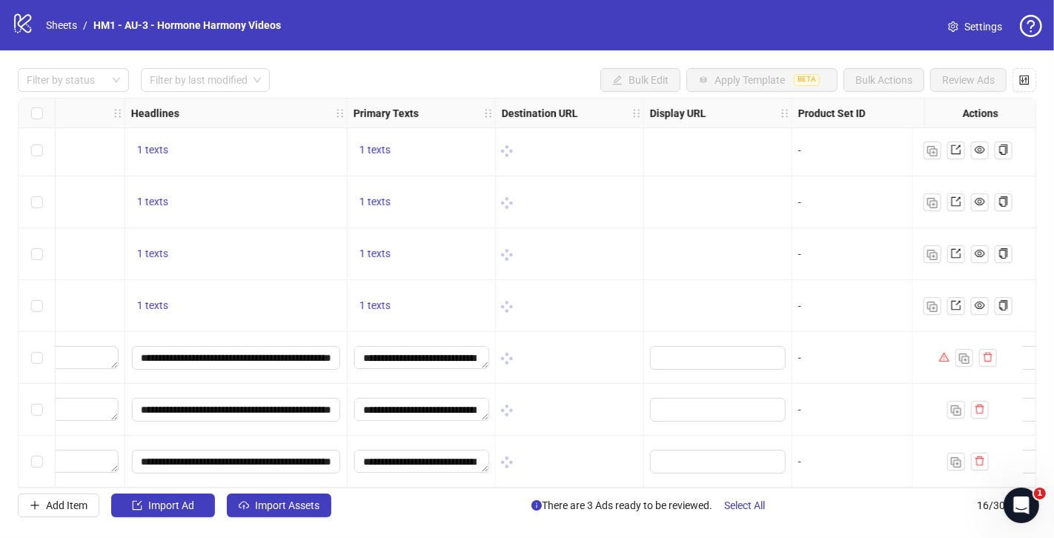
scroll to position [475, 1419]
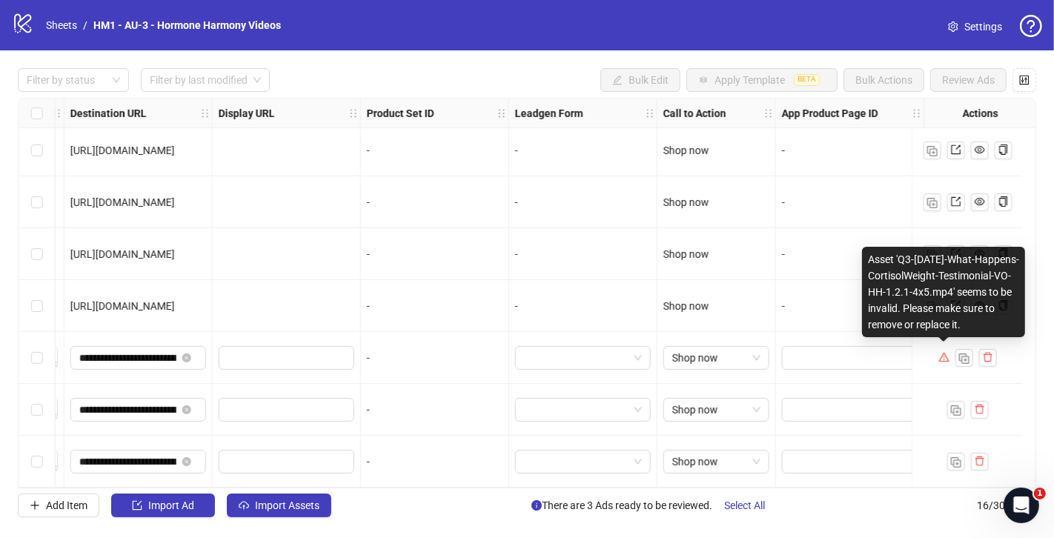
click at [942, 354] on icon "warning" at bounding box center [944, 357] width 10 height 10
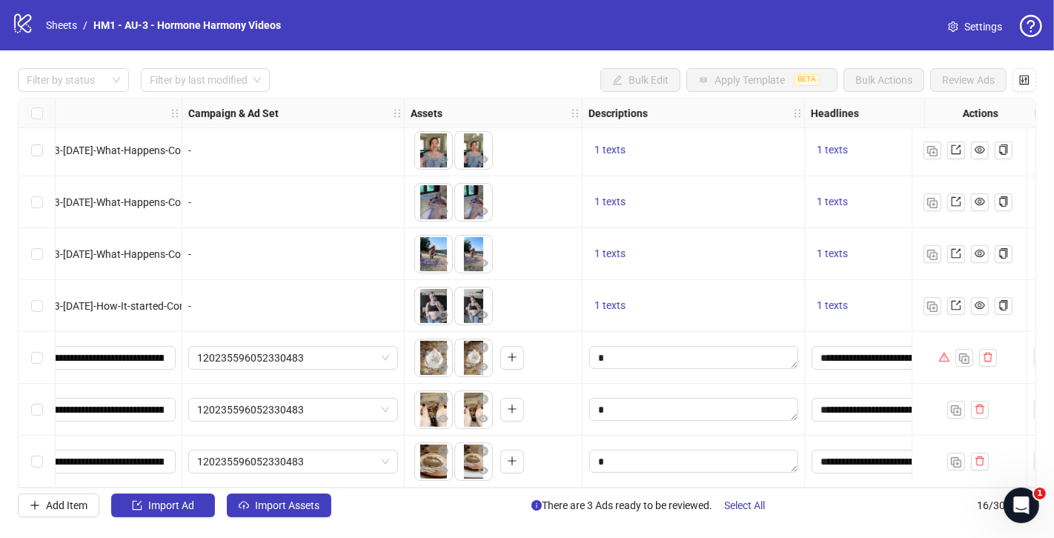
scroll to position [475, 150]
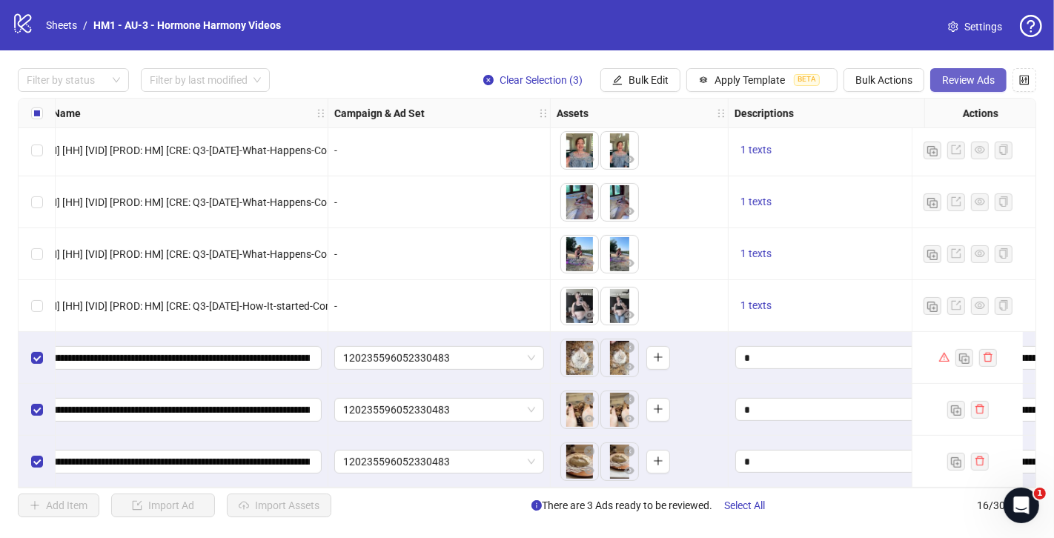
click at [979, 76] on span "Review Ads" at bounding box center [968, 80] width 53 height 12
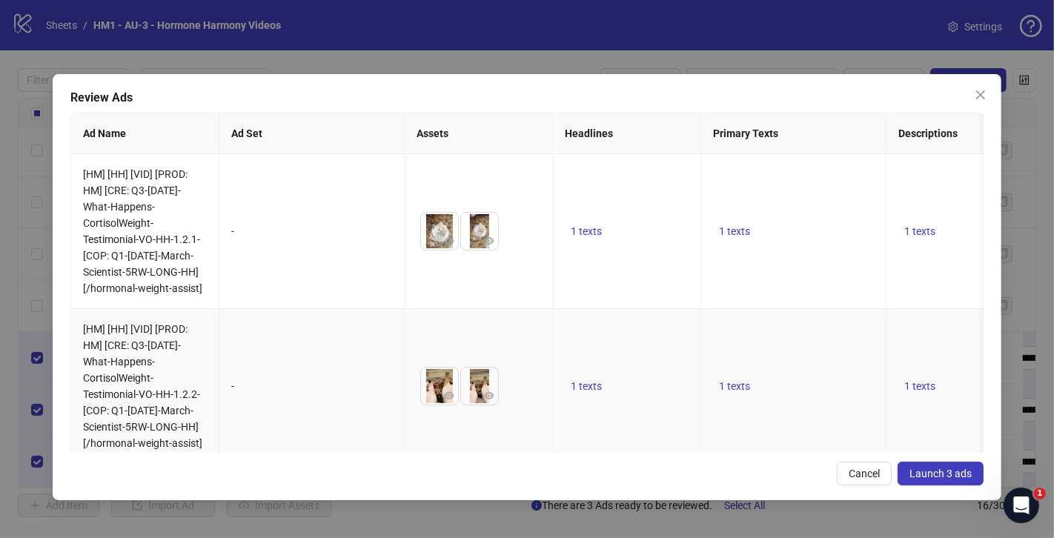
scroll to position [213, 0]
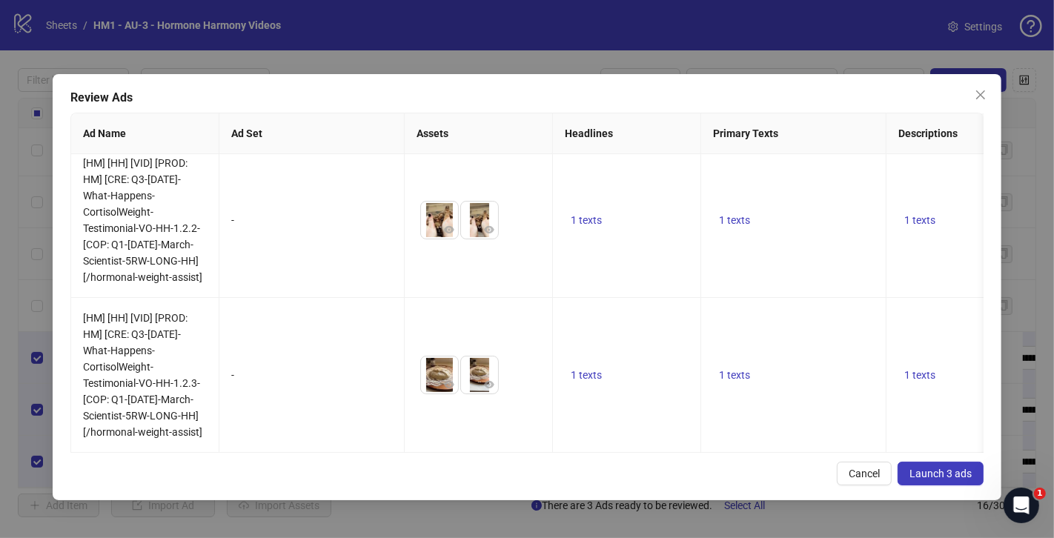
click at [955, 474] on span "Launch 3 ads" at bounding box center [940, 474] width 62 height 12
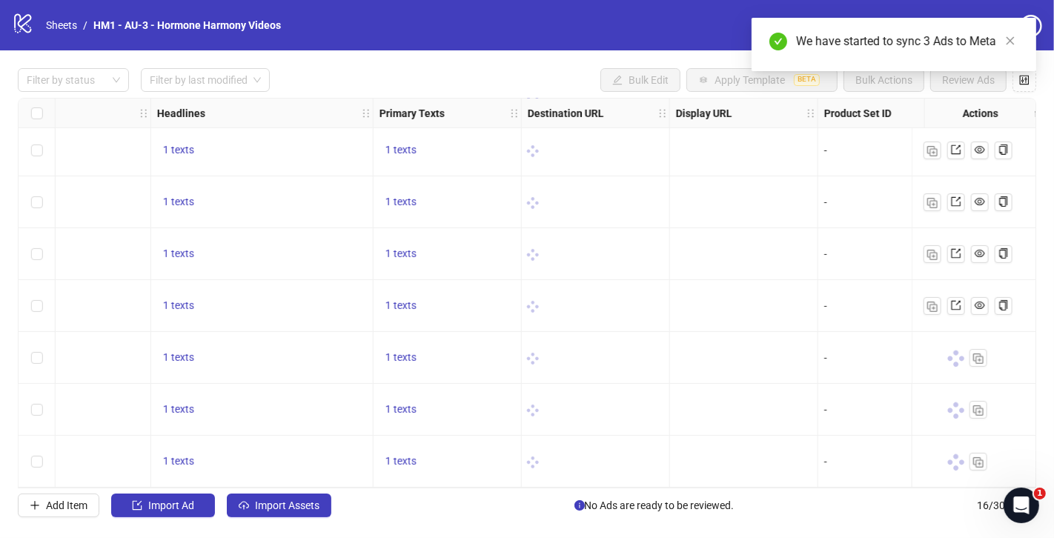
scroll to position [475, 950]
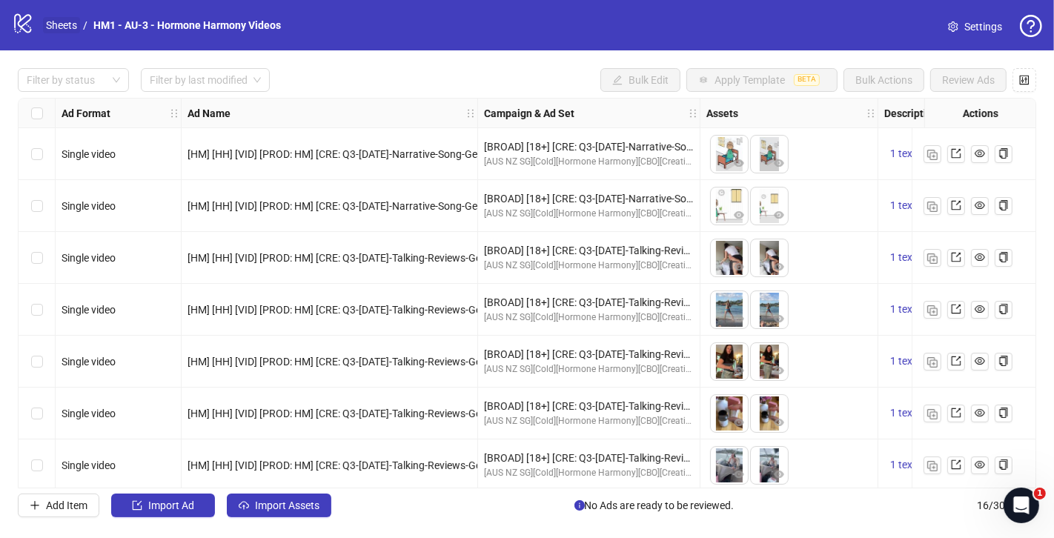
click at [70, 27] on link "Sheets" at bounding box center [61, 25] width 37 height 16
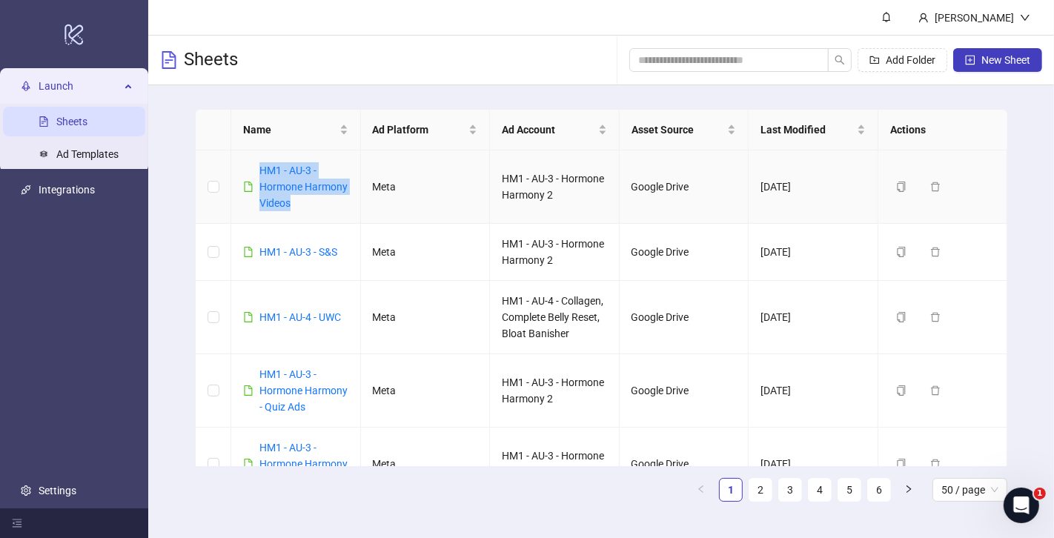
drag, startPoint x: 324, startPoint y: 202, endPoint x: 256, endPoint y: 178, distance: 72.4
click at [256, 178] on div "HM1 - AU-3 - Hormone Harmony Videos" at bounding box center [295, 186] width 105 height 49
copy link "HM1 - AU-3 - Hormone Harmony Videos"
click at [468, 64] on div "Sheets Add Folder New Sheet" at bounding box center [601, 61] width 906 height 50
click at [906, 190] on button "Duplicate" at bounding box center [927, 187] width 74 height 18
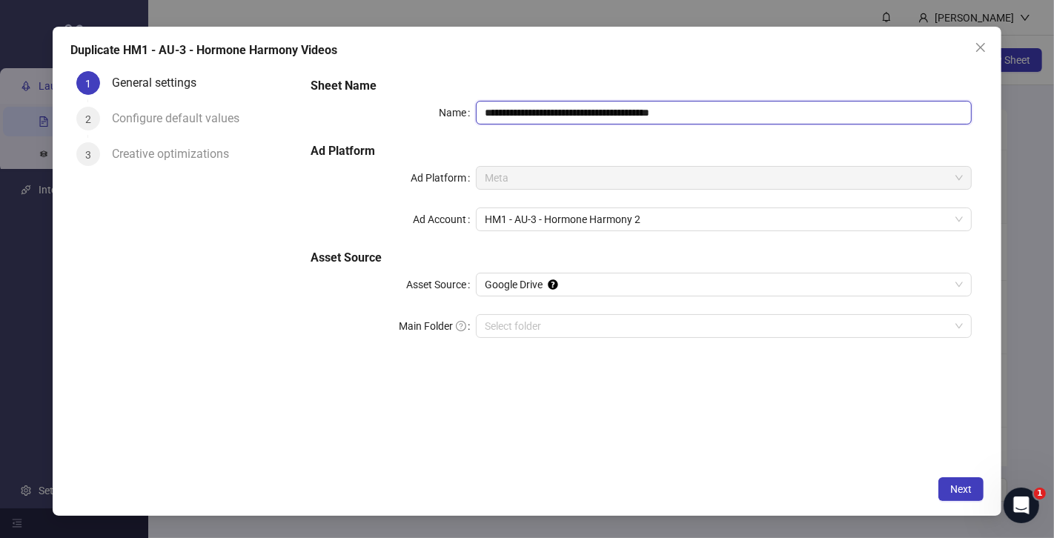
drag, startPoint x: 637, startPoint y: 112, endPoint x: 760, endPoint y: 138, distance: 125.0
click at [760, 138] on div "**********" at bounding box center [641, 216] width 673 height 291
type input "**********"
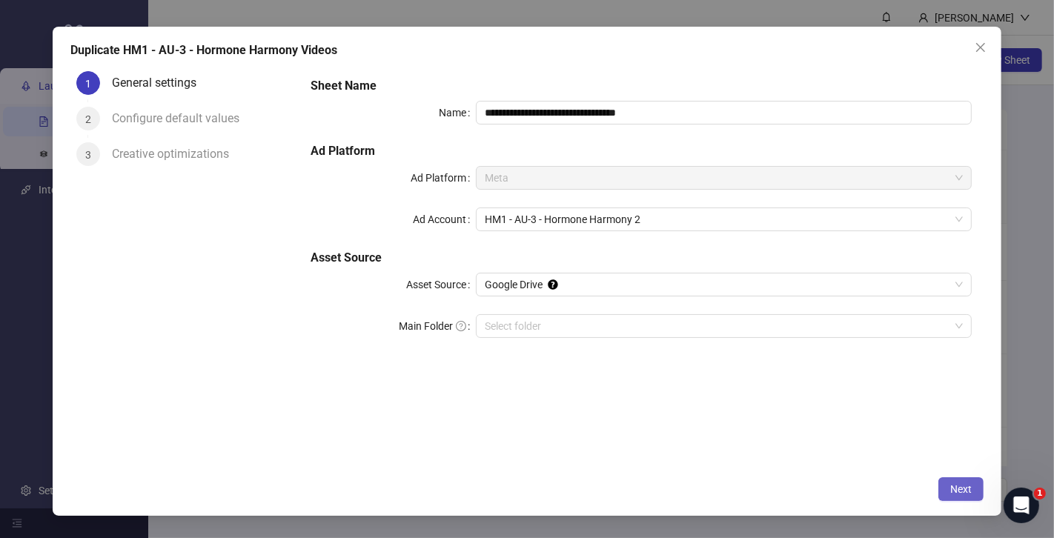
click at [971, 497] on button "Next" at bounding box center [960, 489] width 45 height 24
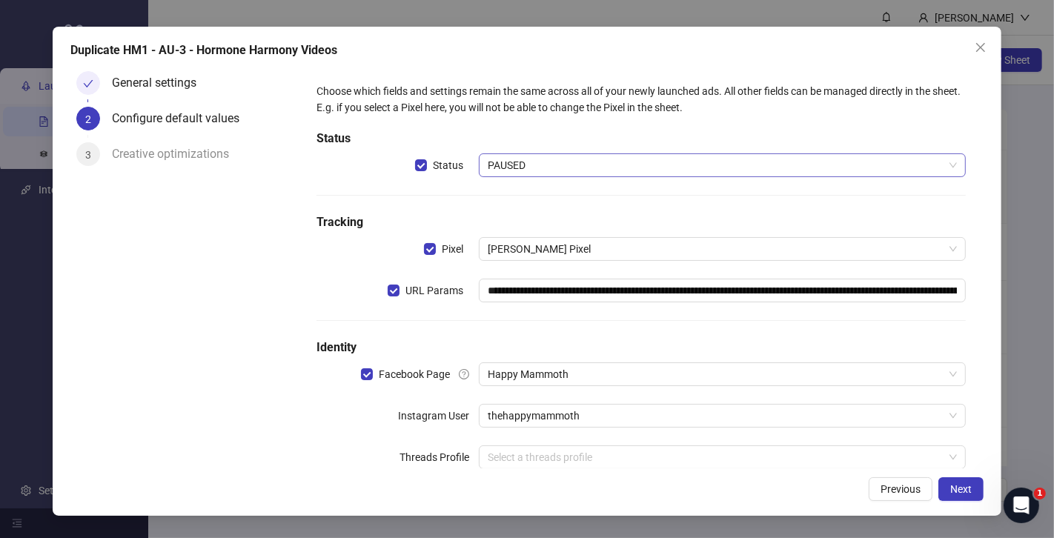
click at [554, 168] on span "PAUSED" at bounding box center [722, 165] width 469 height 22
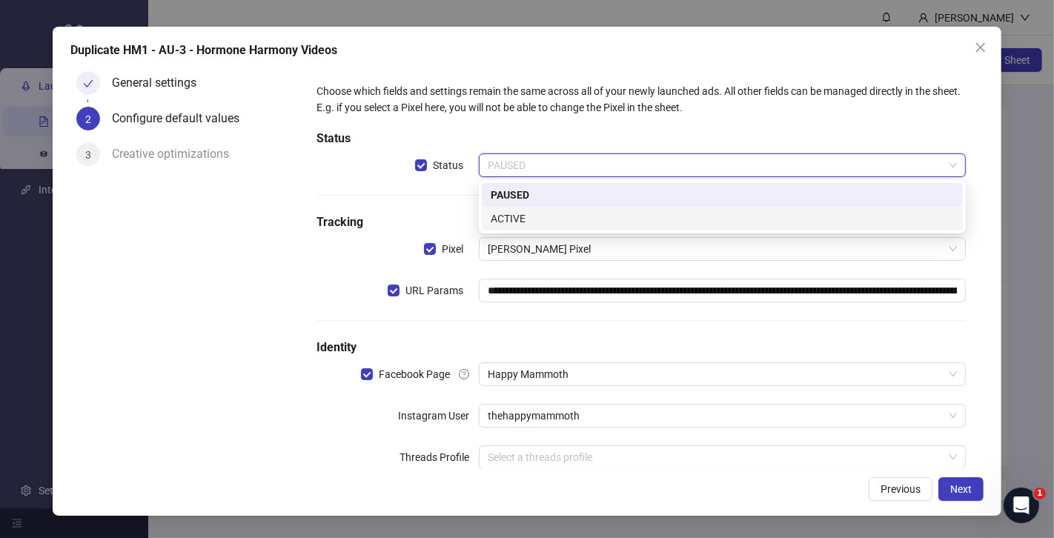
click at [548, 217] on div "ACTIVE" at bounding box center [722, 218] width 463 height 16
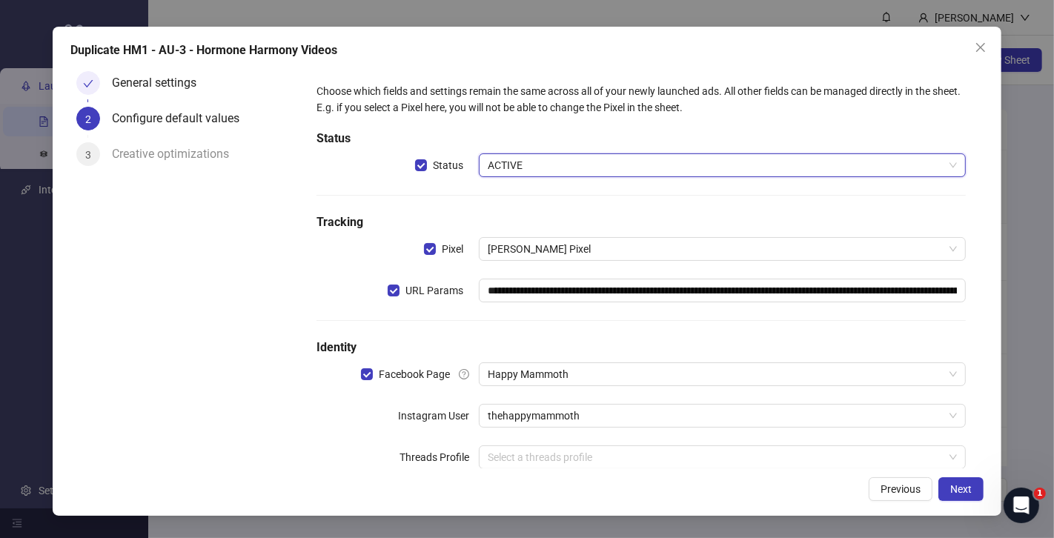
scroll to position [36, 0]
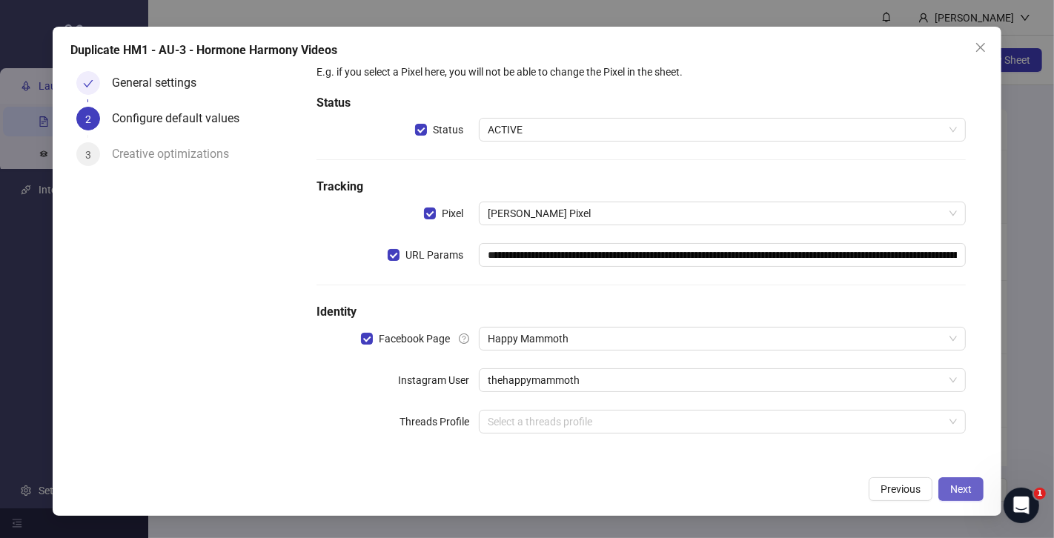
click at [963, 490] on span "Next" at bounding box center [960, 489] width 21 height 12
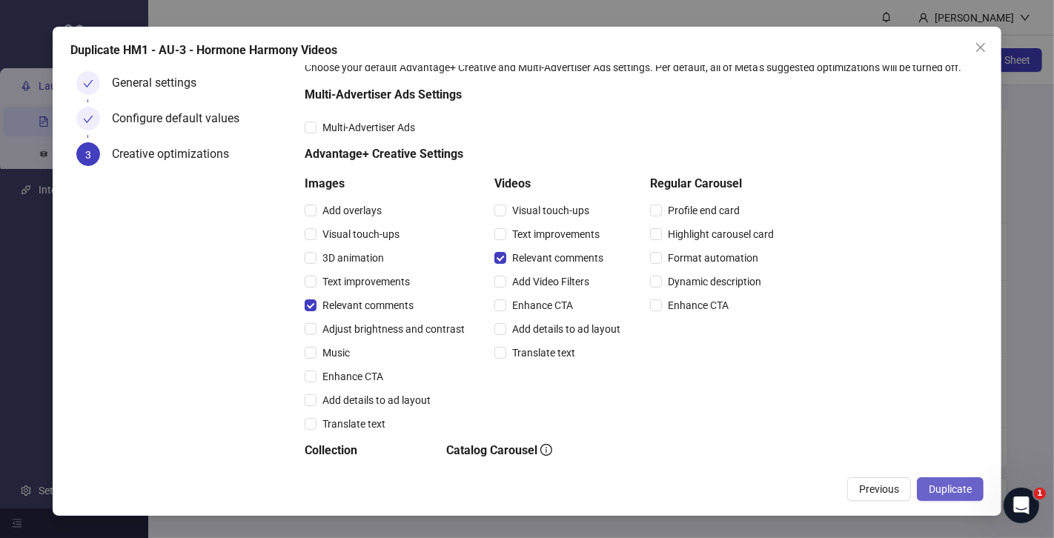
click at [968, 489] on span "Duplicate" at bounding box center [950, 489] width 43 height 12
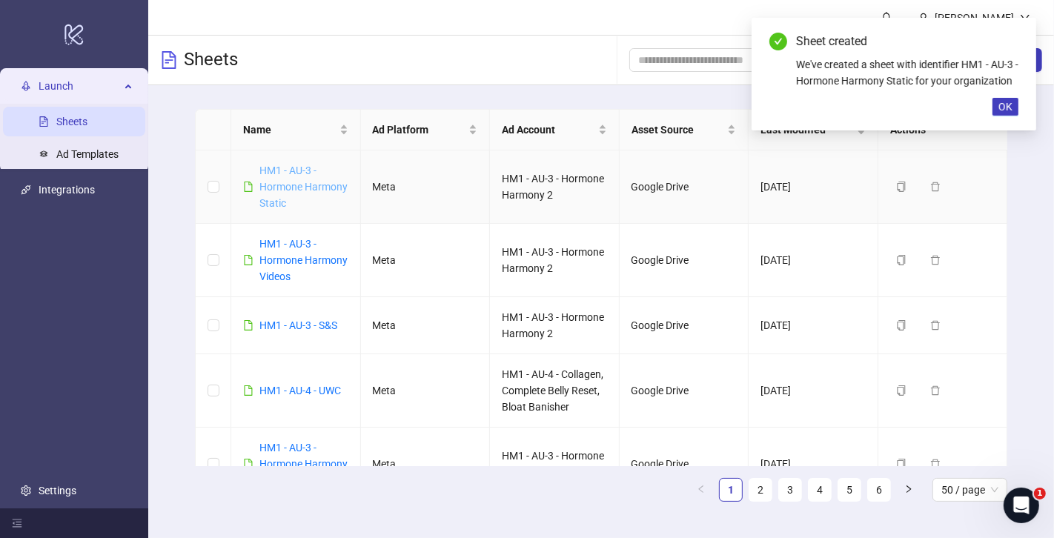
click at [287, 185] on link "HM1 - AU-3 - Hormone Harmony Static" at bounding box center [303, 187] width 88 height 44
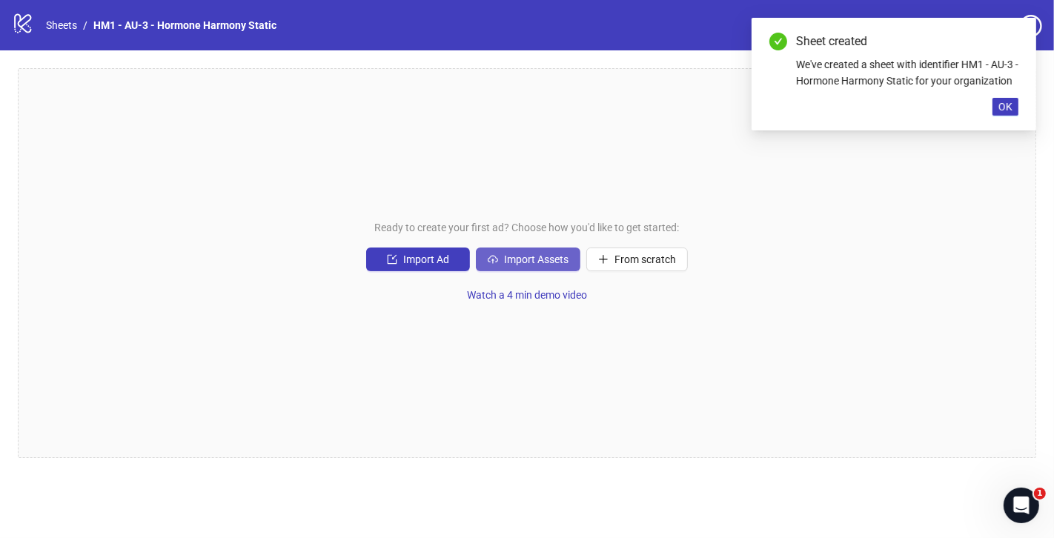
click at [534, 252] on button "Import Assets" at bounding box center [528, 260] width 104 height 24
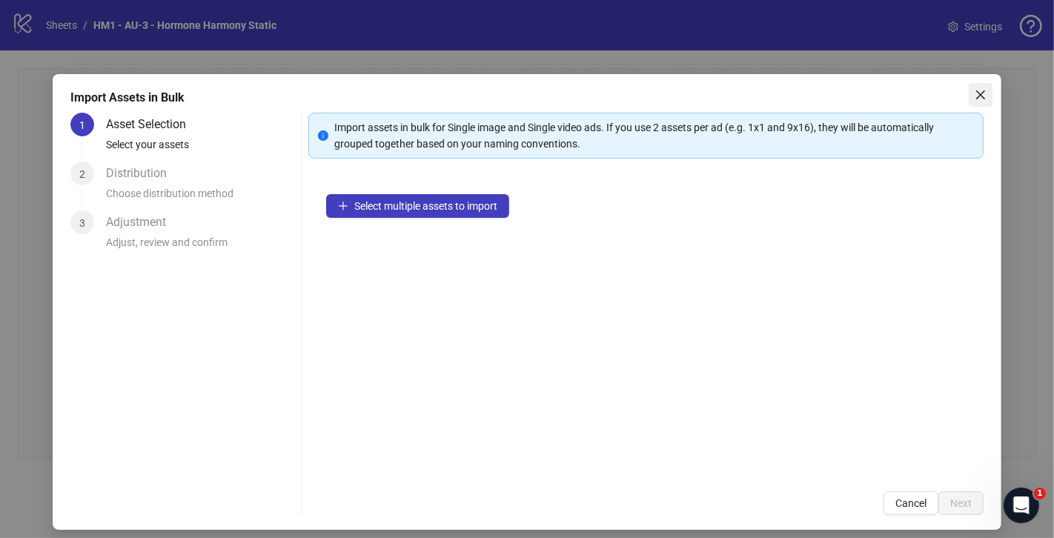
click at [986, 96] on span "Close" at bounding box center [981, 95] width 24 height 12
